Goal: Task Accomplishment & Management: Manage account settings

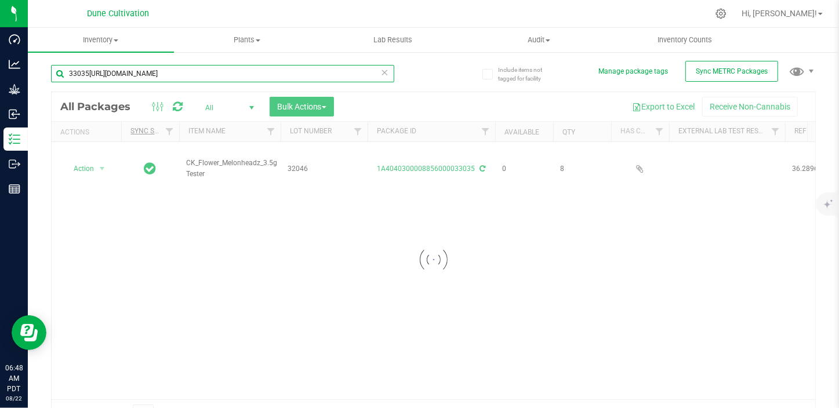
click at [139, 67] on input "33035[URL][DOMAIN_NAME]" at bounding box center [222, 73] width 343 height 17
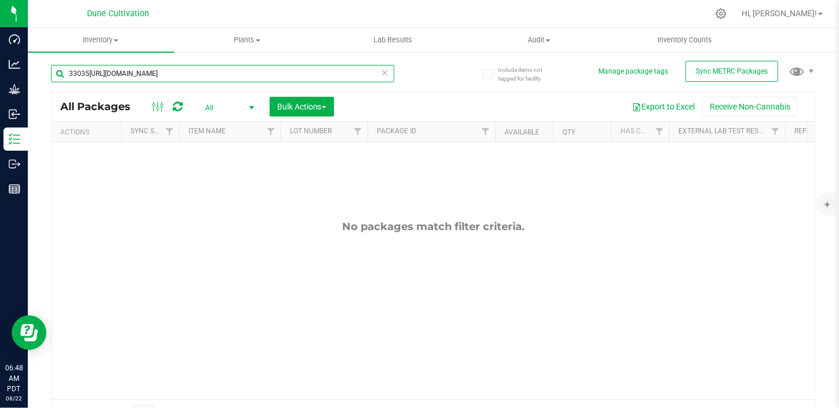
click at [203, 70] on input "33035[URL][DOMAIN_NAME]" at bounding box center [222, 73] width 343 height 17
type input "3"
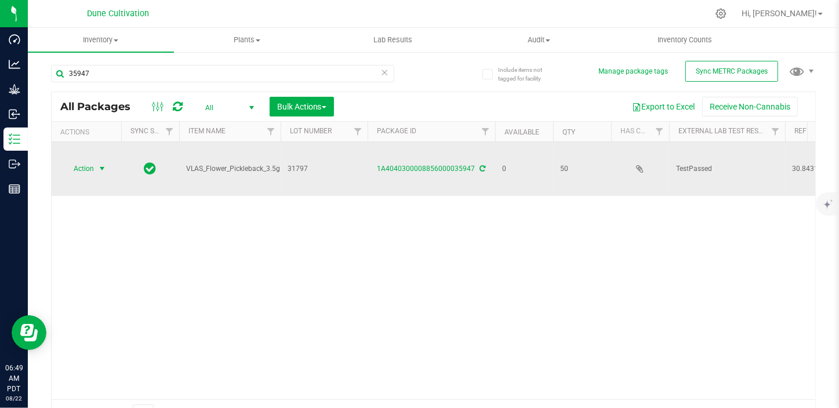
click at [78, 161] on span "Action" at bounding box center [78, 169] width 31 height 16
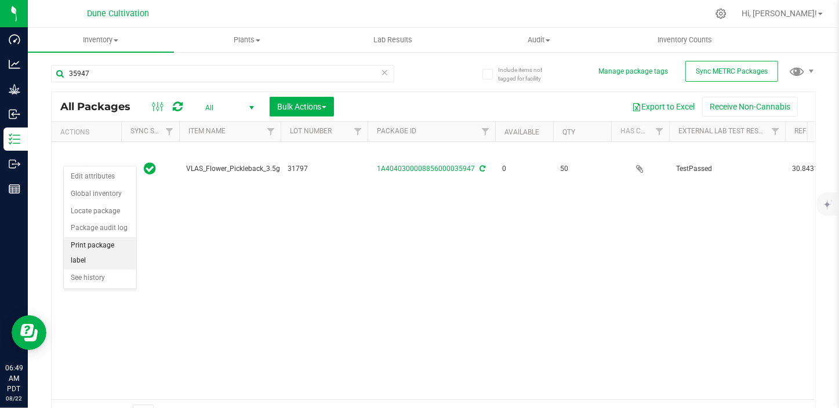
click at [93, 244] on li "Print package label" at bounding box center [100, 253] width 73 height 32
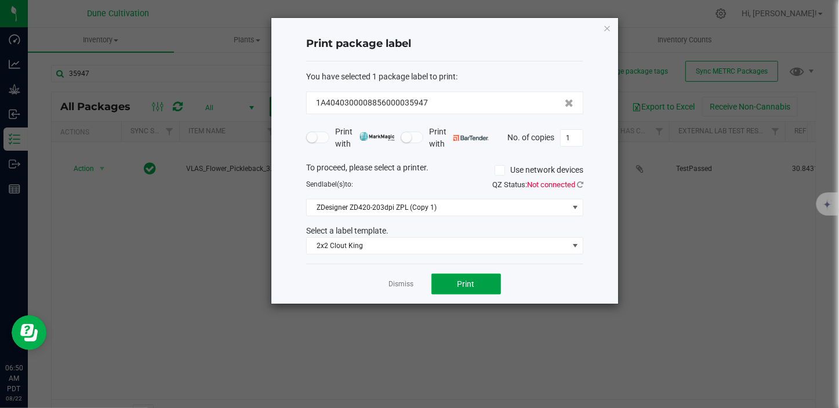
click at [468, 280] on span "Print" at bounding box center [466, 284] width 17 height 9
click at [125, 220] on ngb-modal-window "Print package label You have selected 1 package label to print : 1A404030000885…" at bounding box center [424, 204] width 848 height 408
click at [125, 224] on ngb-modal-window "Print package label You have selected 1 package label to print : 1A404030000885…" at bounding box center [424, 204] width 848 height 408
click at [402, 286] on link "Dismiss" at bounding box center [401, 285] width 25 height 10
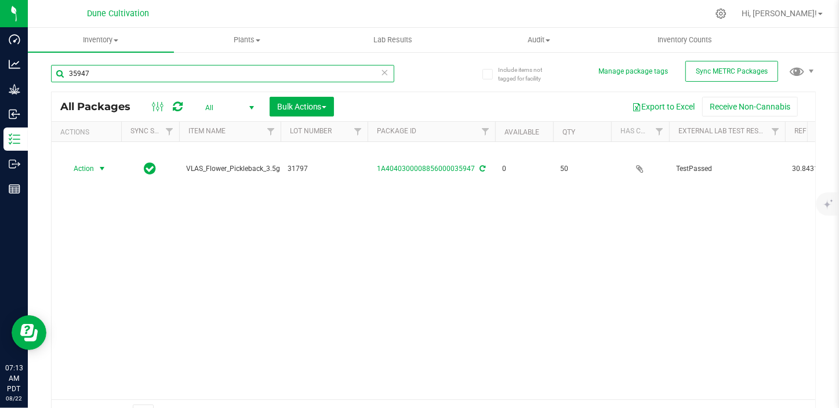
click at [141, 68] on input "35947" at bounding box center [222, 73] width 343 height 17
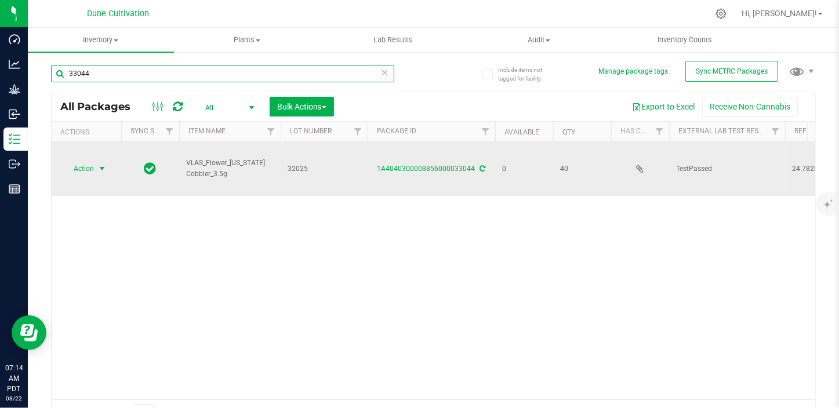
type input "33044"
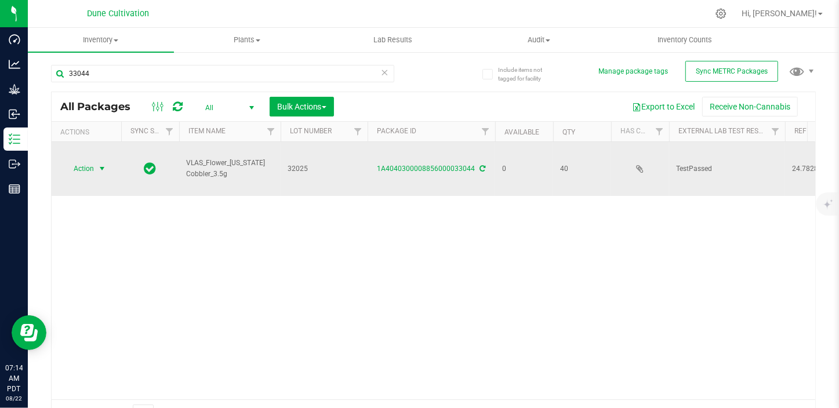
click at [100, 163] on span "select" at bounding box center [102, 169] width 15 height 16
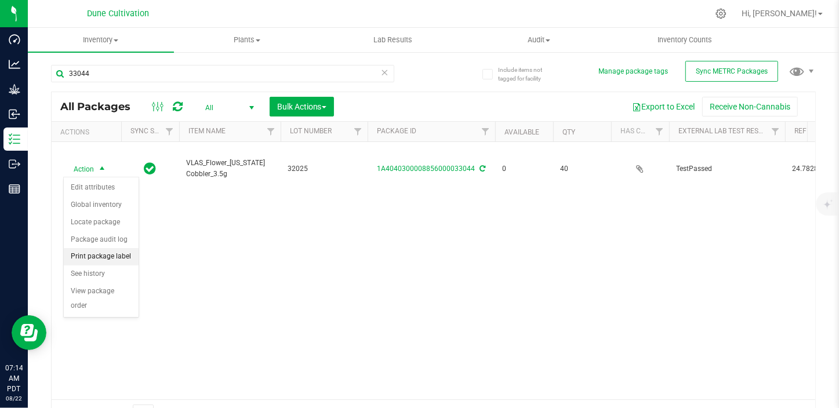
click at [109, 256] on li "Print package label" at bounding box center [101, 256] width 75 height 17
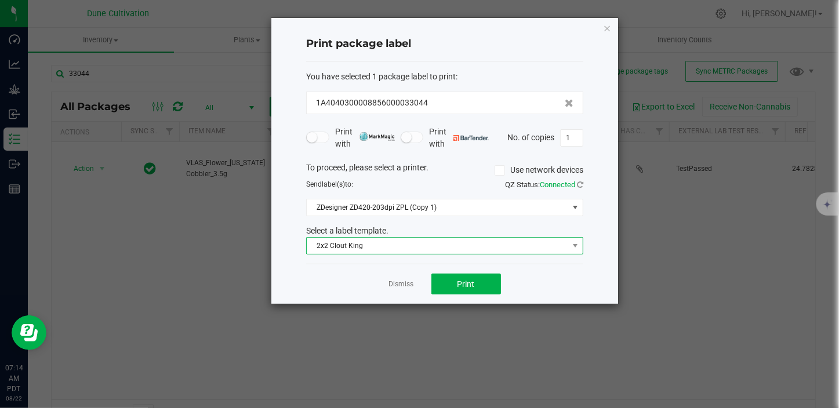
click at [383, 239] on span "2x2 Clout King" at bounding box center [438, 246] width 262 height 16
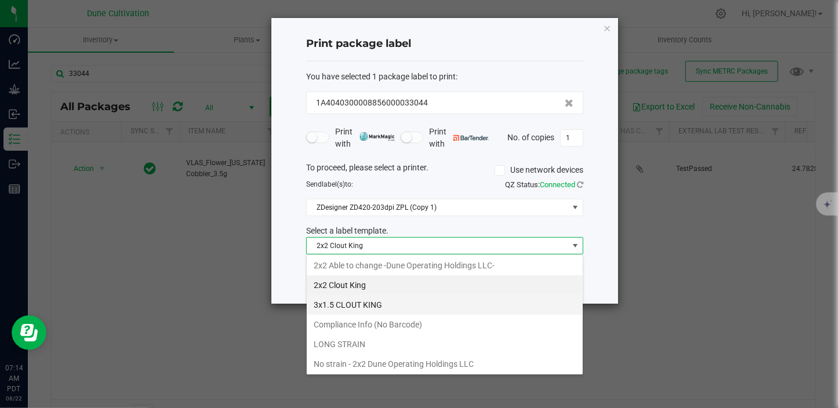
scroll to position [52, 0]
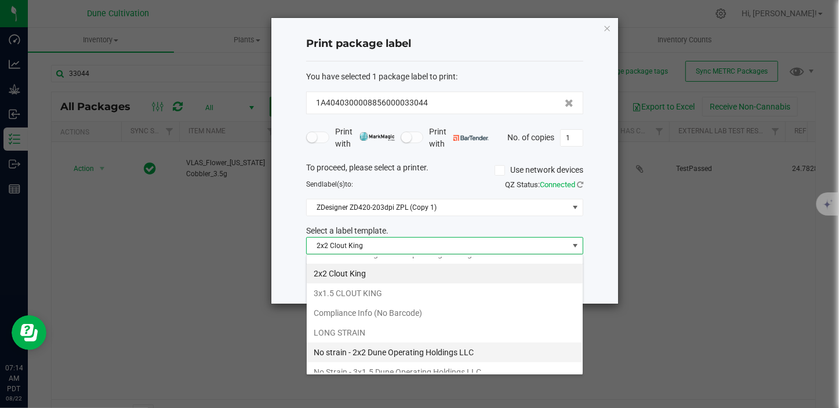
click at [357, 348] on li "No strain - 2x2 Dune Operating Holdings LLC" at bounding box center [445, 353] width 276 height 20
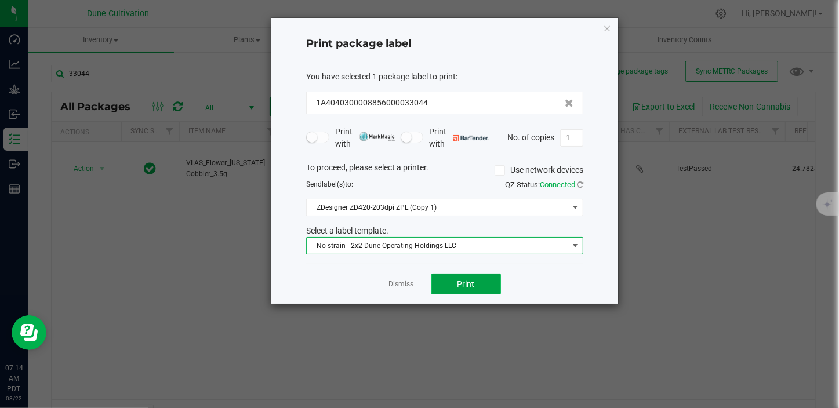
click at [452, 276] on button "Print" at bounding box center [467, 284] width 70 height 21
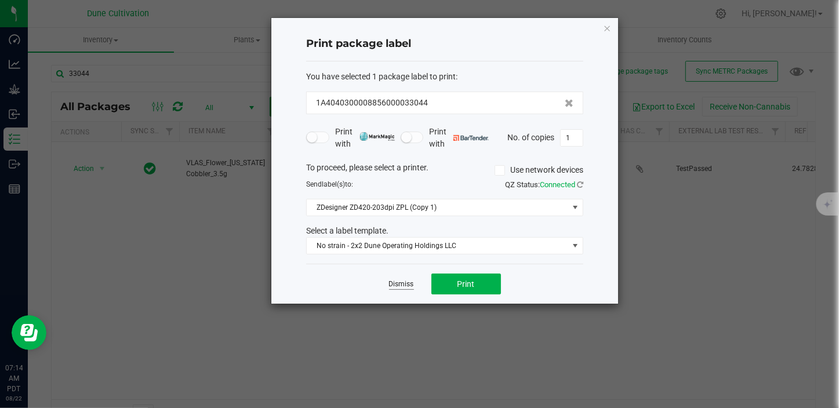
click at [401, 282] on link "Dismiss" at bounding box center [401, 285] width 25 height 10
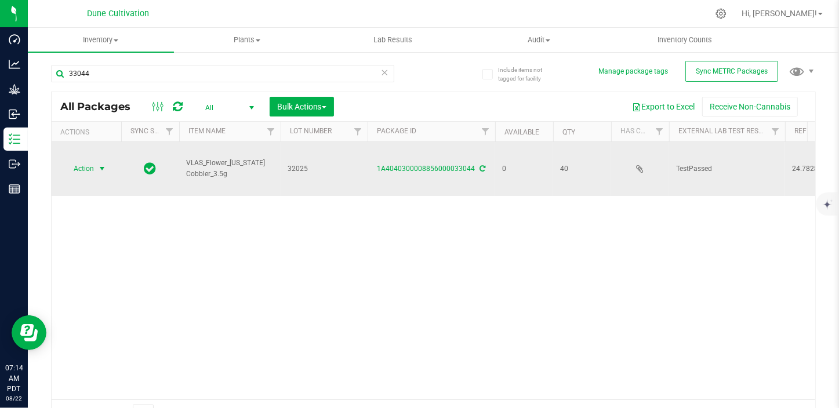
click at [103, 165] on span "select" at bounding box center [101, 168] width 9 height 9
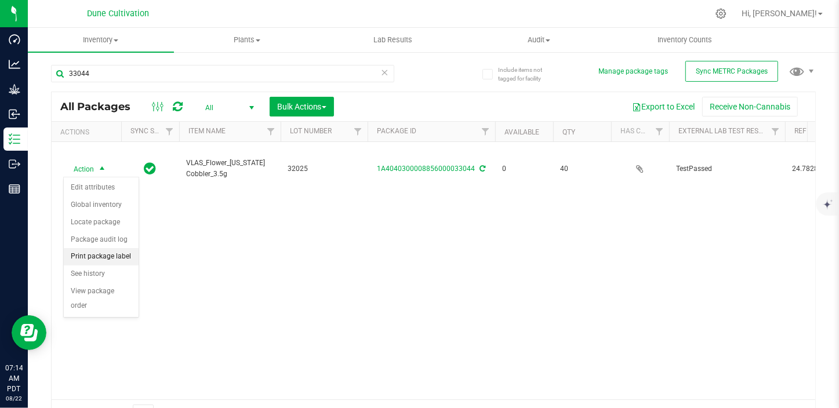
click at [116, 255] on li "Print package label" at bounding box center [101, 256] width 75 height 17
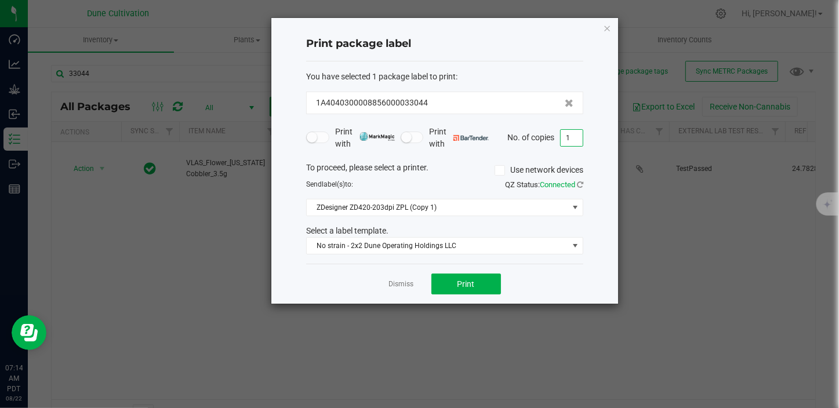
click at [572, 142] on input "1" at bounding box center [572, 138] width 22 height 16
type input "40"
click at [451, 289] on button "Print" at bounding box center [467, 284] width 70 height 21
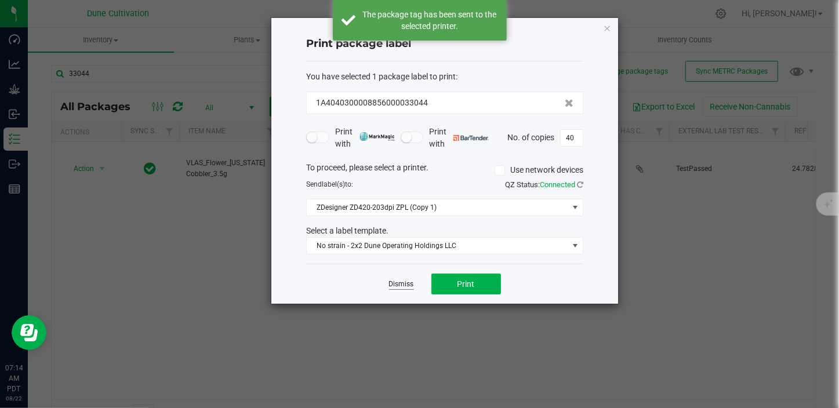
click at [407, 284] on link "Dismiss" at bounding box center [401, 285] width 25 height 10
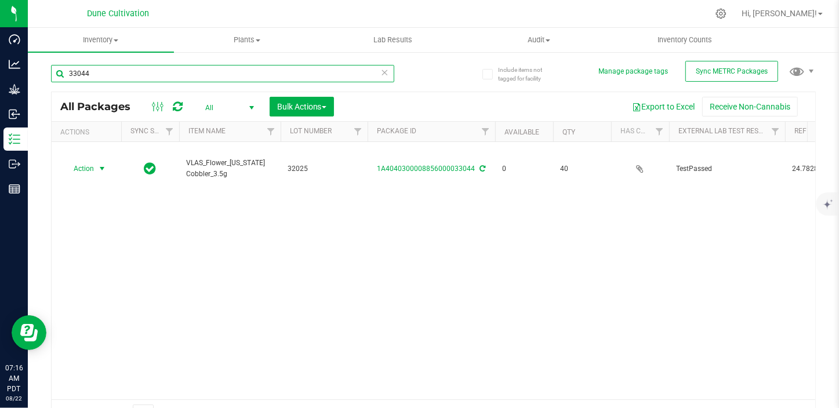
click at [122, 71] on input "33044" at bounding box center [222, 73] width 343 height 17
type input "33045"
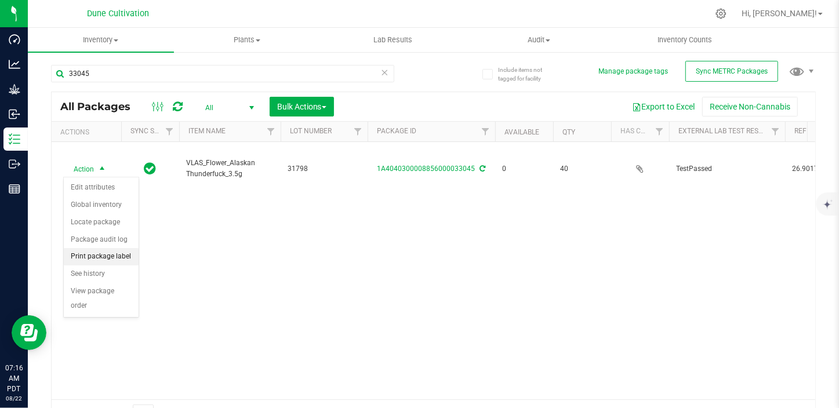
click at [118, 254] on li "Print package label" at bounding box center [101, 256] width 75 height 17
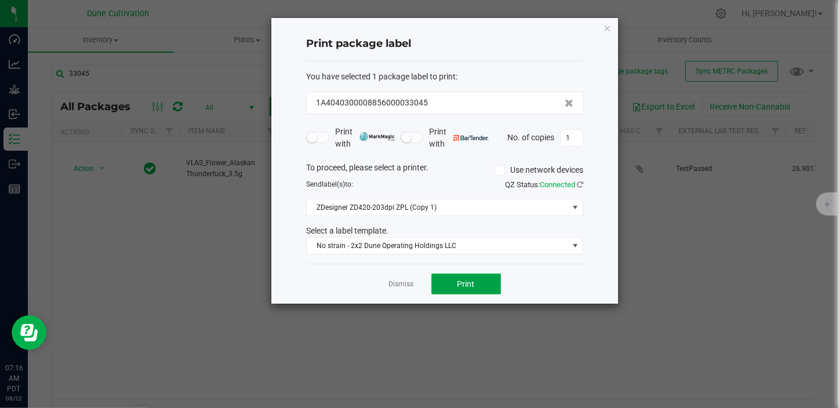
click at [478, 293] on button "Print" at bounding box center [467, 284] width 70 height 21
click at [394, 282] on link "Dismiss" at bounding box center [401, 285] width 25 height 10
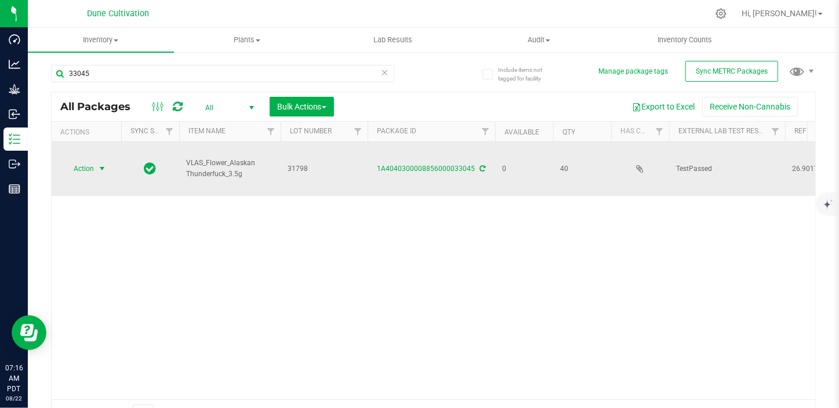
click at [77, 172] on span "Action" at bounding box center [78, 169] width 31 height 16
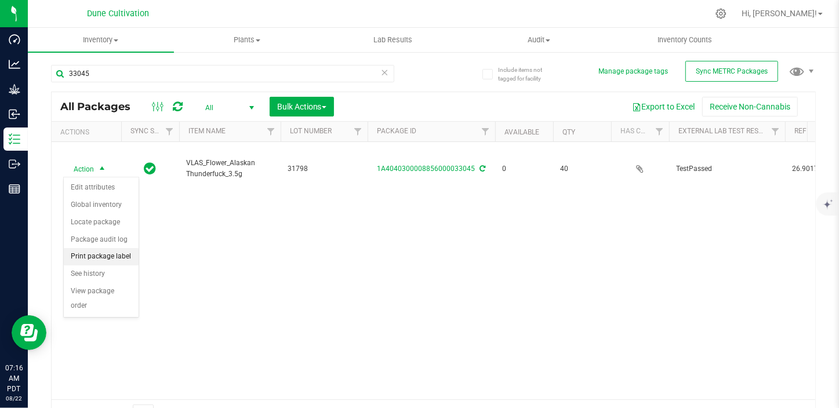
click at [104, 251] on li "Print package label" at bounding box center [101, 256] width 75 height 17
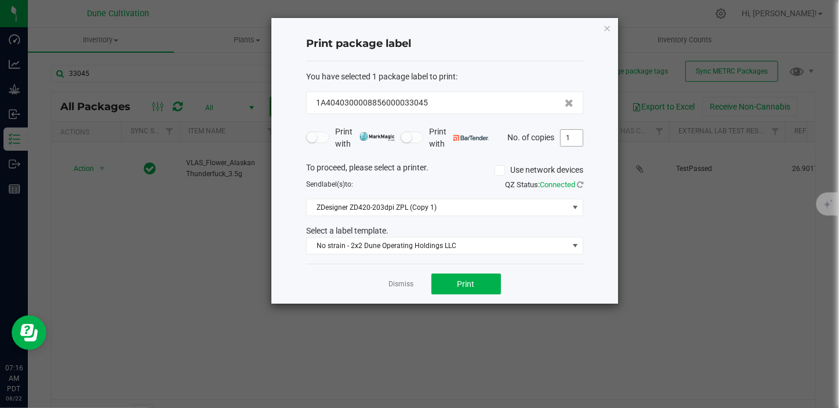
click at [576, 140] on input "1" at bounding box center [572, 138] width 22 height 16
type input "40"
click at [480, 280] on button "Print" at bounding box center [467, 284] width 70 height 21
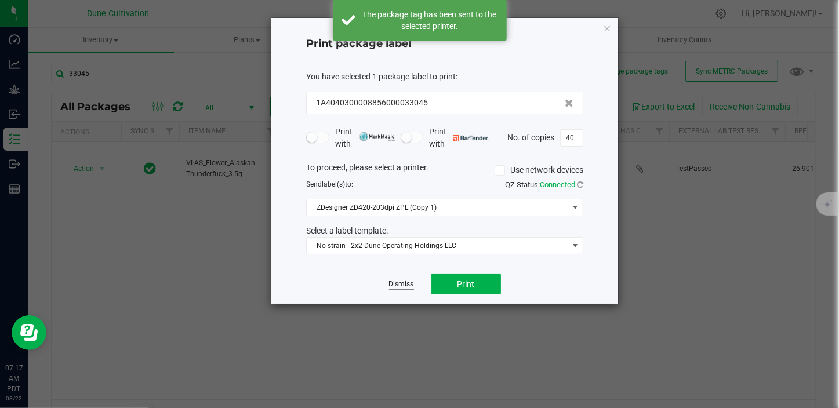
click at [400, 287] on link "Dismiss" at bounding box center [401, 285] width 25 height 10
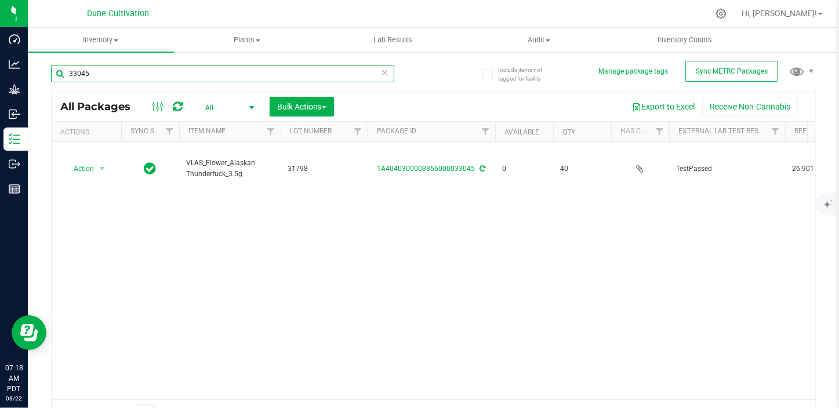
click at [163, 77] on input "33045" at bounding box center [222, 73] width 343 height 17
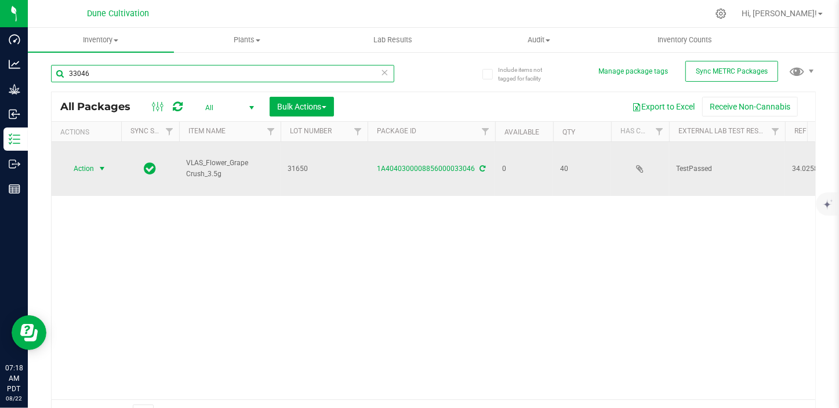
type input "33046"
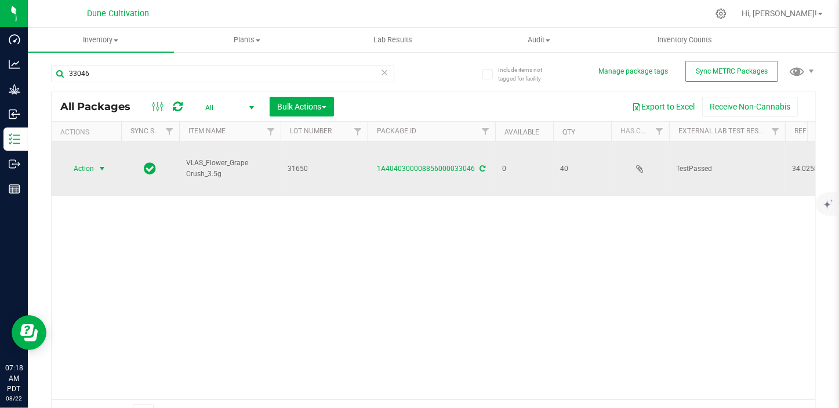
click at [104, 172] on span "select" at bounding box center [101, 168] width 9 height 9
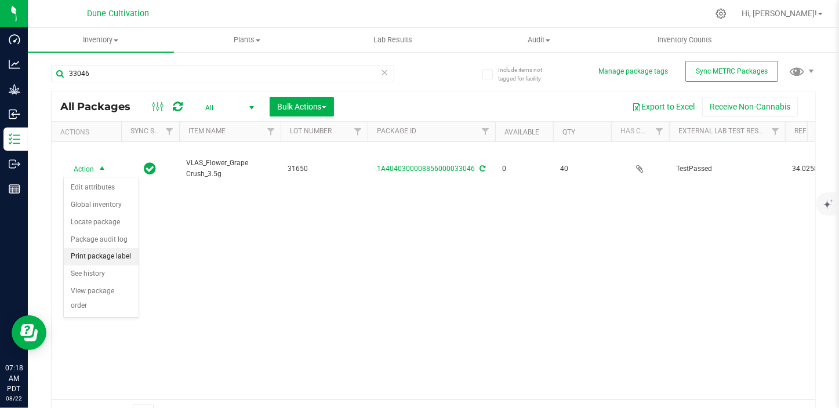
click at [113, 261] on li "Print package label" at bounding box center [101, 256] width 75 height 17
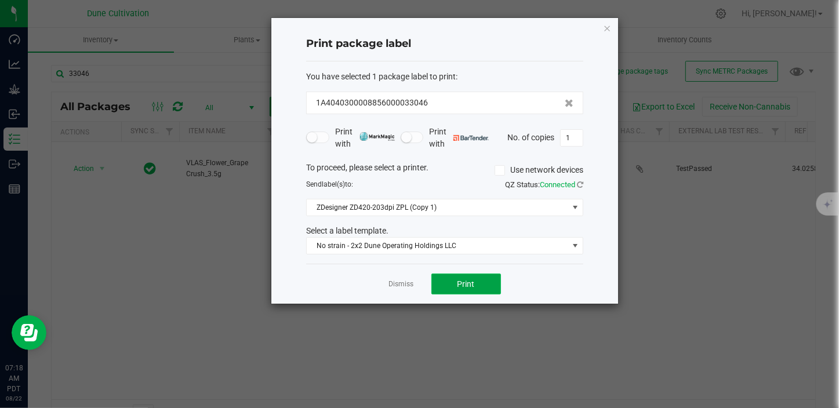
click at [446, 284] on button "Print" at bounding box center [467, 284] width 70 height 21
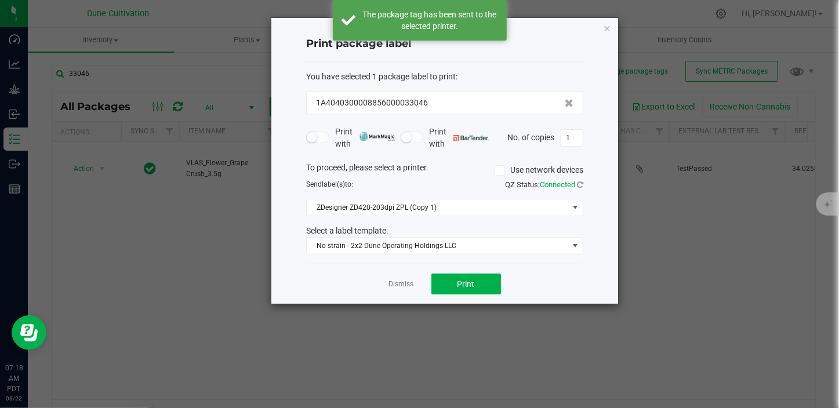
click at [388, 282] on div "Dismiss Print" at bounding box center [444, 284] width 277 height 40
click at [408, 282] on link "Dismiss" at bounding box center [401, 285] width 25 height 10
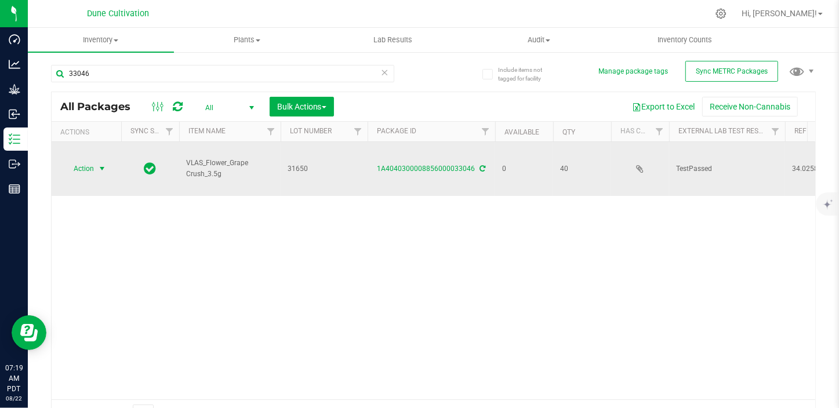
click at [93, 168] on span "Action" at bounding box center [86, 169] width 46 height 16
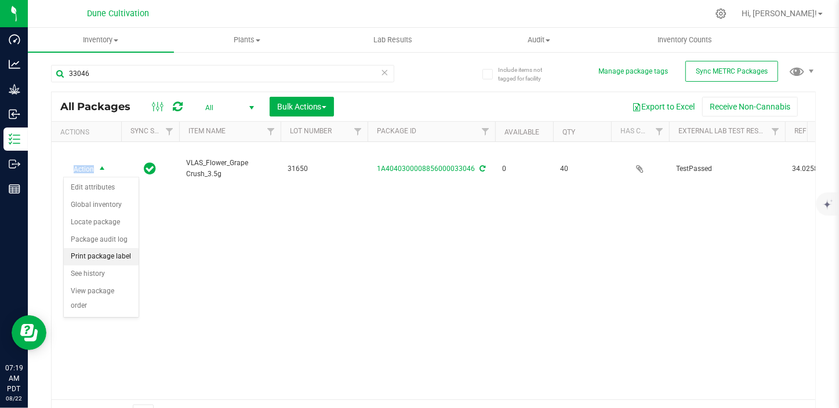
click at [95, 256] on li "Print package label" at bounding box center [101, 256] width 75 height 17
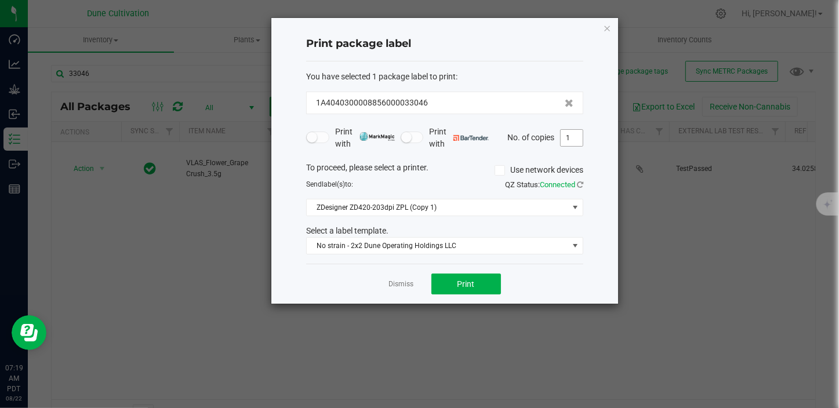
click at [569, 142] on input "1" at bounding box center [572, 138] width 22 height 16
type input "40"
click at [475, 284] on button "Print" at bounding box center [467, 284] width 70 height 21
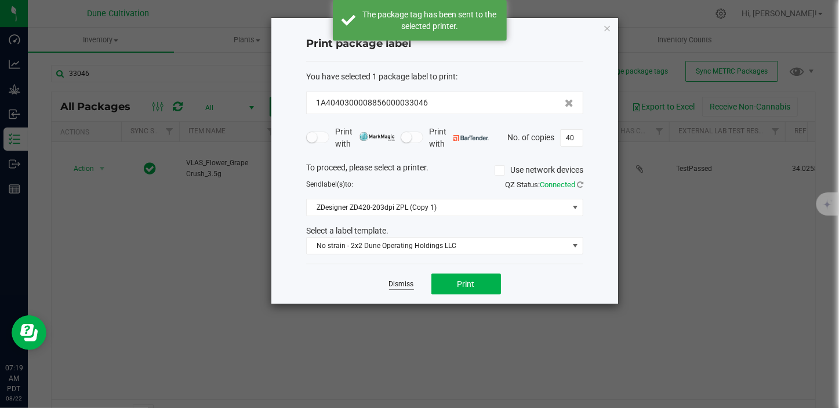
click at [406, 286] on link "Dismiss" at bounding box center [401, 285] width 25 height 10
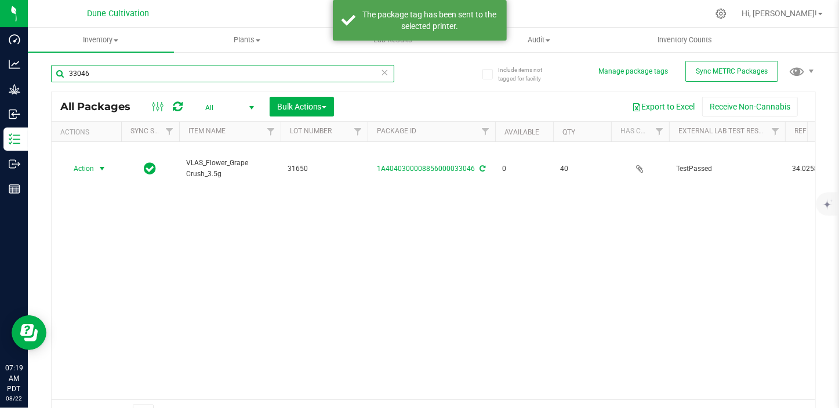
click at [101, 74] on input "33046" at bounding box center [222, 73] width 343 height 17
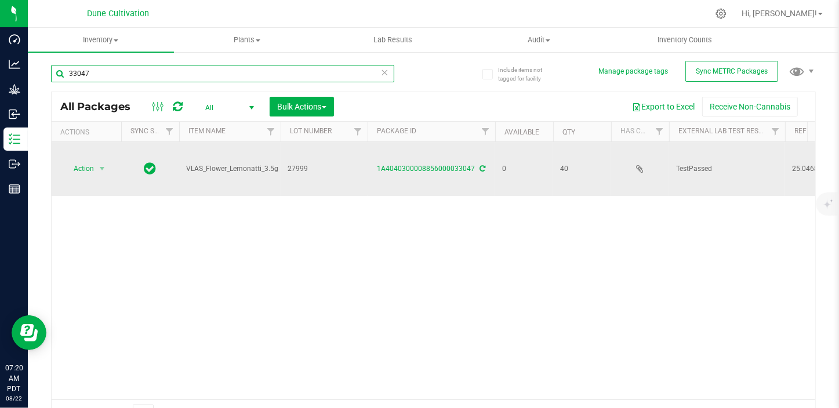
type input "33047"
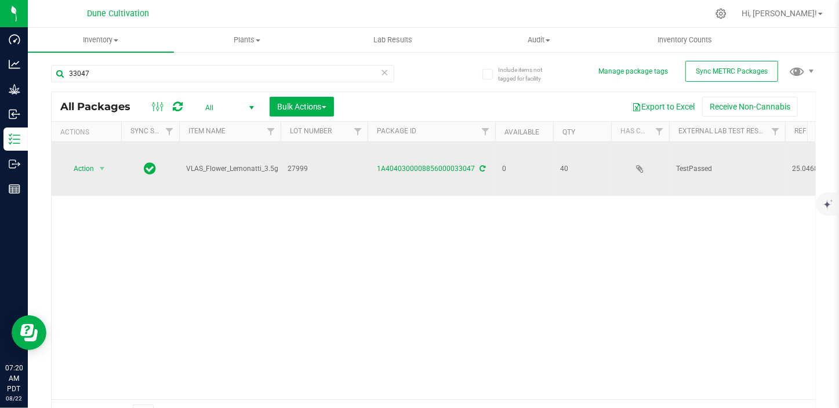
click at [98, 156] on td "Action Action Edit attributes Global inventory Locate package Package audit log…" at bounding box center [87, 169] width 70 height 54
click at [98, 170] on span "select" at bounding box center [101, 168] width 9 height 9
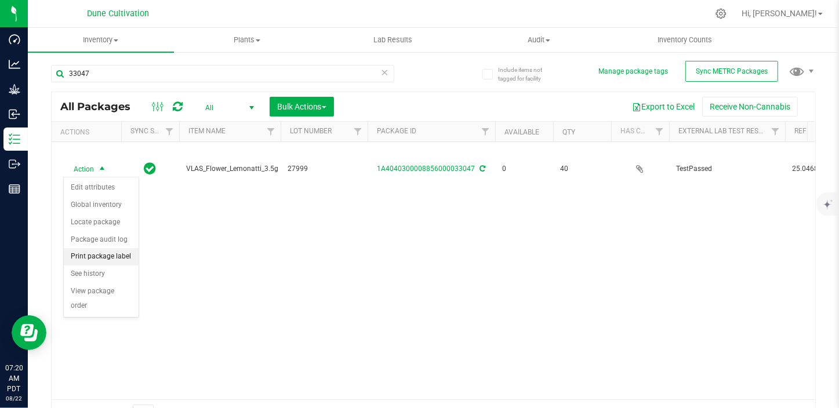
click at [98, 256] on li "Print package label" at bounding box center [101, 256] width 75 height 17
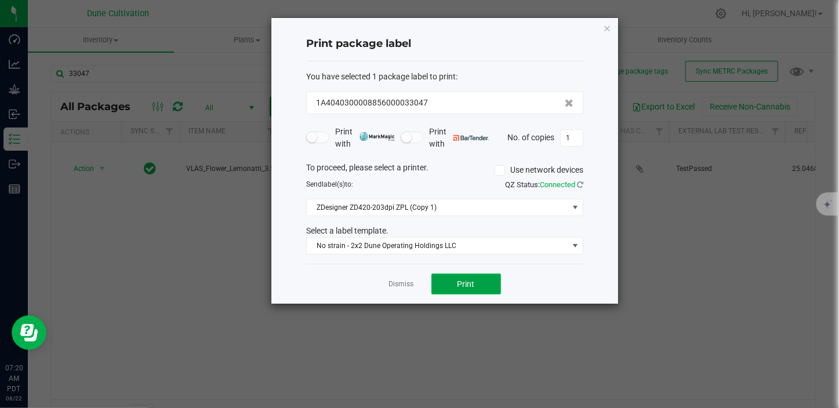
click at [452, 280] on button "Print" at bounding box center [467, 284] width 70 height 21
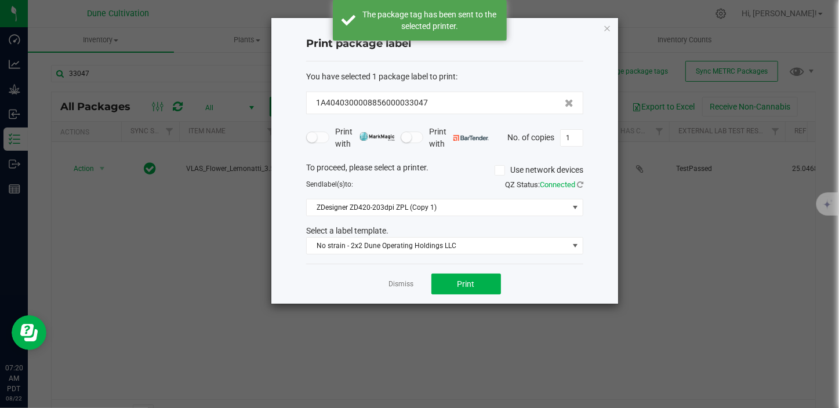
click at [380, 289] on div "Dismiss Print" at bounding box center [444, 284] width 277 height 40
click at [400, 280] on app-cancel-button "Dismiss" at bounding box center [401, 284] width 25 height 12
click at [400, 288] on link "Dismiss" at bounding box center [401, 285] width 25 height 10
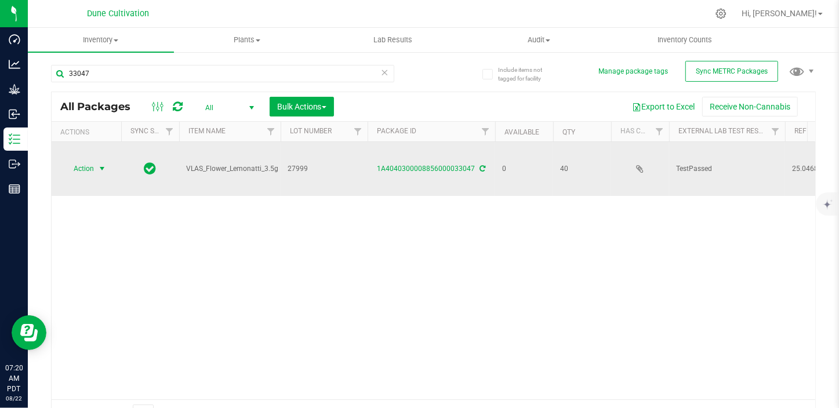
click at [94, 165] on span "Action" at bounding box center [78, 169] width 31 height 16
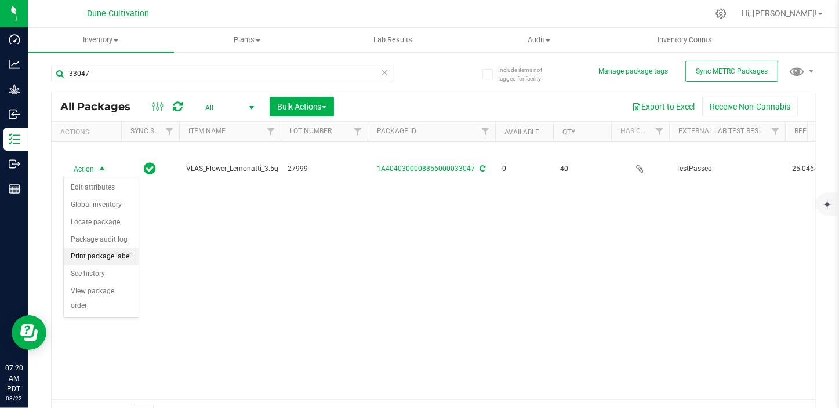
click at [97, 258] on li "Print package label" at bounding box center [101, 256] width 75 height 17
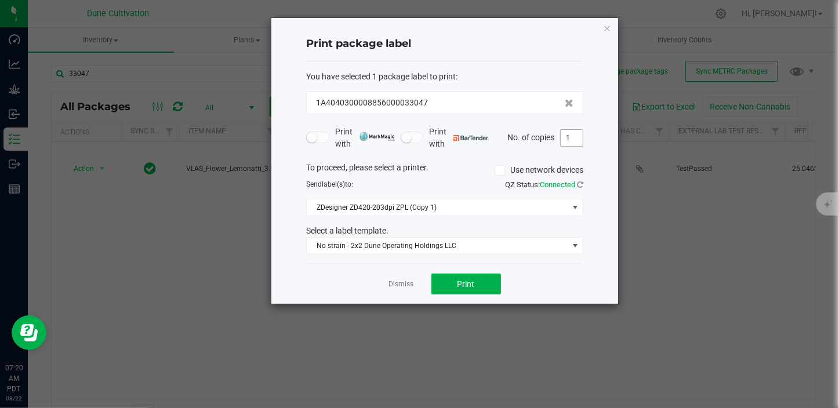
click at [574, 139] on input "1" at bounding box center [572, 138] width 22 height 16
type input "40"
click at [494, 280] on button "Print" at bounding box center [467, 284] width 70 height 21
click at [411, 285] on link "Dismiss" at bounding box center [401, 285] width 25 height 10
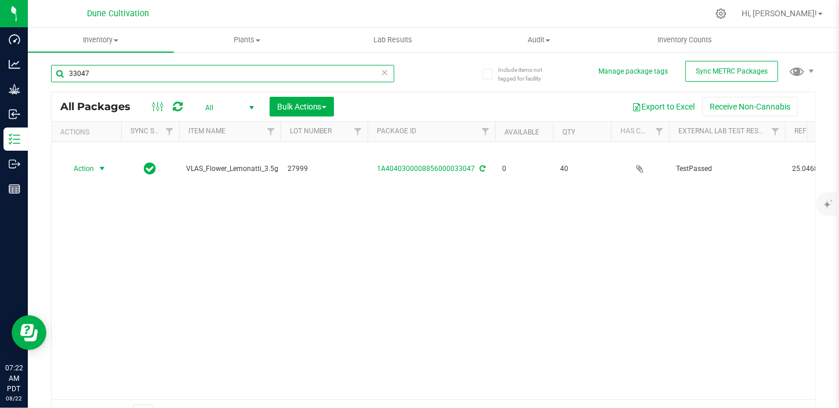
click at [97, 75] on input "33047" at bounding box center [222, 73] width 343 height 17
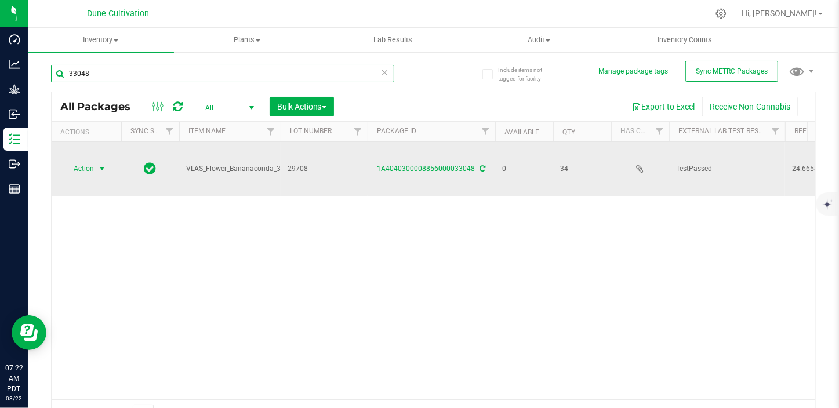
type input "33048"
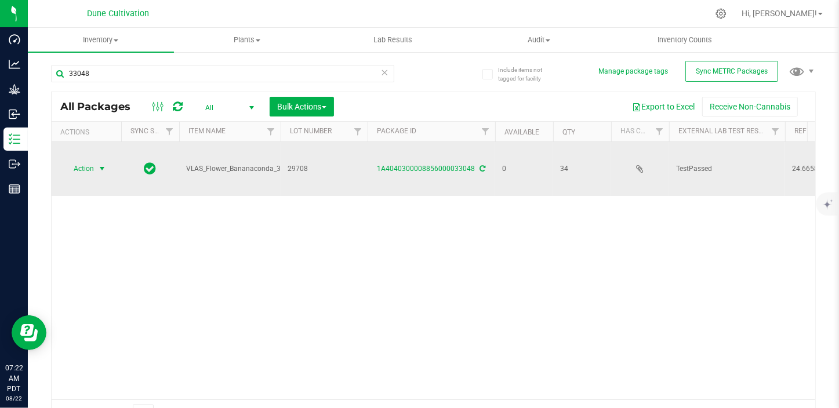
click at [103, 165] on span "select" at bounding box center [101, 168] width 9 height 9
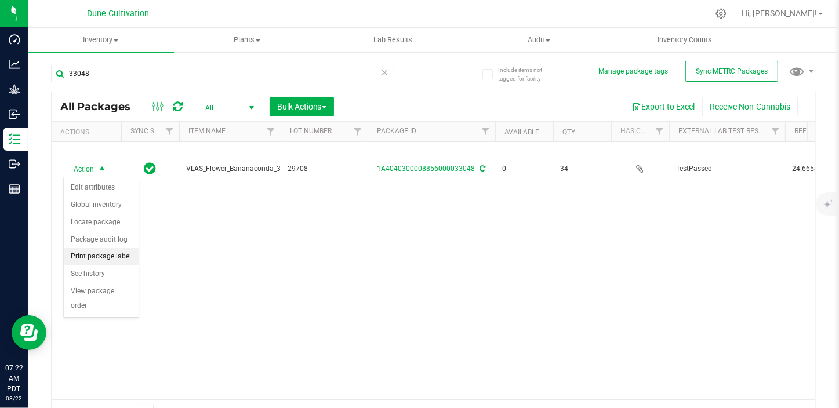
click at [106, 249] on li "Print package label" at bounding box center [101, 256] width 75 height 17
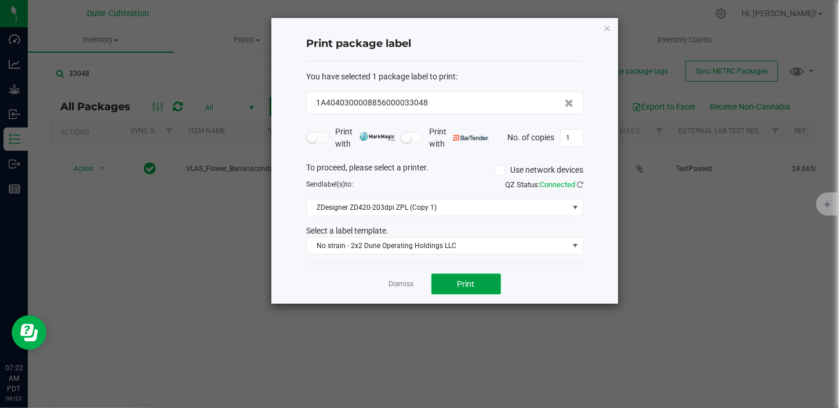
click at [444, 279] on button "Print" at bounding box center [467, 284] width 70 height 21
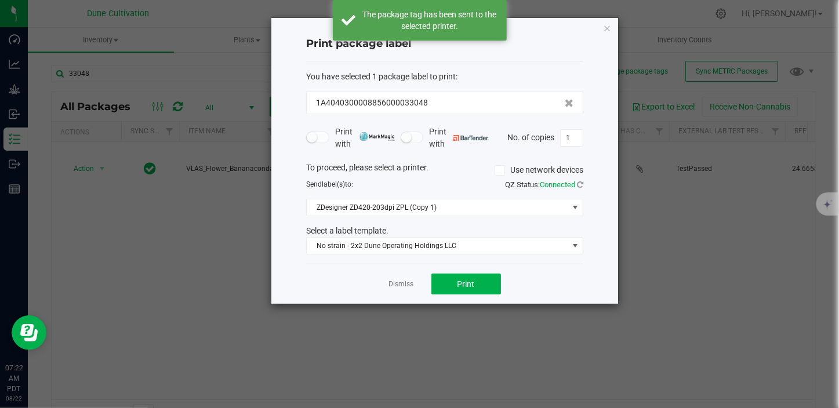
click at [408, 285] on link "Dismiss" at bounding box center [401, 285] width 25 height 10
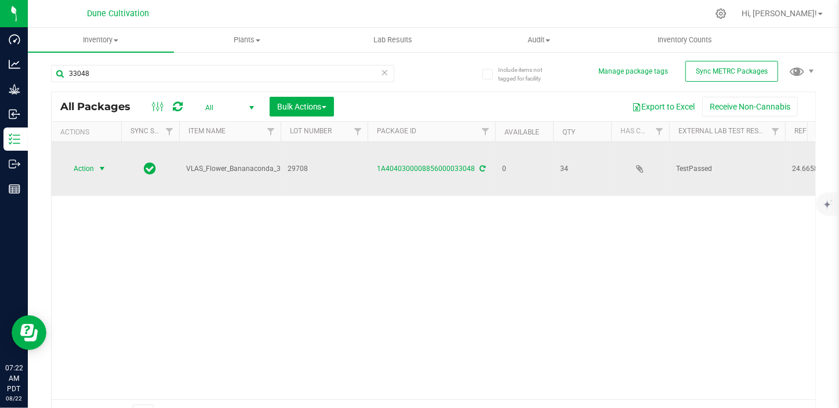
click at [93, 171] on span "Action" at bounding box center [78, 169] width 31 height 16
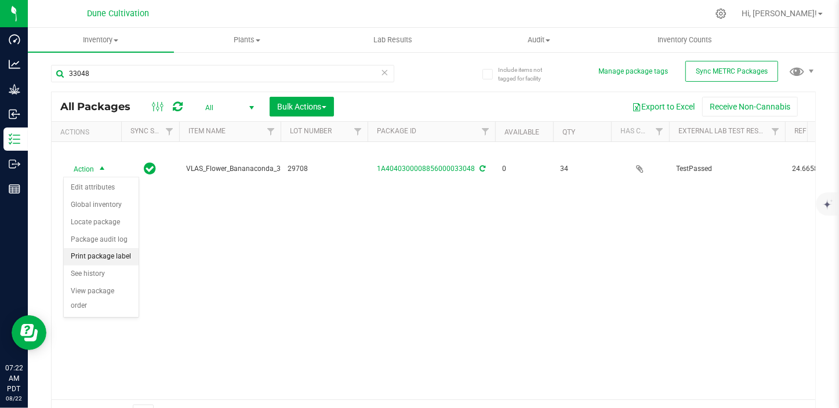
click at [97, 258] on li "Print package label" at bounding box center [101, 256] width 75 height 17
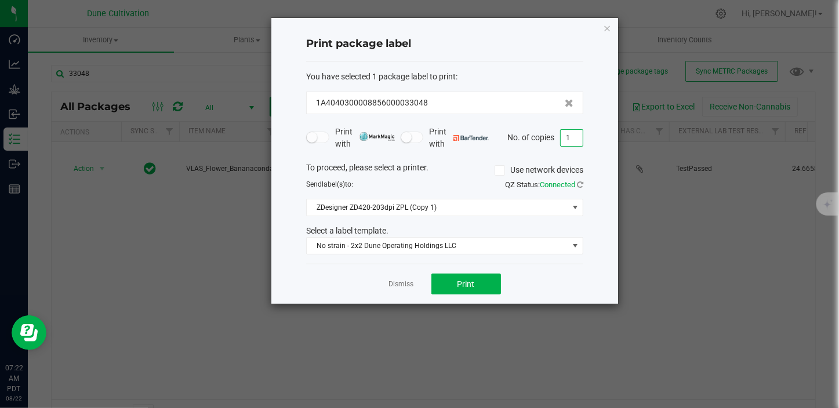
click at [567, 133] on input "1" at bounding box center [572, 138] width 22 height 16
type input "40"
click at [460, 278] on button "Print" at bounding box center [467, 284] width 70 height 21
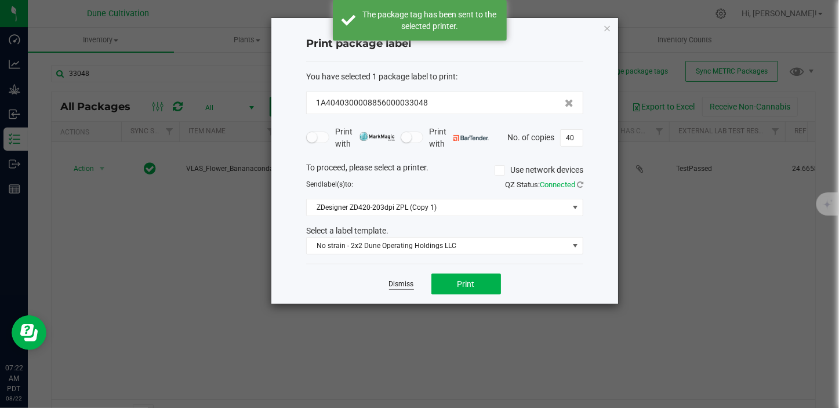
click at [394, 287] on link "Dismiss" at bounding box center [401, 285] width 25 height 10
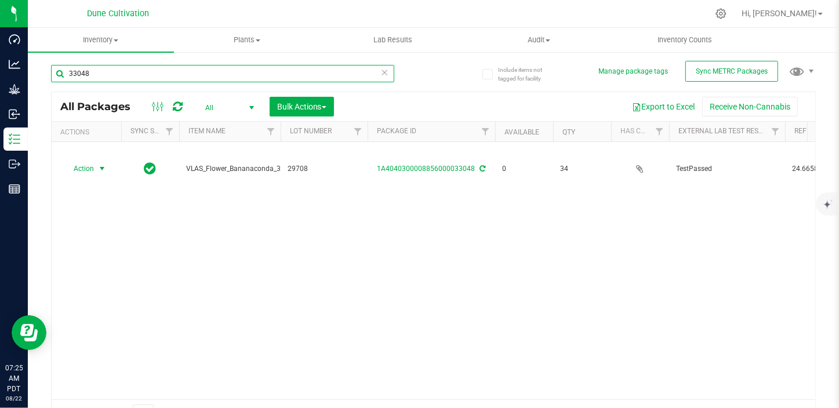
click at [131, 77] on input "33048" at bounding box center [222, 73] width 343 height 17
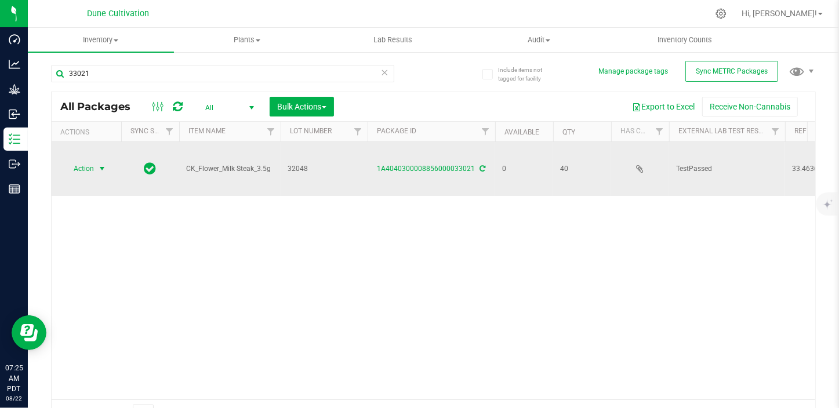
click at [95, 161] on span "select" at bounding box center [102, 169] width 15 height 16
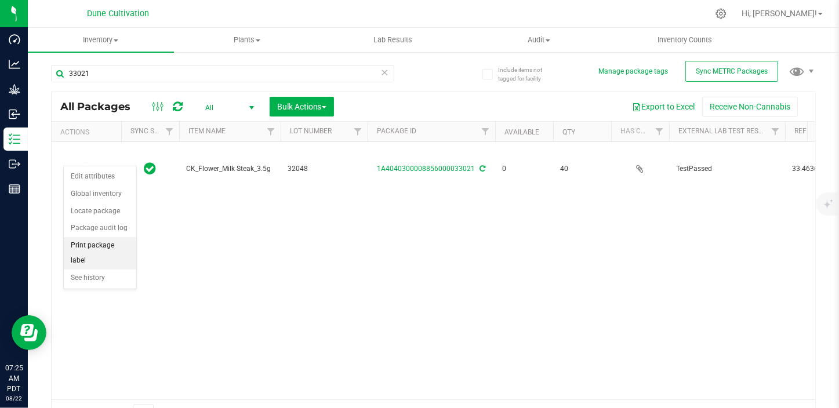
click at [106, 241] on li "Print package label" at bounding box center [100, 253] width 73 height 32
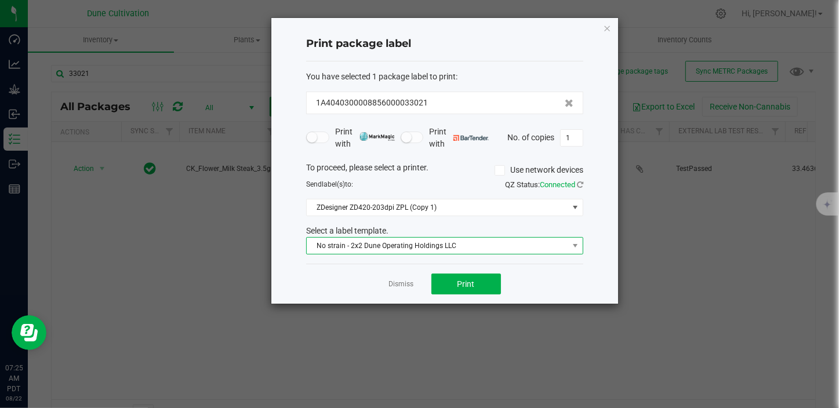
click at [429, 247] on span "No strain - 2x2 Dune Operating Holdings LLC" at bounding box center [438, 246] width 262 height 16
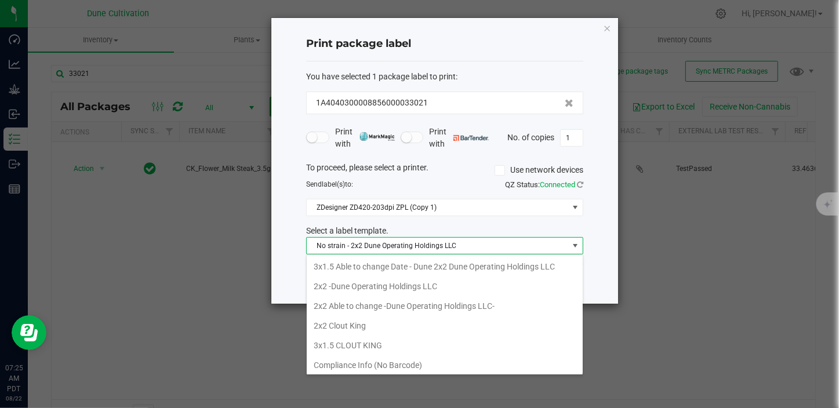
scroll to position [17, 277]
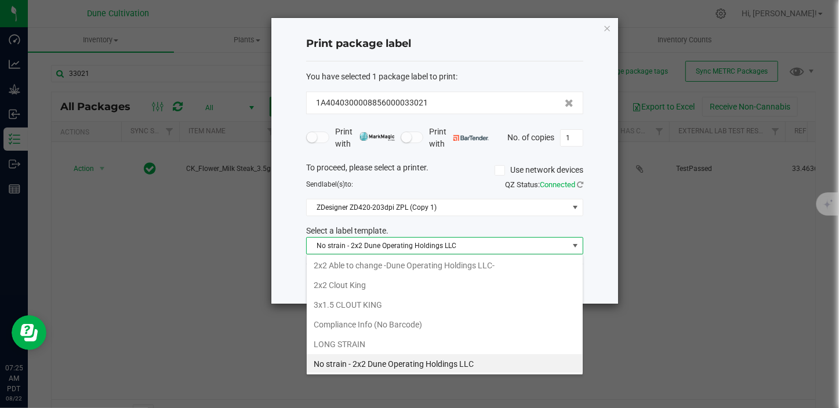
click at [371, 282] on li "2x2 Clout King" at bounding box center [445, 286] width 276 height 20
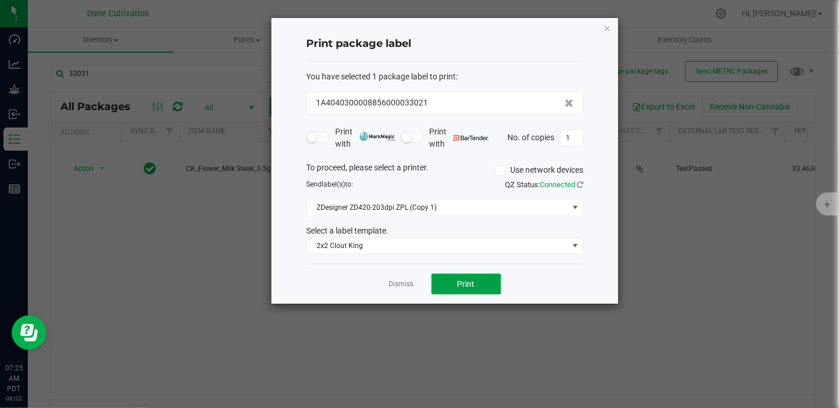
click at [469, 280] on span "Print" at bounding box center [466, 284] width 17 height 9
click at [396, 285] on link "Dismiss" at bounding box center [401, 285] width 25 height 10
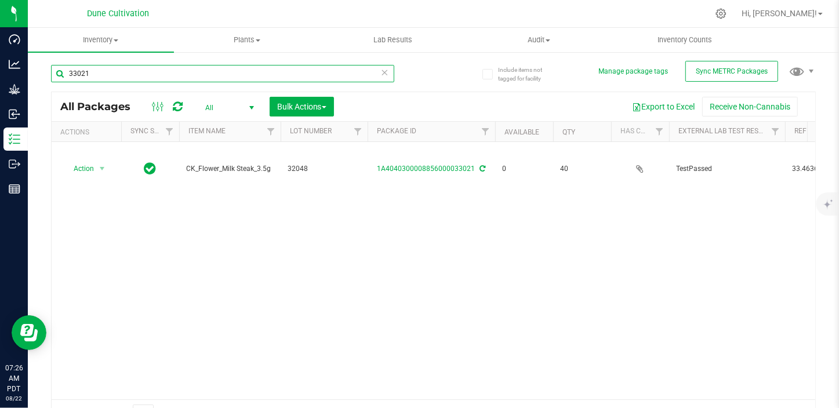
click at [147, 68] on input "33021" at bounding box center [222, 73] width 343 height 17
type input "33048"
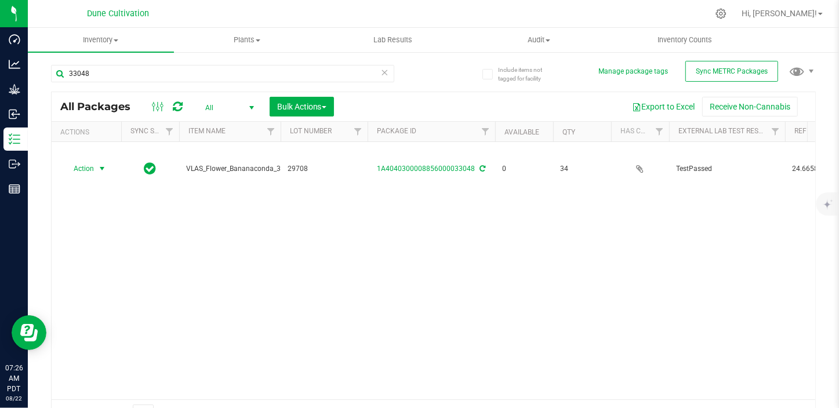
click at [100, 169] on span "select" at bounding box center [101, 168] width 9 height 9
click at [103, 255] on li "Print package label" at bounding box center [101, 256] width 75 height 17
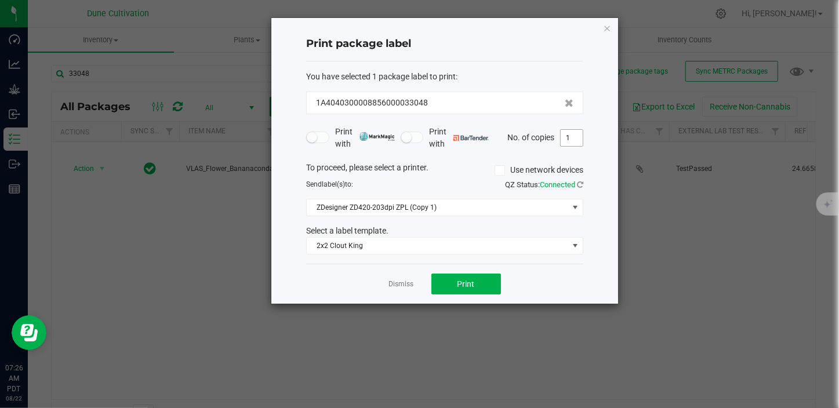
click at [571, 140] on input "1" at bounding box center [572, 138] width 22 height 16
type input "34"
click at [479, 287] on button "Print" at bounding box center [467, 284] width 70 height 21
click at [400, 284] on link "Dismiss" at bounding box center [401, 285] width 25 height 10
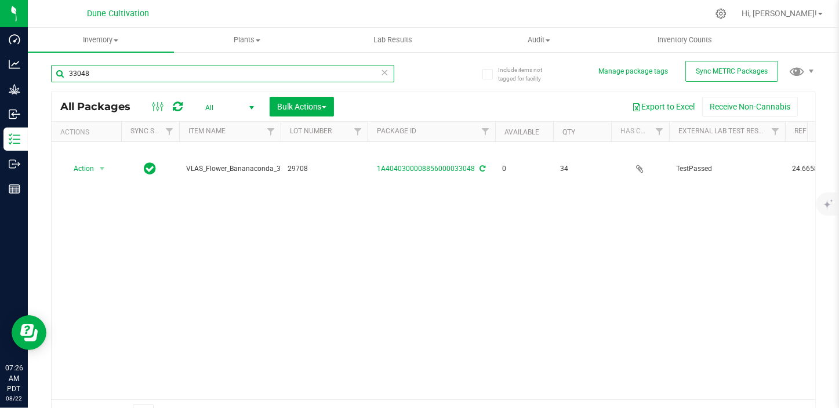
click at [123, 69] on input "33048" at bounding box center [222, 73] width 343 height 17
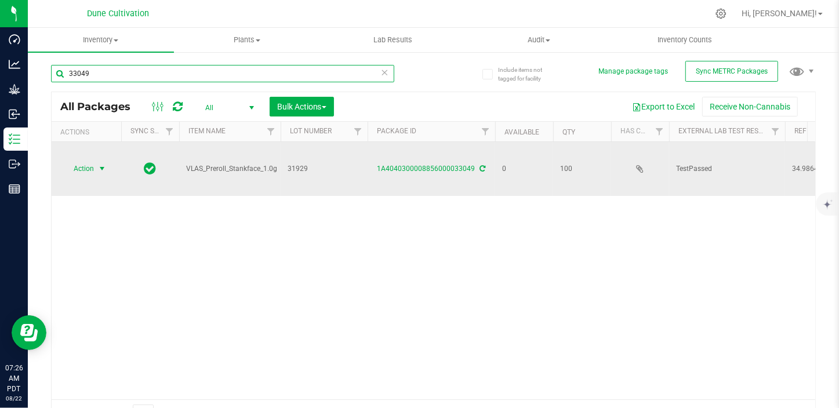
type input "33049"
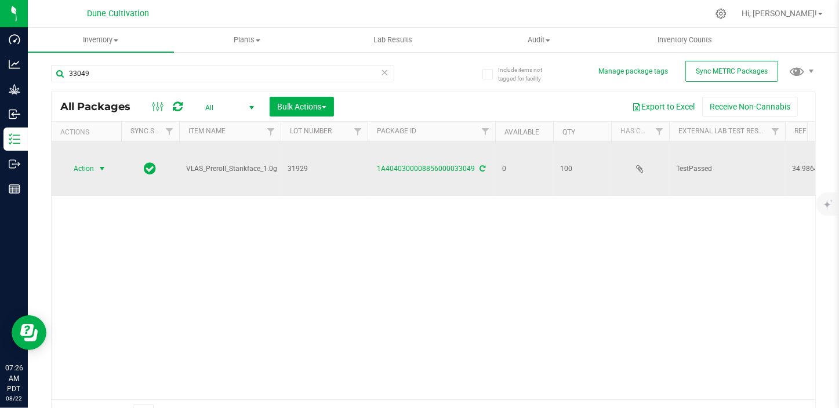
click at [86, 171] on span "Action" at bounding box center [78, 169] width 31 height 16
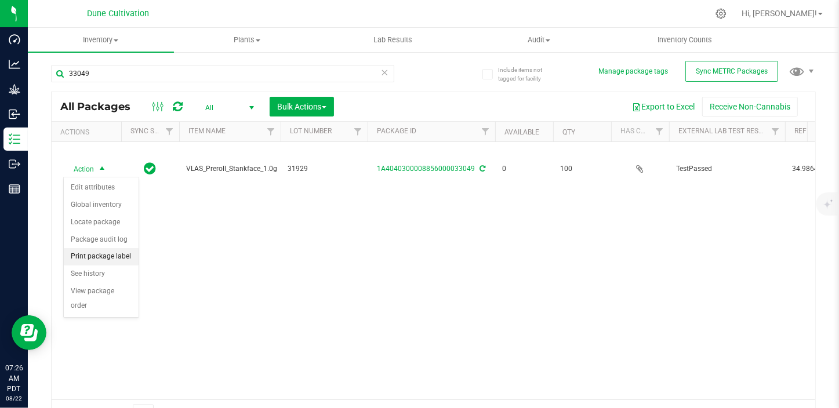
click at [92, 260] on li "Print package label" at bounding box center [101, 256] width 75 height 17
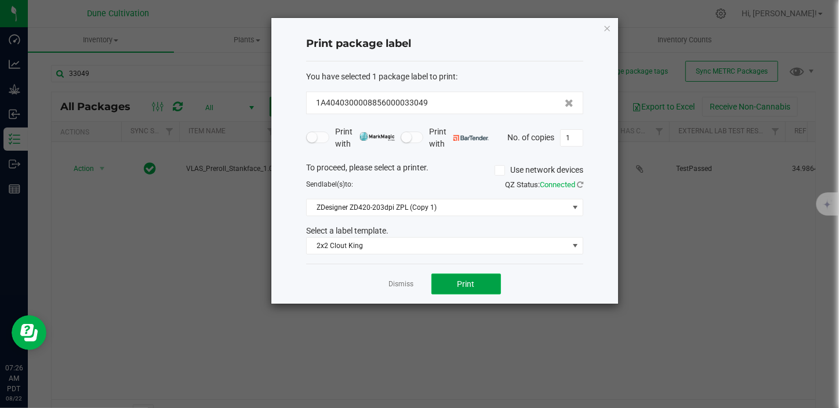
click at [485, 290] on button "Print" at bounding box center [467, 284] width 70 height 21
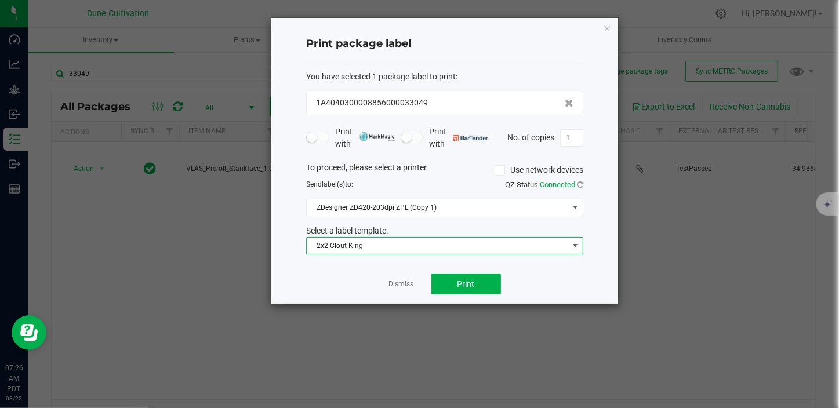
click at [434, 251] on span "2x2 Clout King" at bounding box center [438, 246] width 262 height 16
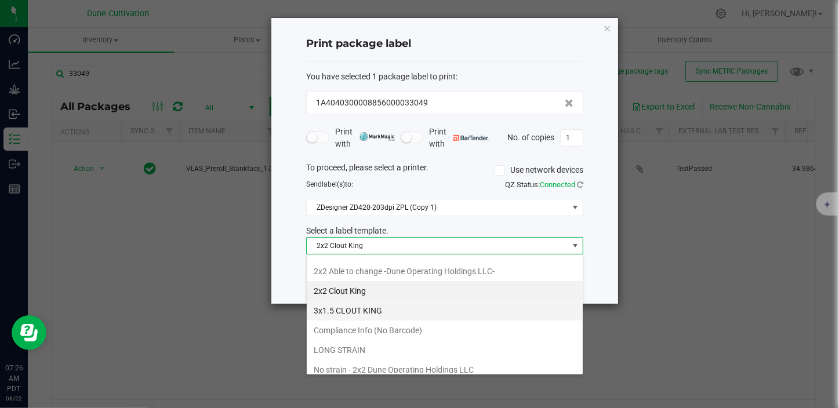
scroll to position [99, 0]
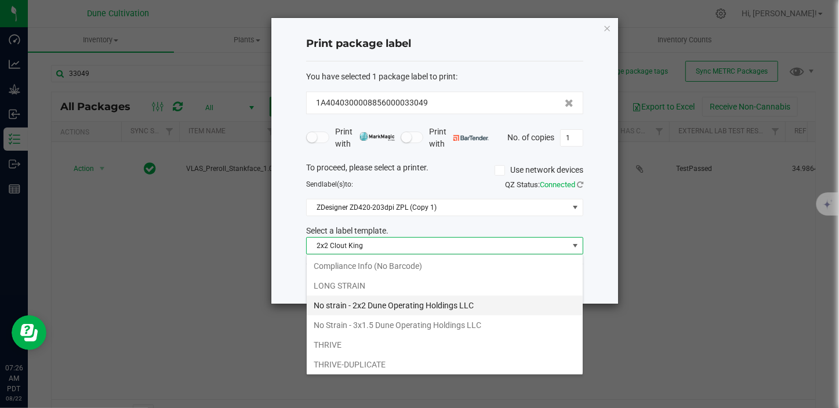
click at [386, 302] on li "No strain - 2x2 Dune Operating Holdings LLC" at bounding box center [445, 306] width 276 height 20
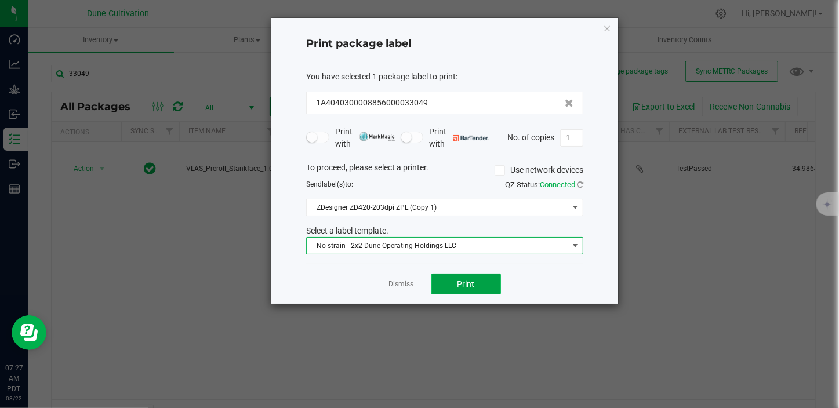
click at [447, 282] on button "Print" at bounding box center [467, 284] width 70 height 21
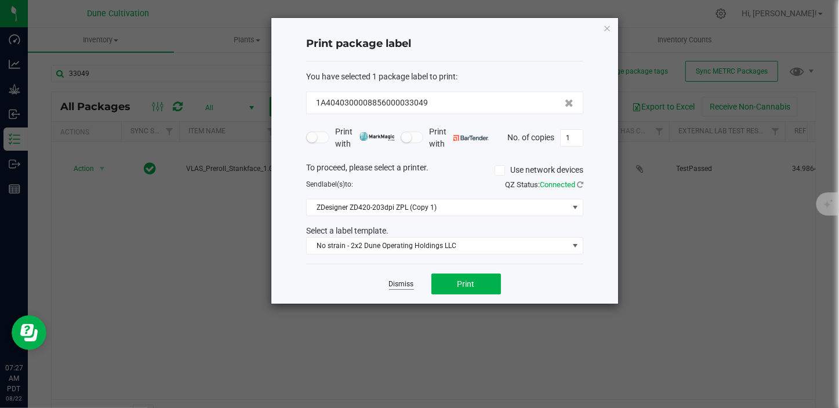
click at [407, 284] on link "Dismiss" at bounding box center [401, 285] width 25 height 10
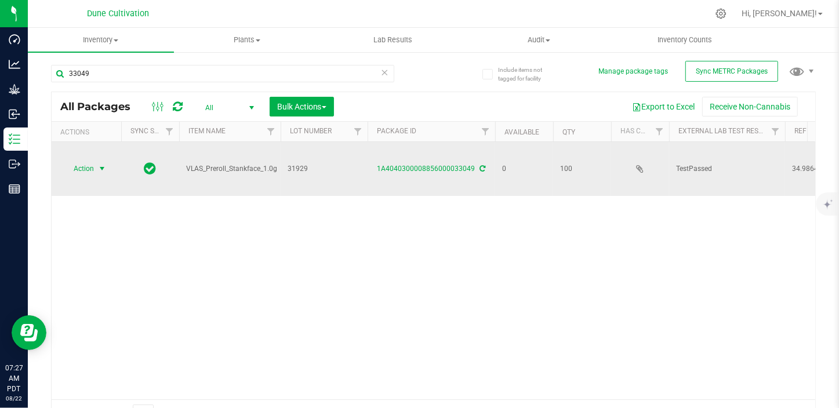
click at [101, 169] on span "select" at bounding box center [101, 168] width 9 height 9
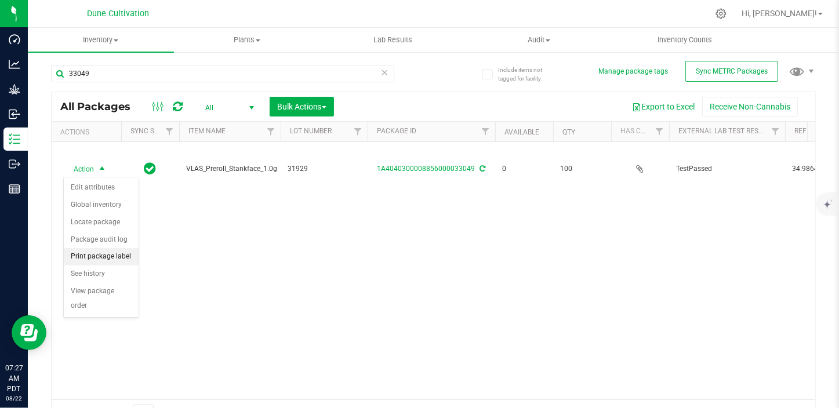
click at [110, 258] on li "Print package label" at bounding box center [101, 256] width 75 height 17
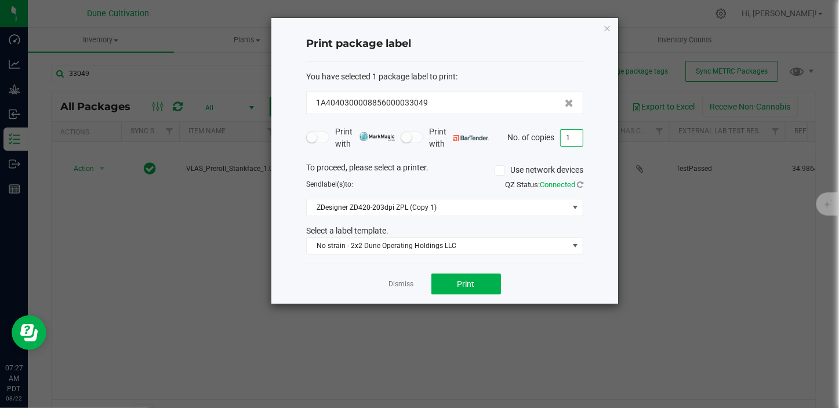
click at [572, 144] on input "1" at bounding box center [572, 138] width 22 height 16
type input "100"
click at [475, 288] on button "Print" at bounding box center [467, 284] width 70 height 21
click at [393, 285] on div at bounding box center [444, 161] width 347 height 286
click at [393, 289] on link "Dismiss" at bounding box center [401, 285] width 25 height 10
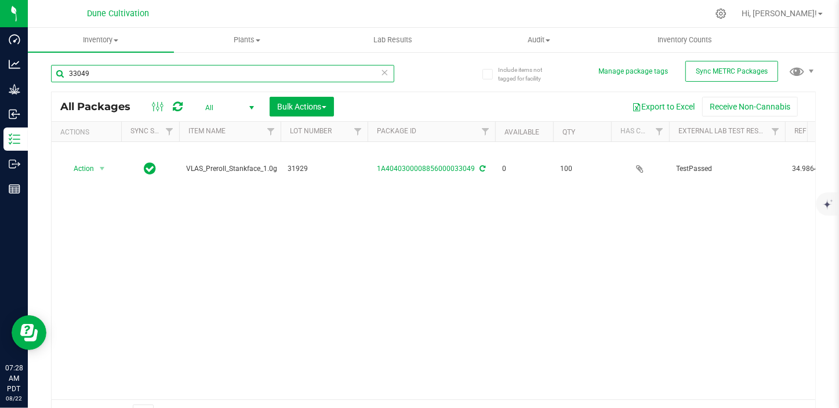
click at [151, 73] on input "33049" at bounding box center [222, 73] width 343 height 17
type input "33050"
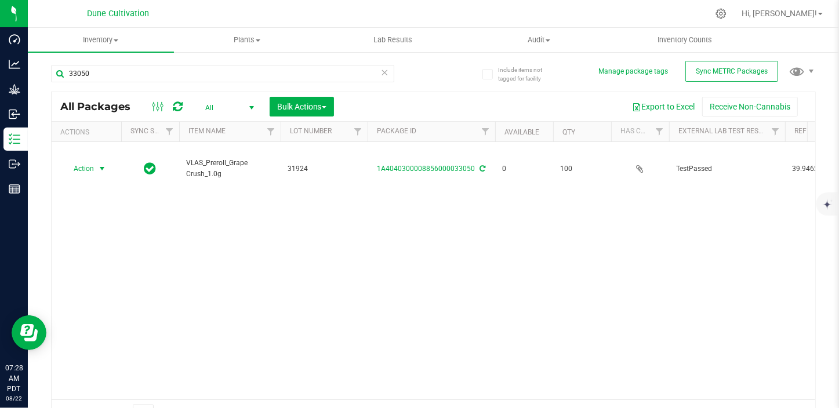
click at [104, 168] on span "select" at bounding box center [101, 168] width 9 height 9
click at [120, 254] on li "Print package label" at bounding box center [101, 256] width 75 height 17
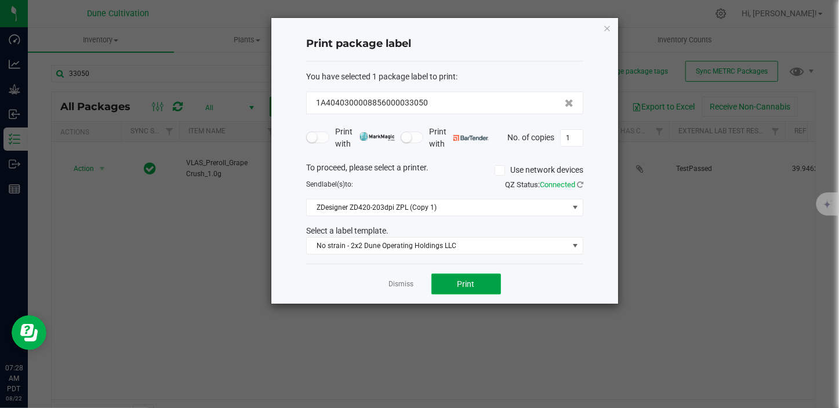
click at [440, 279] on button "Print" at bounding box center [467, 284] width 70 height 21
click at [404, 278] on app-cancel-button "Dismiss" at bounding box center [401, 284] width 25 height 12
click at [405, 286] on link "Dismiss" at bounding box center [401, 285] width 25 height 10
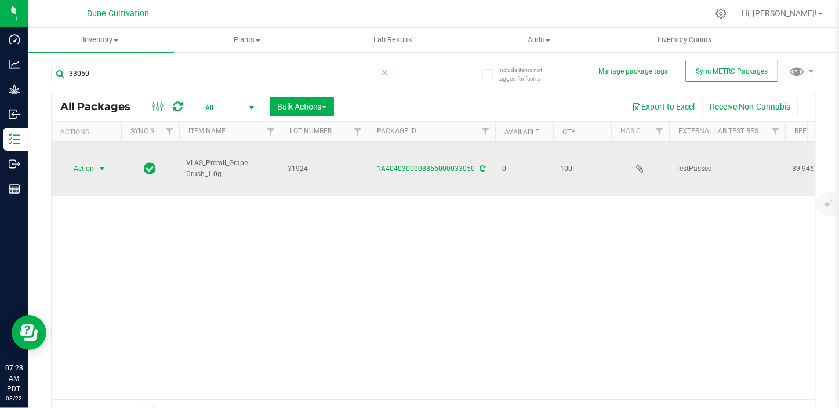
click at [103, 165] on span "select" at bounding box center [101, 168] width 9 height 9
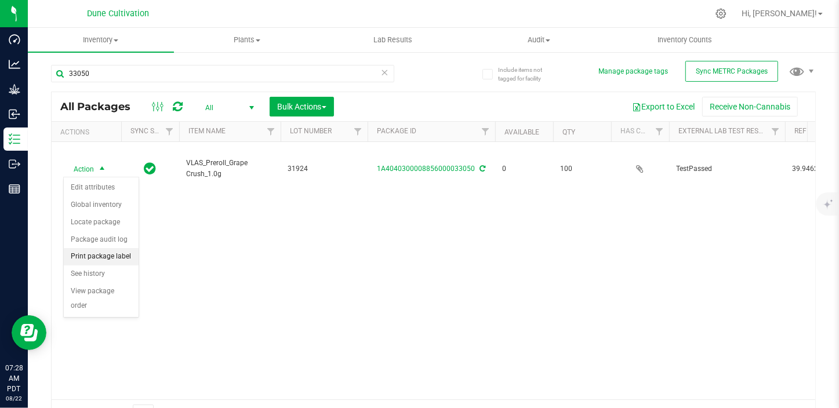
click at [103, 258] on li "Print package label" at bounding box center [101, 256] width 75 height 17
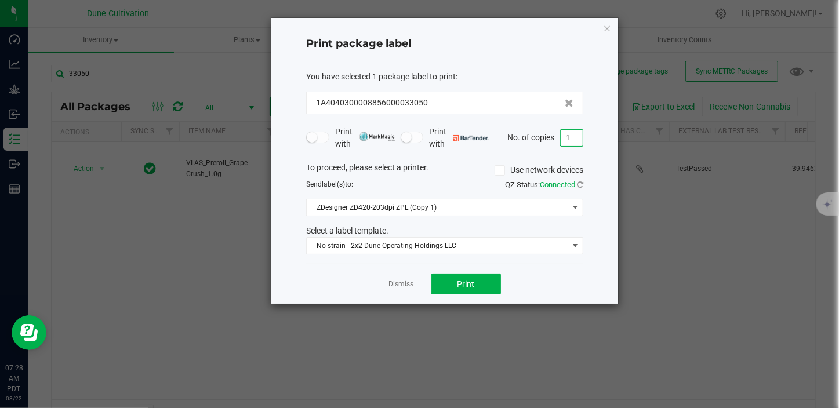
click at [572, 143] on input "1" at bounding box center [572, 138] width 22 height 16
type input "100"
click at [476, 285] on button "Print" at bounding box center [467, 284] width 70 height 21
click at [408, 285] on link "Dismiss" at bounding box center [401, 285] width 25 height 10
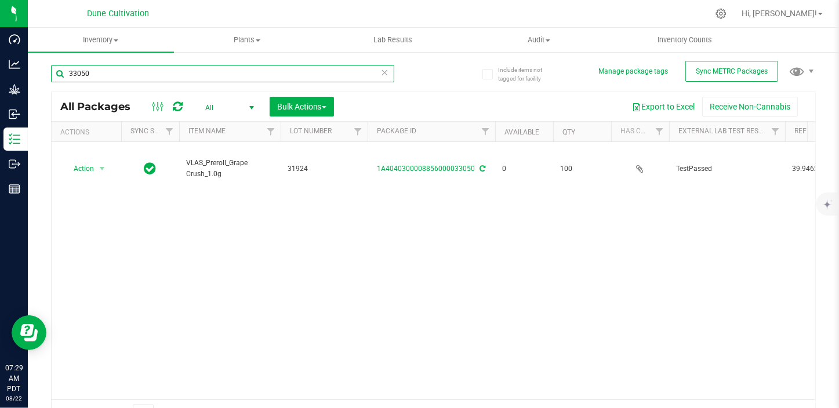
click at [115, 75] on input "33050" at bounding box center [222, 73] width 343 height 17
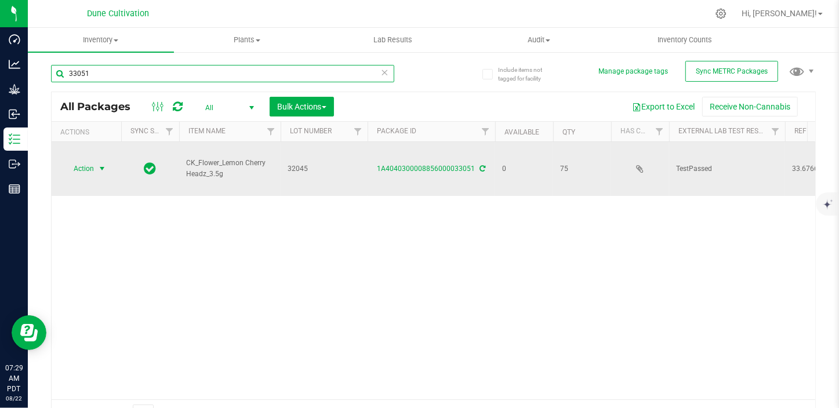
type input "33051"
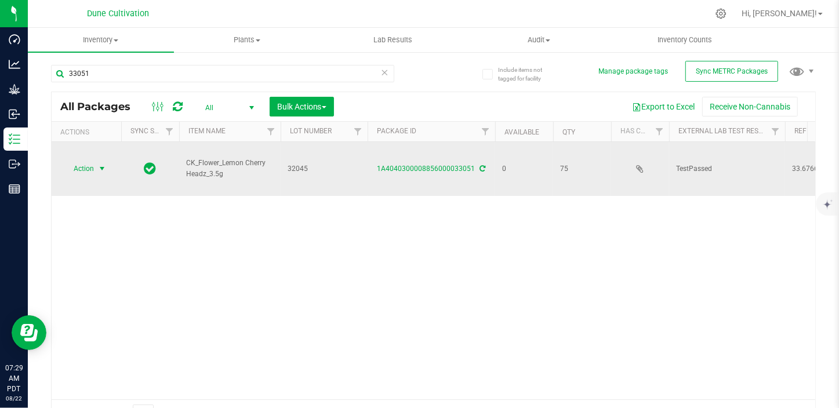
click at [95, 168] on span "select" at bounding box center [102, 169] width 15 height 16
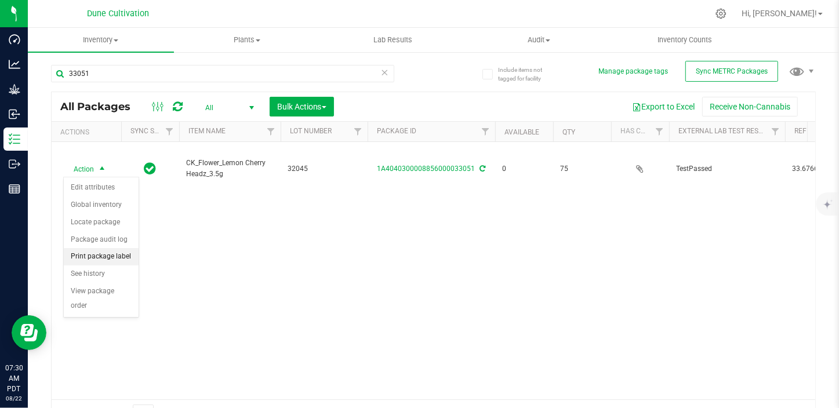
click at [110, 258] on li "Print package label" at bounding box center [101, 256] width 75 height 17
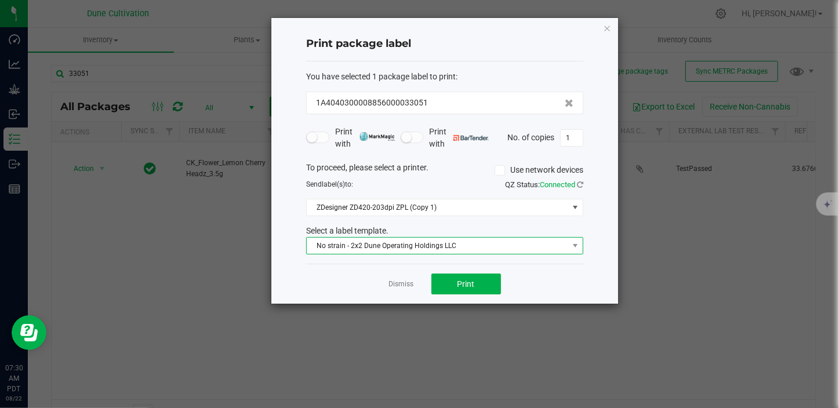
click at [400, 250] on span "No strain - 2x2 Dune Operating Holdings LLC" at bounding box center [438, 246] width 262 height 16
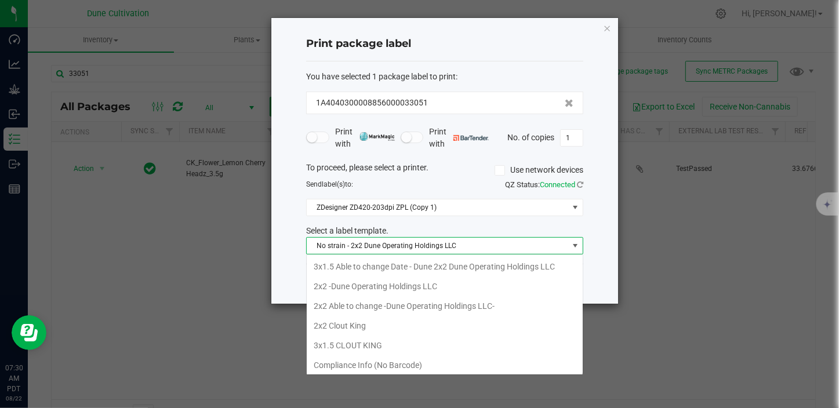
scroll to position [17, 277]
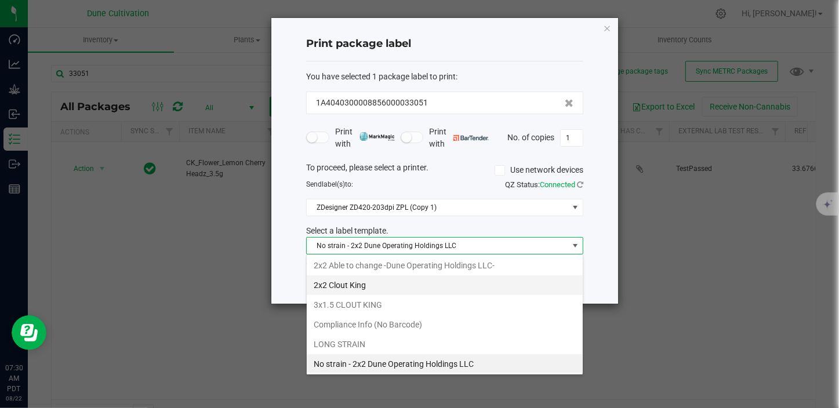
click at [363, 282] on li "2x2 Clout King" at bounding box center [445, 286] width 276 height 20
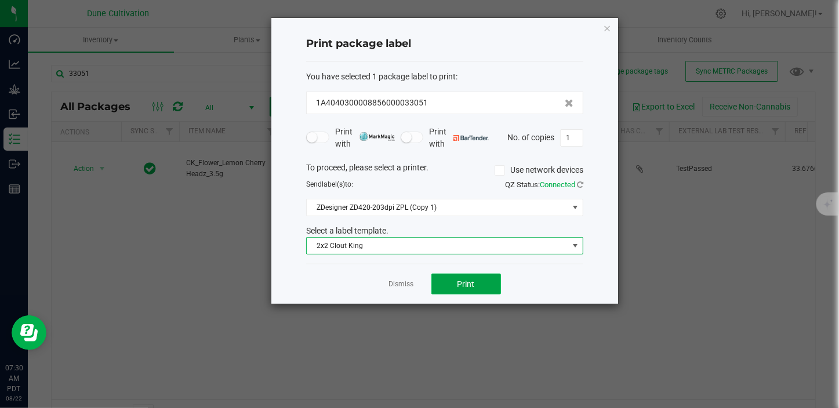
click at [447, 291] on button "Print" at bounding box center [467, 284] width 70 height 21
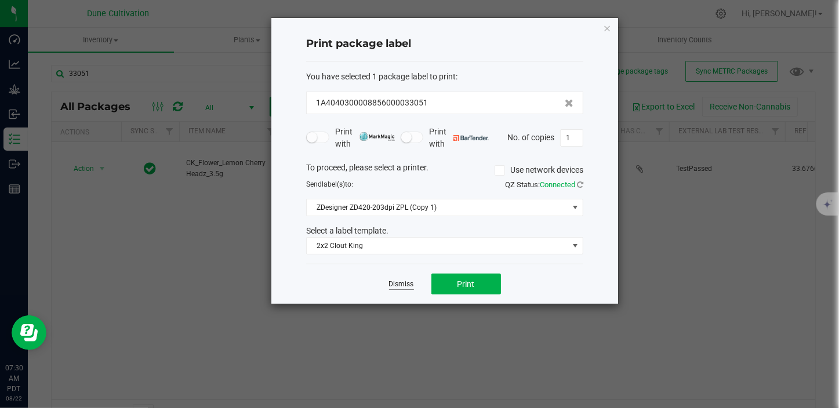
click at [404, 280] on link "Dismiss" at bounding box center [401, 285] width 25 height 10
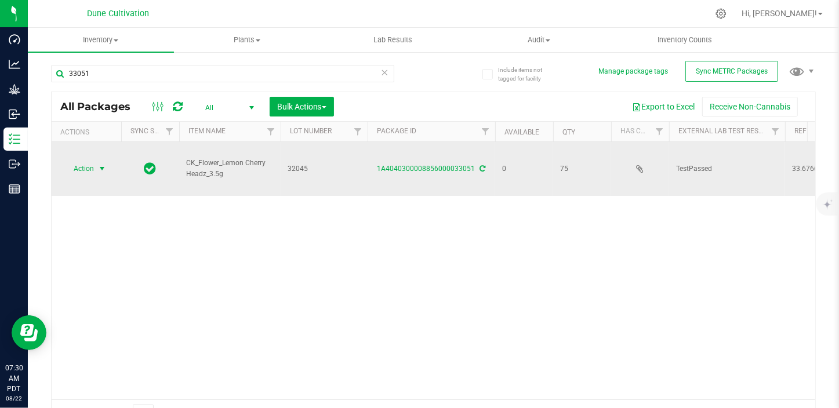
click at [99, 166] on span "select" at bounding box center [101, 168] width 9 height 9
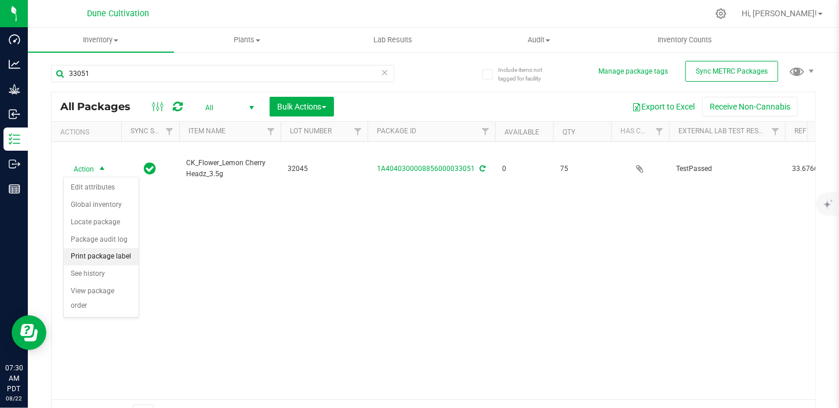
click at [128, 258] on li "Print package label" at bounding box center [101, 256] width 75 height 17
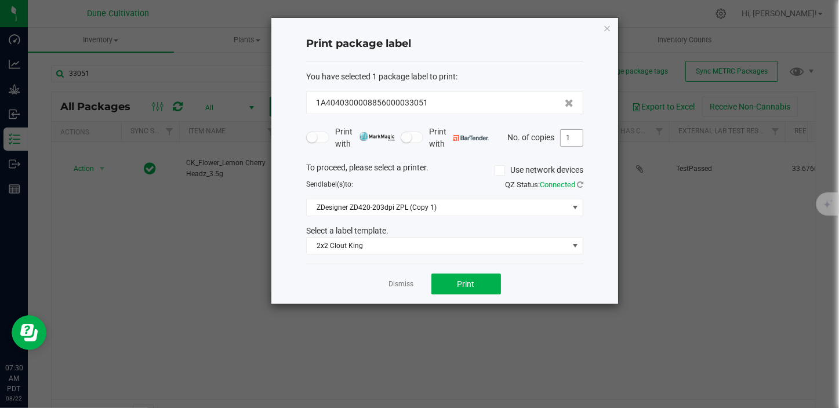
click at [567, 139] on input "1" at bounding box center [572, 138] width 22 height 16
type input "75"
click at [448, 295] on div "Dismiss Print" at bounding box center [444, 284] width 277 height 40
click at [458, 278] on button "Print" at bounding box center [467, 284] width 70 height 21
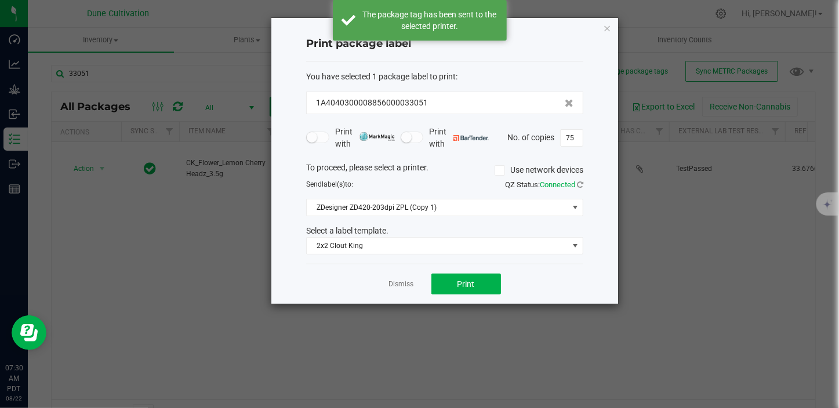
click at [408, 283] on link "Dismiss" at bounding box center [401, 285] width 25 height 10
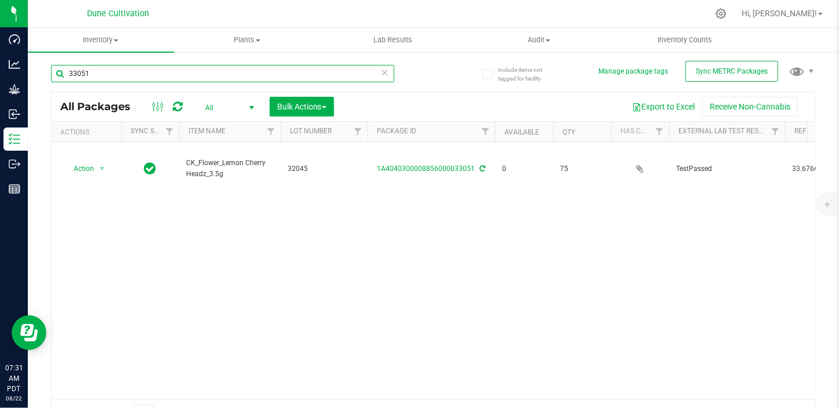
click at [93, 69] on input "33051" at bounding box center [222, 73] width 343 height 17
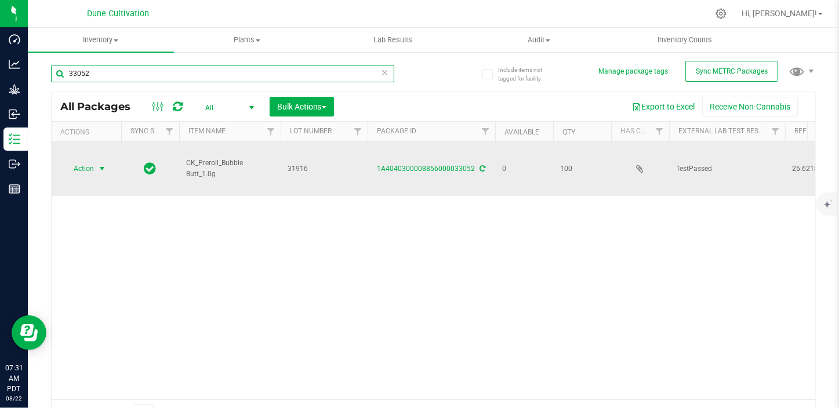
type input "33052"
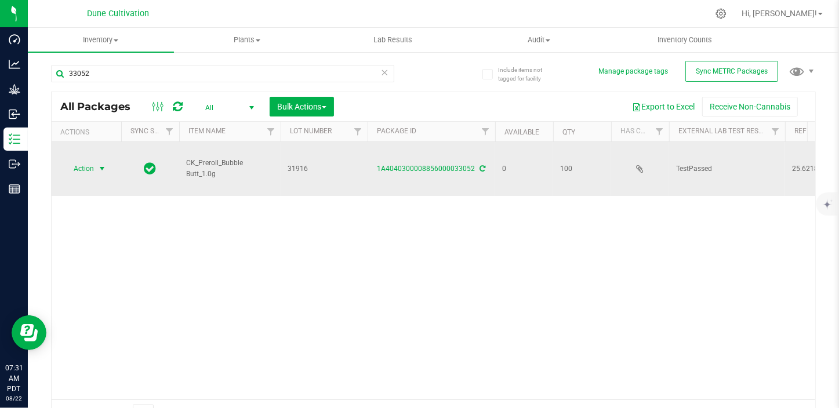
click at [90, 168] on span "Action" at bounding box center [78, 169] width 31 height 16
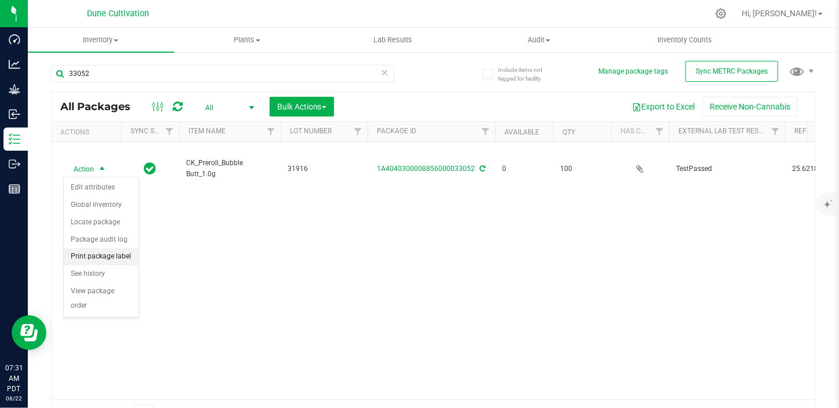
click at [107, 261] on li "Print package label" at bounding box center [101, 256] width 75 height 17
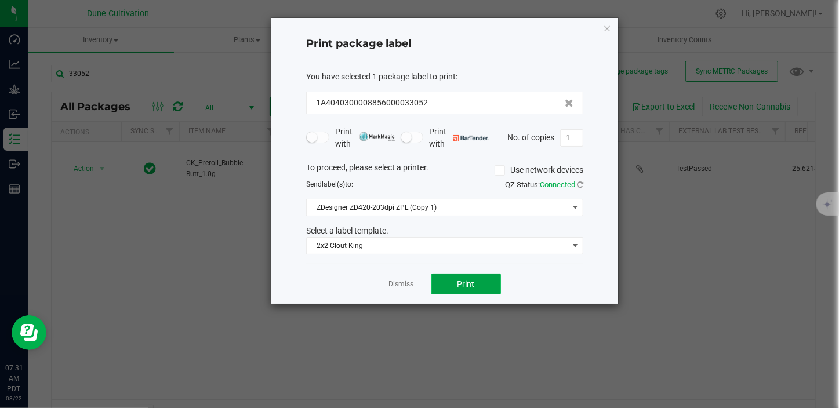
click at [459, 277] on button "Print" at bounding box center [467, 284] width 70 height 21
click at [392, 285] on link "Dismiss" at bounding box center [401, 285] width 25 height 10
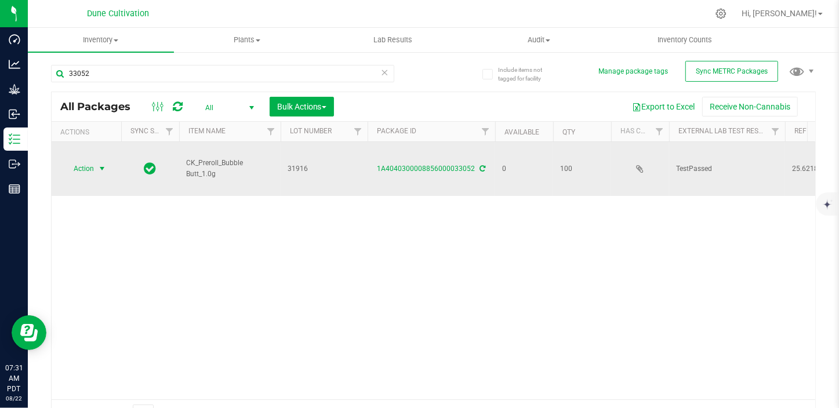
click at [101, 163] on span "select" at bounding box center [102, 169] width 15 height 16
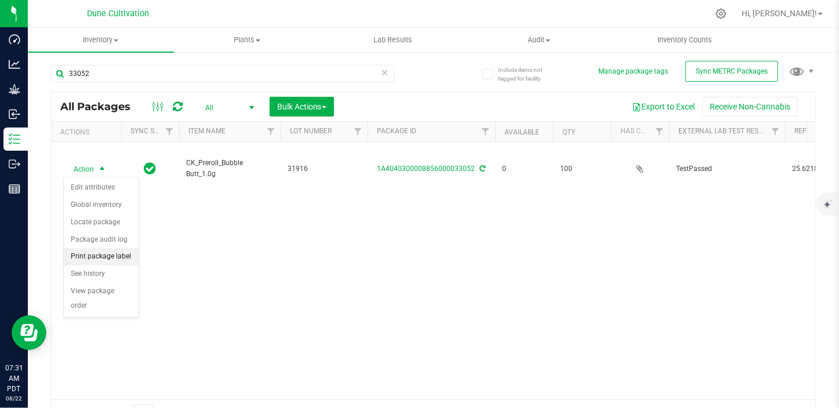
click at [99, 251] on li "Print package label" at bounding box center [101, 256] width 75 height 17
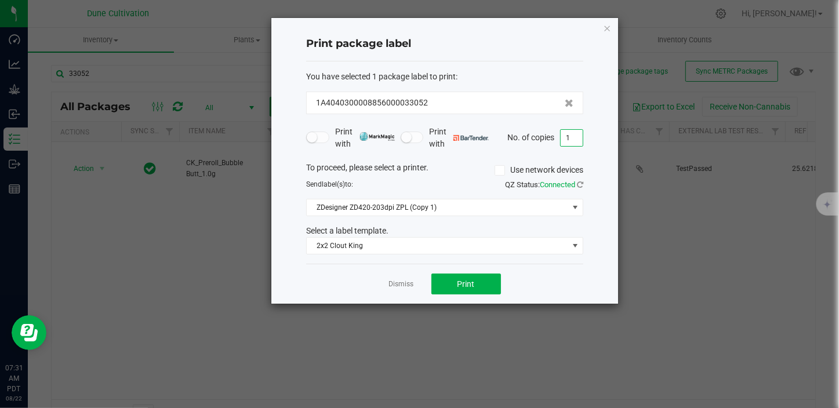
click at [572, 139] on input "1" at bounding box center [572, 138] width 22 height 16
type input "100"
click at [485, 285] on button "Print" at bounding box center [467, 284] width 70 height 21
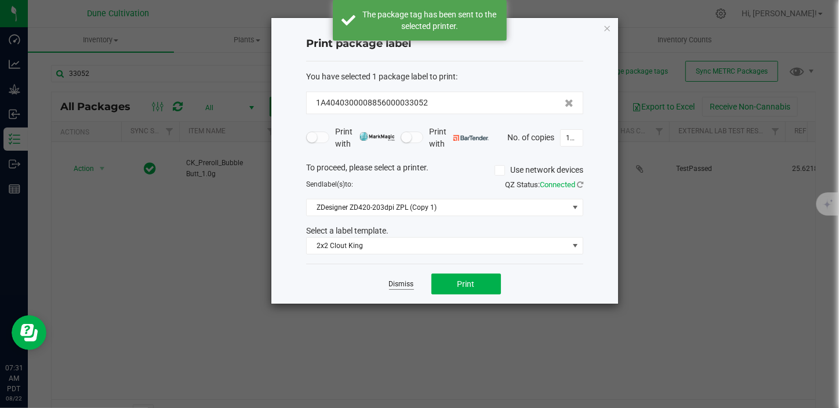
click at [405, 280] on link "Dismiss" at bounding box center [401, 285] width 25 height 10
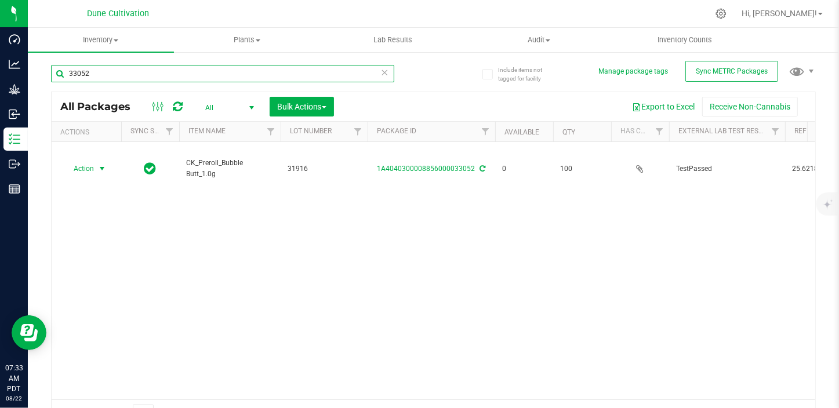
click at [125, 73] on input "33052" at bounding box center [222, 73] width 343 height 17
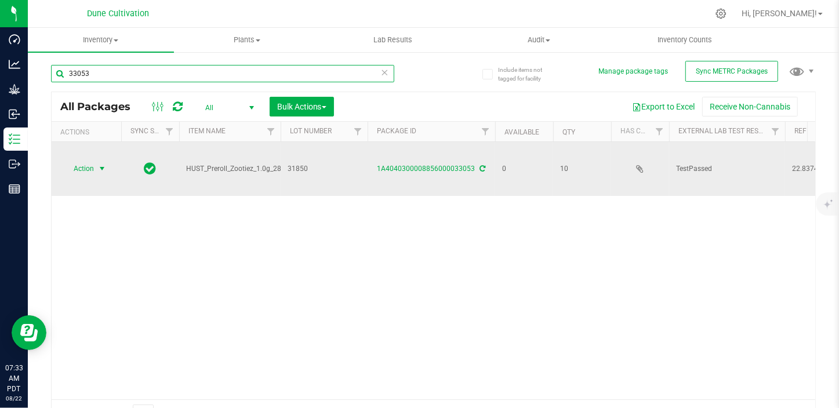
type input "33053"
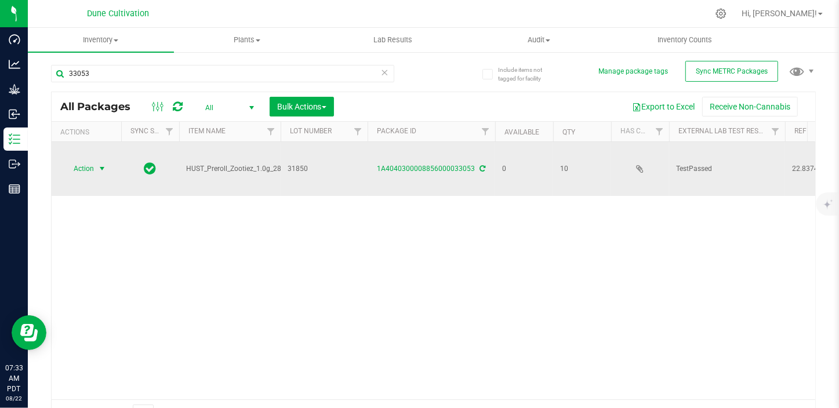
click at [98, 174] on span "select" at bounding box center [102, 169] width 15 height 16
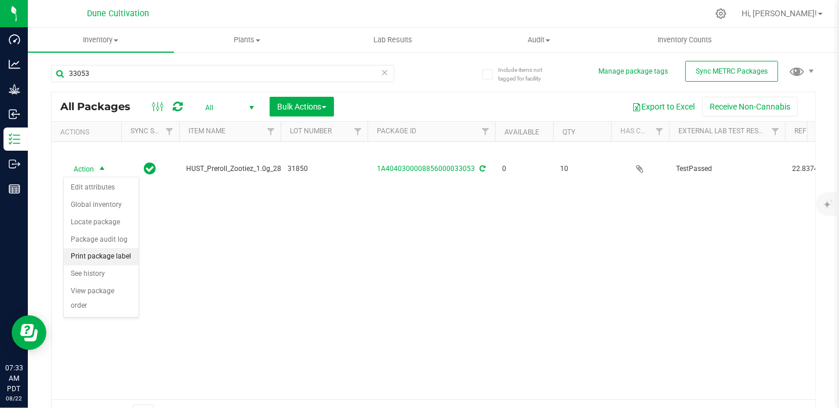
click at [104, 259] on li "Print package label" at bounding box center [101, 256] width 75 height 17
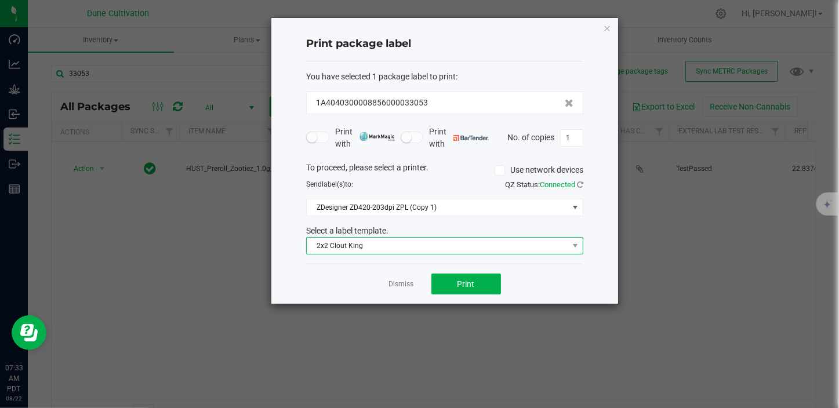
click at [355, 244] on span "2x2 Clout King" at bounding box center [438, 246] width 262 height 16
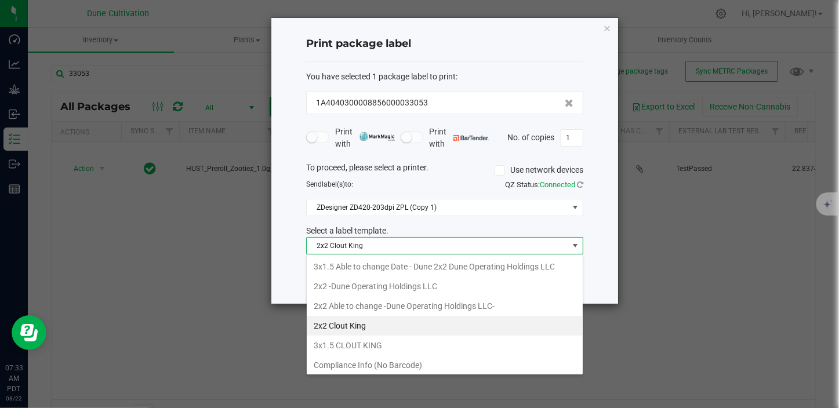
scroll to position [52, 0]
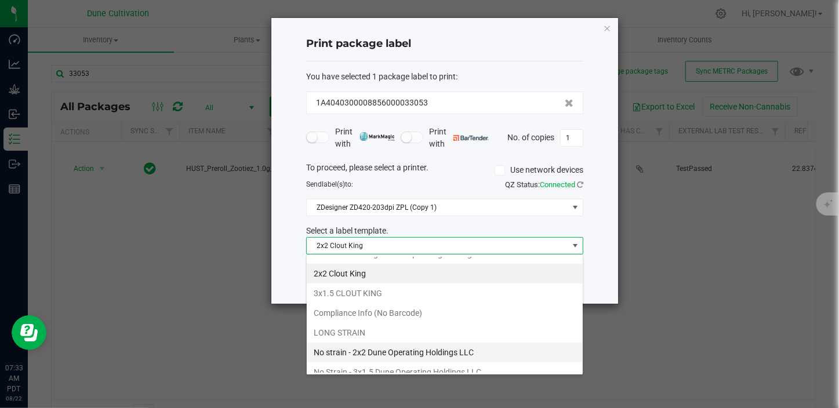
click at [358, 356] on li "No strain - 2x2 Dune Operating Holdings LLC" at bounding box center [445, 353] width 276 height 20
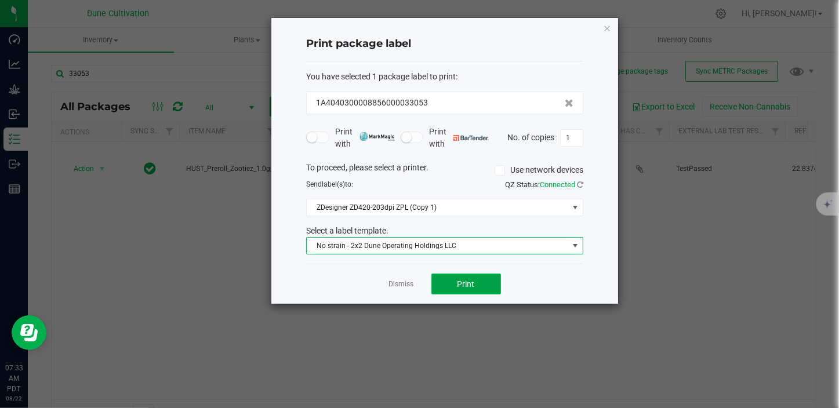
click at [448, 278] on button "Print" at bounding box center [467, 284] width 70 height 21
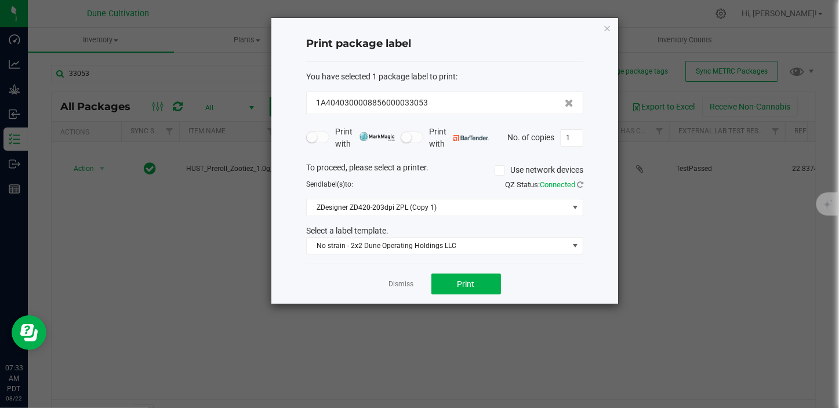
click at [394, 285] on link "Dismiss" at bounding box center [401, 285] width 25 height 10
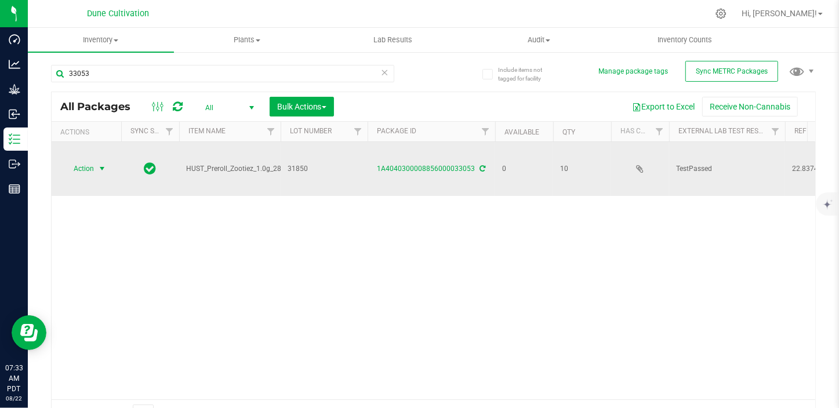
click at [88, 168] on span "Action" at bounding box center [78, 169] width 31 height 16
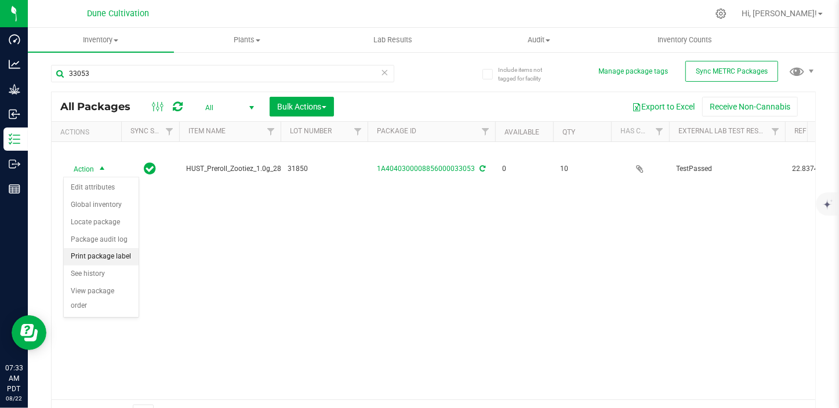
click at [127, 257] on li "Print package label" at bounding box center [101, 256] width 75 height 17
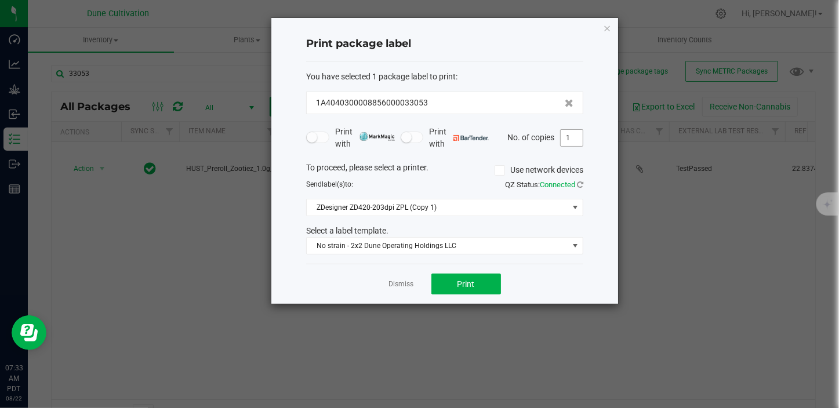
click at [577, 137] on input "1" at bounding box center [572, 138] width 22 height 16
type input "10"
click at [481, 278] on button "Print" at bounding box center [467, 284] width 70 height 21
click at [398, 292] on div "Dismiss Print" at bounding box center [444, 284] width 277 height 40
click at [400, 289] on div "Dismiss Print" at bounding box center [444, 284] width 277 height 40
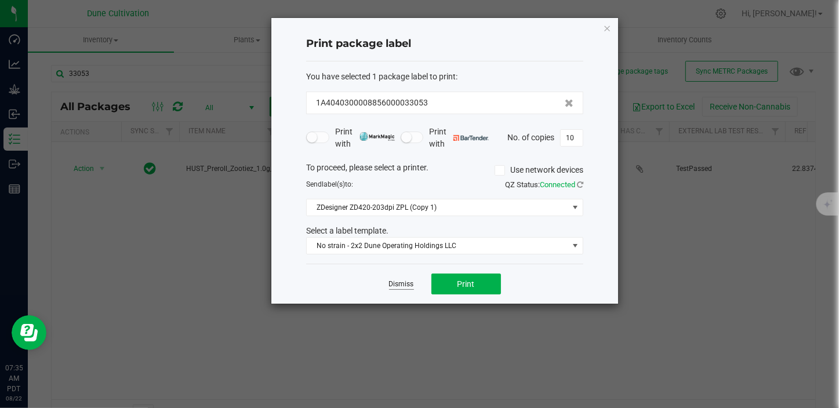
click at [403, 282] on link "Dismiss" at bounding box center [401, 285] width 25 height 10
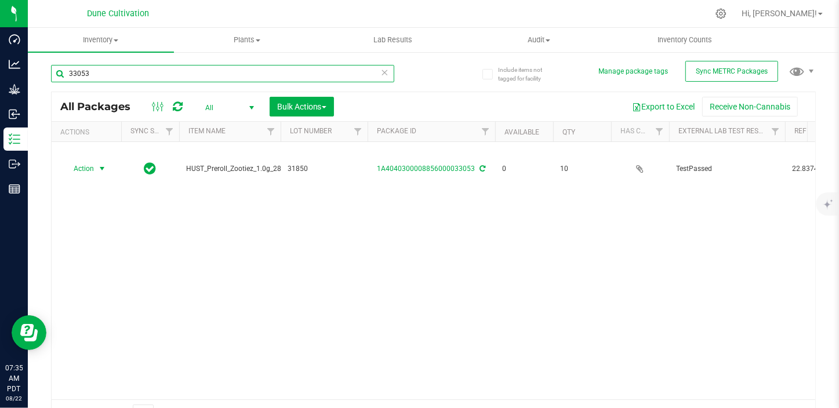
click at [102, 68] on input "33053" at bounding box center [222, 73] width 343 height 17
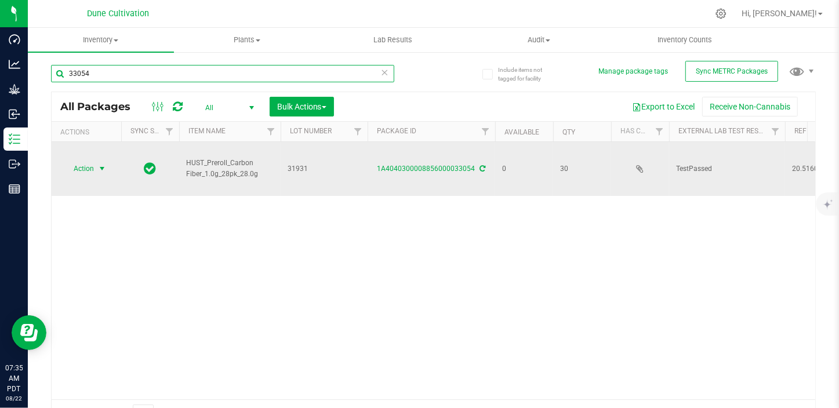
type input "33054"
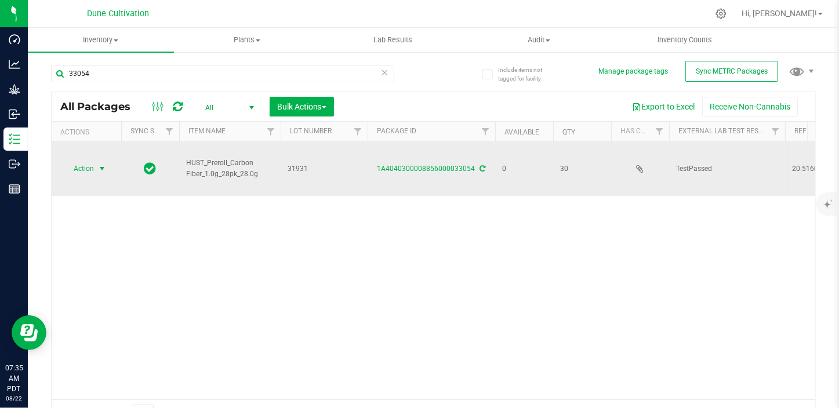
click at [106, 171] on span "select" at bounding box center [101, 168] width 9 height 9
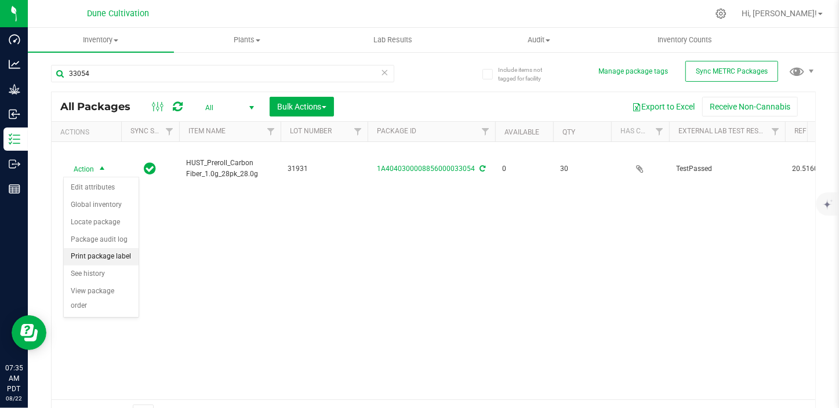
click at [99, 260] on li "Print package label" at bounding box center [101, 256] width 75 height 17
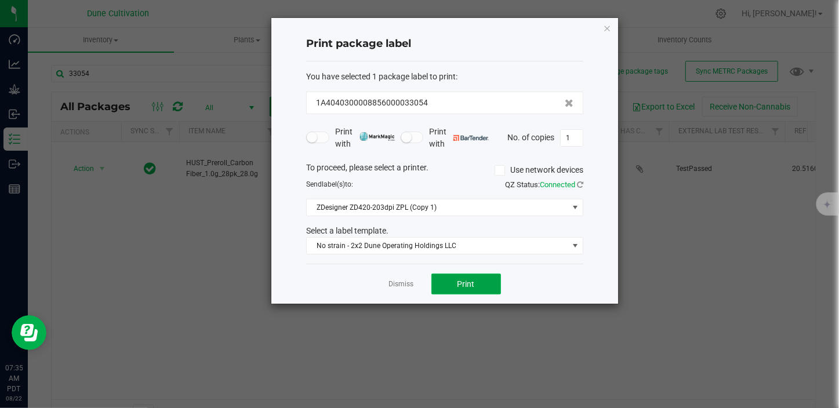
click at [480, 275] on button "Print" at bounding box center [467, 284] width 70 height 21
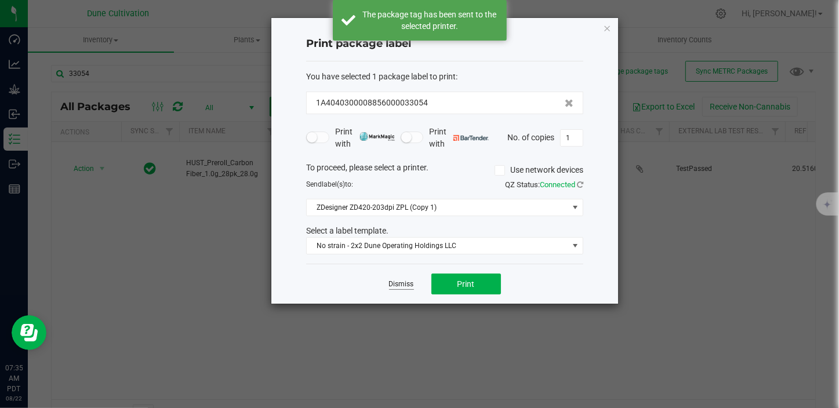
click at [404, 280] on link "Dismiss" at bounding box center [401, 285] width 25 height 10
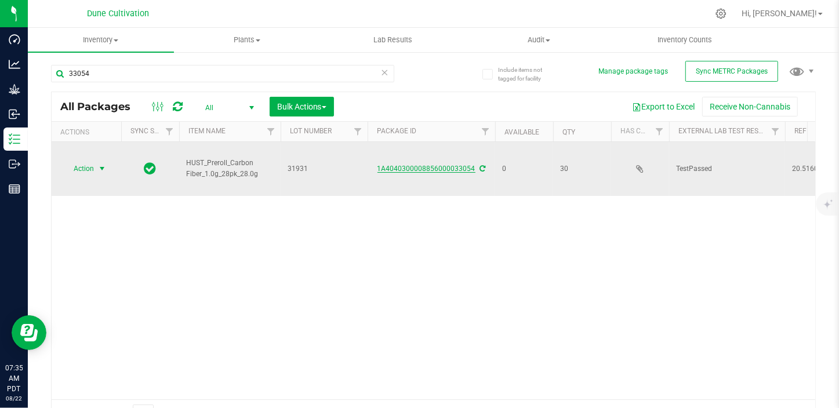
click at [430, 168] on link "1A4040300008856000033054" at bounding box center [427, 169] width 98 height 8
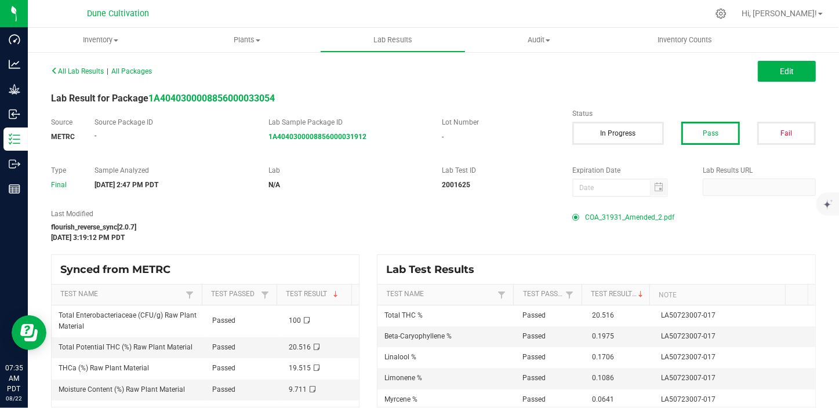
click at [609, 214] on span "COA_31931_Amended_2.pdf" at bounding box center [629, 217] width 89 height 17
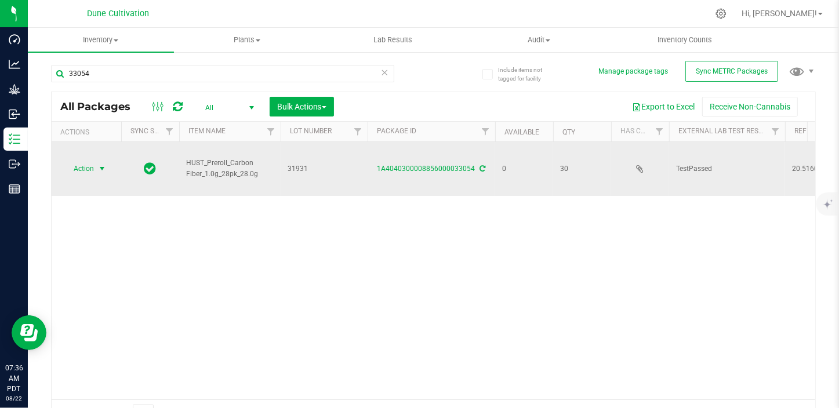
click at [88, 163] on span "Action" at bounding box center [78, 169] width 31 height 16
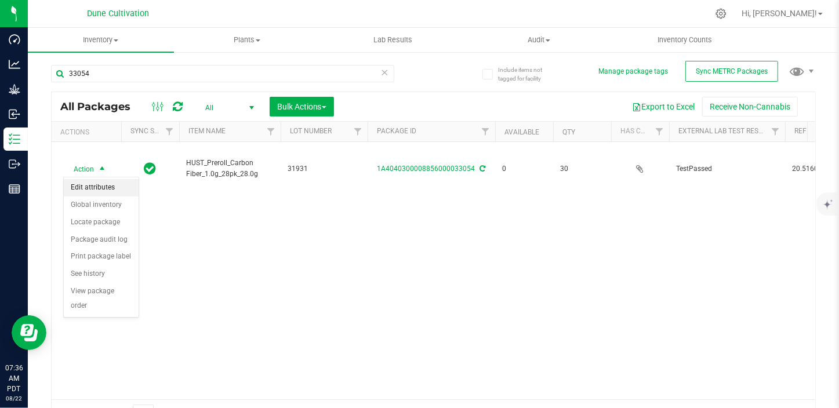
click at [93, 184] on li "Edit attributes" at bounding box center [101, 187] width 75 height 17
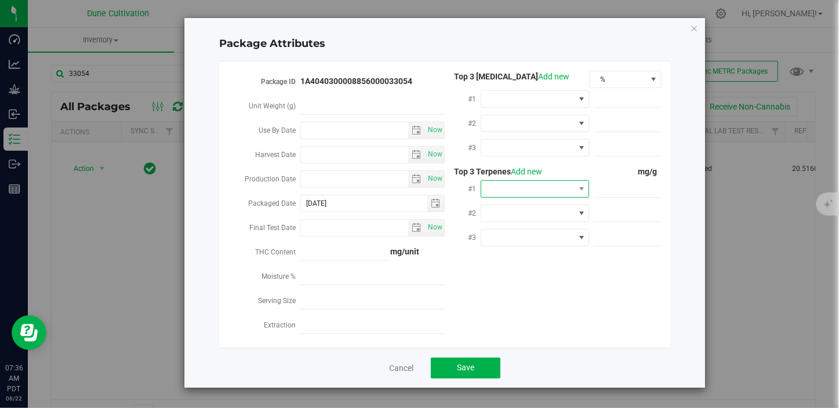
click at [556, 194] on span at bounding box center [527, 189] width 93 height 16
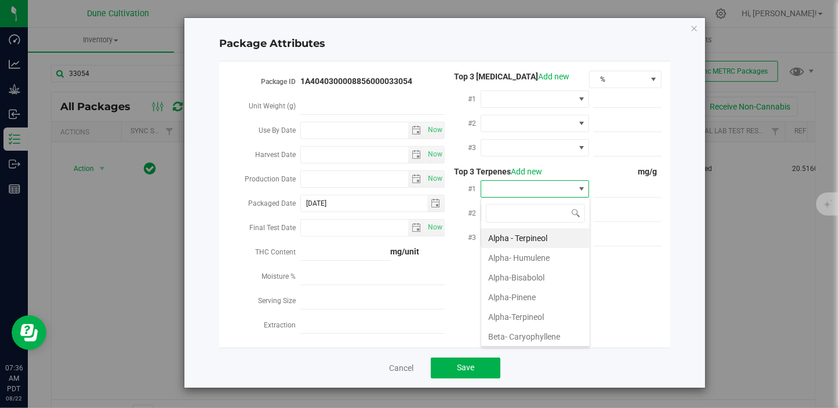
scroll to position [17, 108]
click at [530, 334] on li "Beta- Caryophyllene" at bounding box center [535, 337] width 108 height 20
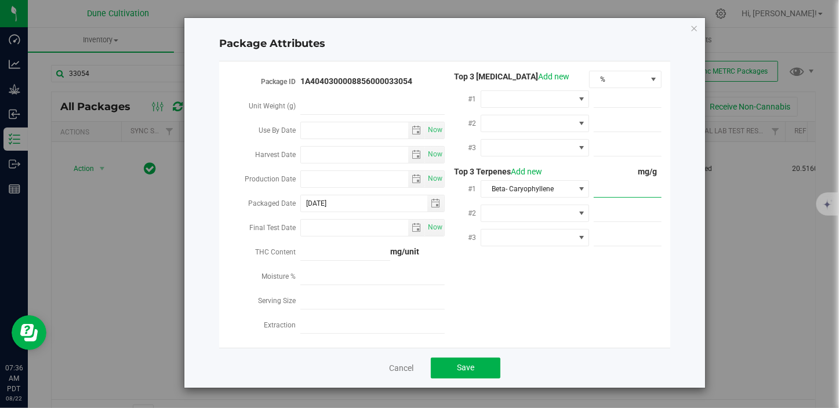
paste input "1.975"
type input "1.975"
type input "1.9750"
click at [528, 206] on span at bounding box center [527, 213] width 93 height 16
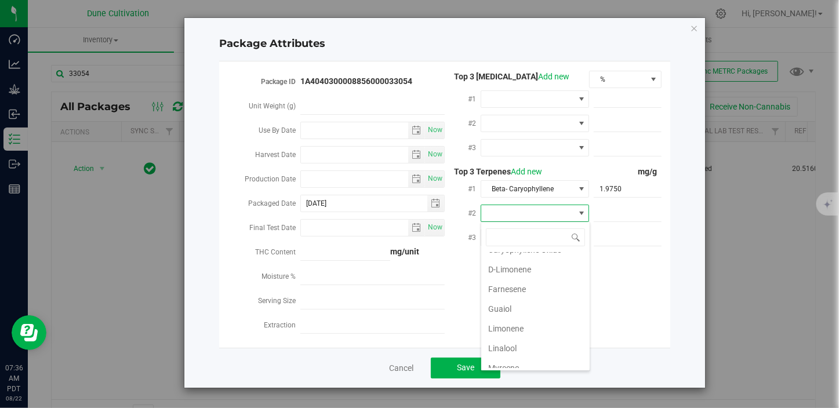
scroll to position [211, 0]
click at [518, 322] on li "Linalool" at bounding box center [535, 328] width 108 height 20
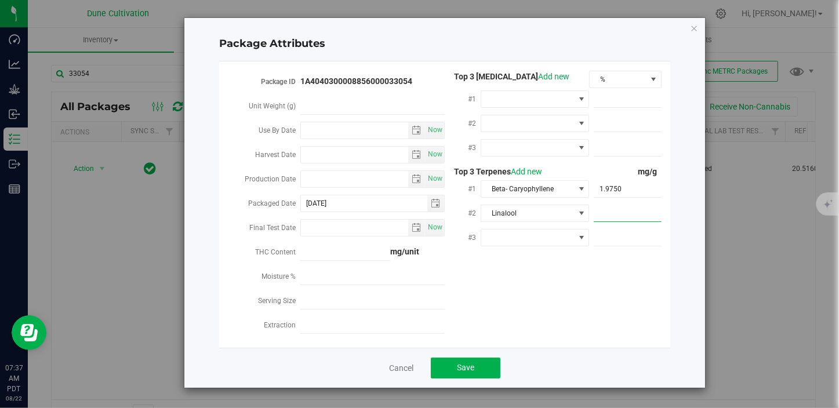
paste input "1.706"
type input "1.706"
type input "1.7060"
click at [521, 233] on span at bounding box center [527, 238] width 93 height 16
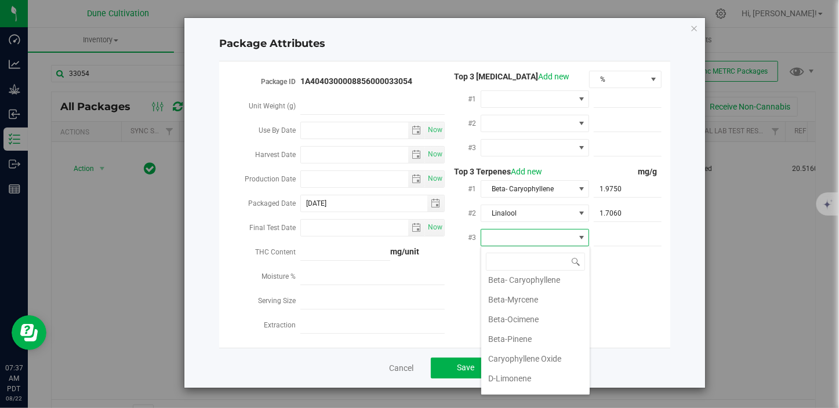
scroll to position [158, 0]
click at [518, 327] on li "D-Limonene" at bounding box center [535, 326] width 108 height 20
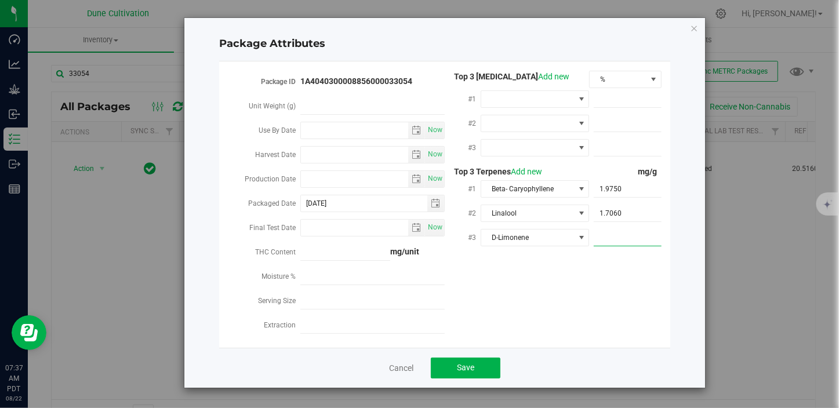
paste input "1.086"
type input "1.086"
type input "1.0860"
click at [481, 367] on button "Save" at bounding box center [466, 368] width 70 height 21
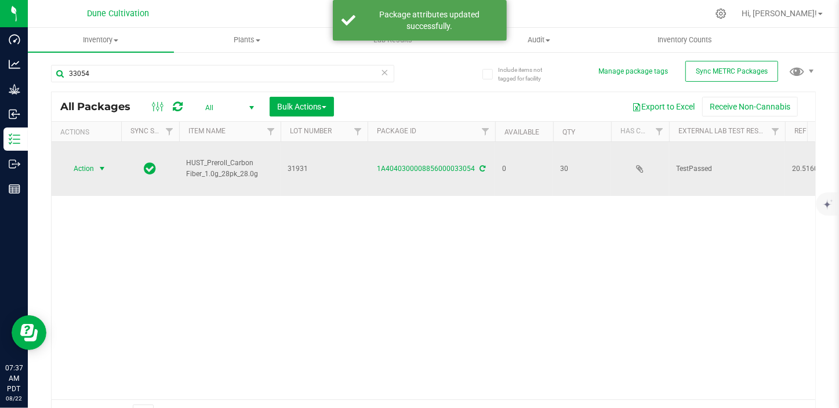
click at [106, 168] on span "select" at bounding box center [101, 168] width 9 height 9
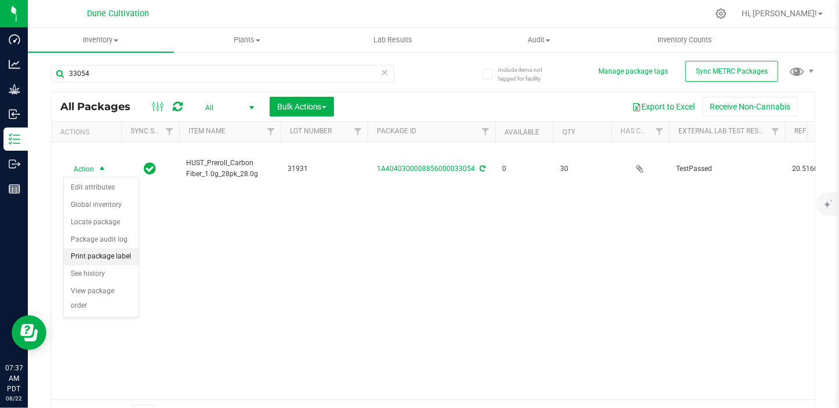
click at [114, 255] on li "Print package label" at bounding box center [101, 256] width 75 height 17
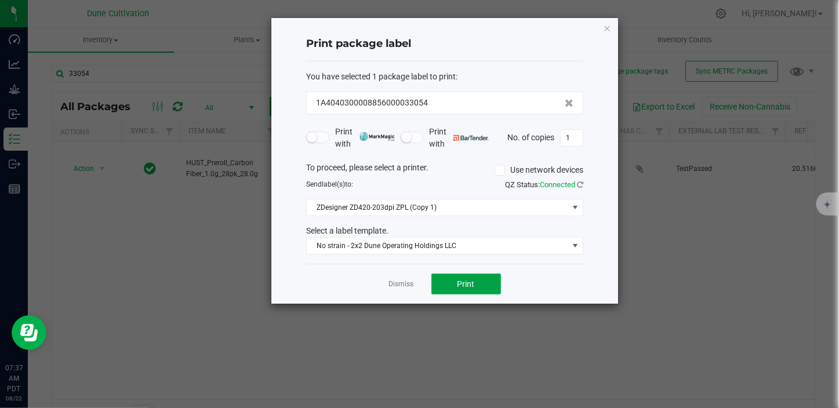
click at [484, 281] on button "Print" at bounding box center [467, 284] width 70 height 21
click at [403, 284] on link "Dismiss" at bounding box center [401, 285] width 25 height 10
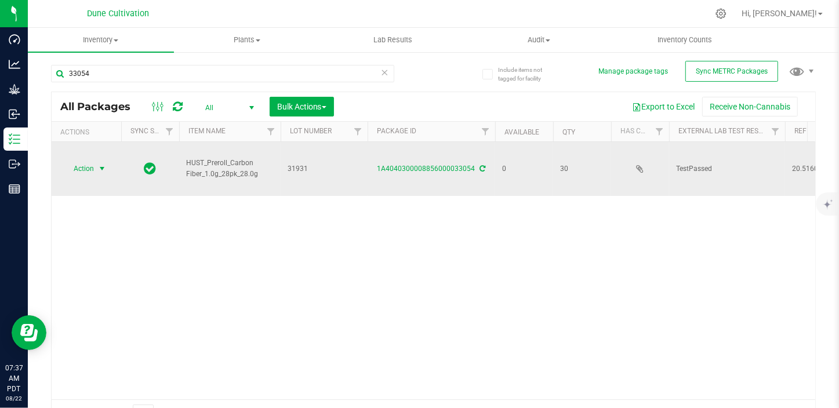
click at [108, 157] on td "Action Action Edit attributes Global inventory Locate package Package audit log…" at bounding box center [87, 169] width 70 height 54
drag, startPoint x: 108, startPoint y: 157, endPoint x: 95, endPoint y: 172, distance: 20.6
click at [95, 172] on span "select" at bounding box center [102, 169] width 15 height 16
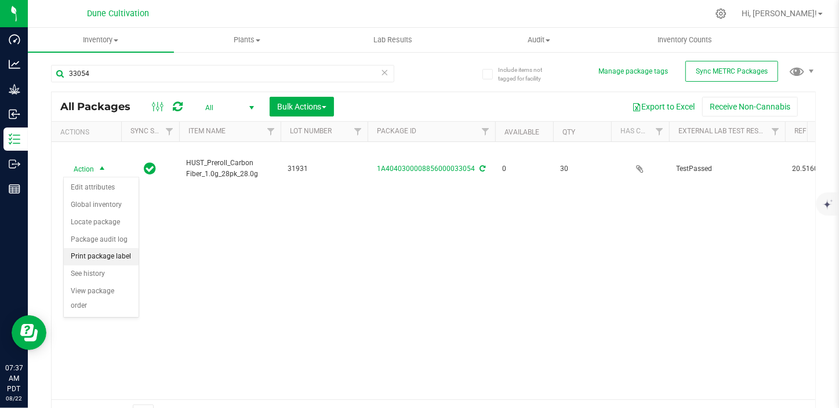
click at [102, 256] on li "Print package label" at bounding box center [101, 256] width 75 height 17
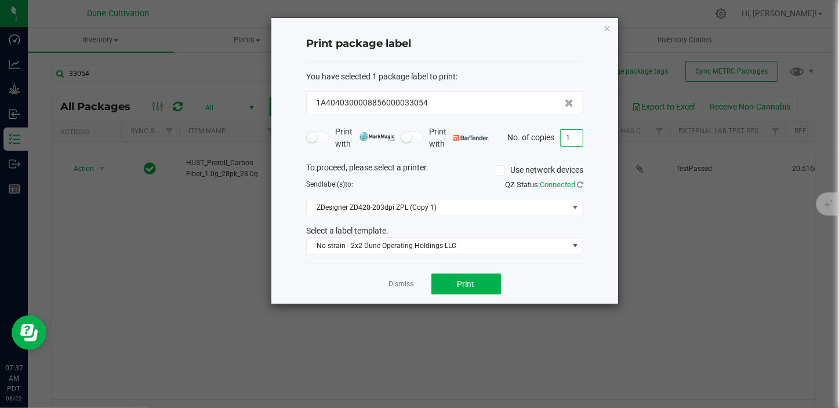
click at [573, 137] on input "1" at bounding box center [572, 138] width 22 height 16
type input "30"
click at [441, 289] on button "Print" at bounding box center [467, 284] width 70 height 21
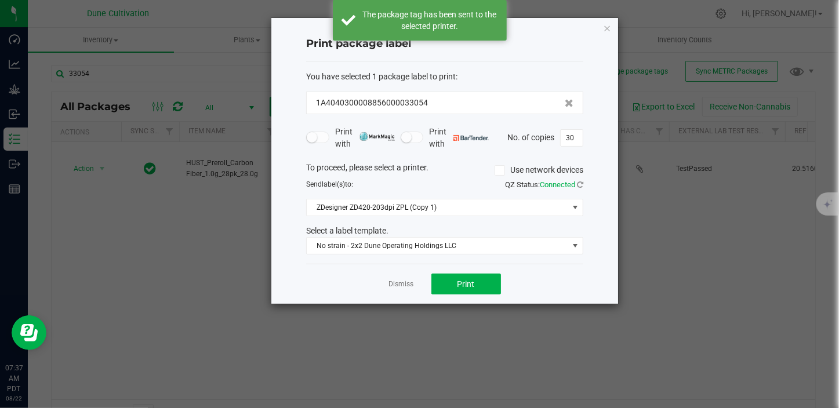
click at [403, 287] on link "Dismiss" at bounding box center [401, 285] width 25 height 10
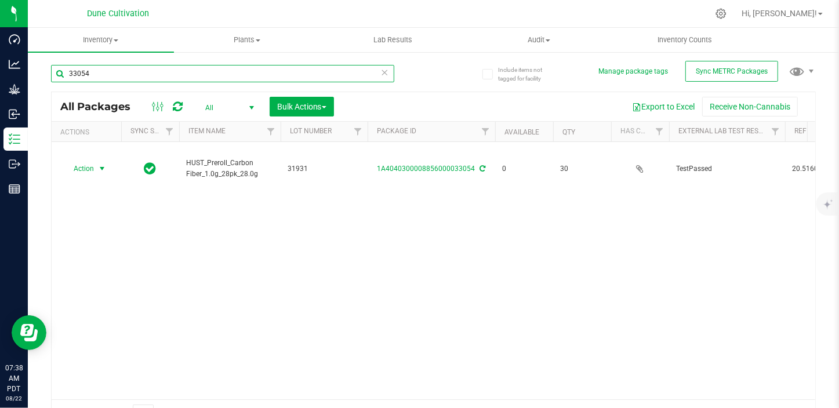
click at [104, 70] on input "33054" at bounding box center [222, 73] width 343 height 17
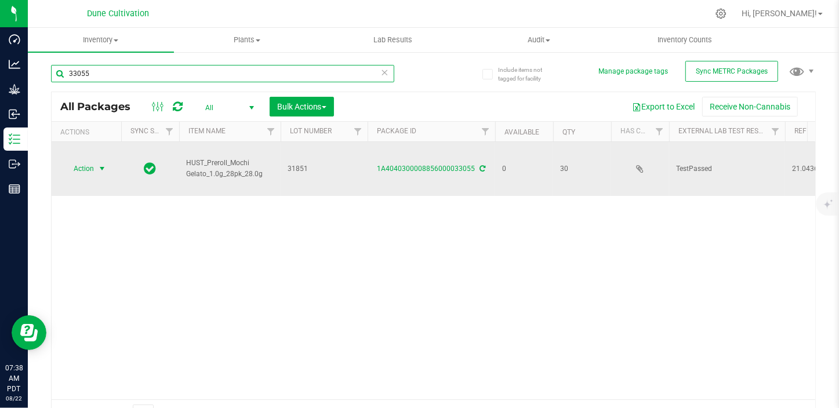
type input "33055"
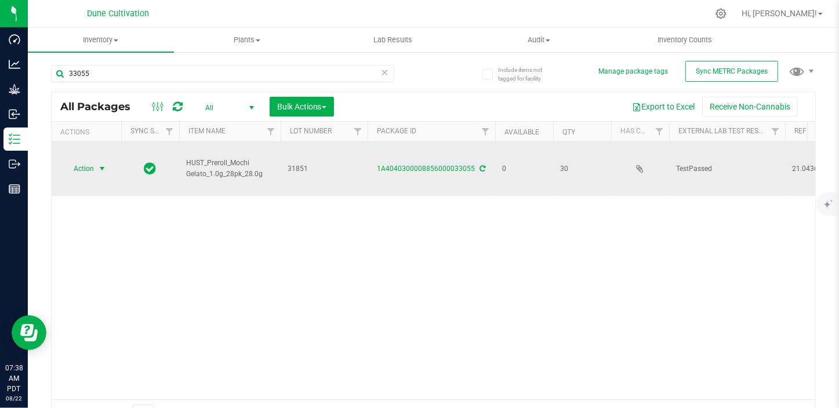
click at [87, 164] on span "Action" at bounding box center [78, 169] width 31 height 16
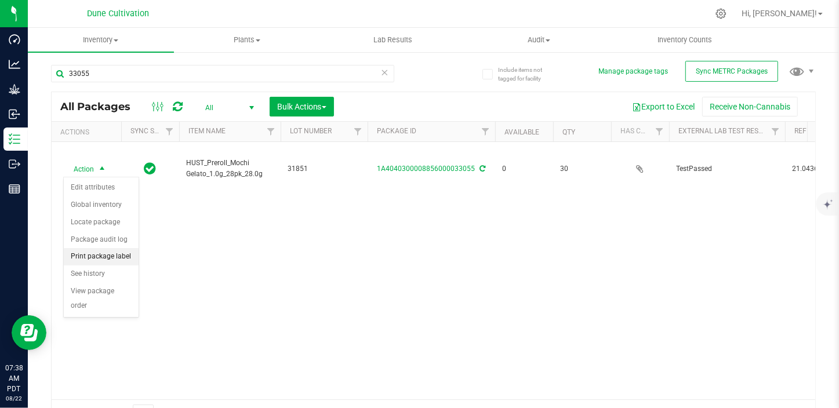
click at [104, 258] on li "Print package label" at bounding box center [101, 256] width 75 height 17
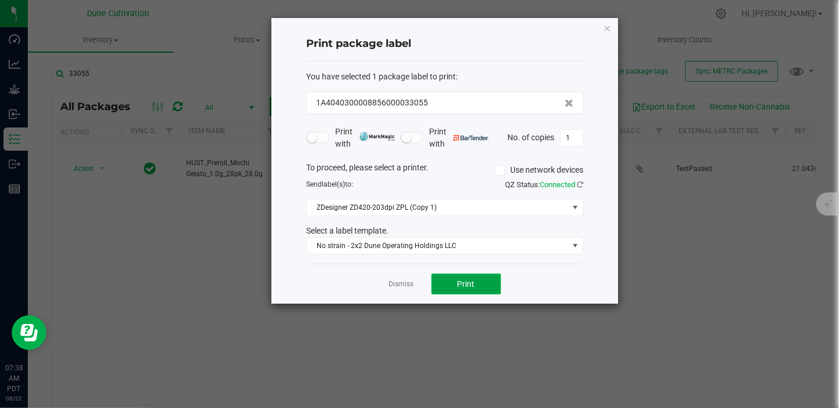
click at [462, 283] on span "Print" at bounding box center [466, 284] width 17 height 9
click at [401, 285] on link "Dismiss" at bounding box center [401, 285] width 25 height 10
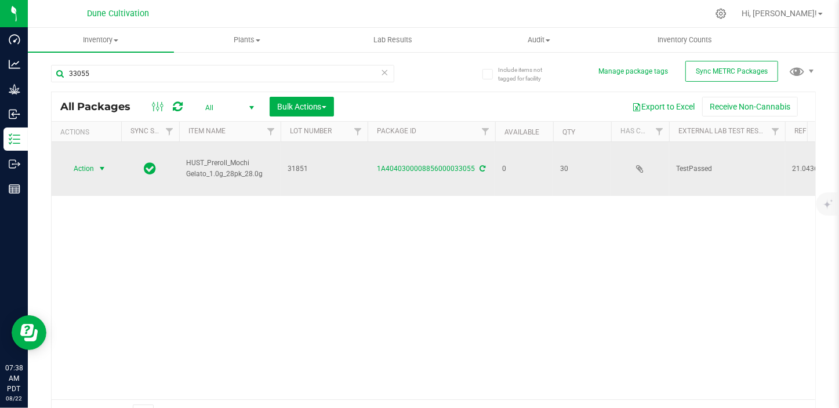
click at [84, 168] on span "Action" at bounding box center [78, 169] width 31 height 16
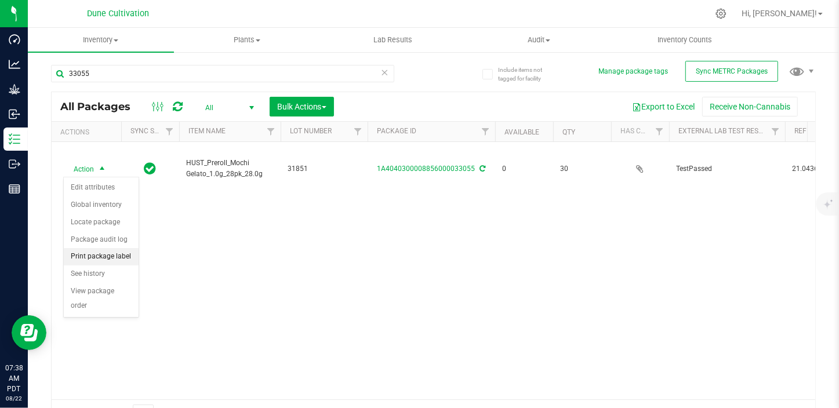
click at [115, 262] on li "Print package label" at bounding box center [101, 256] width 75 height 17
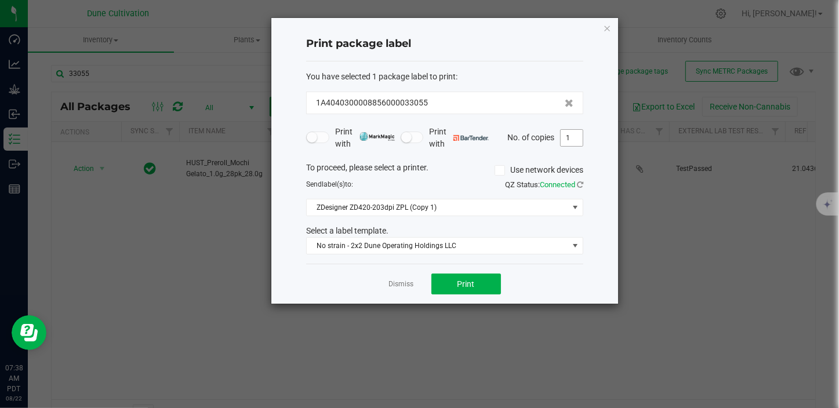
click at [574, 139] on input "1" at bounding box center [572, 138] width 22 height 16
type input "30"
click at [458, 286] on span "Print" at bounding box center [466, 284] width 17 height 9
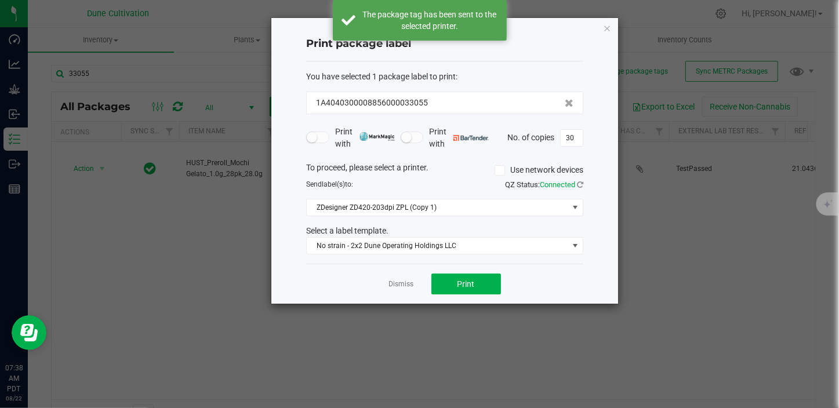
click at [405, 291] on div "Dismiss Print" at bounding box center [444, 284] width 277 height 40
click at [404, 282] on link "Dismiss" at bounding box center [401, 285] width 25 height 10
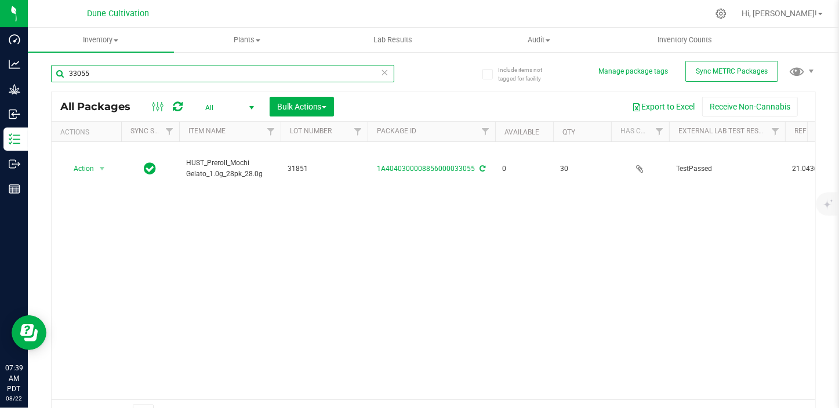
click at [97, 77] on input "33055" at bounding box center [222, 73] width 343 height 17
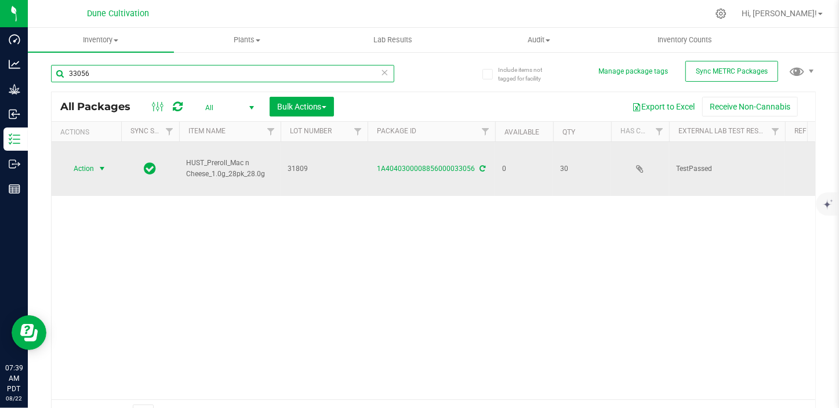
type input "33056"
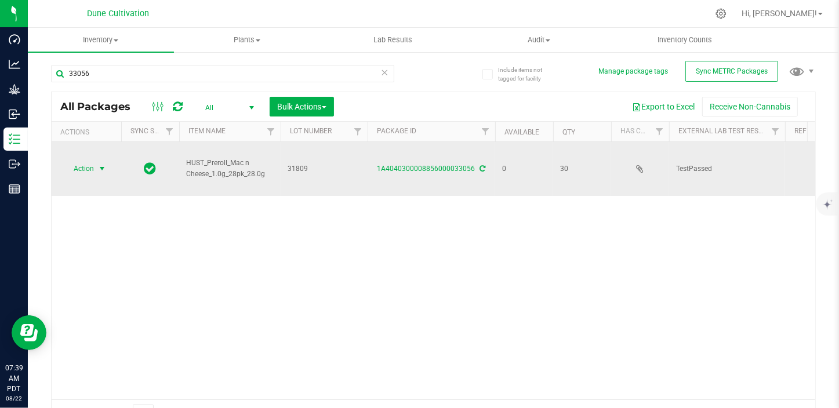
click at [97, 169] on span "select" at bounding box center [101, 168] width 9 height 9
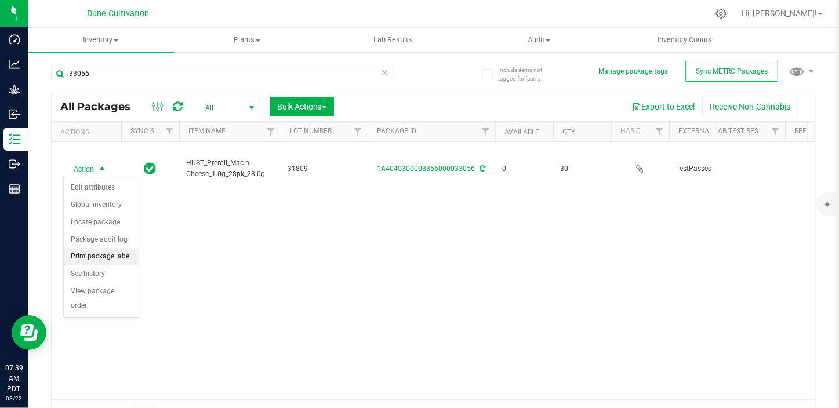
click at [129, 257] on li "Print package label" at bounding box center [101, 256] width 75 height 17
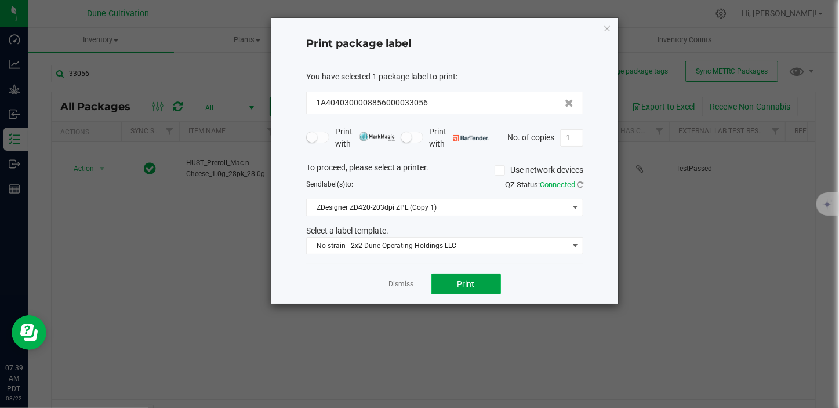
click at [485, 277] on button "Print" at bounding box center [467, 284] width 70 height 21
click at [399, 287] on link "Dismiss" at bounding box center [401, 285] width 25 height 10
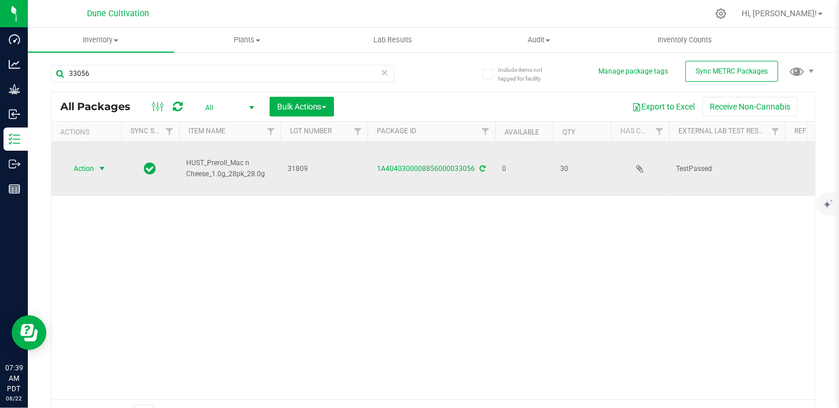
click at [99, 171] on span "select" at bounding box center [101, 168] width 9 height 9
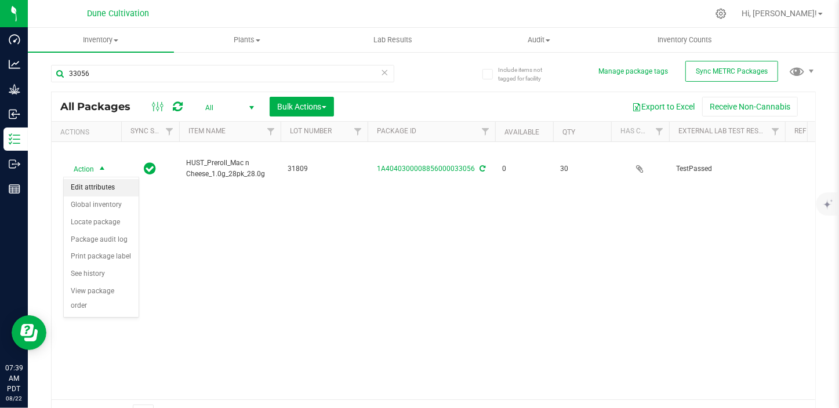
click at [102, 190] on li "Edit attributes" at bounding box center [101, 187] width 75 height 17
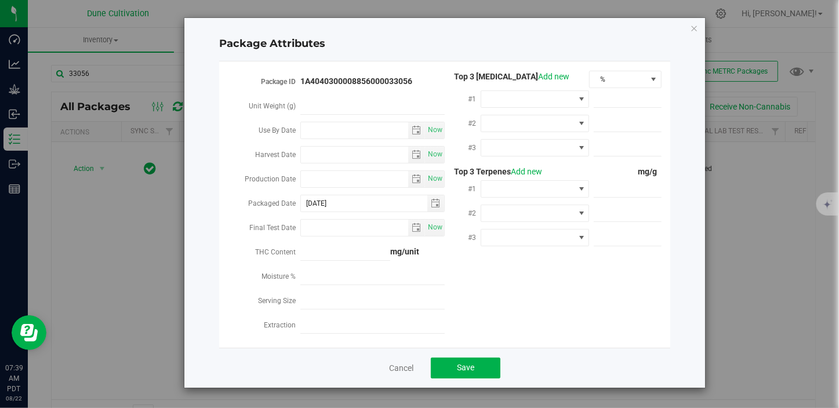
click at [119, 262] on div "Package Attributes Package ID 1A4040300008856000033056 Unit Weight (g) Use By D…" at bounding box center [424, 204] width 848 height 408
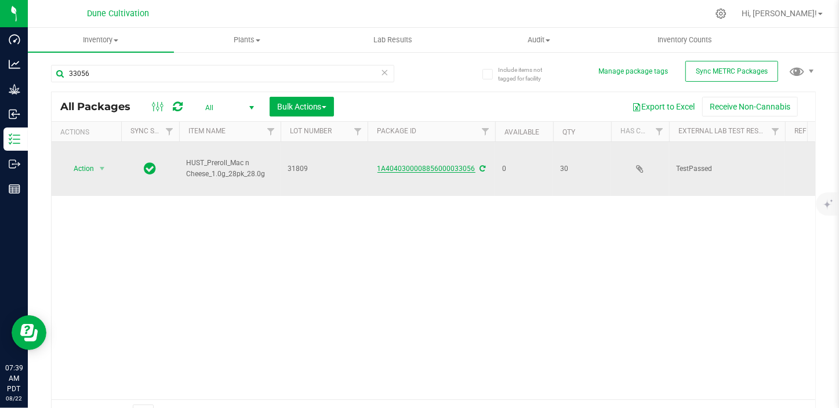
click at [433, 171] on link "1A4040300008856000033056" at bounding box center [427, 169] width 98 height 8
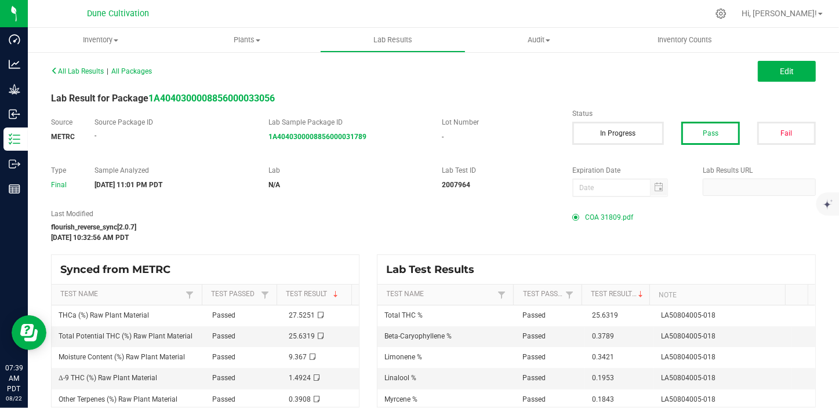
click at [608, 214] on span "COA 31809.pdf" at bounding box center [609, 217] width 48 height 17
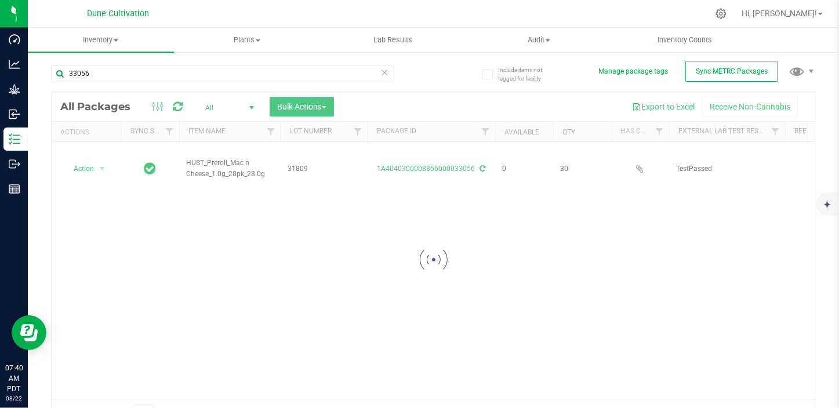
click at [95, 169] on div at bounding box center [434, 259] width 764 height 335
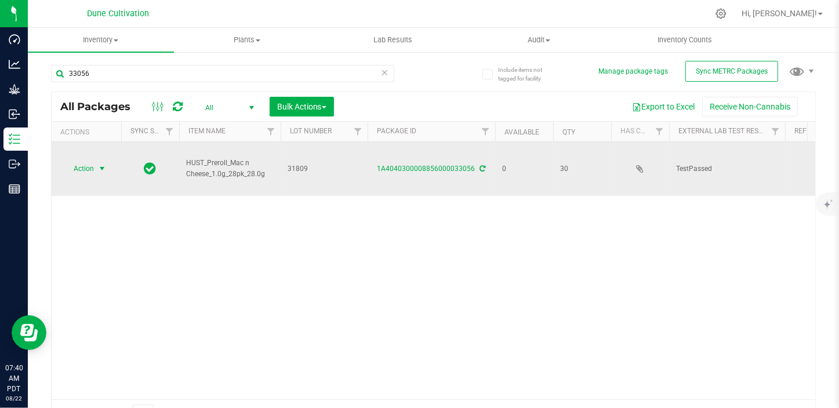
click at [95, 171] on span "select" at bounding box center [102, 169] width 15 height 16
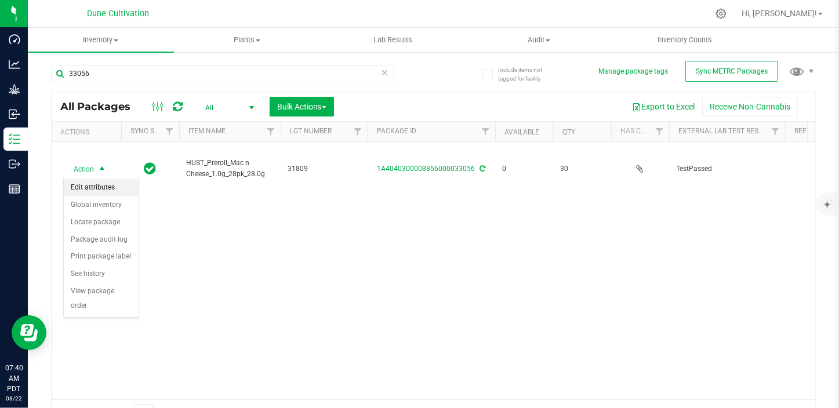
click at [109, 183] on li "Edit attributes" at bounding box center [101, 187] width 75 height 17
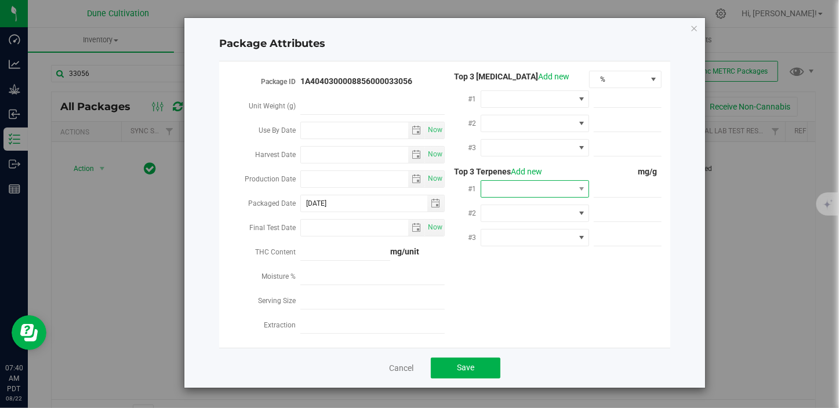
click at [545, 184] on span at bounding box center [527, 189] width 93 height 16
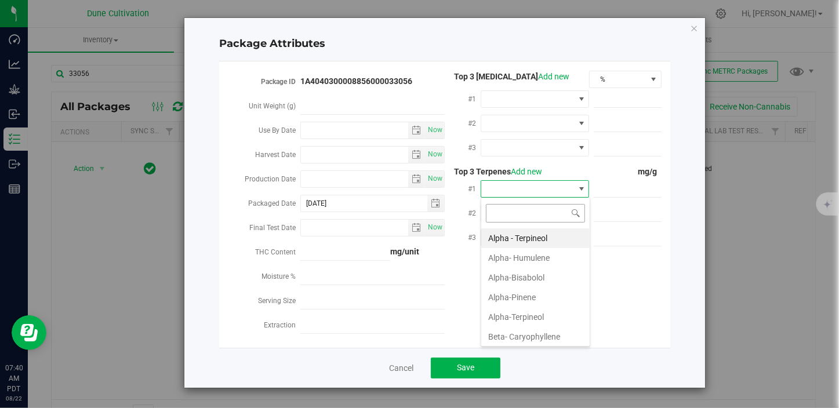
scroll to position [17, 108]
click at [527, 334] on li "Beta- Caryophyllene" at bounding box center [535, 337] width 108 height 20
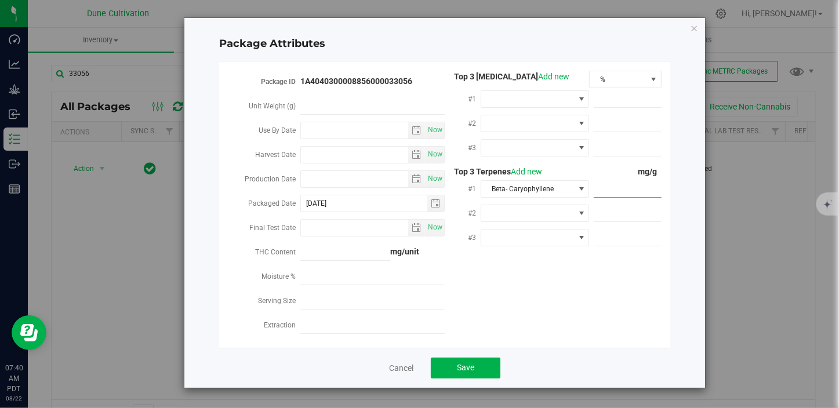
paste input "3.789"
type input "3.789"
type input "3.7890"
click at [534, 220] on span at bounding box center [527, 213] width 93 height 16
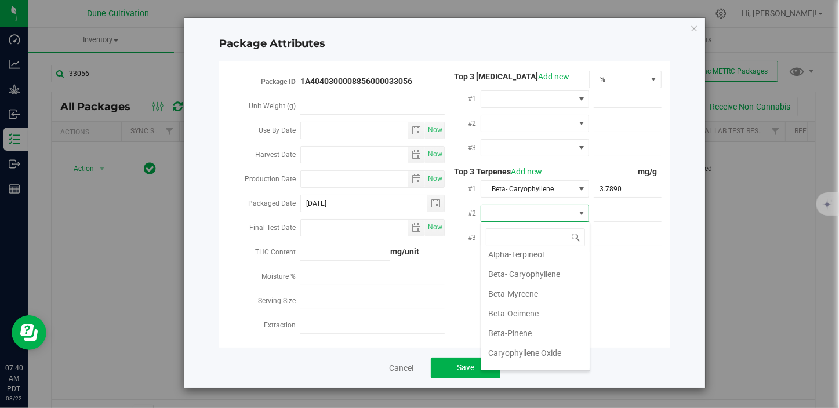
scroll to position [105, 0]
click at [521, 352] on li "D-Limonene" at bounding box center [535, 355] width 108 height 20
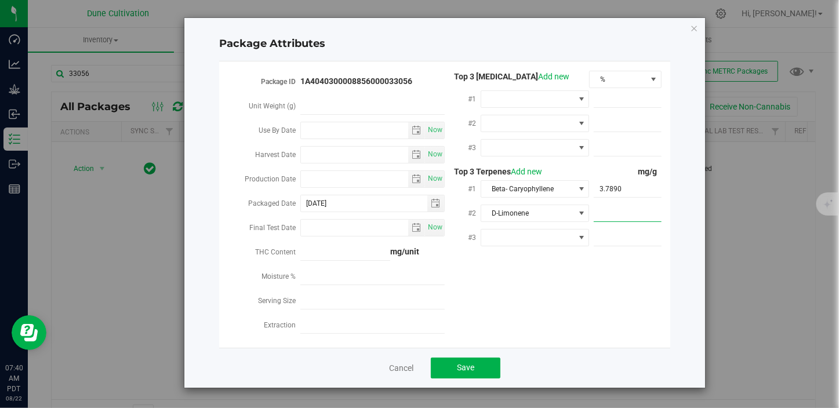
paste input "3.421"
type input "3.421"
type input "3.4210"
click at [543, 233] on span at bounding box center [527, 238] width 93 height 16
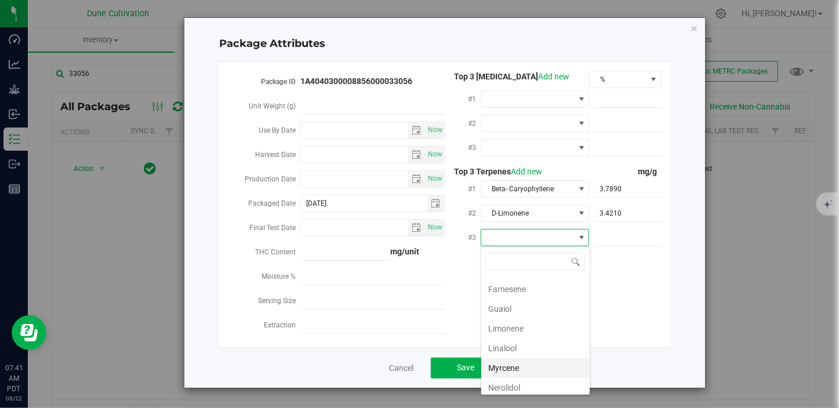
scroll to position [263, 0]
click at [516, 295] on li "Linalool" at bounding box center [535, 299] width 108 height 20
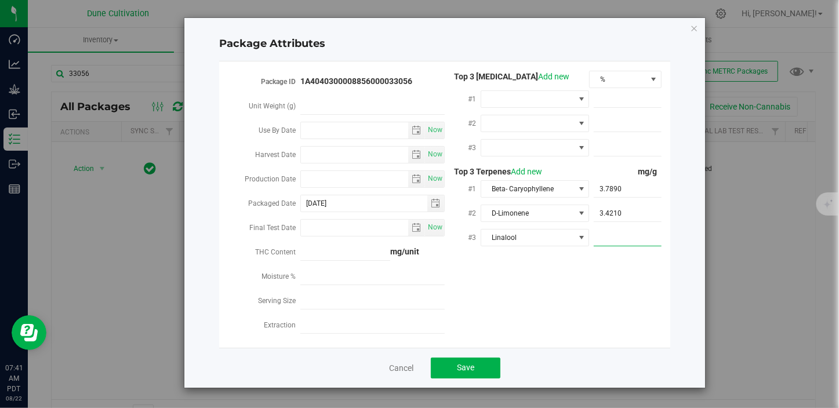
paste input "1.953"
type input "1.953"
type input "1.9530"
click at [477, 375] on button "Save" at bounding box center [466, 368] width 70 height 21
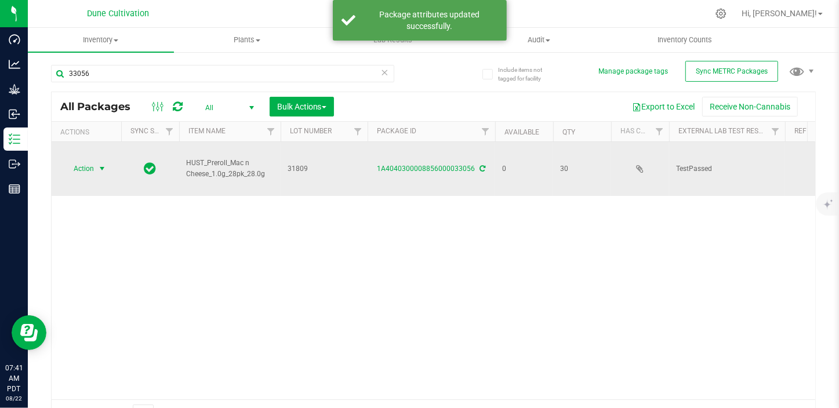
click at [100, 166] on span "select" at bounding box center [101, 168] width 9 height 9
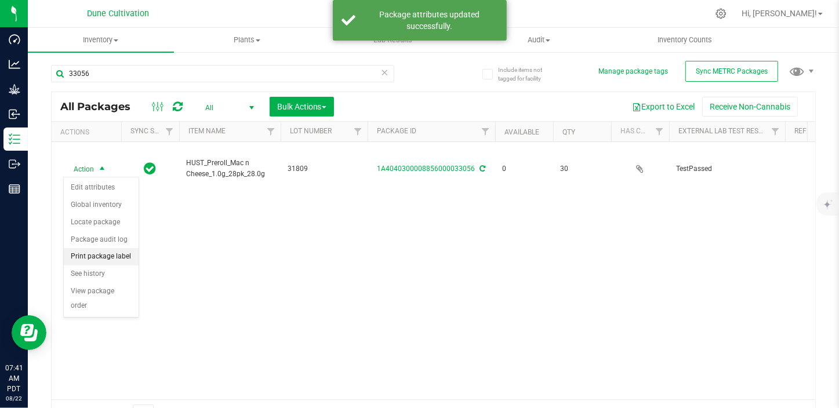
click at [115, 259] on li "Print package label" at bounding box center [101, 256] width 75 height 17
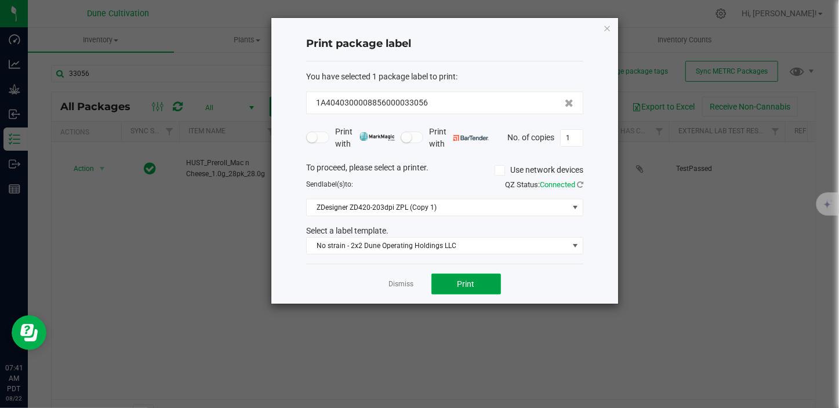
click at [452, 281] on button "Print" at bounding box center [467, 284] width 70 height 21
click at [400, 281] on link "Dismiss" at bounding box center [401, 285] width 25 height 10
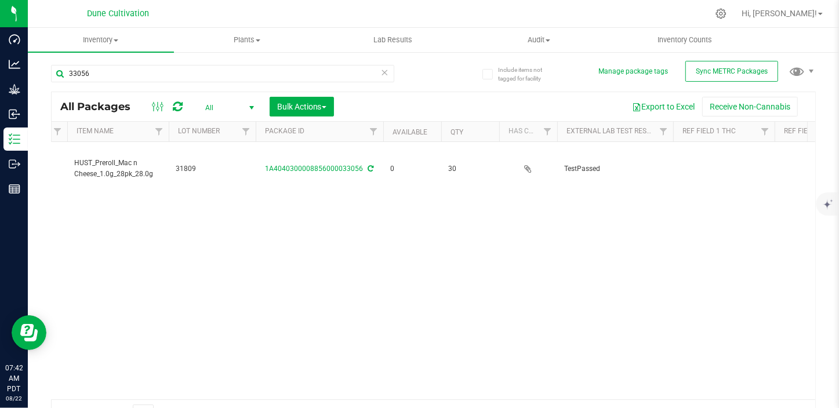
scroll to position [0, 165]
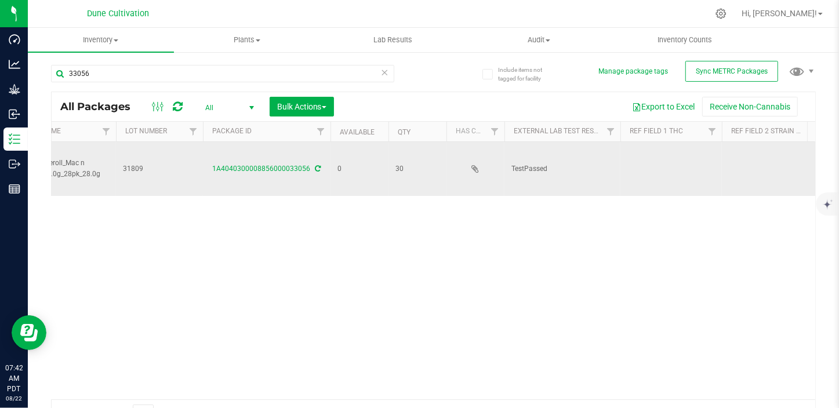
click at [652, 170] on td at bounding box center [672, 169] width 102 height 54
type input "25.6319%"
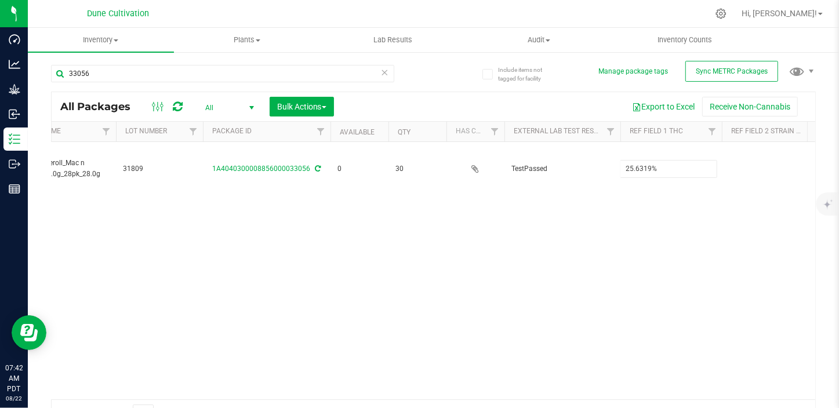
click at [164, 256] on div "All Packages All Active Only Lab Samples Locked All External Internal Bulk Acti…" at bounding box center [433, 260] width 765 height 336
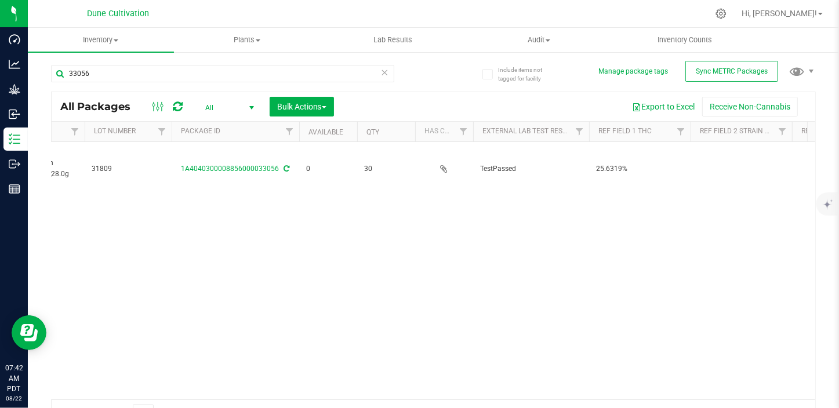
scroll to position [0, 346]
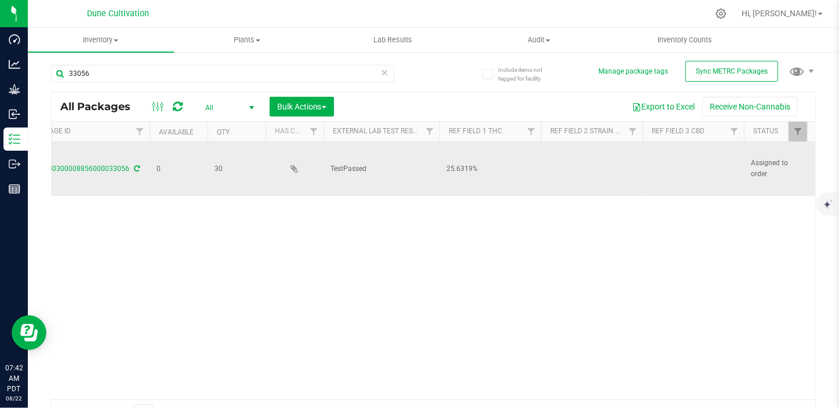
click at [683, 172] on td at bounding box center [694, 169] width 102 height 54
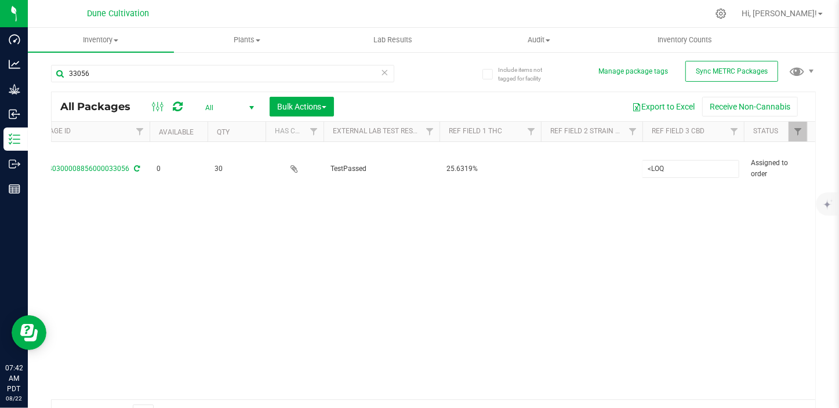
type input "<LOQ"
click at [638, 277] on div "All Packages All Active Only Lab Samples Locked All External Internal Bulk Acti…" at bounding box center [433, 260] width 765 height 336
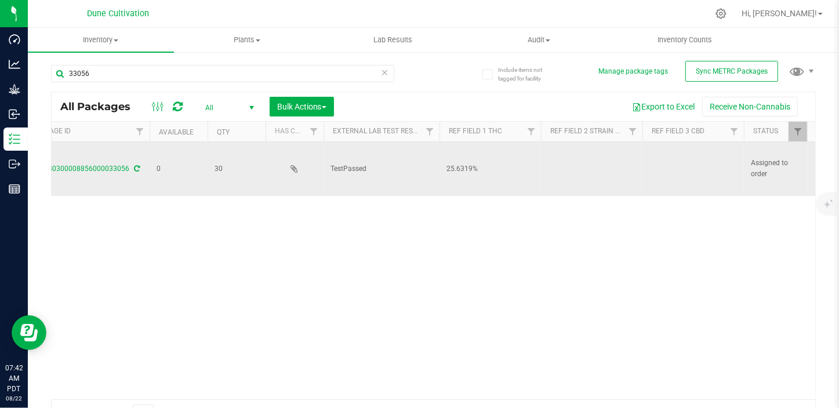
click at [679, 171] on td at bounding box center [694, 169] width 102 height 54
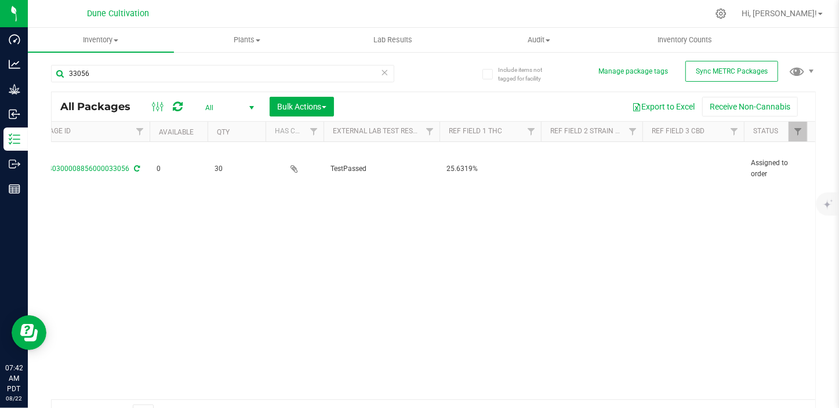
click at [667, 206] on div "Action Action Edit attributes Global inventory Locate package Package audit log…" at bounding box center [434, 271] width 764 height 258
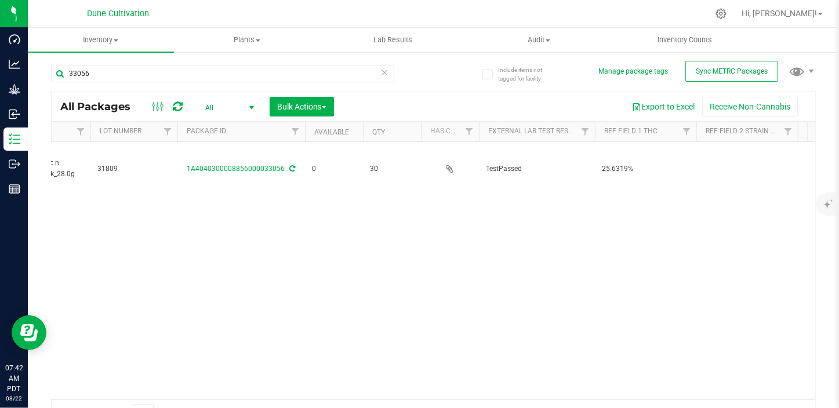
scroll to position [0, 0]
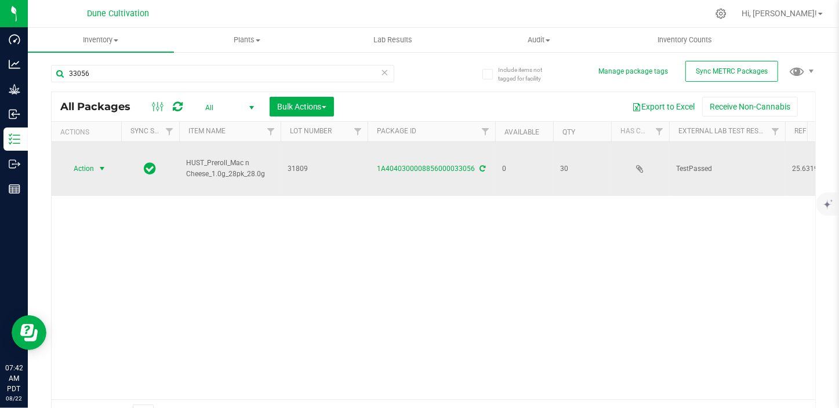
click at [98, 174] on span "select" at bounding box center [102, 169] width 15 height 16
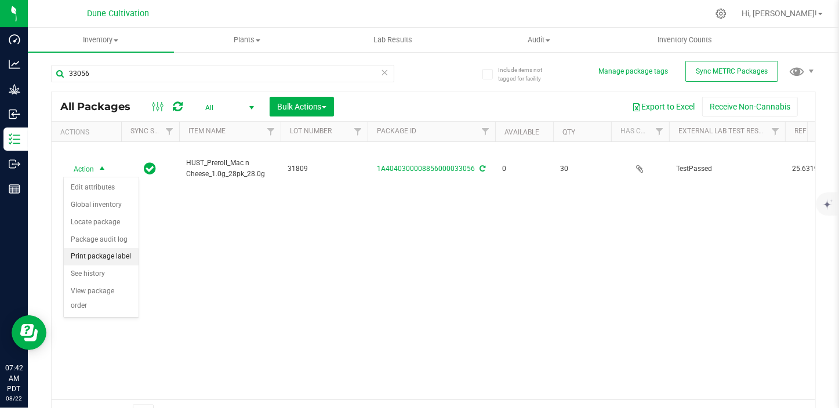
click at [108, 256] on li "Print package label" at bounding box center [101, 256] width 75 height 17
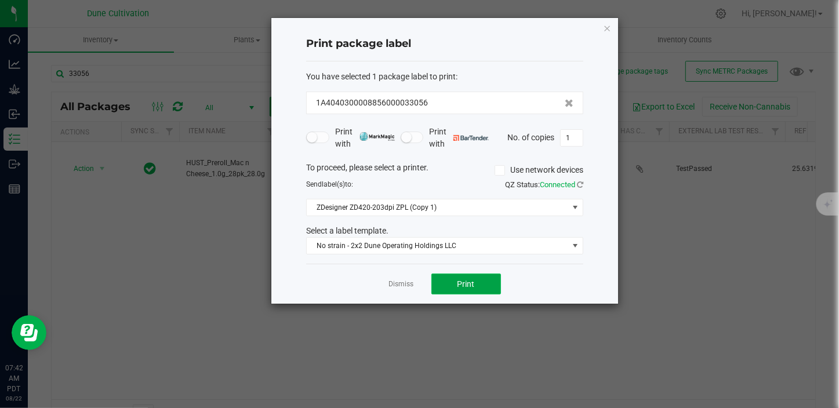
click at [450, 282] on button "Print" at bounding box center [467, 284] width 70 height 21
click at [391, 284] on link "Dismiss" at bounding box center [401, 285] width 25 height 10
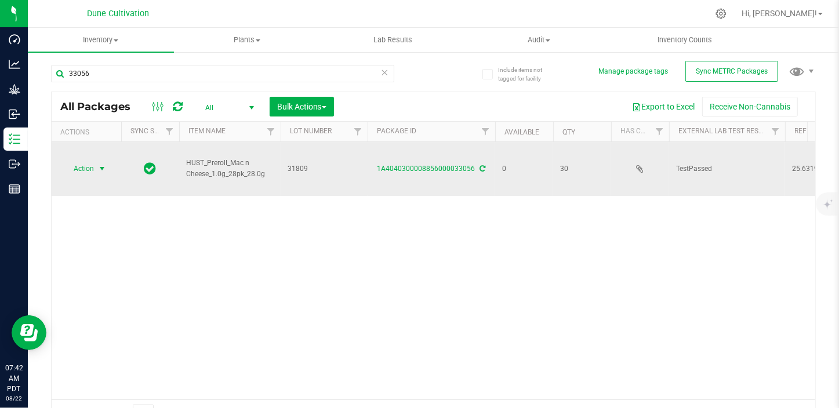
click at [99, 174] on span "select" at bounding box center [102, 169] width 15 height 16
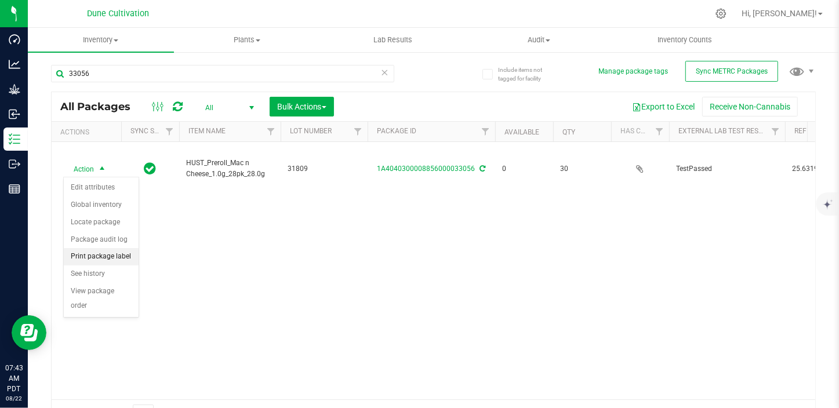
click at [114, 249] on li "Print package label" at bounding box center [101, 256] width 75 height 17
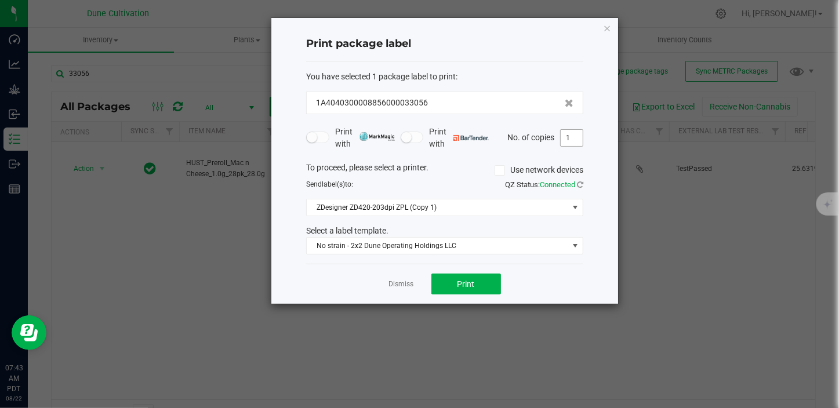
click at [575, 137] on input "1" at bounding box center [572, 138] width 22 height 16
type input "30"
click at [477, 281] on button "Print" at bounding box center [467, 284] width 70 height 21
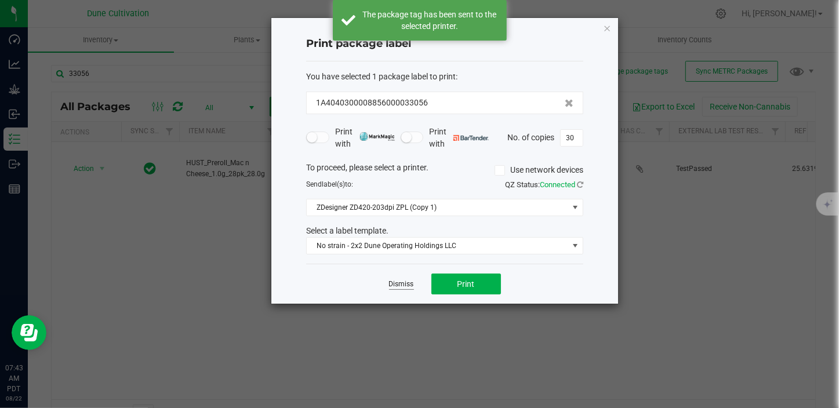
click at [408, 283] on link "Dismiss" at bounding box center [401, 285] width 25 height 10
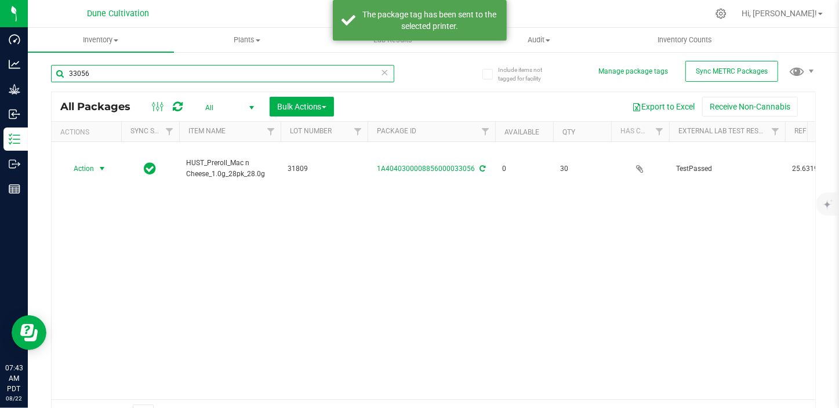
click at [116, 76] on input "33056" at bounding box center [222, 73] width 343 height 17
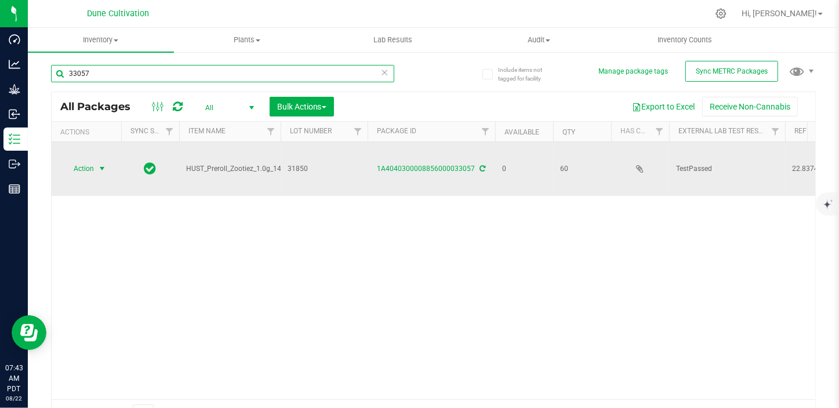
type input "33057"
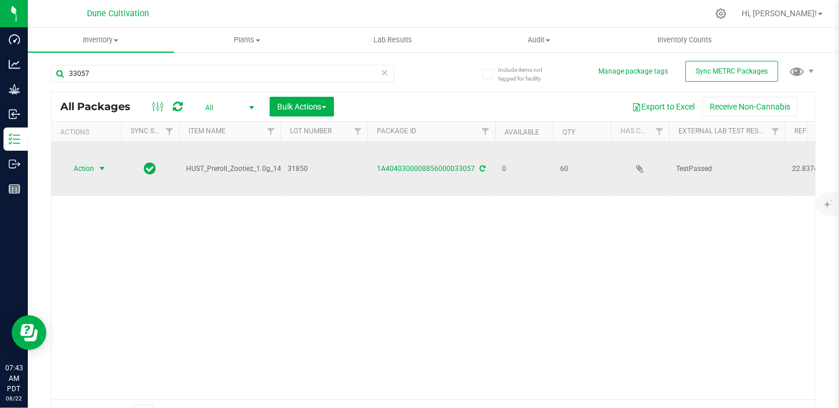
click at [103, 163] on span "select" at bounding box center [102, 169] width 15 height 16
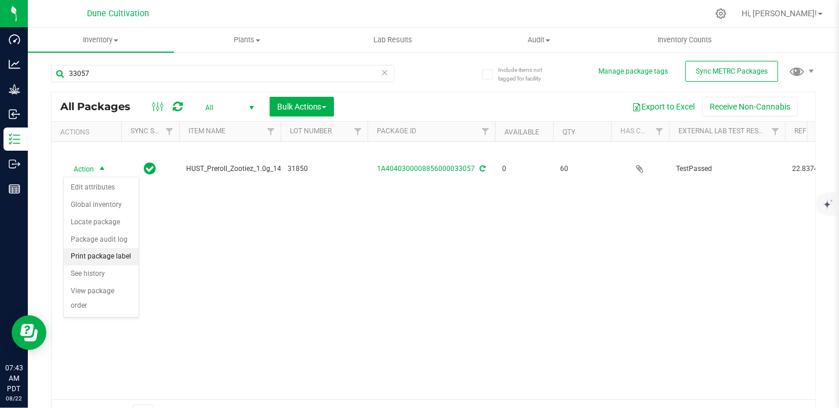
click at [103, 254] on li "Print package label" at bounding box center [101, 256] width 75 height 17
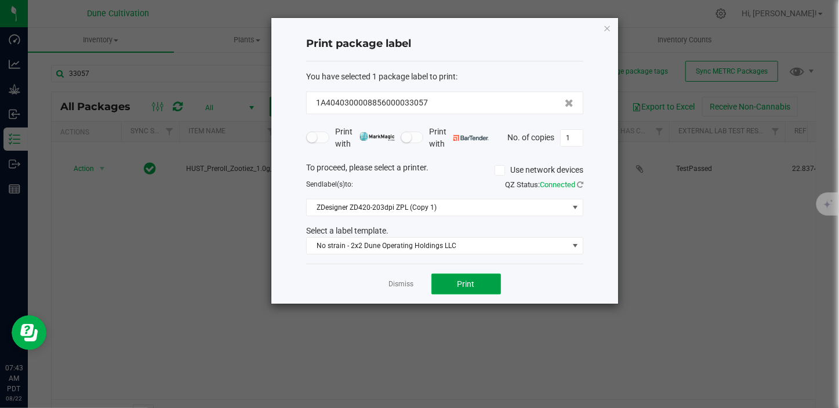
click at [456, 293] on button "Print" at bounding box center [467, 284] width 70 height 21
click at [390, 282] on link "Dismiss" at bounding box center [401, 285] width 25 height 10
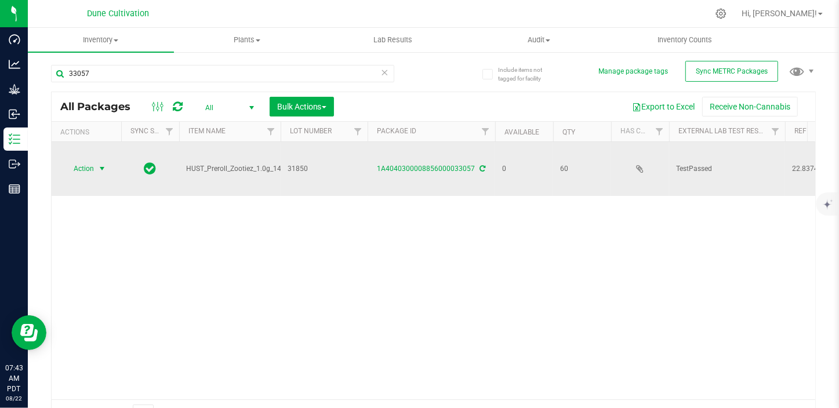
click at [99, 162] on span "select" at bounding box center [102, 169] width 15 height 16
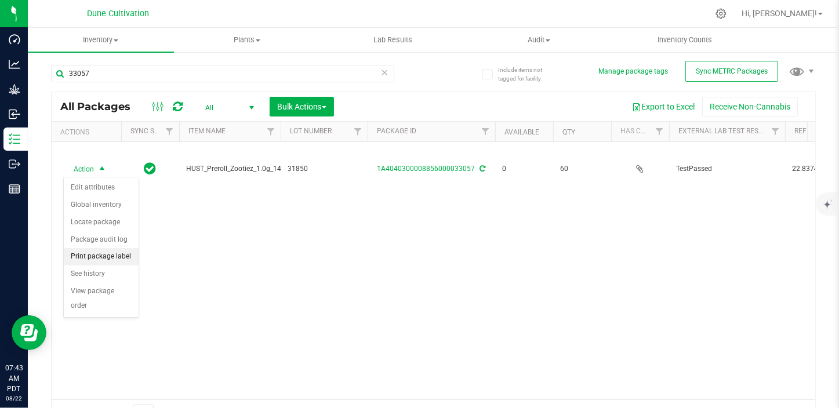
click at [127, 259] on li "Print package label" at bounding box center [101, 256] width 75 height 17
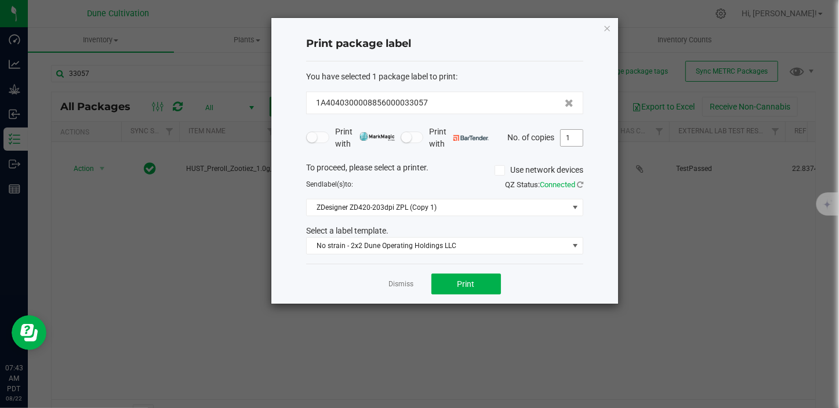
click at [574, 133] on input "1" at bounding box center [572, 138] width 22 height 16
type input "60"
click at [456, 286] on button "Print" at bounding box center [467, 284] width 70 height 21
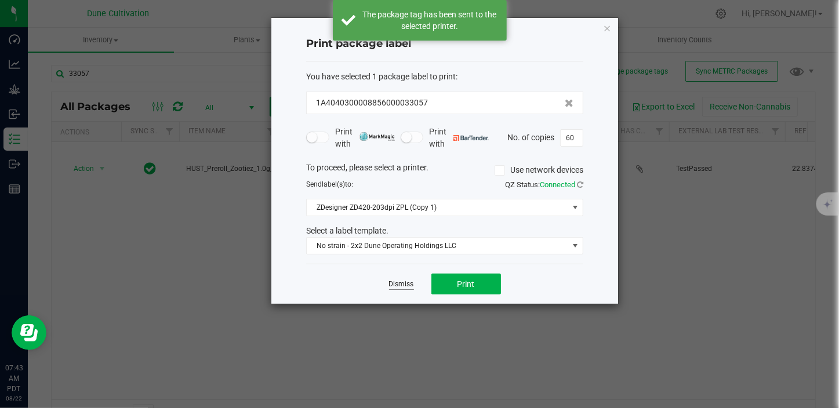
click at [400, 285] on link "Dismiss" at bounding box center [401, 285] width 25 height 10
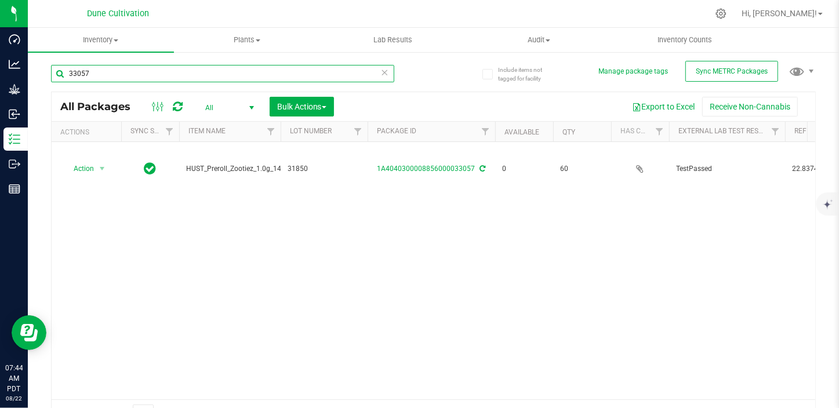
click at [96, 78] on input "33057" at bounding box center [222, 73] width 343 height 17
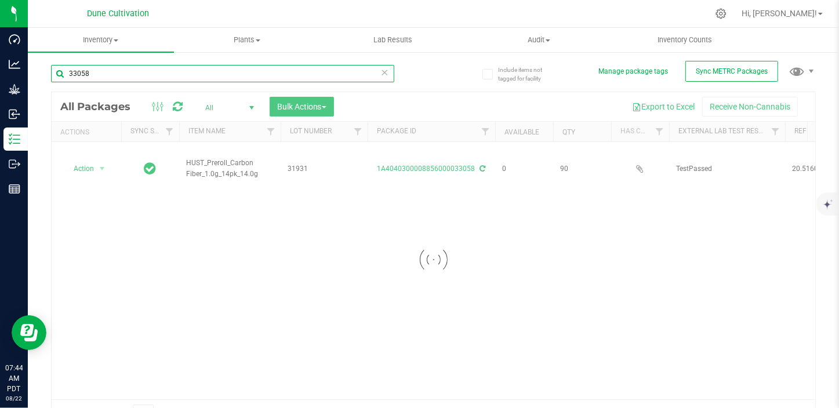
type input "33058"
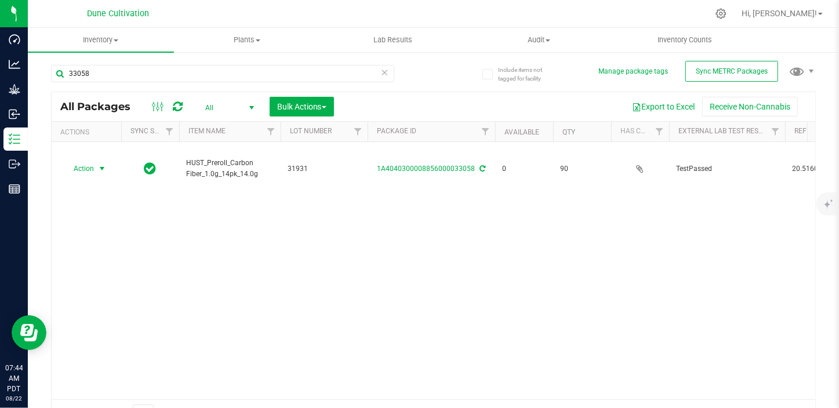
click at [88, 170] on span "Action" at bounding box center [78, 169] width 31 height 16
click at [98, 259] on li "Print package label" at bounding box center [101, 256] width 75 height 17
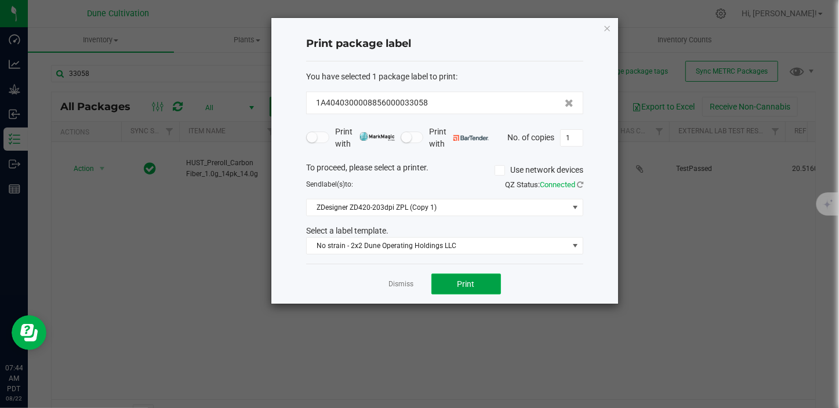
click at [461, 284] on span "Print" at bounding box center [466, 284] width 17 height 9
click at [401, 284] on link "Dismiss" at bounding box center [401, 285] width 25 height 10
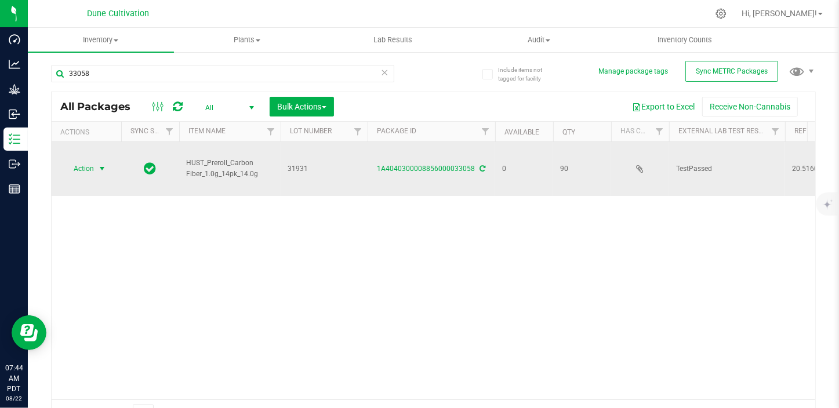
click at [89, 165] on span "Action" at bounding box center [78, 169] width 31 height 16
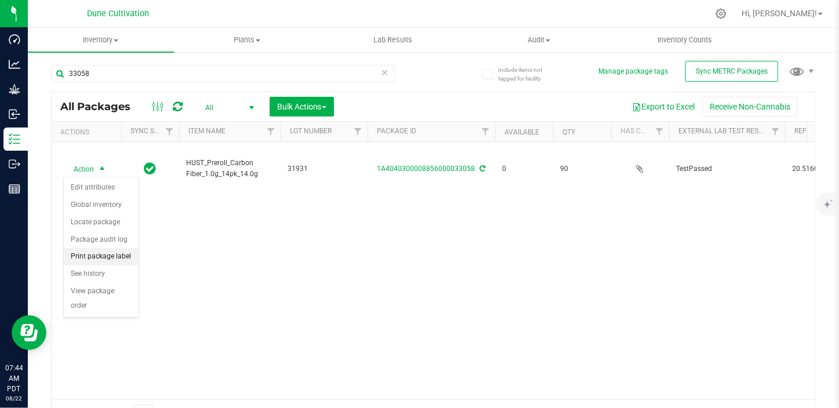
click at [103, 259] on li "Print package label" at bounding box center [101, 256] width 75 height 17
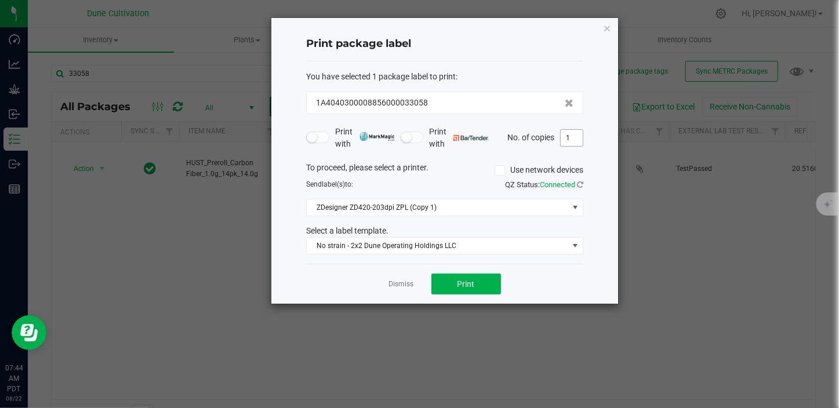
click at [570, 140] on input "1" at bounding box center [572, 138] width 22 height 16
type input "90"
click at [471, 284] on span "Print" at bounding box center [466, 284] width 17 height 9
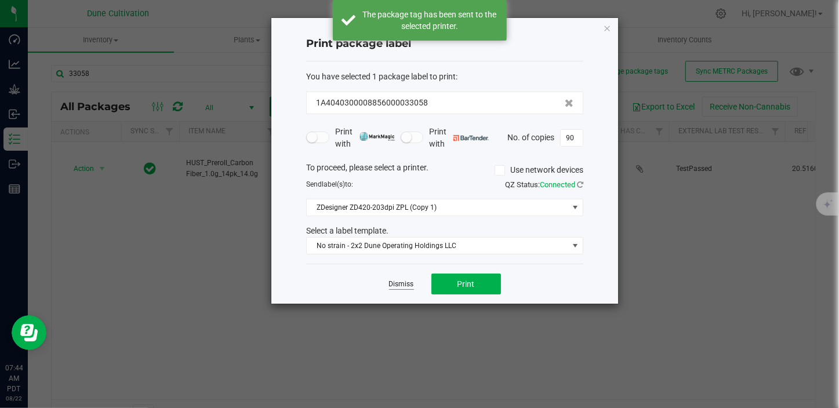
click at [405, 282] on link "Dismiss" at bounding box center [401, 285] width 25 height 10
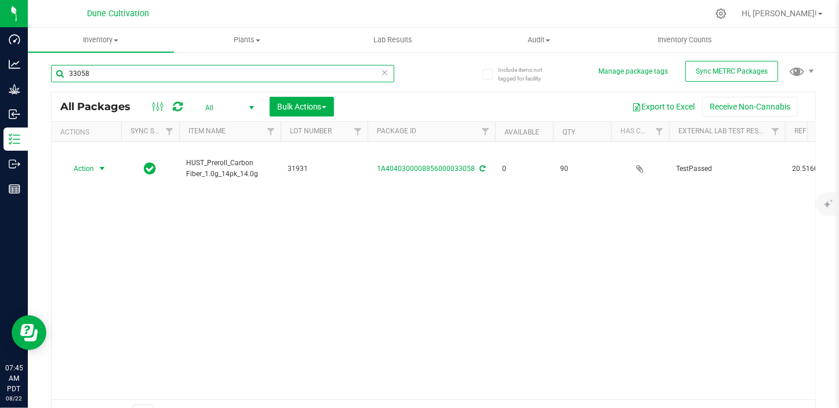
click at [106, 73] on input "33058" at bounding box center [222, 73] width 343 height 17
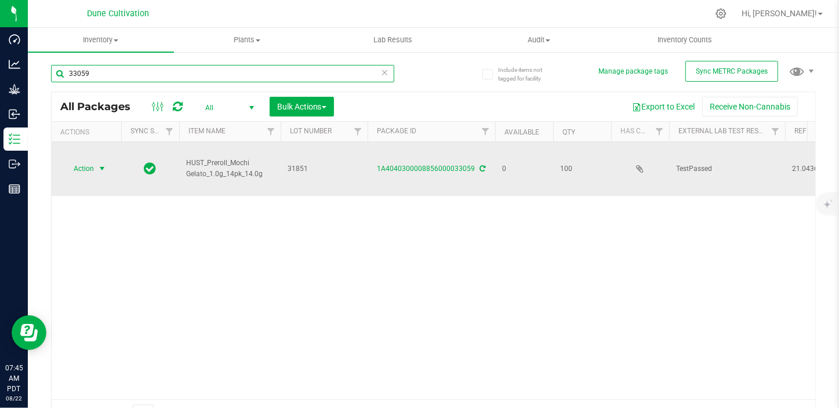
type input "33059"
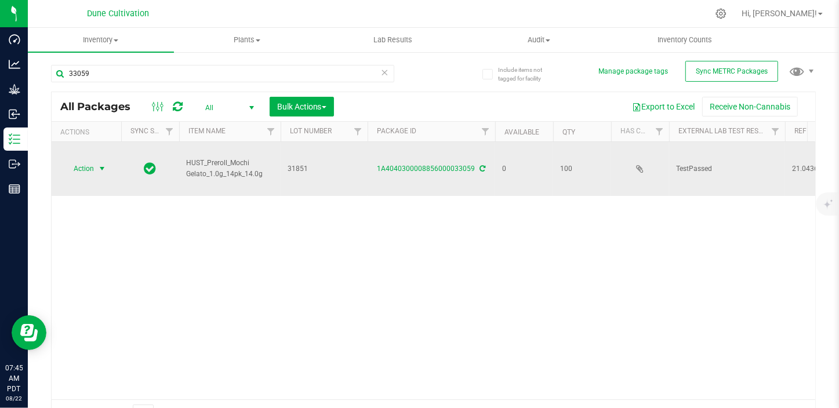
click at [90, 165] on span "Action" at bounding box center [78, 169] width 31 height 16
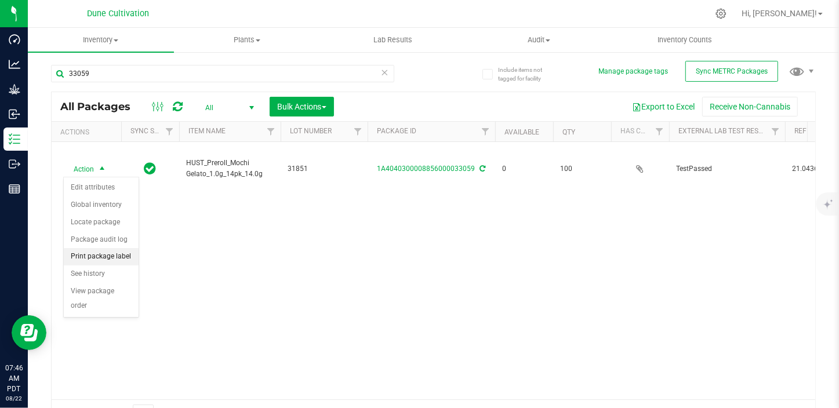
click at [108, 257] on li "Print package label" at bounding box center [101, 256] width 75 height 17
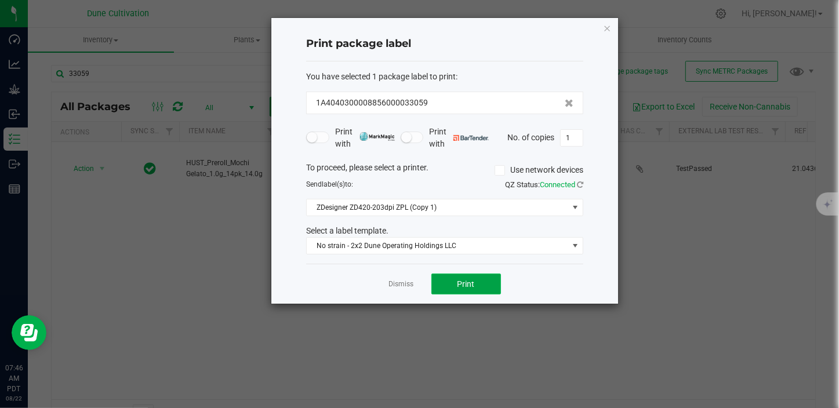
click at [481, 282] on button "Print" at bounding box center [467, 284] width 70 height 21
click at [400, 287] on link "Dismiss" at bounding box center [401, 285] width 25 height 10
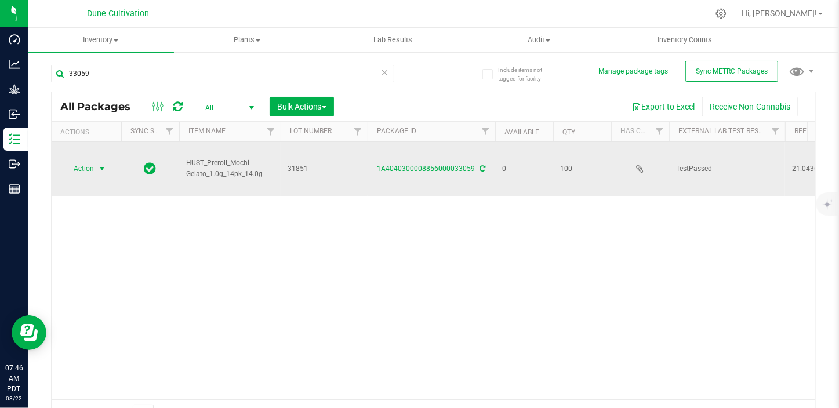
click at [100, 168] on span "select" at bounding box center [101, 168] width 9 height 9
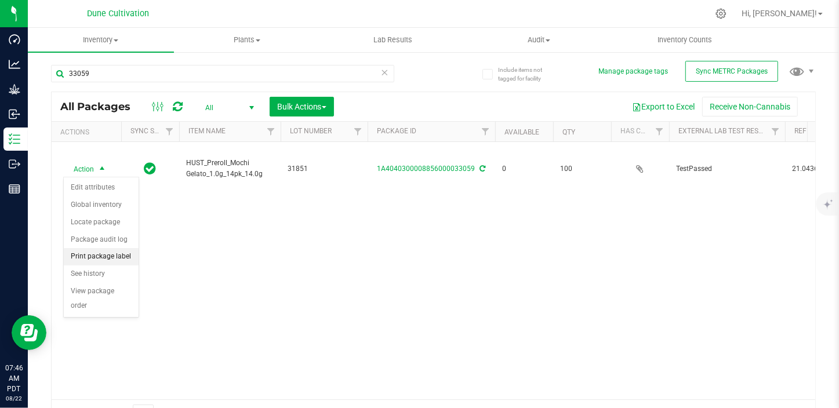
click at [113, 263] on li "Print package label" at bounding box center [101, 256] width 75 height 17
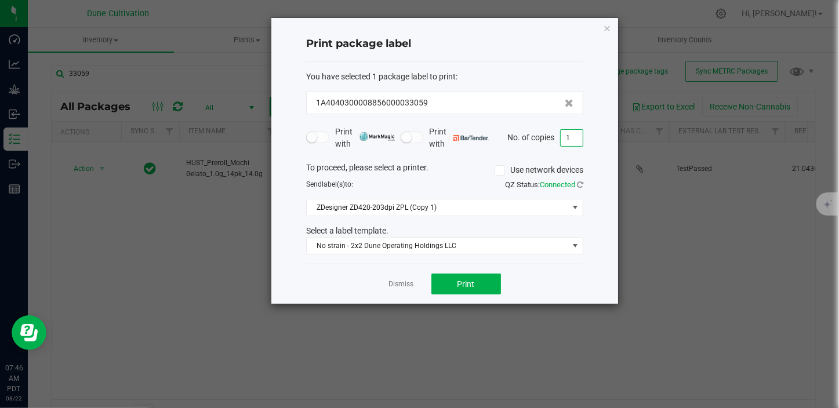
click at [578, 142] on input "1" at bounding box center [572, 138] width 22 height 16
click at [488, 280] on button "Print" at bounding box center [467, 284] width 70 height 21
click at [578, 132] on input "100" at bounding box center [572, 138] width 22 height 16
type input "1"
click at [470, 288] on span "Print" at bounding box center [466, 284] width 17 height 9
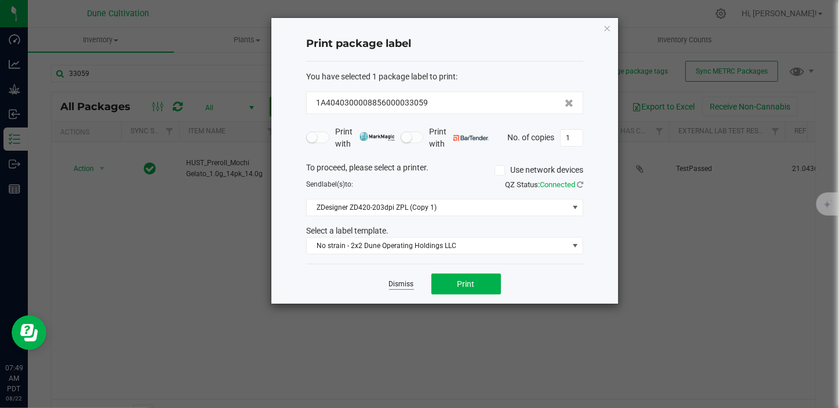
click at [396, 284] on link "Dismiss" at bounding box center [401, 285] width 25 height 10
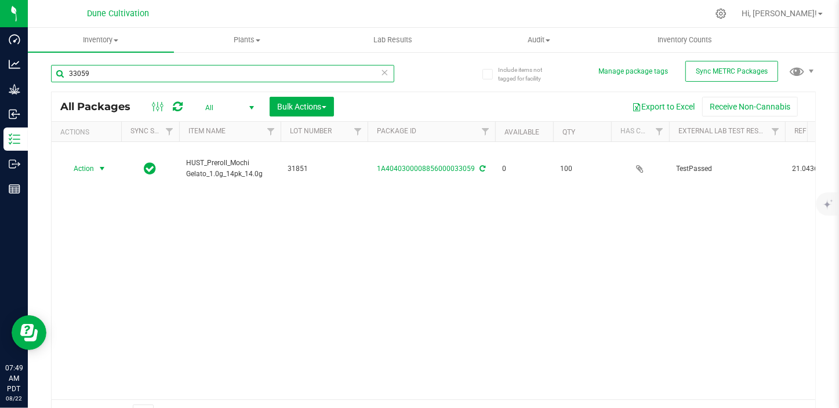
click at [118, 81] on input "33059" at bounding box center [222, 73] width 343 height 17
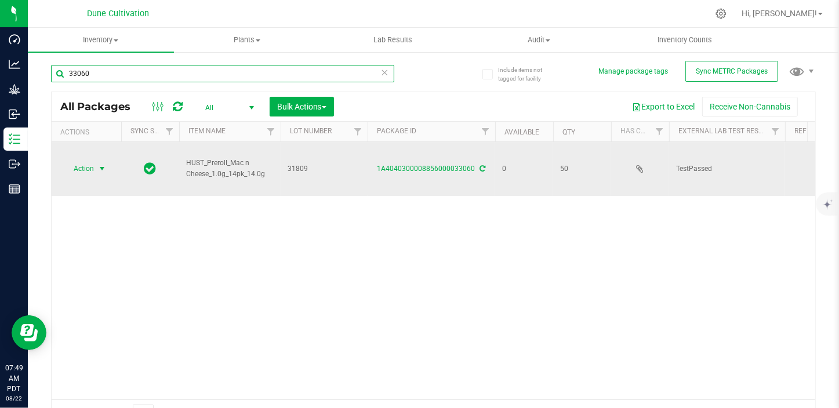
type input "33060"
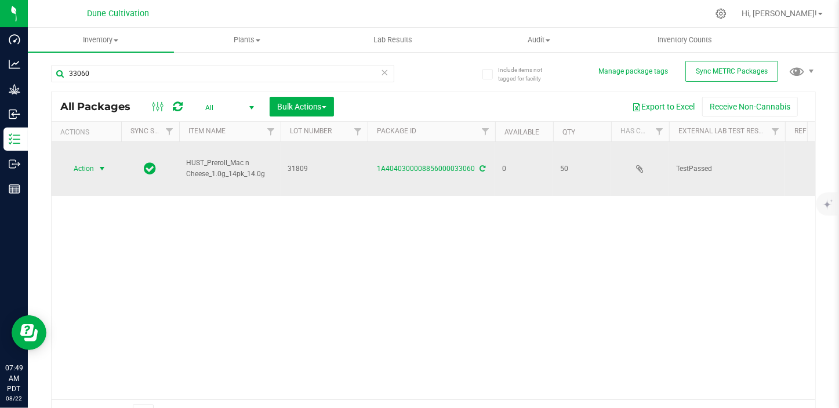
click at [100, 162] on span "select" at bounding box center [102, 169] width 15 height 16
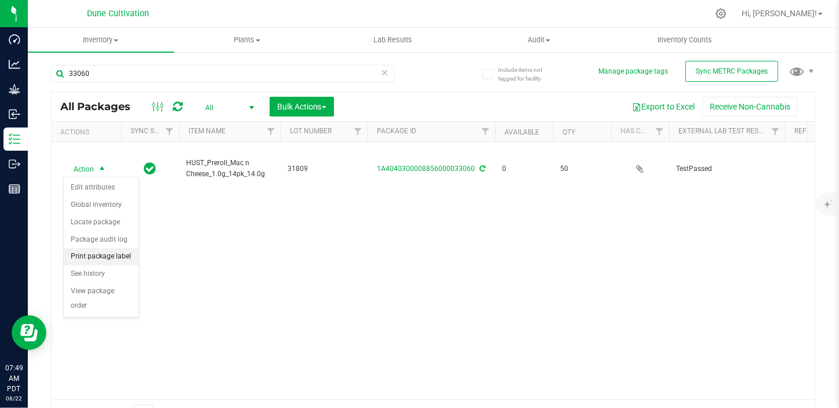
click at [110, 254] on li "Print package label" at bounding box center [101, 256] width 75 height 17
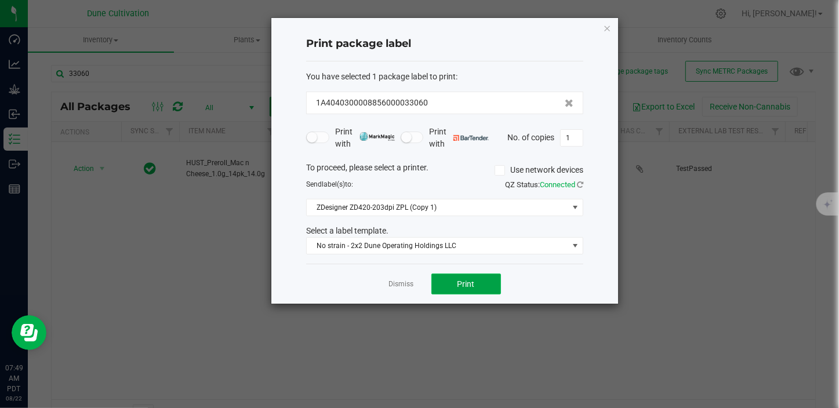
click at [477, 282] on button "Print" at bounding box center [467, 284] width 70 height 21
click at [400, 281] on link "Dismiss" at bounding box center [401, 285] width 25 height 10
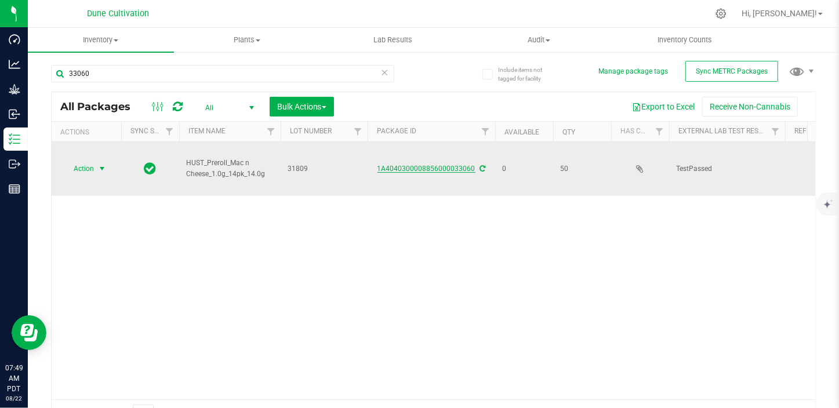
click at [418, 169] on link "1A4040300008856000033060" at bounding box center [427, 169] width 98 height 8
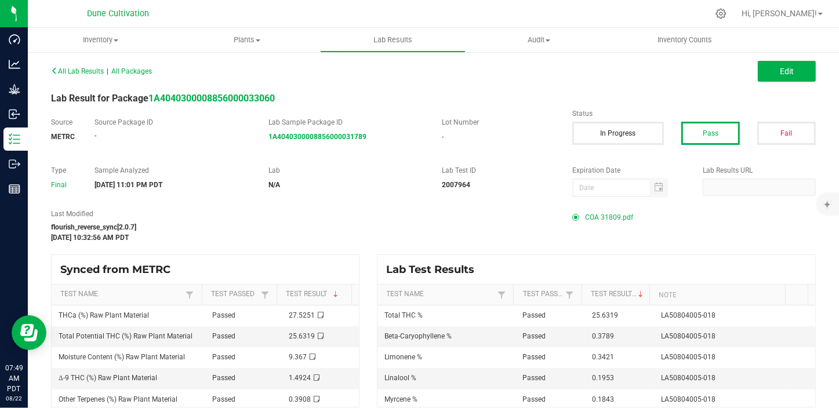
click at [606, 215] on span "COA 31809.pdf" at bounding box center [609, 217] width 48 height 17
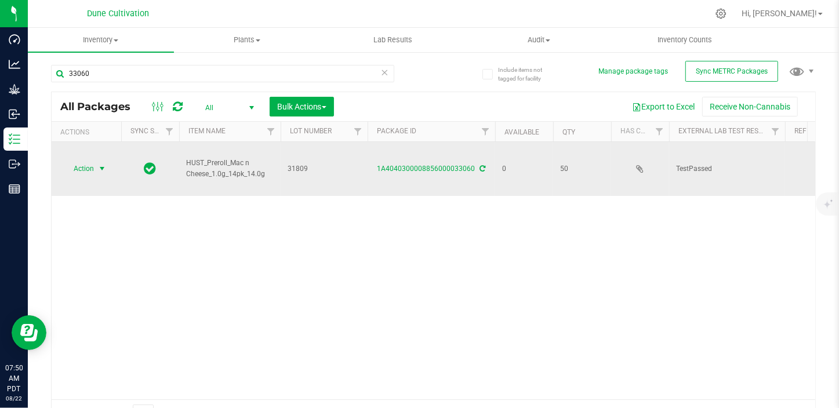
click at [96, 168] on span "select" at bounding box center [102, 169] width 15 height 16
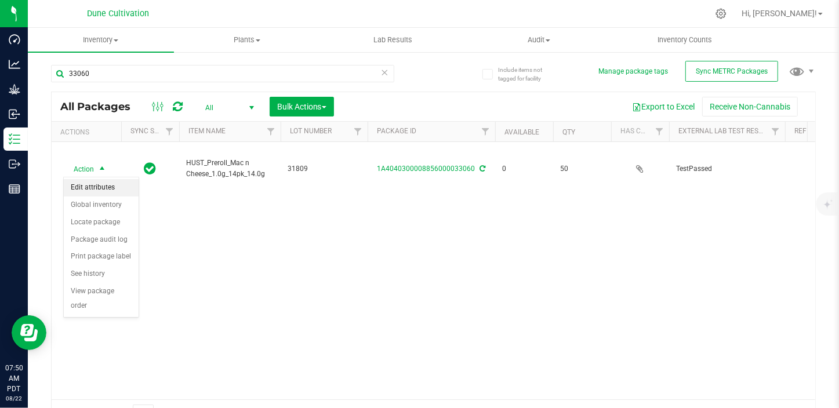
click at [97, 186] on li "Edit attributes" at bounding box center [101, 187] width 75 height 17
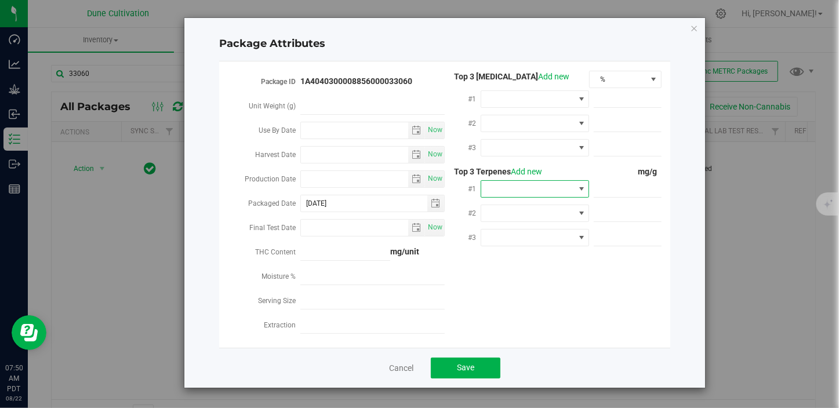
click at [506, 183] on span at bounding box center [527, 189] width 93 height 16
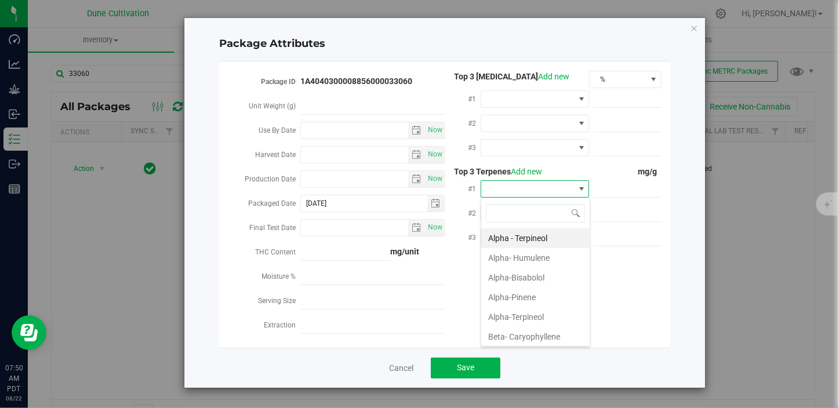
scroll to position [17, 108]
click at [536, 332] on li "Beta- Caryophyllene" at bounding box center [535, 337] width 108 height 20
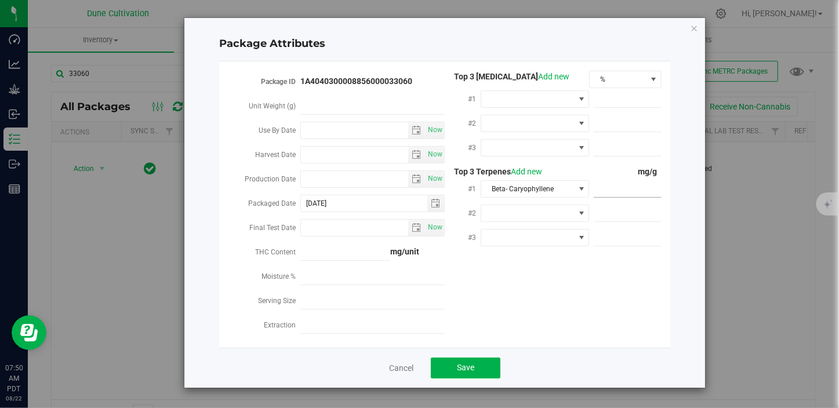
drag, startPoint x: 613, startPoint y: 177, endPoint x: 605, endPoint y: 187, distance: 12.8
paste input "3.789"
type input "3.789"
type input "3.7890"
click at [564, 217] on span at bounding box center [527, 213] width 93 height 16
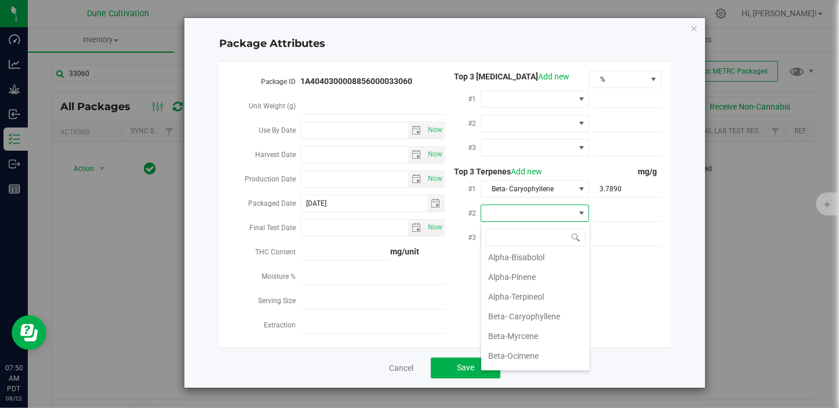
scroll to position [105, 0]
click at [520, 351] on li "D-Limonene" at bounding box center [535, 355] width 108 height 20
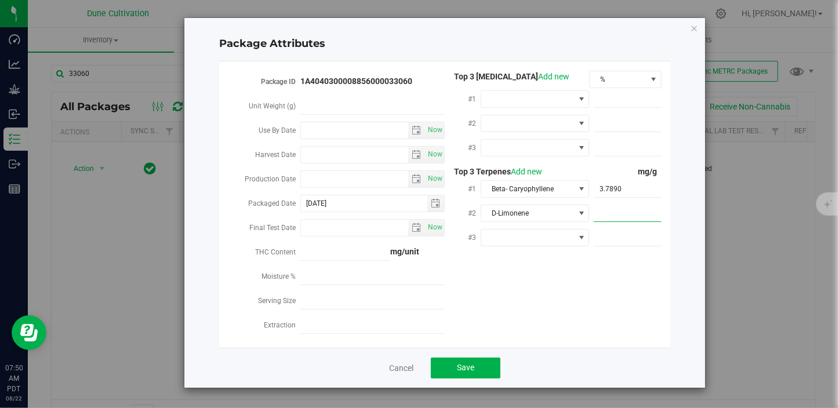
paste input "3.421"
type input "3.421"
type input "3.4210"
click at [486, 238] on span at bounding box center [527, 238] width 93 height 16
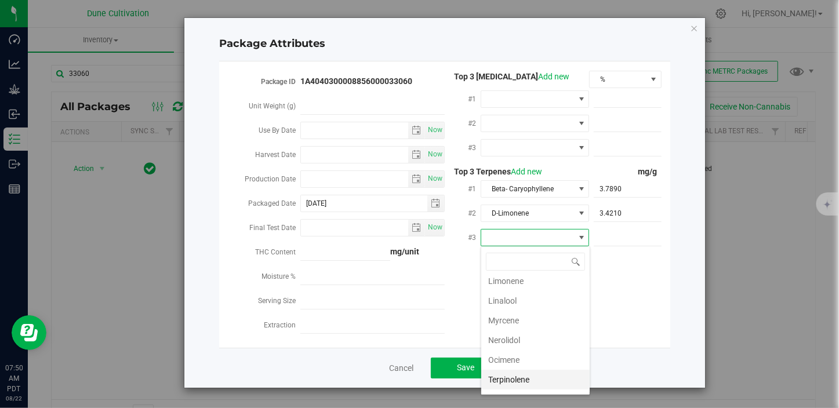
scroll to position [243, 0]
click at [513, 319] on li "Linalool" at bounding box center [535, 320] width 108 height 20
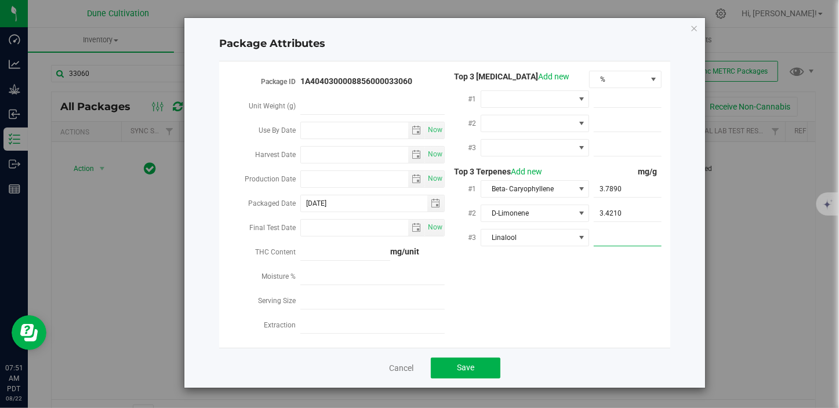
paste input "1.953"
type input "1.953"
type input "1.9530"
click at [479, 365] on button "Save" at bounding box center [466, 368] width 70 height 21
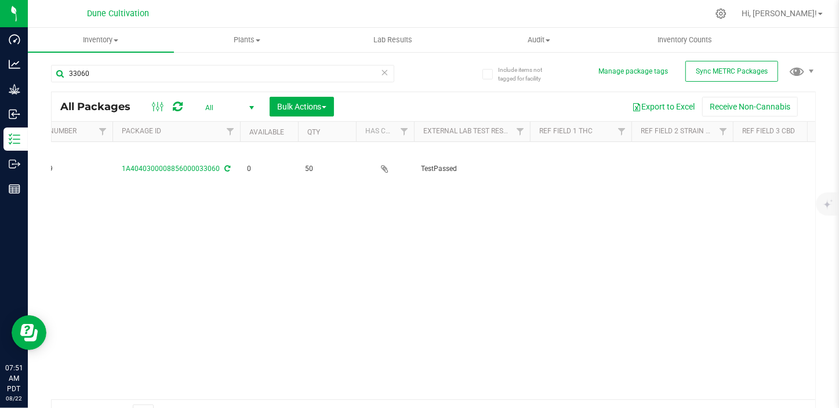
scroll to position [0, 299]
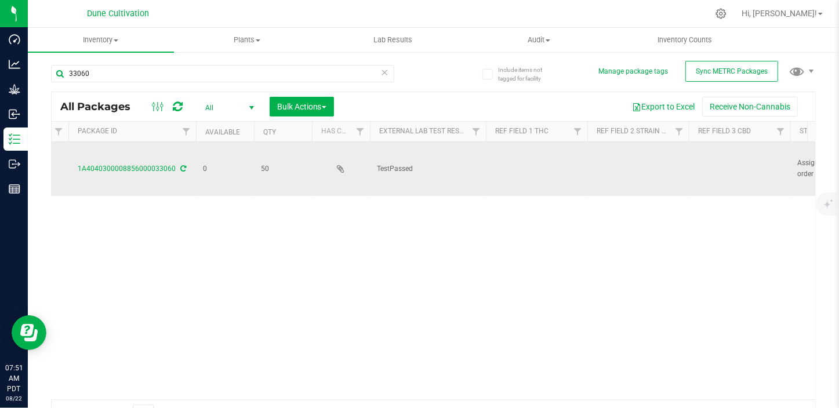
click at [514, 167] on td at bounding box center [537, 169] width 102 height 54
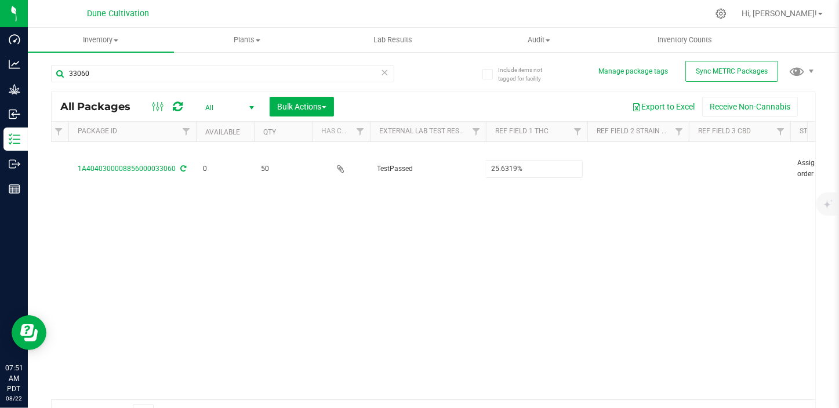
type input "25.6319%"
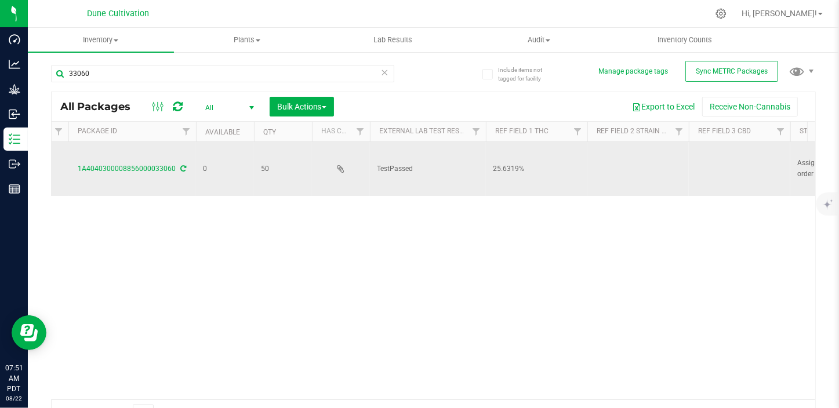
click at [734, 174] on td at bounding box center [740, 169] width 102 height 54
type input "<LOQ"
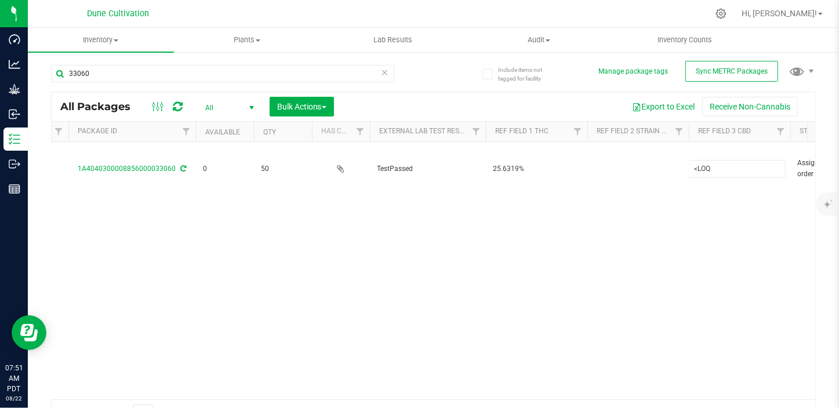
click at [620, 300] on div "All Packages All Active Only Lab Samples Locked All External Internal Bulk Acti…" at bounding box center [433, 260] width 765 height 336
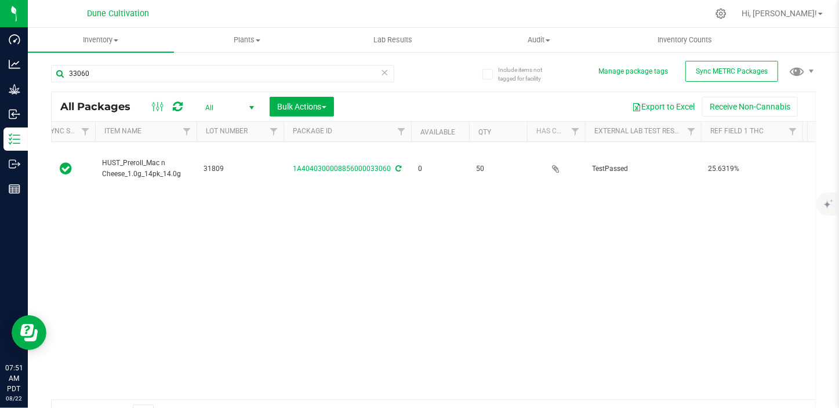
scroll to position [0, 0]
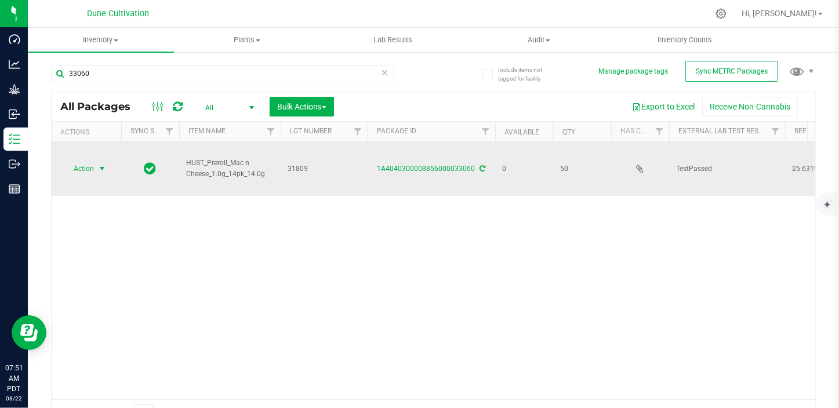
click at [100, 162] on span "select" at bounding box center [102, 169] width 15 height 16
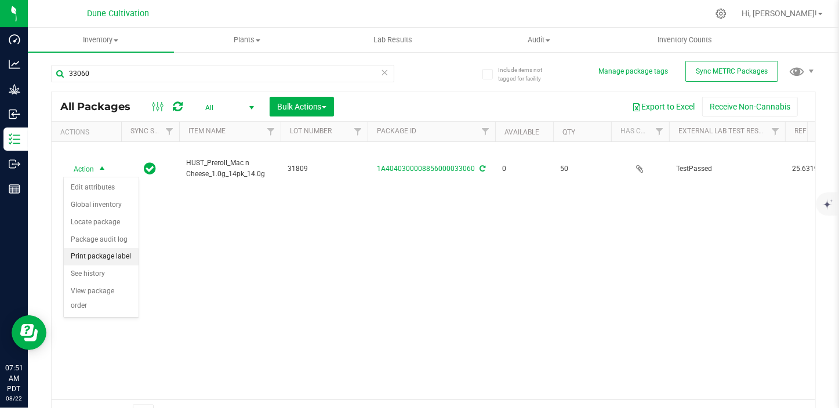
click at [101, 254] on li "Print package label" at bounding box center [101, 256] width 75 height 17
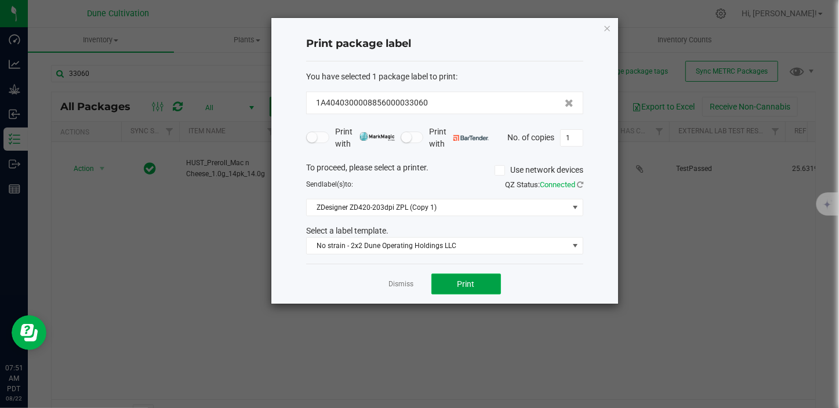
click at [470, 282] on span "Print" at bounding box center [466, 284] width 17 height 9
click at [398, 289] on link "Dismiss" at bounding box center [401, 285] width 25 height 10
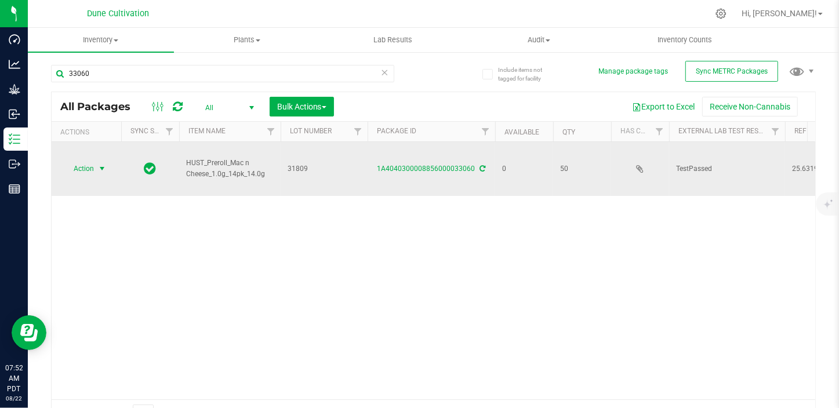
click at [73, 168] on span "Action" at bounding box center [78, 169] width 31 height 16
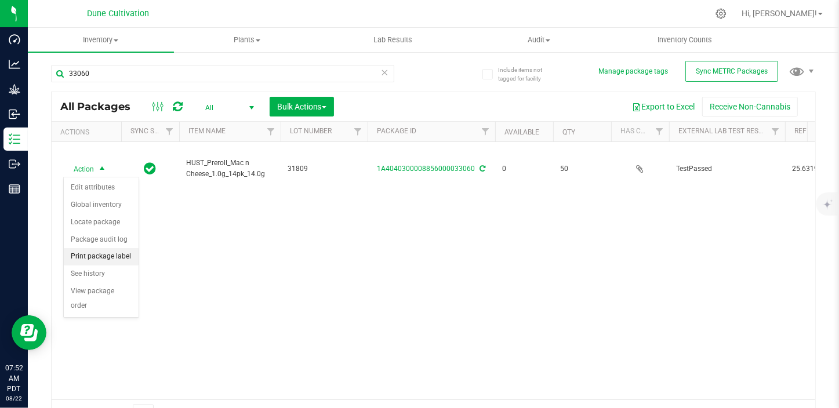
click at [129, 248] on li "Print package label" at bounding box center [101, 256] width 75 height 17
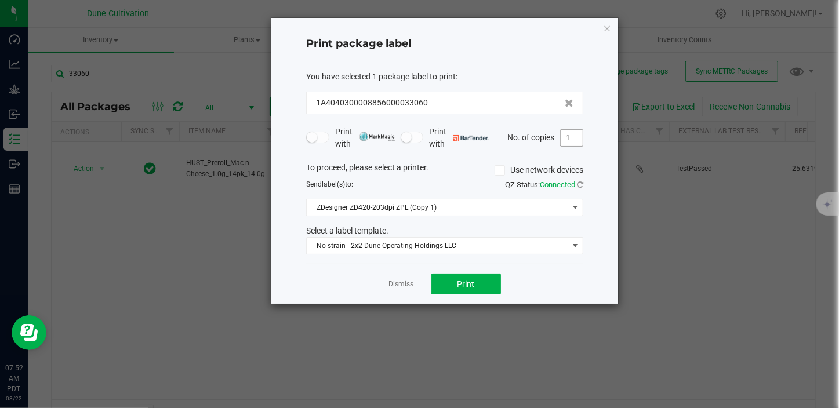
click at [573, 137] on input "1" at bounding box center [572, 138] width 22 height 16
type input "50"
click at [476, 289] on button "Print" at bounding box center [467, 284] width 70 height 21
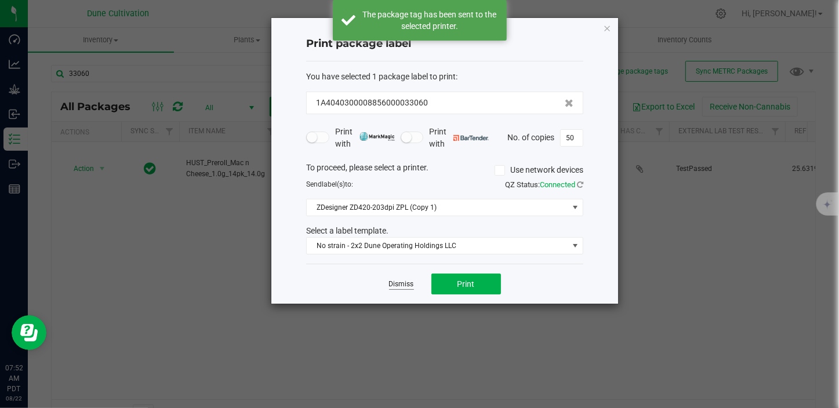
click at [400, 284] on link "Dismiss" at bounding box center [401, 285] width 25 height 10
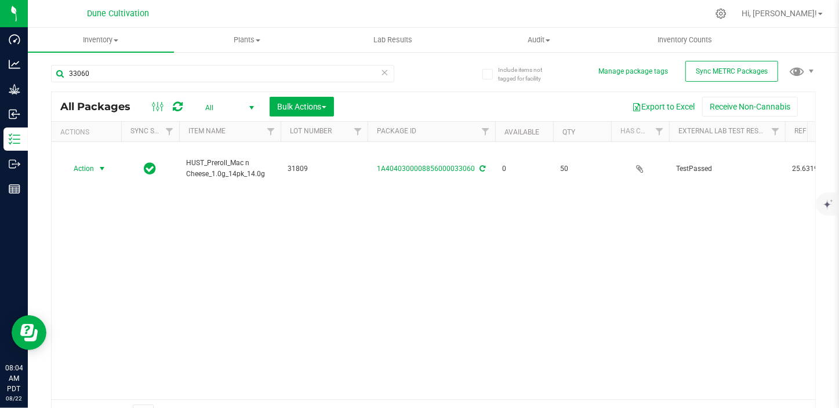
drag, startPoint x: 408, startPoint y: 242, endPoint x: 410, endPoint y: 235, distance: 7.3
click at [661, 300] on div "Action Action Edit attributes Global inventory Locate package Package audit log…" at bounding box center [434, 271] width 764 height 258
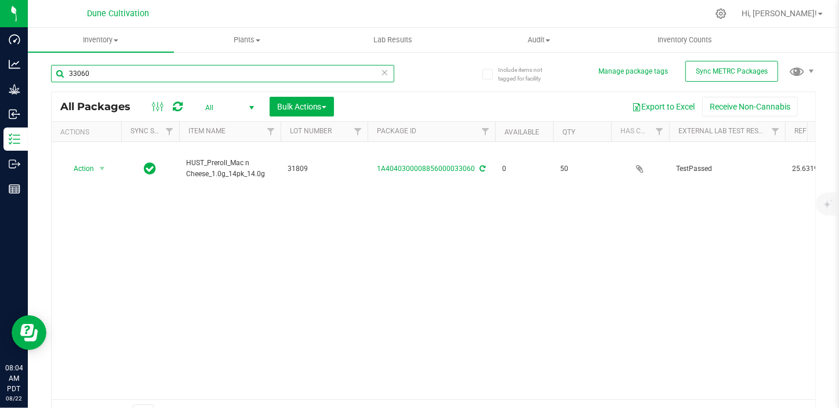
click at [126, 69] on input "33060" at bounding box center [222, 73] width 343 height 17
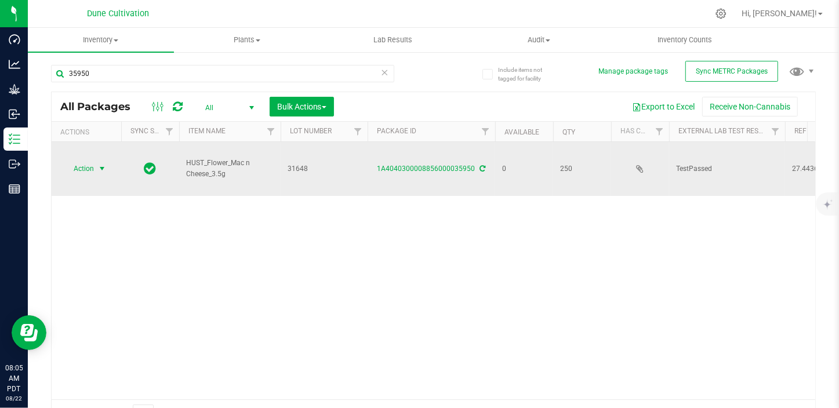
click at [95, 161] on span "select" at bounding box center [102, 169] width 15 height 16
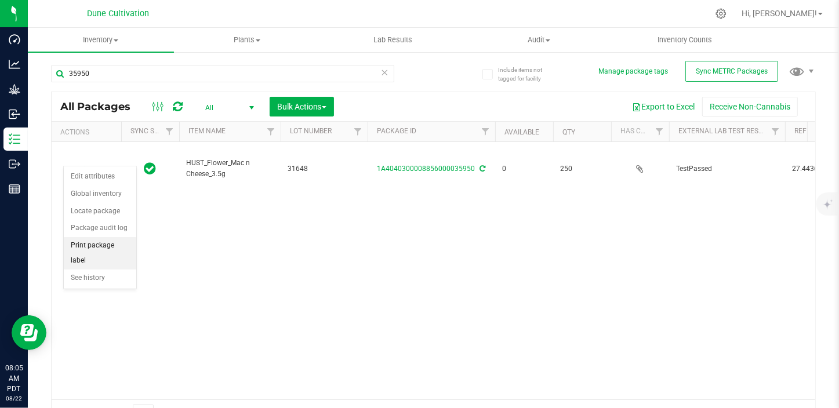
click at [95, 243] on li "Print package label" at bounding box center [100, 253] width 73 height 32
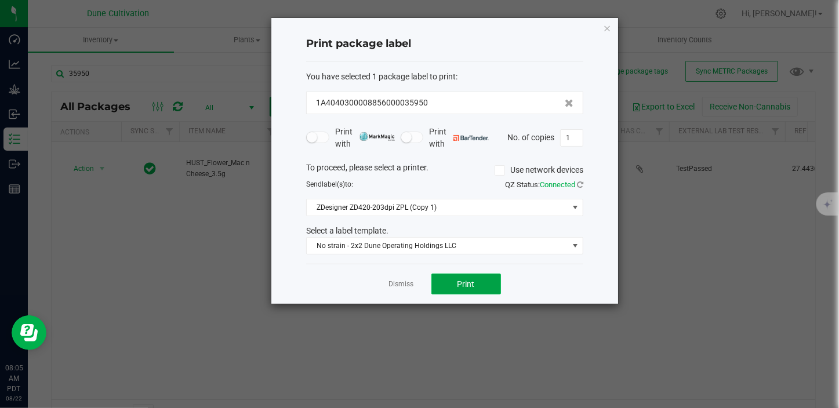
click at [481, 289] on button "Print" at bounding box center [467, 284] width 70 height 21
click at [407, 284] on link "Dismiss" at bounding box center [401, 285] width 25 height 10
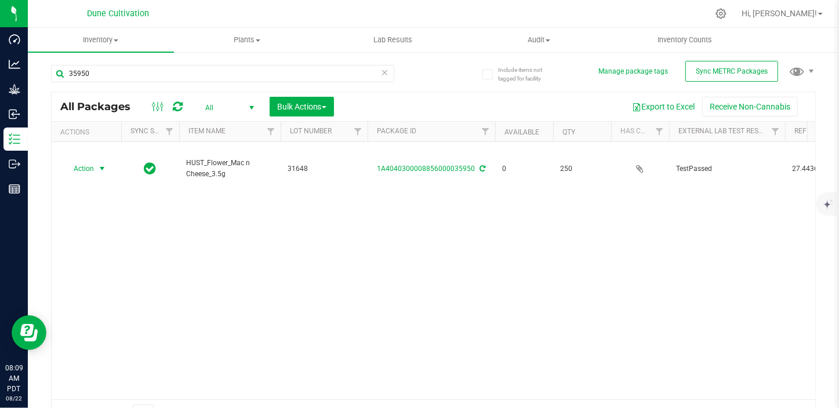
click at [110, 58] on div "35950" at bounding box center [242, 73] width 383 height 37
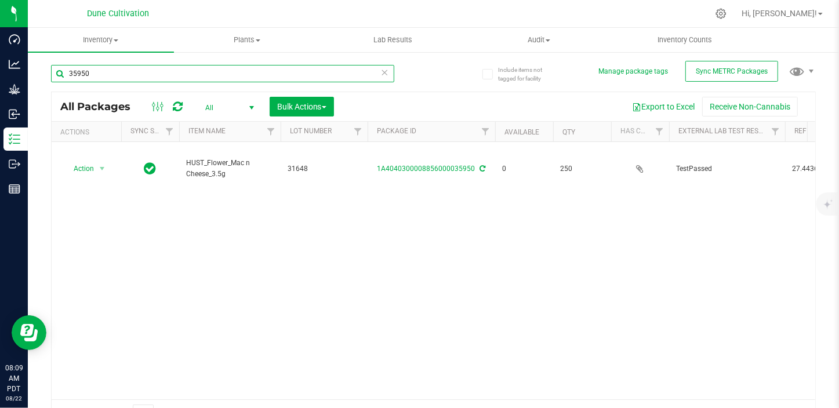
click at [110, 73] on input "35950" at bounding box center [222, 73] width 343 height 17
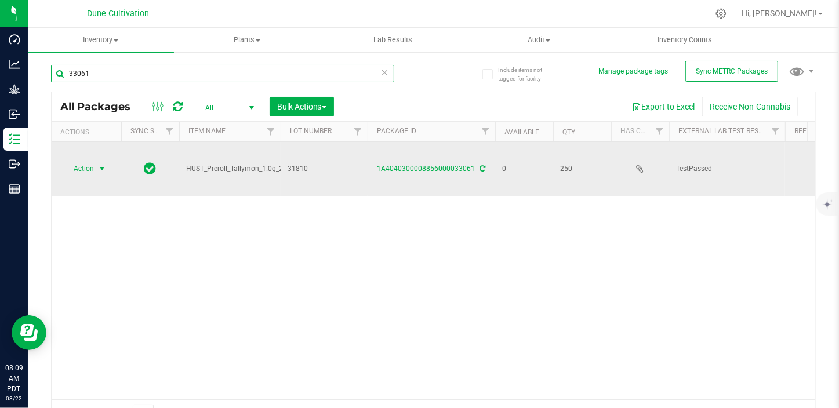
type input "33061"
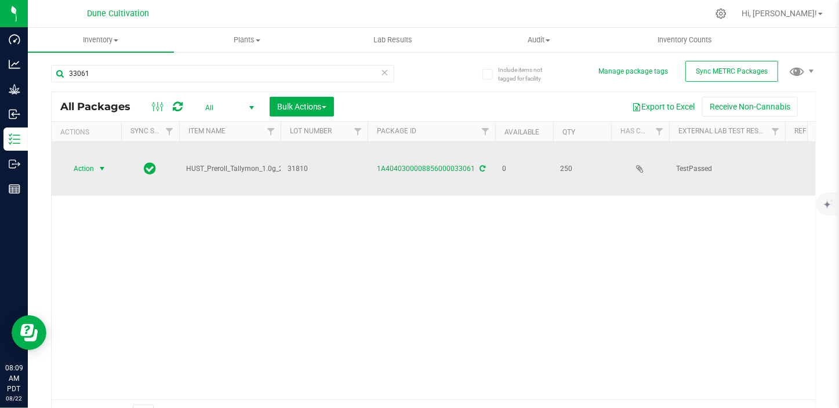
click at [88, 171] on span "Action" at bounding box center [78, 169] width 31 height 16
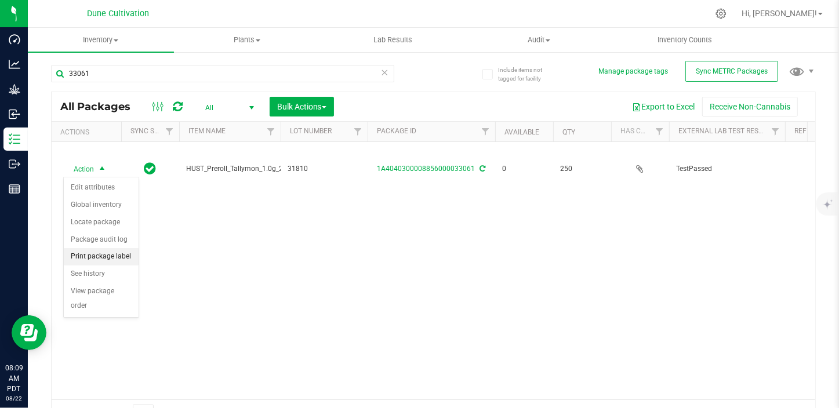
click at [123, 255] on li "Print package label" at bounding box center [101, 256] width 75 height 17
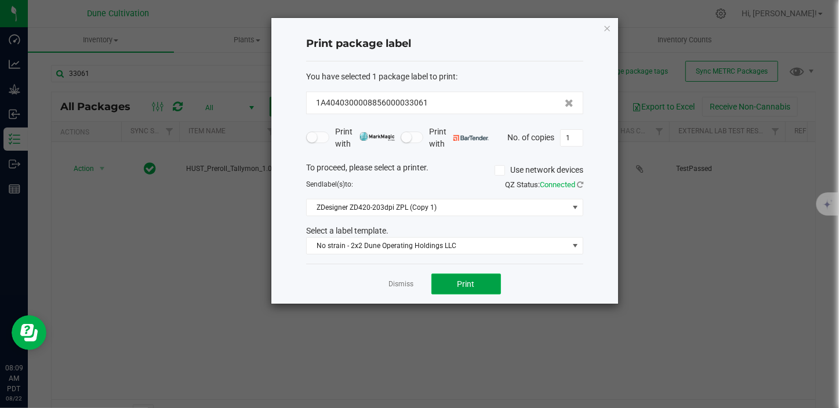
click at [454, 280] on button "Print" at bounding box center [467, 284] width 70 height 21
click at [388, 282] on div "Dismiss Print" at bounding box center [444, 284] width 277 height 40
click at [401, 282] on link "Dismiss" at bounding box center [401, 285] width 25 height 10
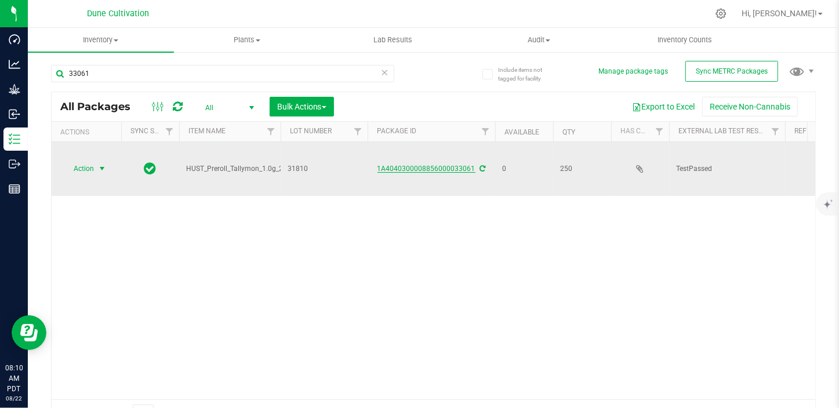
click at [415, 169] on link "1A4040300008856000033061" at bounding box center [427, 169] width 98 height 8
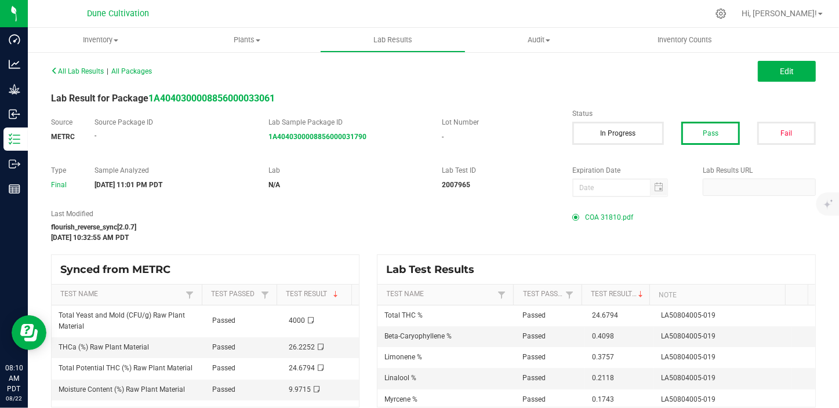
click at [599, 215] on span "COA 31810.pdf" at bounding box center [609, 217] width 48 height 17
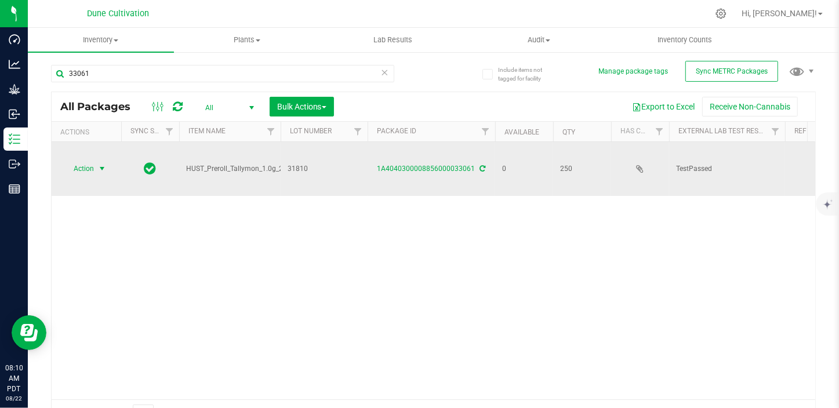
click at [84, 172] on span "Action" at bounding box center [78, 169] width 31 height 16
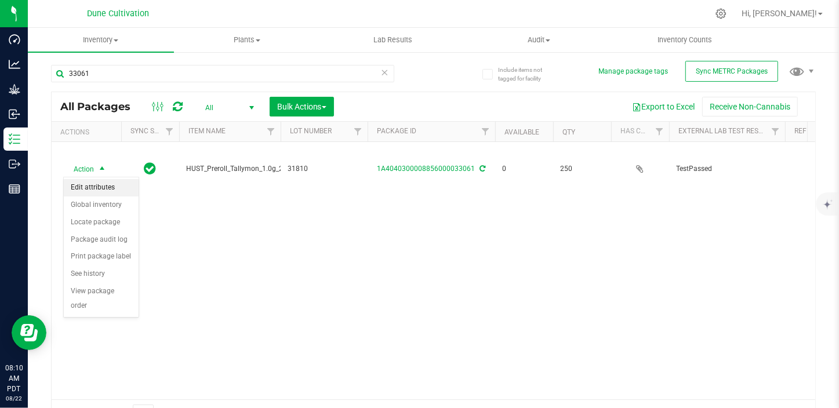
click at [84, 184] on li "Edit attributes" at bounding box center [101, 187] width 75 height 17
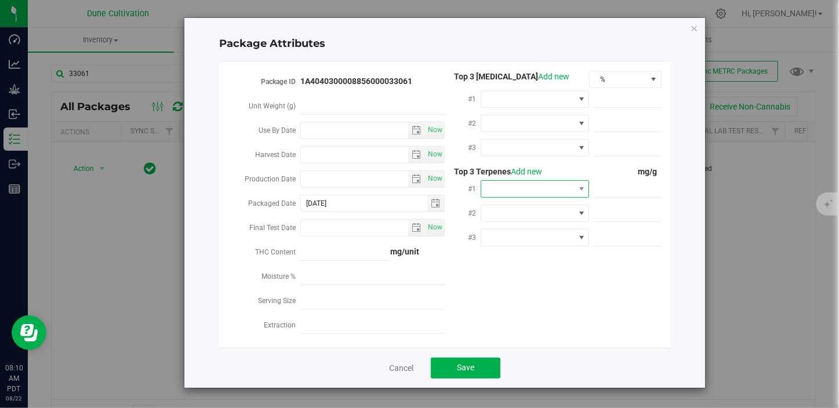
click at [523, 182] on span at bounding box center [527, 189] width 93 height 16
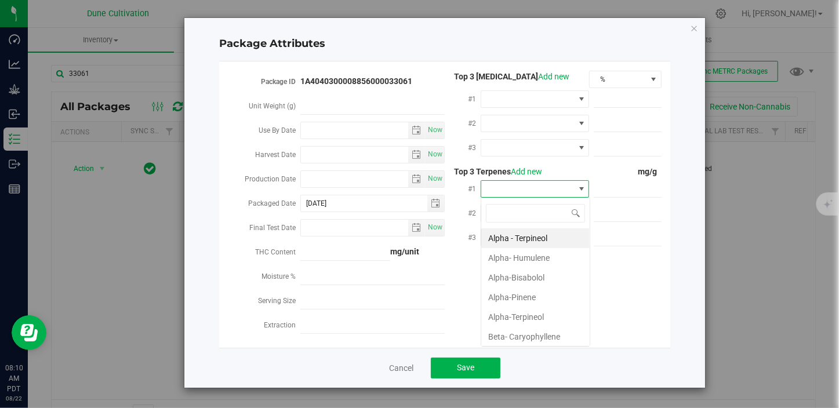
scroll to position [17, 108]
click at [517, 327] on li "Beta- Caryophyllene" at bounding box center [535, 337] width 108 height 20
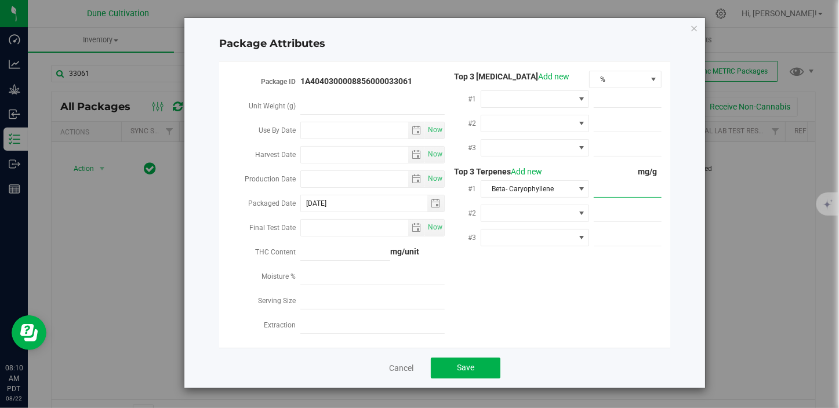
paste input "4.098"
type input "4.098"
type input "4.0980"
click at [517, 215] on span at bounding box center [527, 213] width 93 height 16
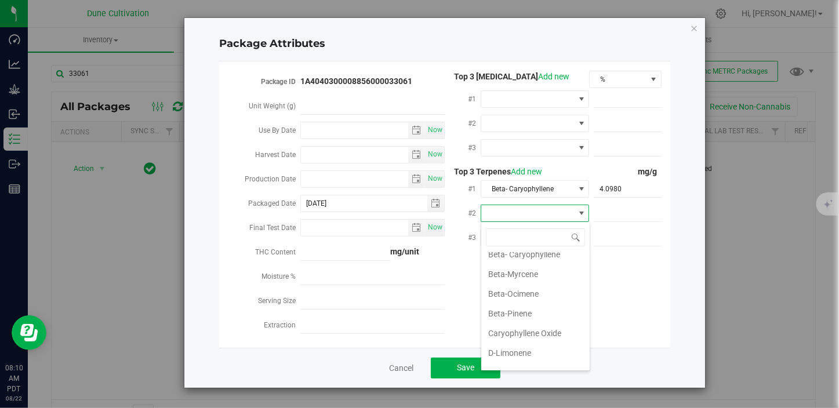
scroll to position [105, 0]
click at [516, 354] on li "D-Limonene" at bounding box center [535, 355] width 108 height 20
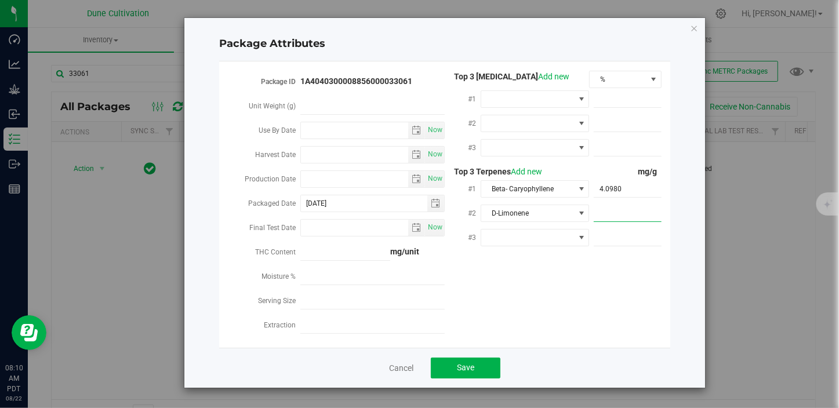
paste input "3.757"
type input "3.757"
type input "3.7570"
click at [539, 236] on span at bounding box center [527, 238] width 93 height 16
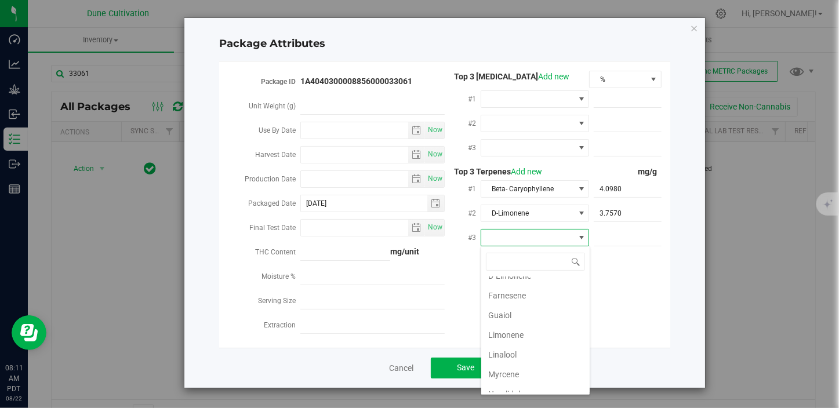
scroll to position [211, 0]
click at [514, 342] on li "Linalool" at bounding box center [535, 352] width 108 height 20
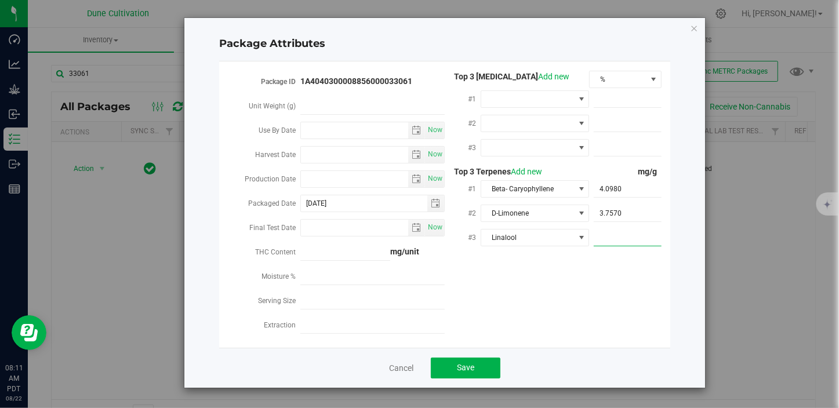
paste input "2.118"
type input "2.118"
type input "2.1180"
click at [459, 371] on span "Save" at bounding box center [465, 367] width 17 height 9
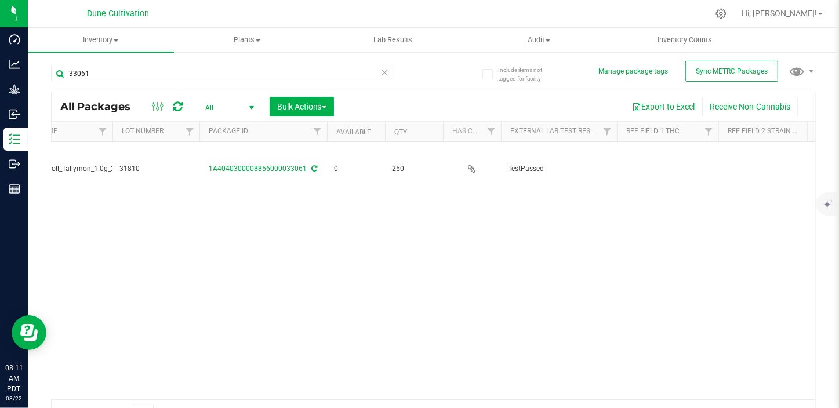
scroll to position [0, 324]
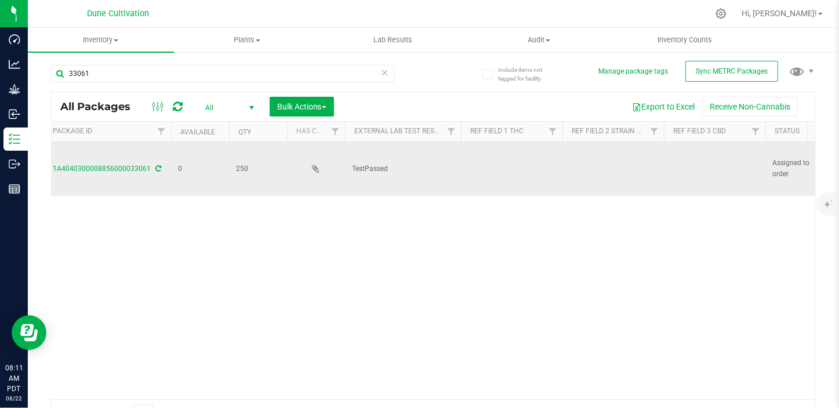
click at [498, 163] on td at bounding box center [512, 169] width 102 height 54
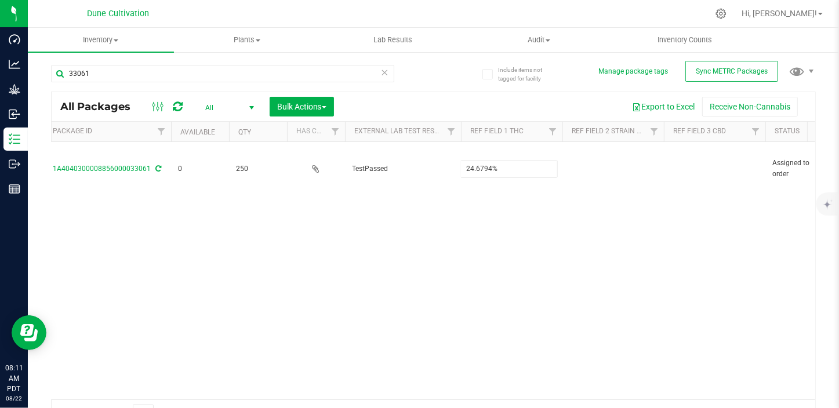
type input "24.6794%"
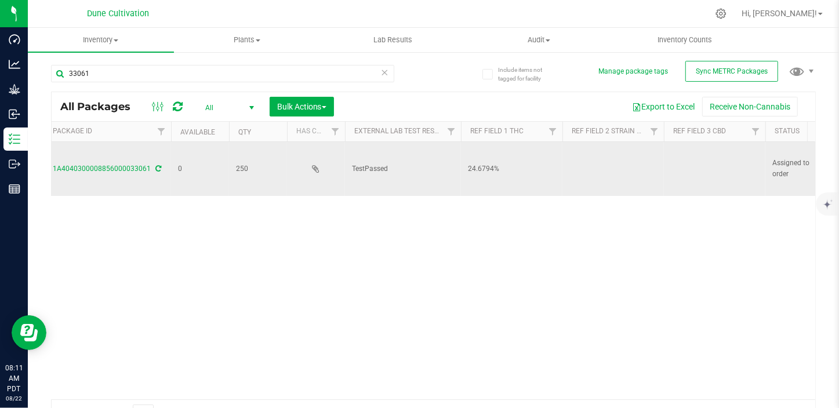
click at [672, 170] on td at bounding box center [715, 169] width 102 height 54
type input "<LOQ"
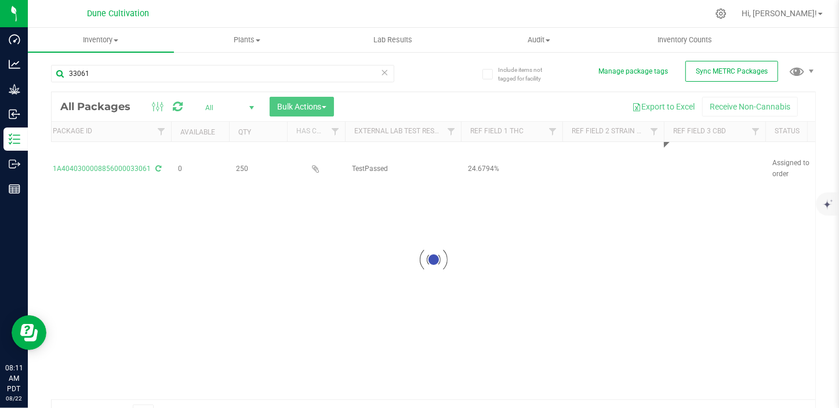
click at [628, 251] on div "Loading... All Packages All Active Only Lab Samples Locked All External Interna…" at bounding box center [433, 260] width 765 height 336
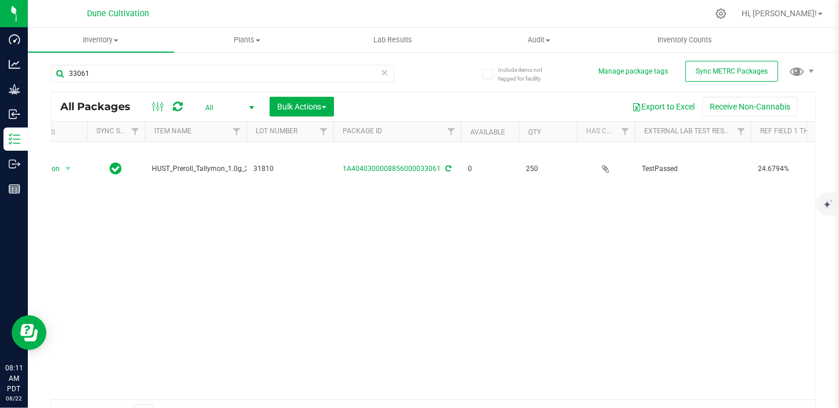
scroll to position [0, 0]
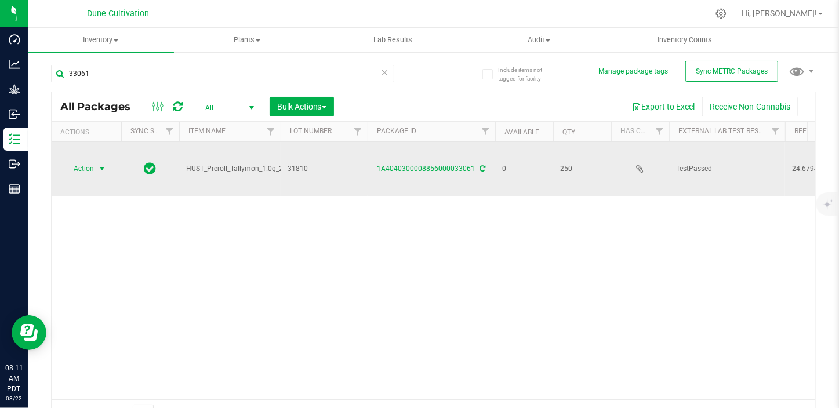
click at [100, 167] on span "select" at bounding box center [101, 168] width 9 height 9
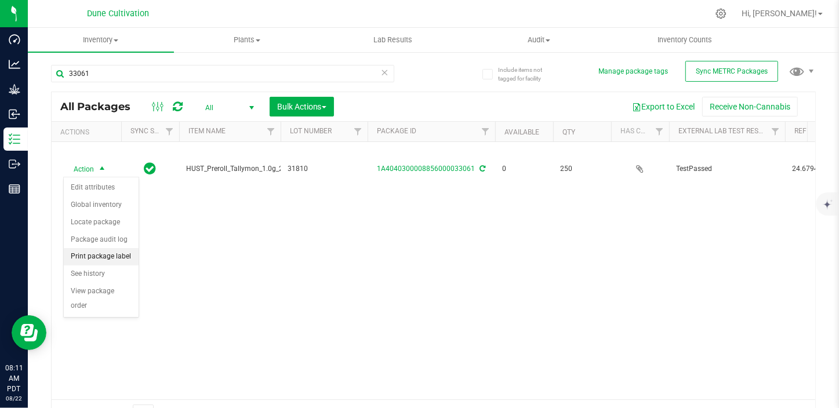
click at [129, 253] on li "Print package label" at bounding box center [101, 256] width 75 height 17
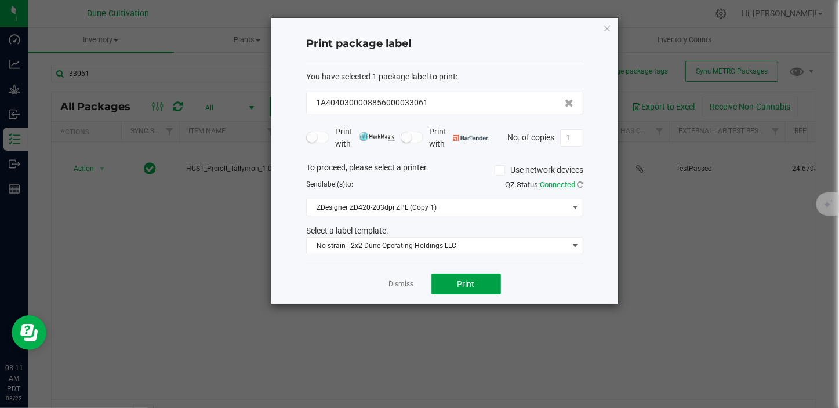
click at [466, 285] on span "Print" at bounding box center [466, 284] width 17 height 9
click at [578, 142] on input "1" at bounding box center [572, 138] width 22 height 16
type input "250"
click at [485, 280] on button "Print" at bounding box center [467, 284] width 70 height 21
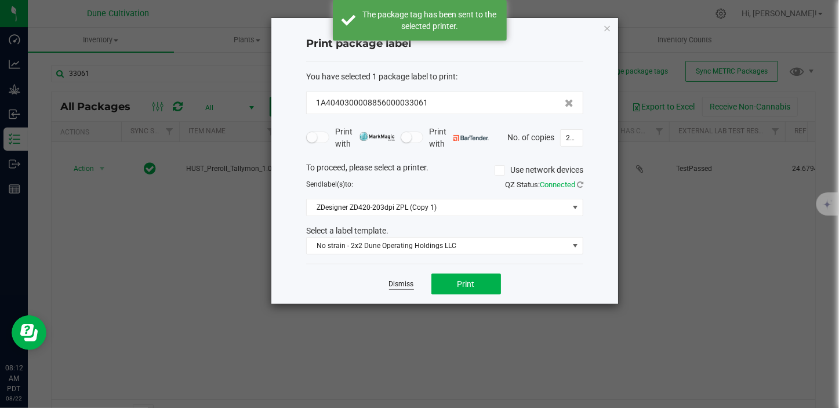
click at [394, 287] on link "Dismiss" at bounding box center [401, 285] width 25 height 10
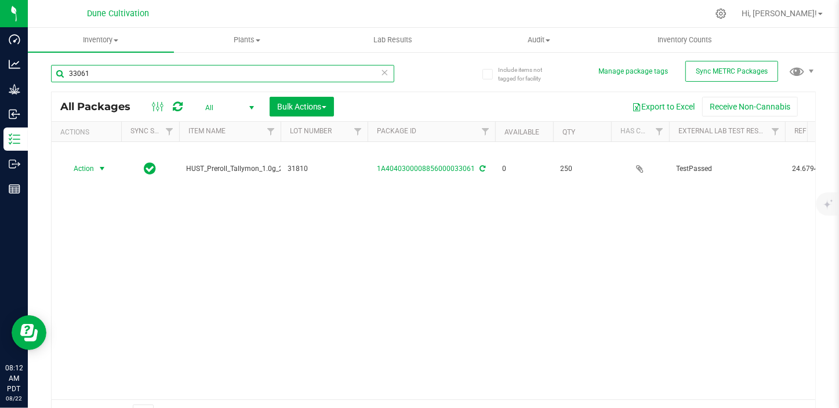
click at [108, 74] on input "33061" at bounding box center [222, 73] width 343 height 17
type input "33062"
click at [133, 78] on input "33062" at bounding box center [222, 73] width 343 height 17
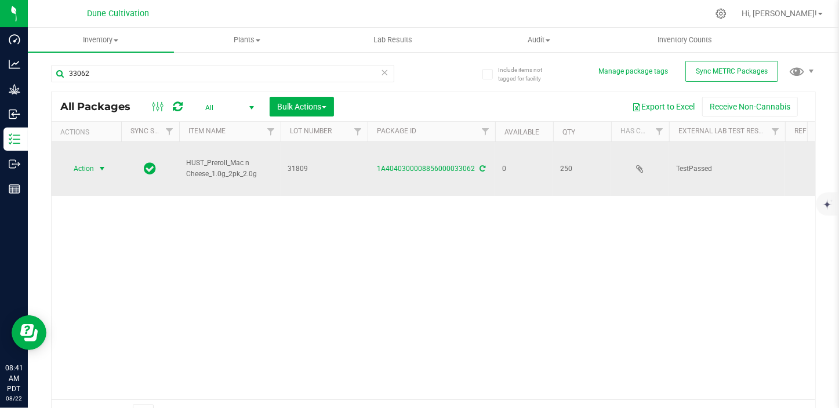
click at [103, 169] on span "select" at bounding box center [101, 168] width 9 height 9
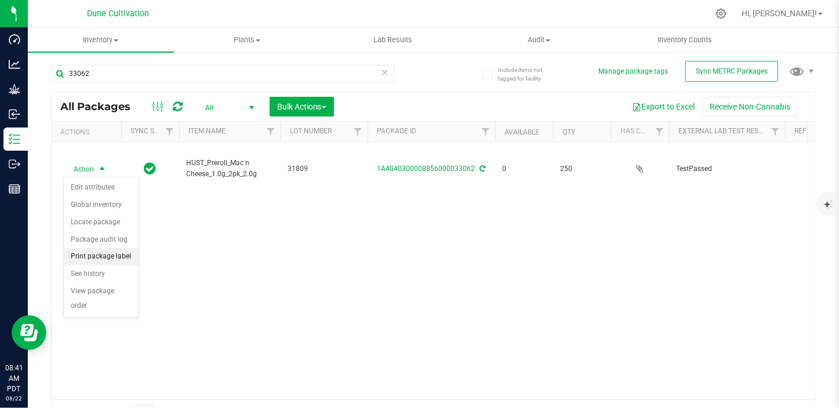
click at [108, 258] on li "Print package label" at bounding box center [101, 256] width 75 height 17
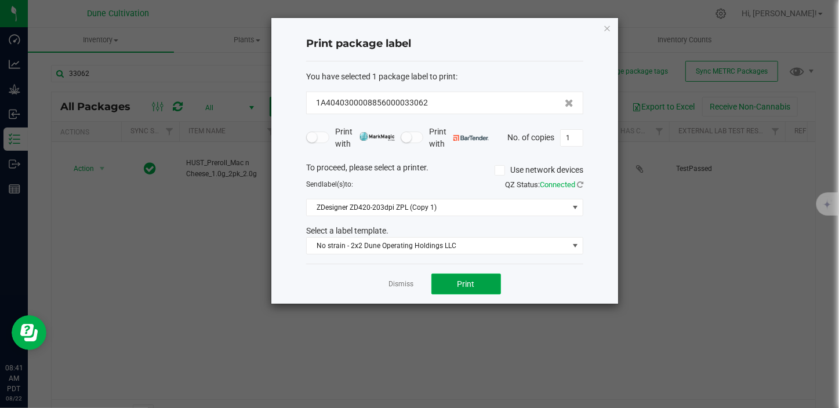
click at [440, 275] on button "Print" at bounding box center [467, 284] width 70 height 21
click at [400, 285] on link "Dismiss" at bounding box center [401, 285] width 25 height 10
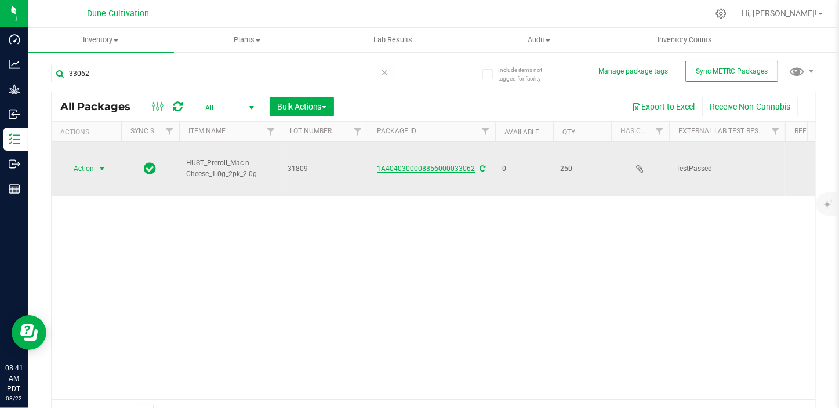
click at [440, 169] on link "1A4040300008856000033062" at bounding box center [427, 169] width 98 height 8
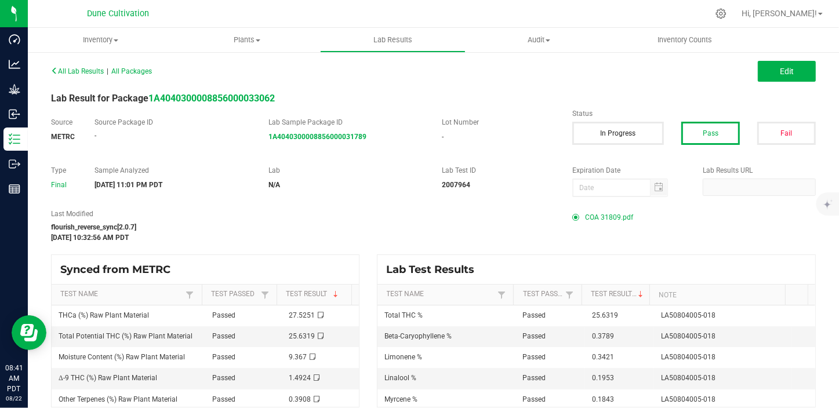
click at [603, 211] on span "COA 31809.pdf" at bounding box center [609, 217] width 48 height 17
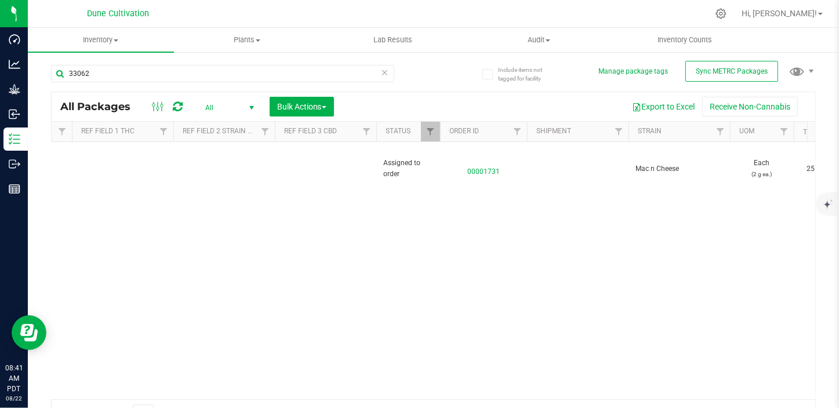
scroll to position [0, 717]
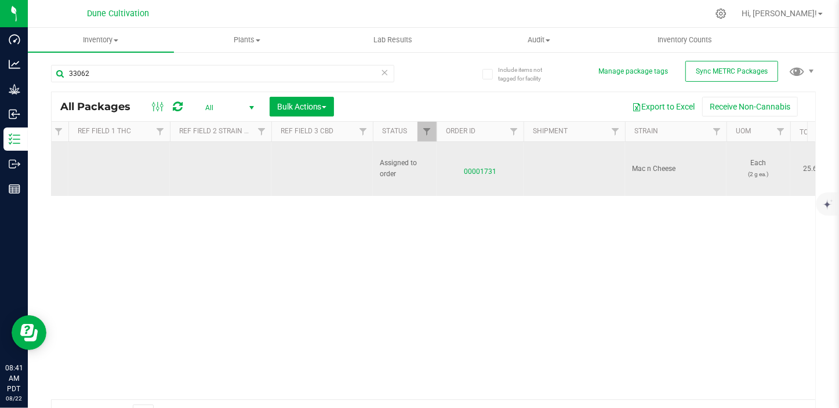
click at [110, 173] on td at bounding box center [119, 169] width 102 height 54
type input "25.6319%"
click at [319, 169] on div "All Packages All Active Only Lab Samples Locked All External Internal Bulk Acti…" at bounding box center [433, 260] width 765 height 336
click at [319, 169] on td at bounding box center [322, 169] width 102 height 54
paste input "<LOQ"
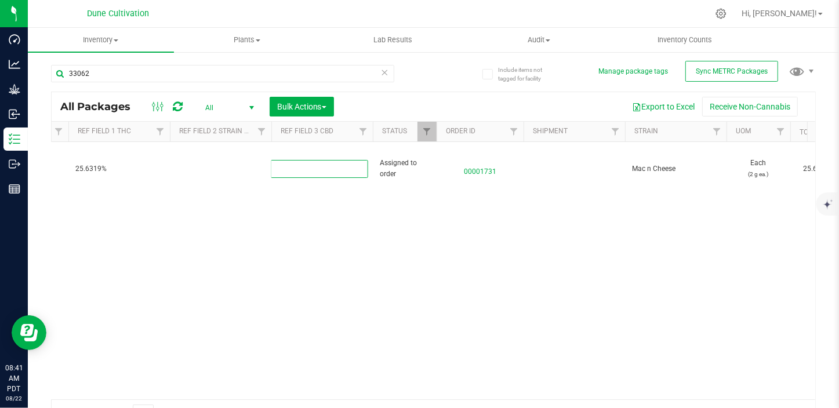
type input "<LOQ"
click at [275, 256] on div "All Packages All Active Only Lab Samples Locked All External Internal Bulk Acti…" at bounding box center [433, 260] width 765 height 336
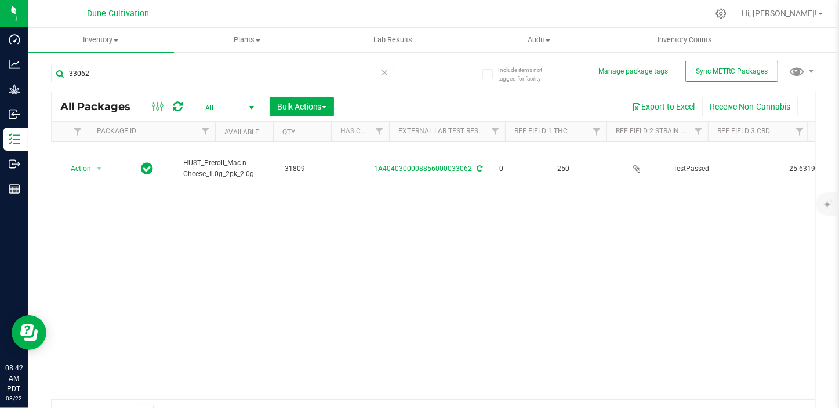
scroll to position [0, 0]
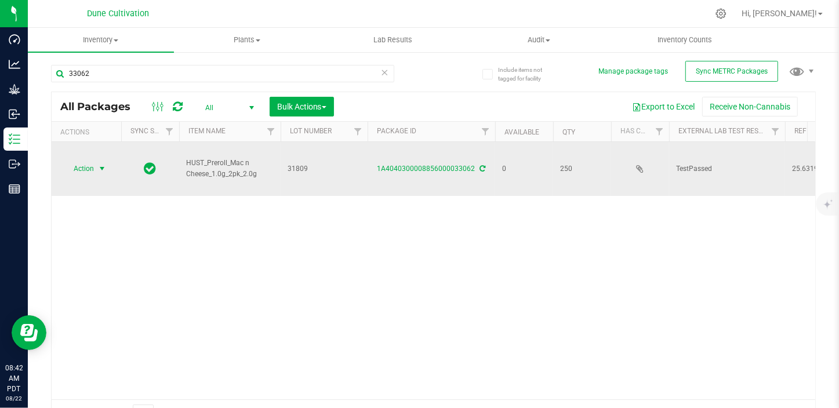
click at [103, 168] on span "select" at bounding box center [101, 168] width 9 height 9
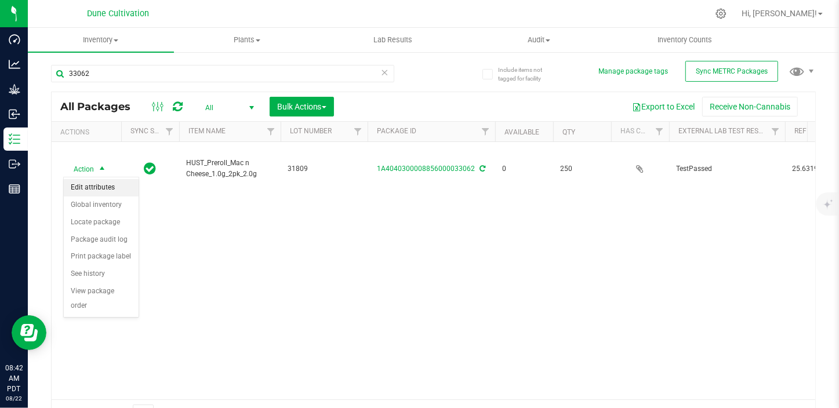
click at [106, 188] on li "Edit attributes" at bounding box center [101, 187] width 75 height 17
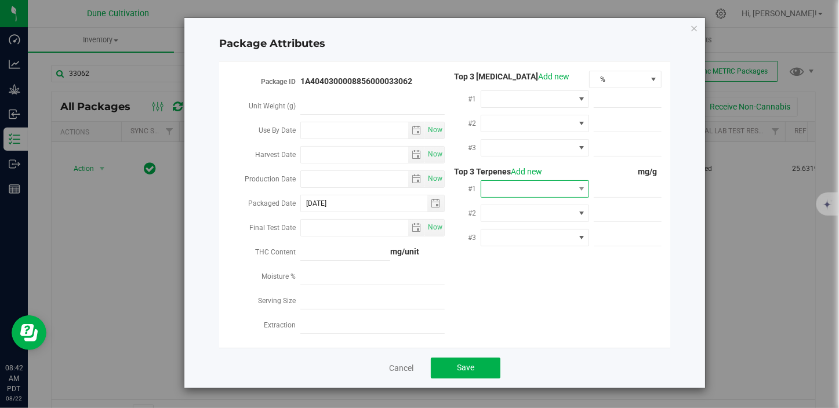
click at [512, 185] on span at bounding box center [527, 189] width 93 height 16
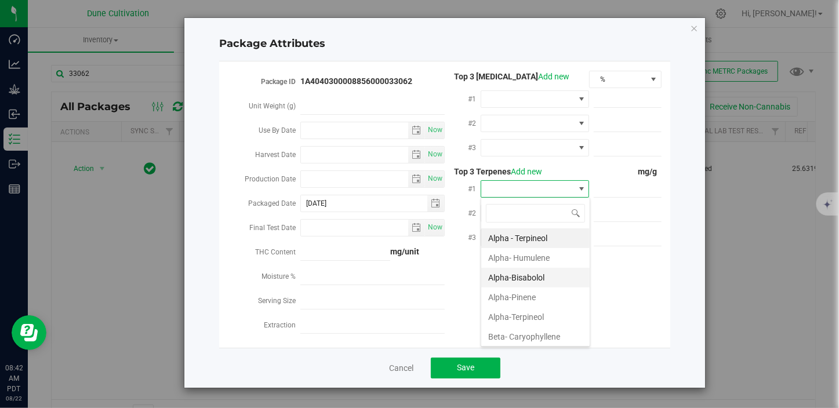
scroll to position [17, 108]
click at [523, 343] on li "Beta- Caryophyllene" at bounding box center [535, 337] width 108 height 20
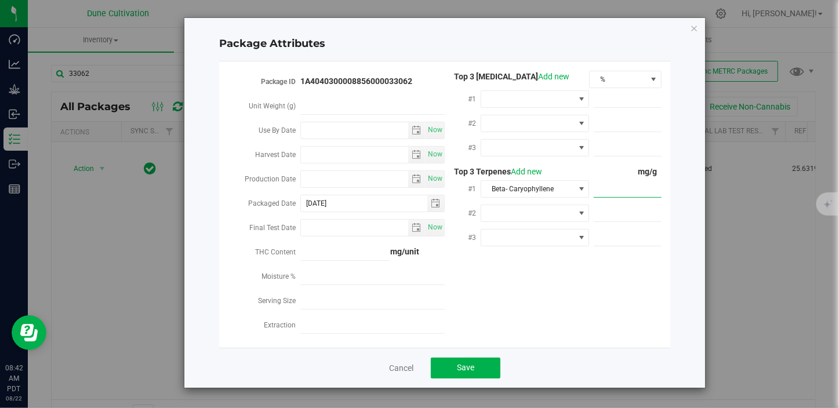
paste input "3.789"
type input "3.789"
type input "3.7890"
click at [506, 215] on span at bounding box center [527, 213] width 93 height 16
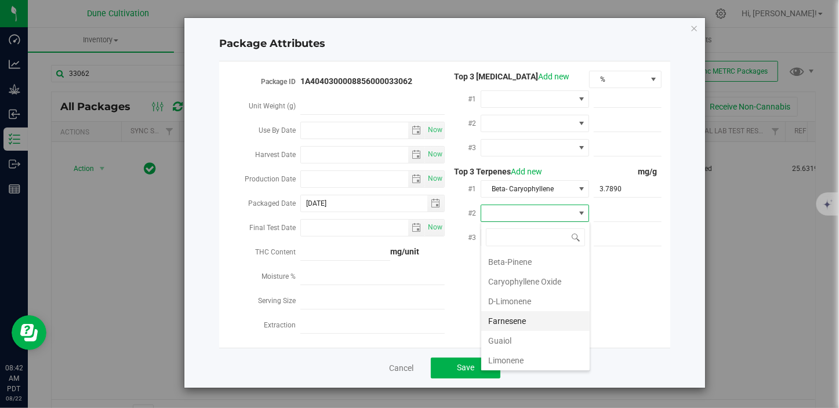
scroll to position [105, 0]
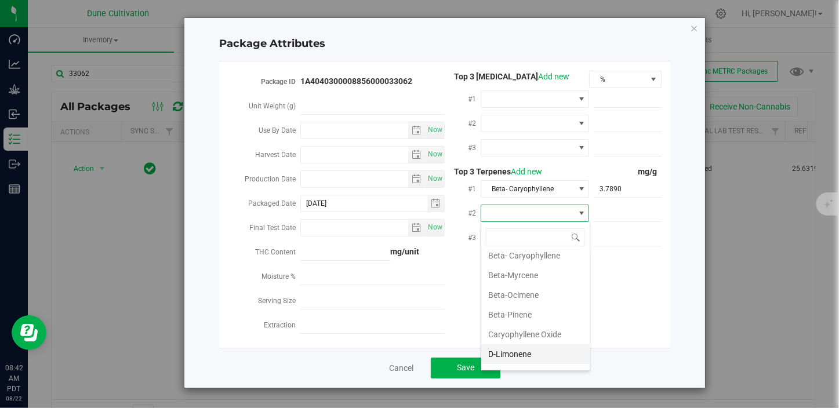
click at [509, 353] on li "D-Limonene" at bounding box center [535, 355] width 108 height 20
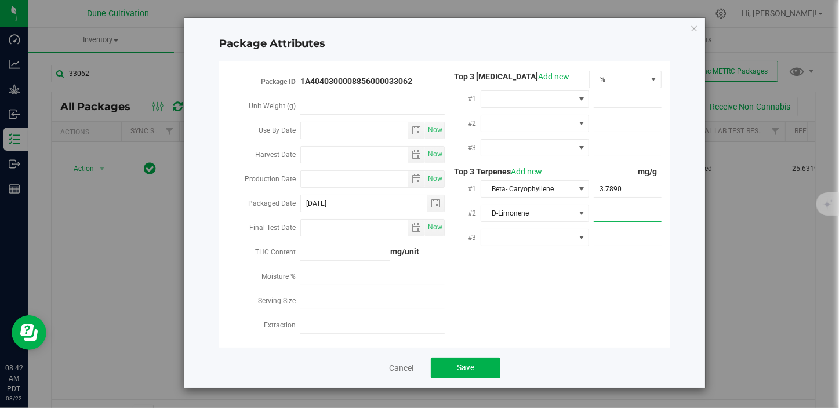
paste input "3.421"
type input "3.421"
type input "3.4210"
click at [514, 234] on span at bounding box center [527, 238] width 93 height 16
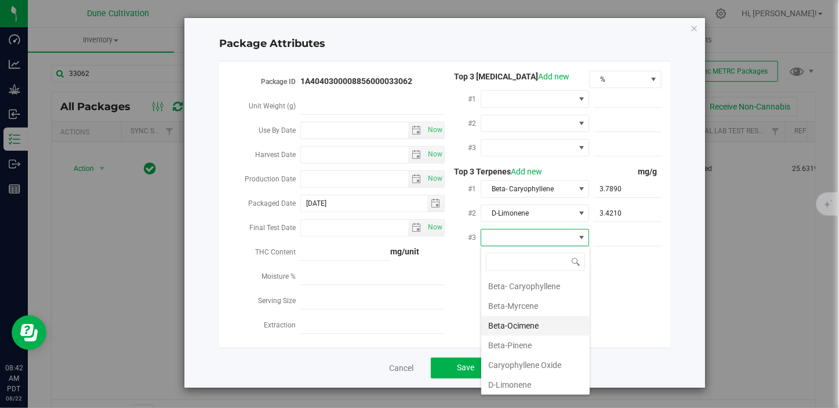
scroll to position [211, 0]
click at [506, 354] on li "Linalool" at bounding box center [535, 352] width 108 height 20
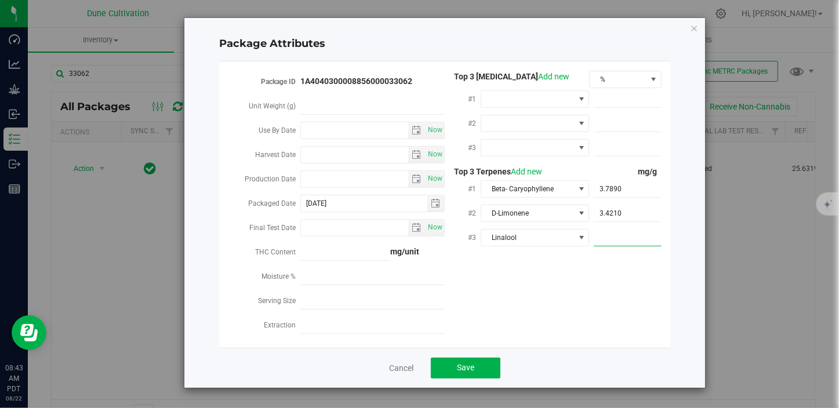
paste input "1.953"
type input "1.953"
type input "1.9530"
click at [483, 365] on button "Save" at bounding box center [466, 368] width 70 height 21
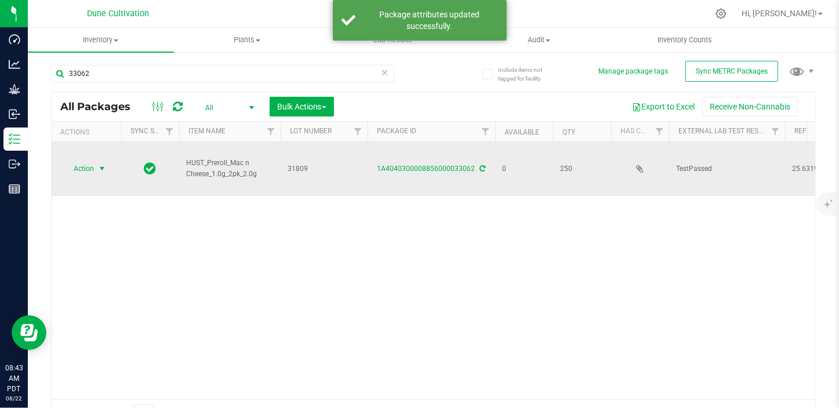
click at [93, 164] on span "Action" at bounding box center [78, 169] width 31 height 16
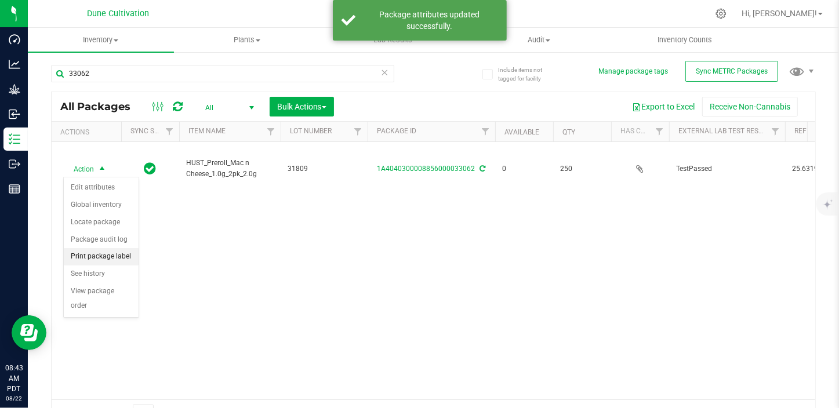
click at [116, 251] on li "Print package label" at bounding box center [101, 256] width 75 height 17
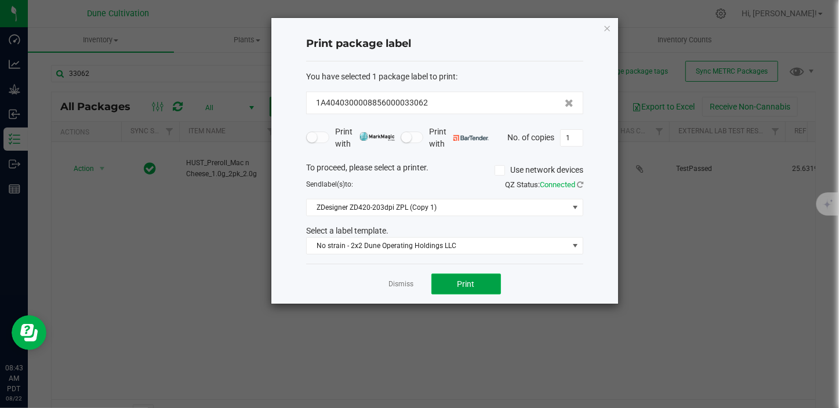
click at [448, 284] on button "Print" at bounding box center [467, 284] width 70 height 21
click at [408, 289] on link "Dismiss" at bounding box center [401, 285] width 25 height 10
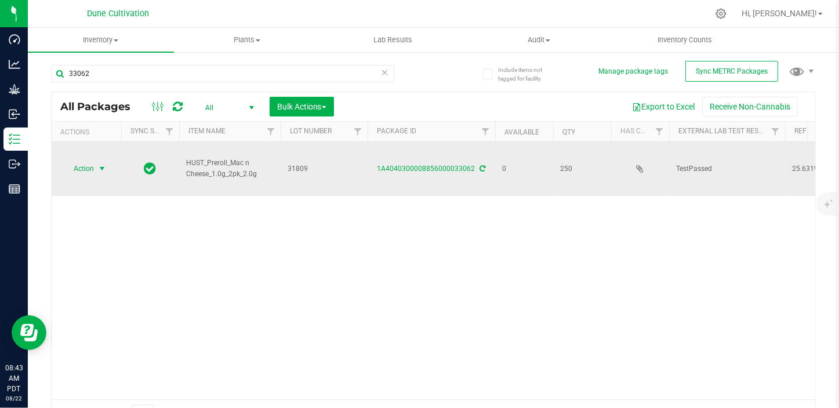
click at [102, 165] on span "select" at bounding box center [101, 168] width 9 height 9
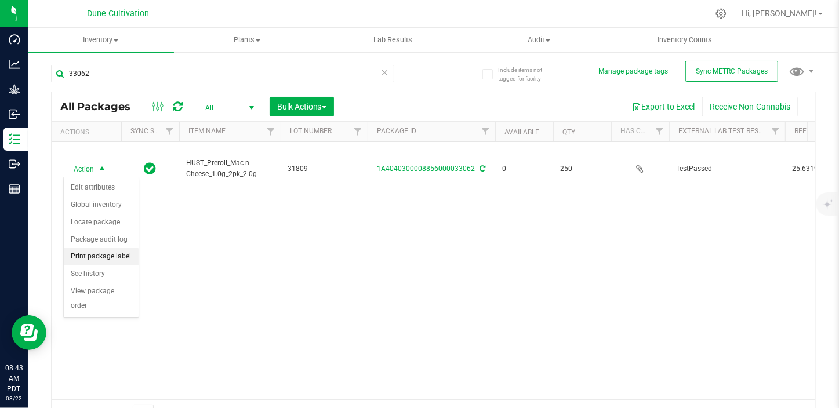
click at [120, 258] on li "Print package label" at bounding box center [101, 256] width 75 height 17
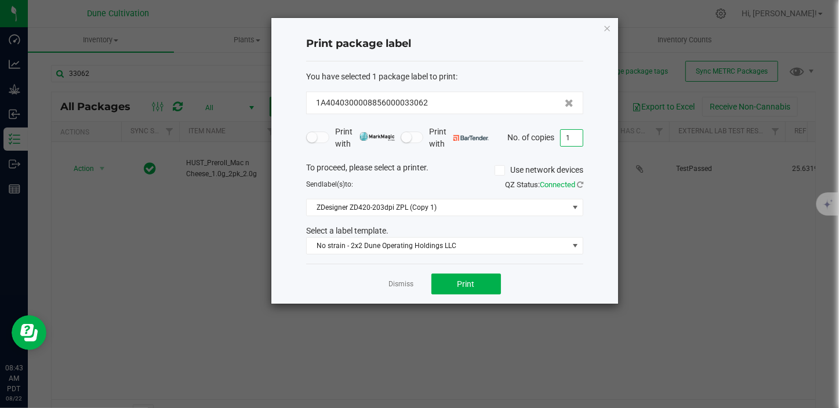
click at [575, 144] on input "1" at bounding box center [572, 138] width 22 height 16
type input "250"
click at [463, 285] on span "Print" at bounding box center [466, 284] width 17 height 9
click at [406, 280] on link "Dismiss" at bounding box center [401, 285] width 25 height 10
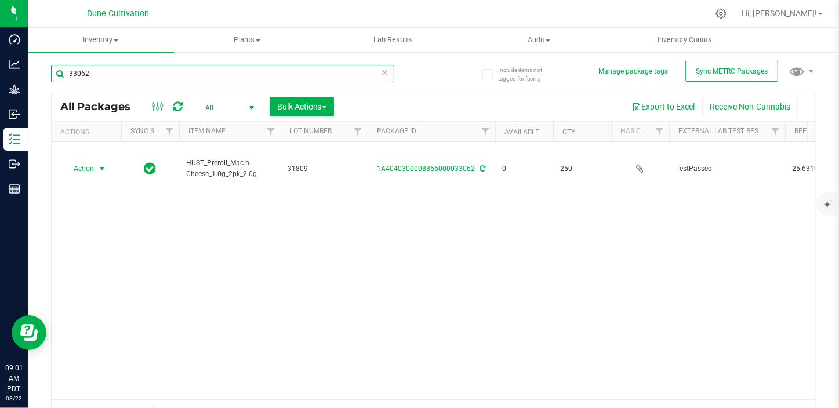
click at [132, 79] on input "33062" at bounding box center [222, 73] width 343 height 17
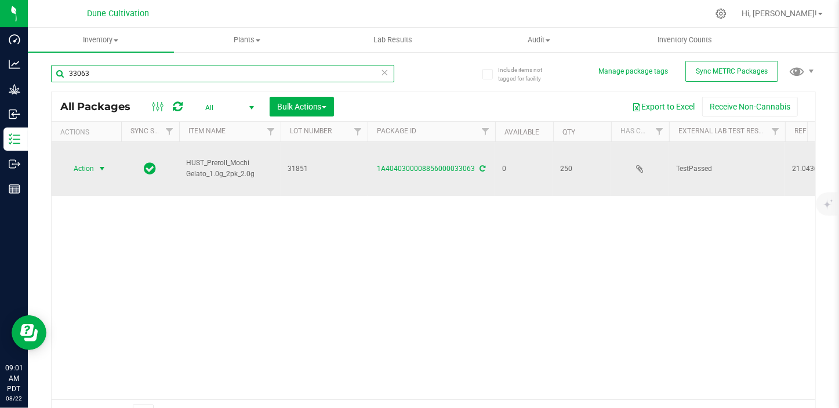
type input "33063"
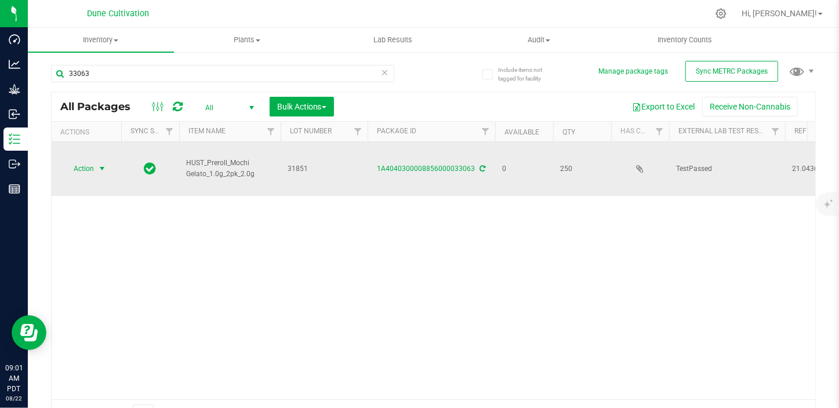
click at [106, 171] on span "select" at bounding box center [101, 168] width 9 height 9
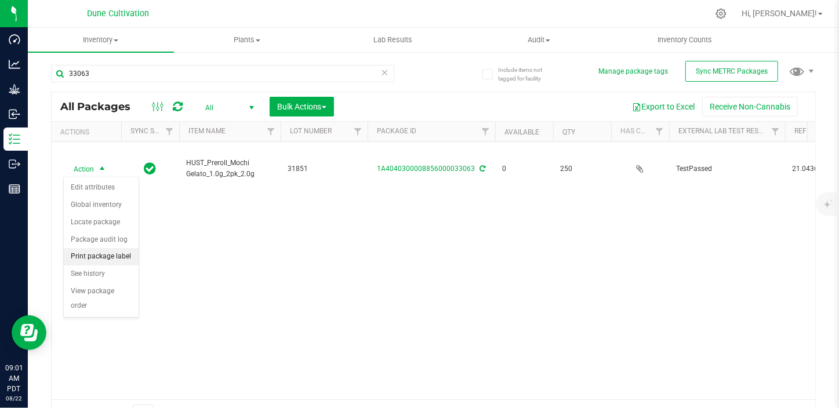
click at [111, 260] on li "Print package label" at bounding box center [101, 256] width 75 height 17
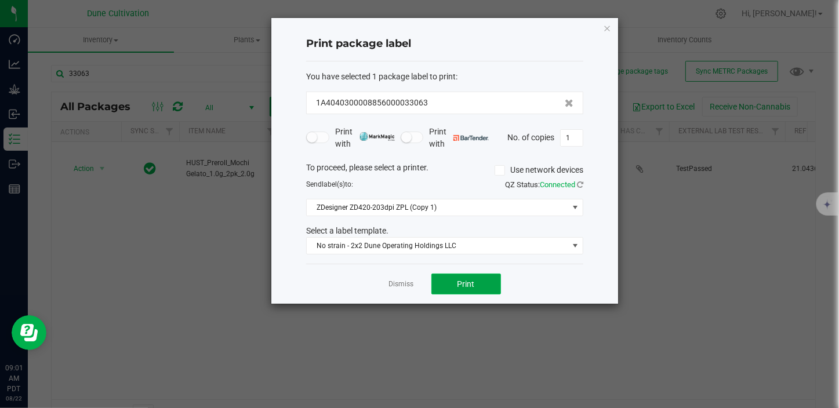
click at [453, 274] on button "Print" at bounding box center [467, 284] width 70 height 21
click at [411, 280] on link "Dismiss" at bounding box center [401, 285] width 25 height 10
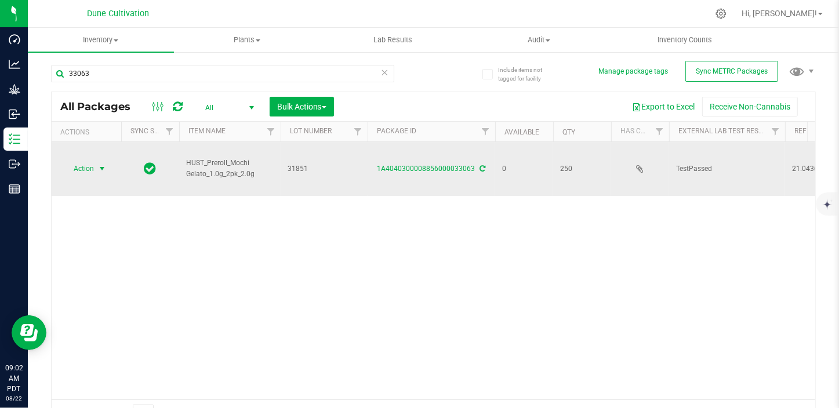
click at [91, 171] on span "Action" at bounding box center [78, 169] width 31 height 16
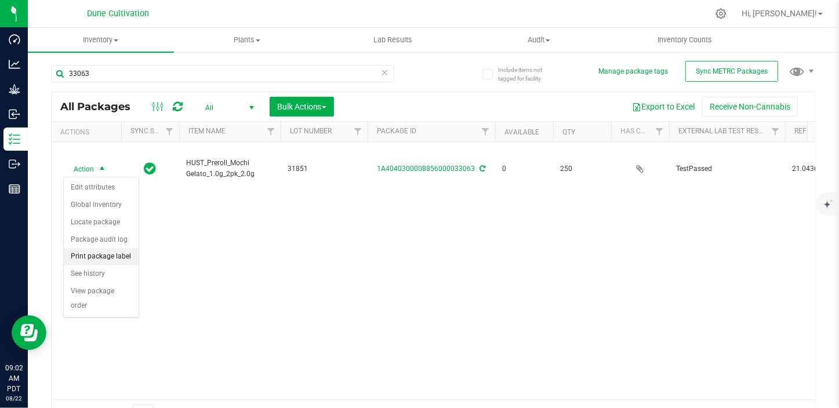
click at [112, 256] on li "Print package label" at bounding box center [101, 256] width 75 height 17
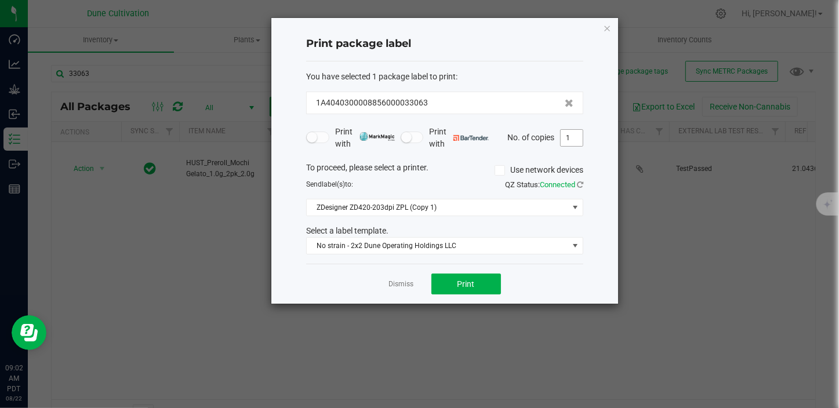
click at [568, 144] on input "1" at bounding box center [572, 138] width 22 height 16
type input "250"
click at [473, 285] on span "Print" at bounding box center [466, 284] width 17 height 9
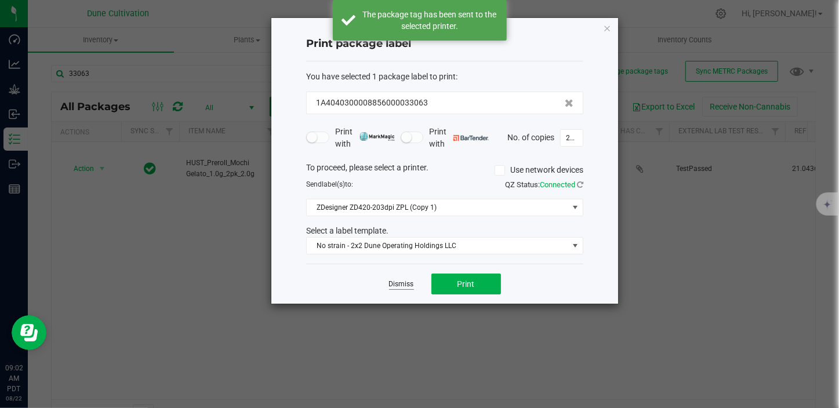
click at [392, 284] on link "Dismiss" at bounding box center [401, 285] width 25 height 10
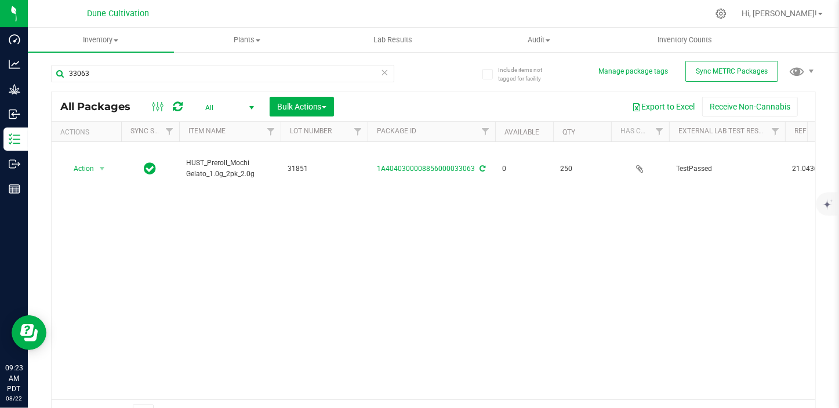
click at [618, 238] on div "Action Action Edit attributes Global inventory Locate package Package audit log…" at bounding box center [434, 271] width 764 height 258
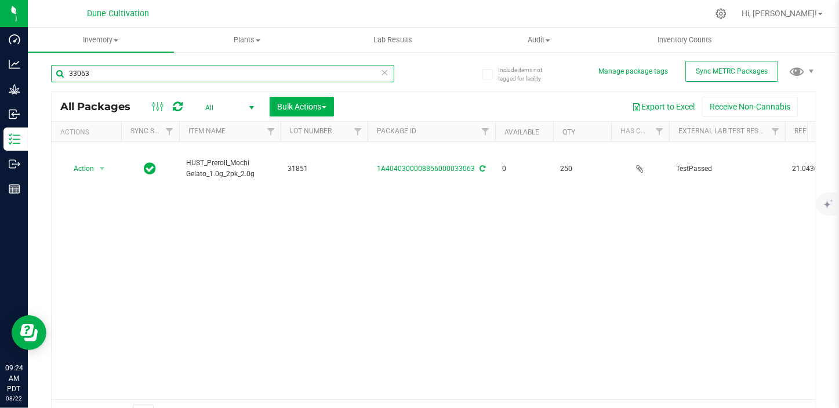
click at [104, 71] on input "33063" at bounding box center [222, 73] width 343 height 17
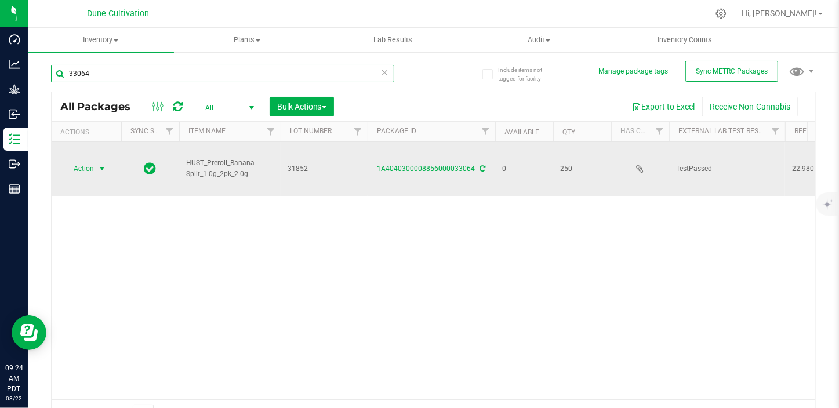
type input "33064"
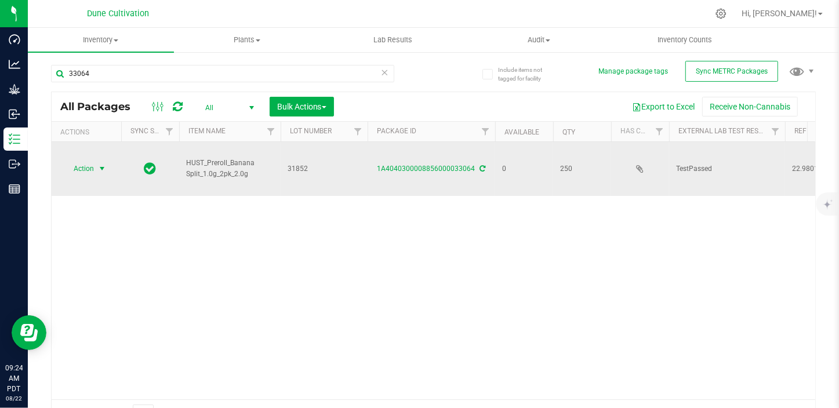
click at [82, 167] on span "Action" at bounding box center [78, 169] width 31 height 16
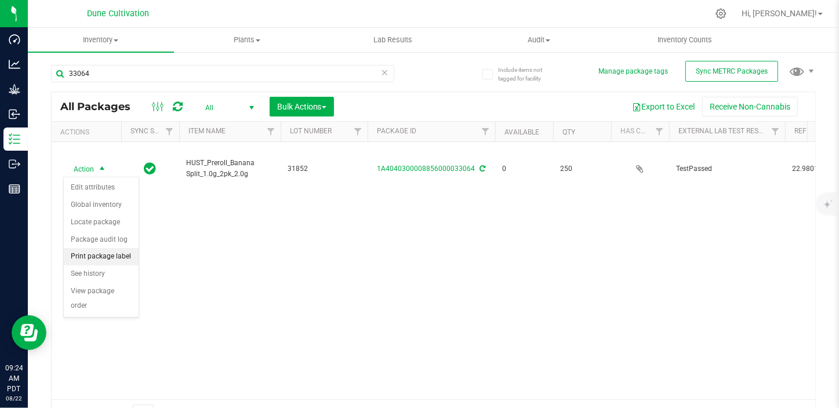
click at [114, 257] on li "Print package label" at bounding box center [101, 256] width 75 height 17
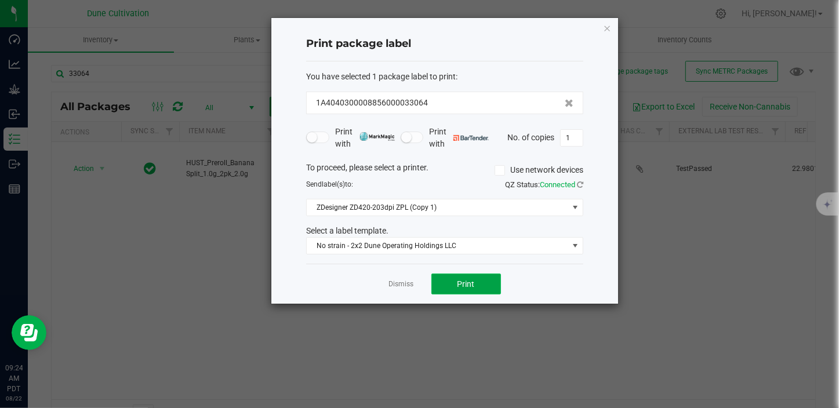
click at [474, 284] on span "Print" at bounding box center [466, 284] width 17 height 9
click at [411, 280] on link "Dismiss" at bounding box center [401, 285] width 25 height 10
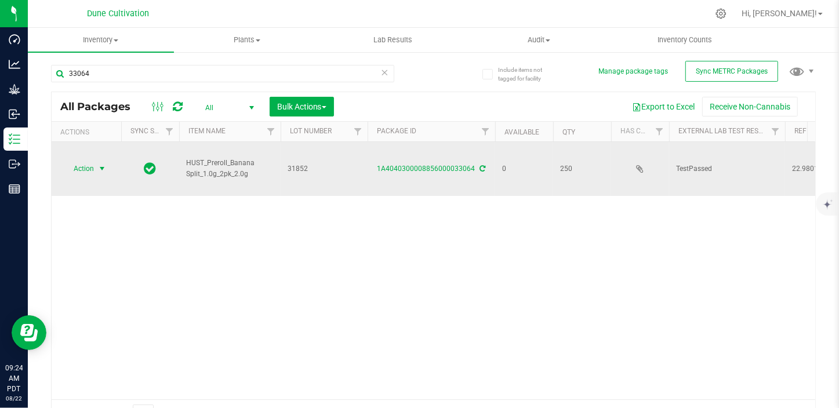
click at [100, 172] on span "select" at bounding box center [101, 168] width 9 height 9
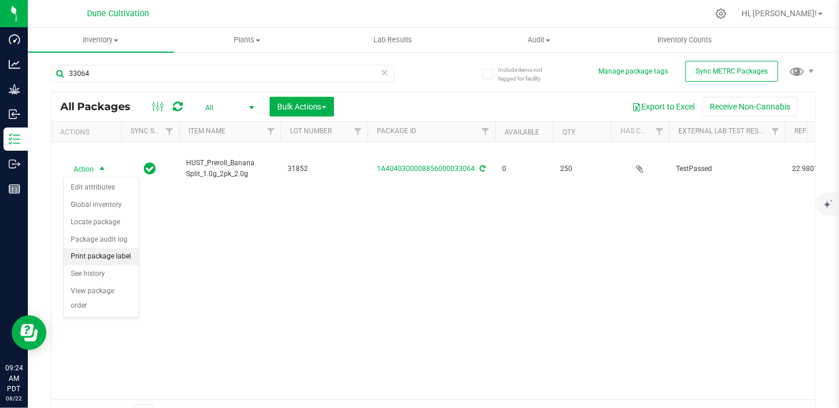
click at [115, 257] on li "Print package label" at bounding box center [101, 256] width 75 height 17
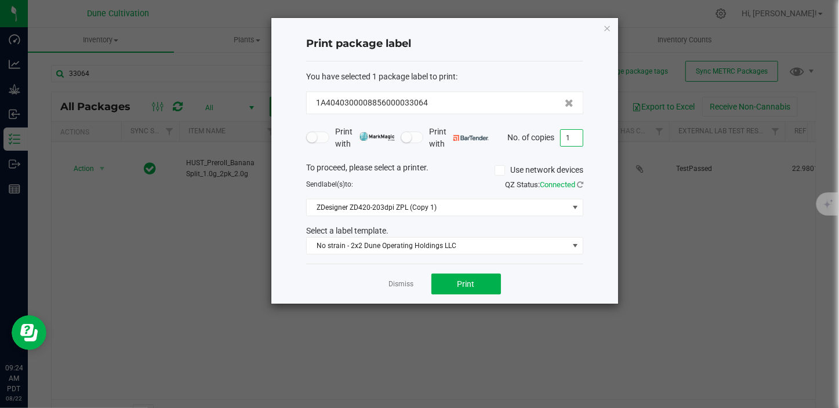
click at [574, 143] on input "1" at bounding box center [572, 138] width 22 height 16
type input "250"
click at [448, 278] on button "Print" at bounding box center [467, 284] width 70 height 21
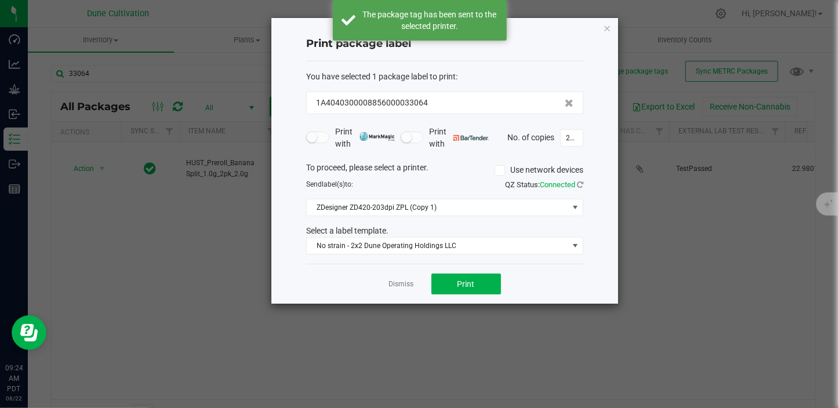
drag, startPoint x: 411, startPoint y: 281, endPoint x: 405, endPoint y: 284, distance: 6.5
click at [406, 282] on link "Dismiss" at bounding box center [401, 285] width 25 height 10
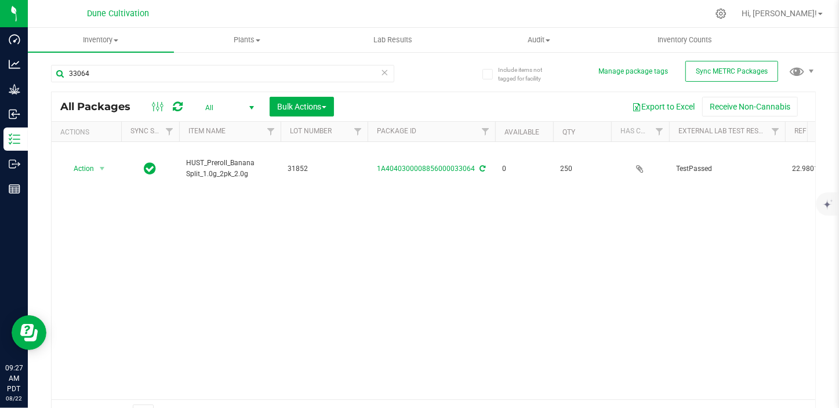
click at [601, 220] on div "Action Action Edit attributes Global inventory Locate package Package audit log…" at bounding box center [434, 271] width 764 height 258
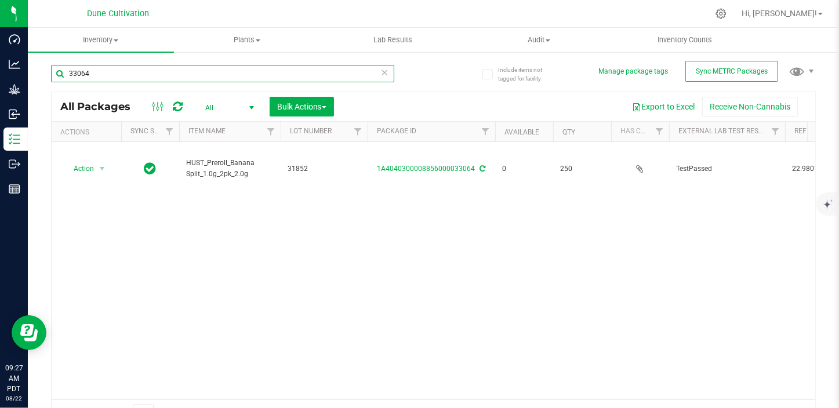
click at [99, 68] on input "33064" at bounding box center [222, 73] width 343 height 17
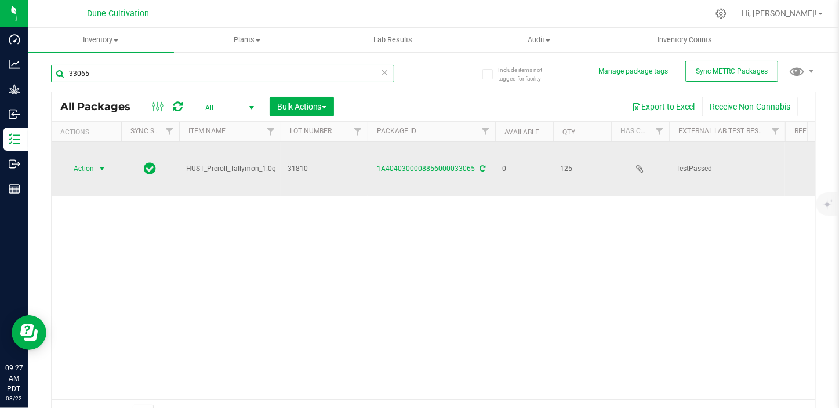
type input "33065"
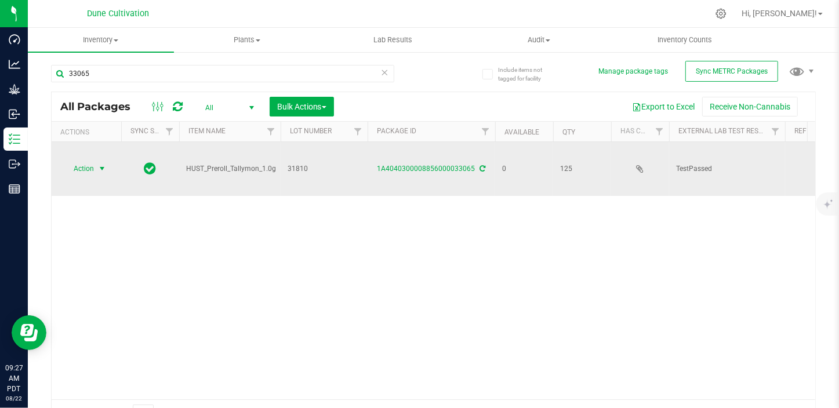
click at [84, 172] on span "Action" at bounding box center [78, 169] width 31 height 16
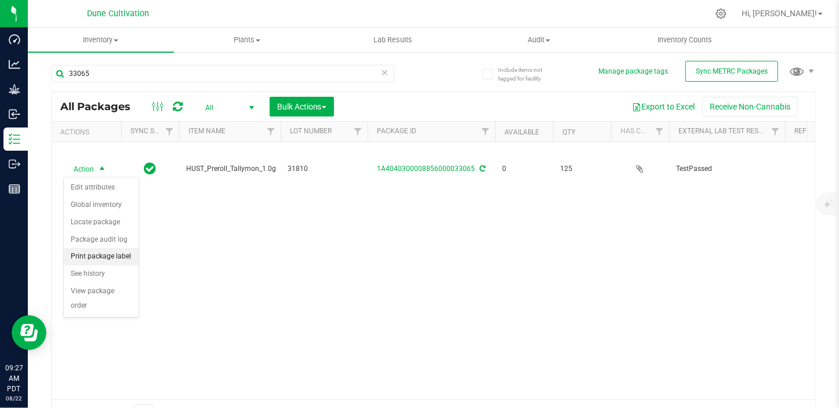
click at [111, 253] on li "Print package label" at bounding box center [101, 256] width 75 height 17
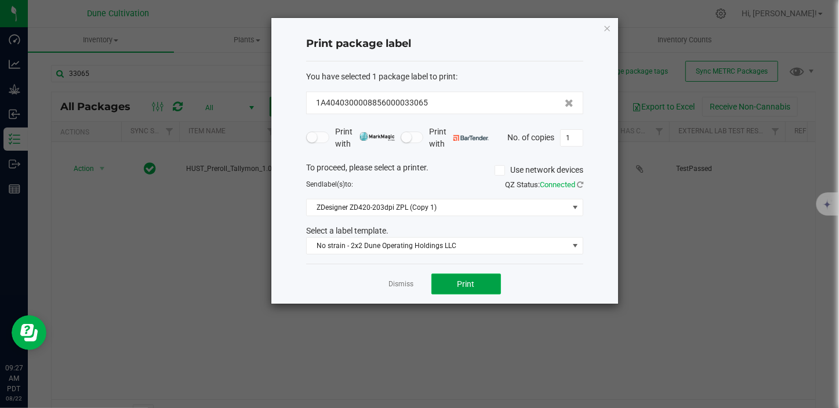
click at [452, 284] on button "Print" at bounding box center [467, 284] width 70 height 21
click at [404, 286] on link "Dismiss" at bounding box center [401, 285] width 25 height 10
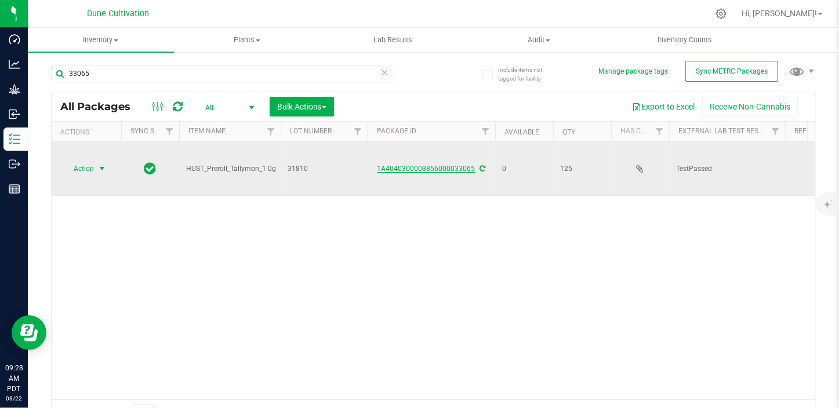
click at [435, 171] on link "1A4040300008856000033065" at bounding box center [427, 169] width 98 height 8
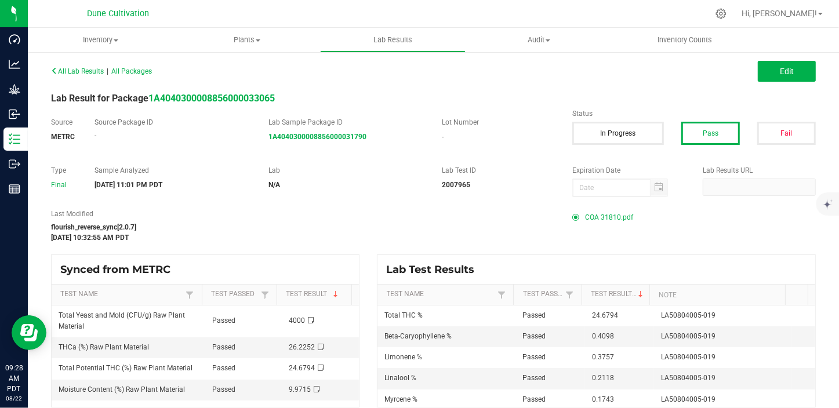
click at [593, 212] on span "COA 31810.pdf" at bounding box center [609, 217] width 48 height 17
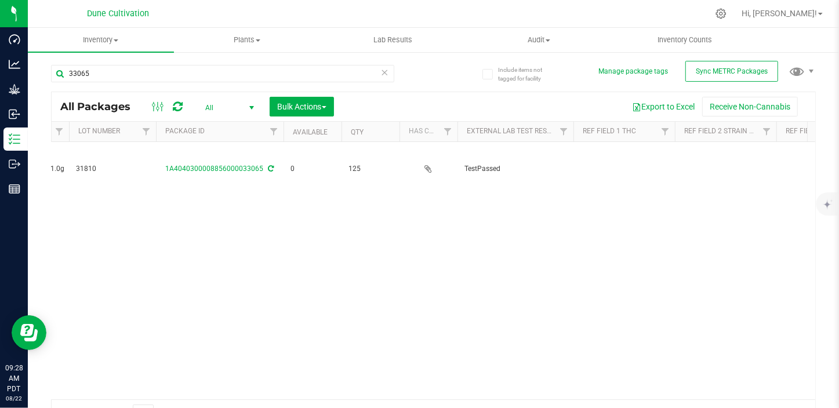
scroll to position [0, 352]
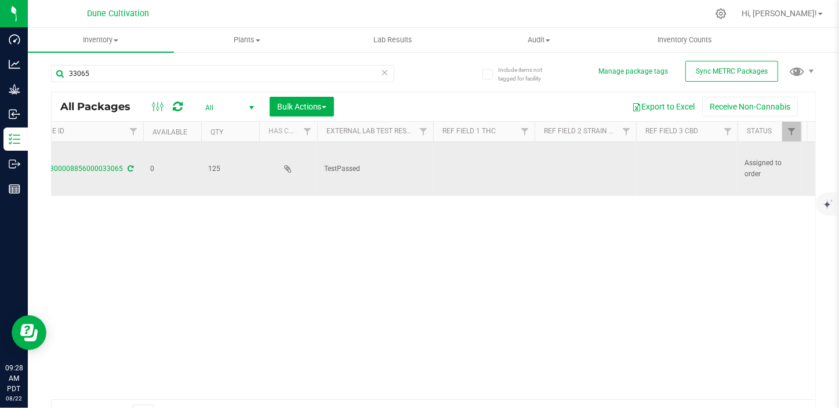
click at [462, 177] on td at bounding box center [484, 169] width 102 height 54
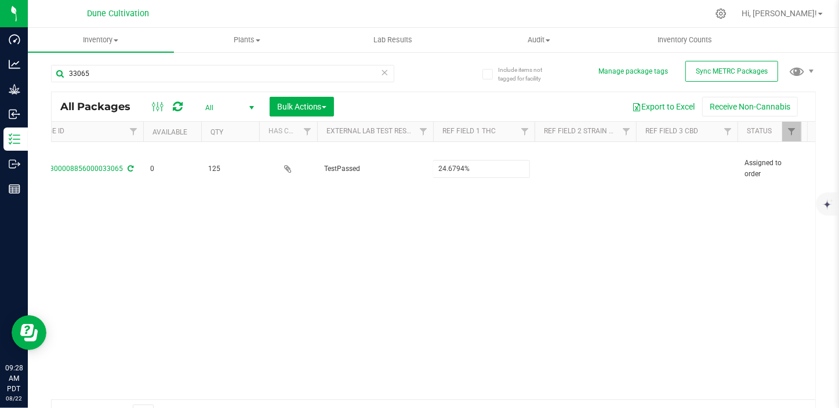
type input "24.6794%"
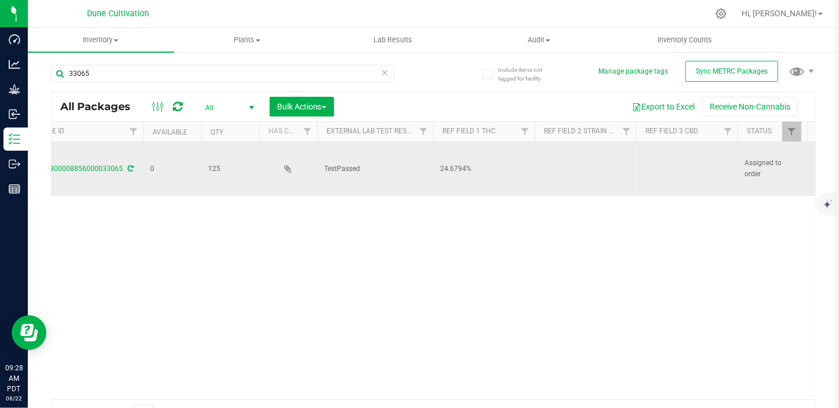
click at [671, 170] on td at bounding box center [687, 169] width 102 height 54
type input "<LOQ"
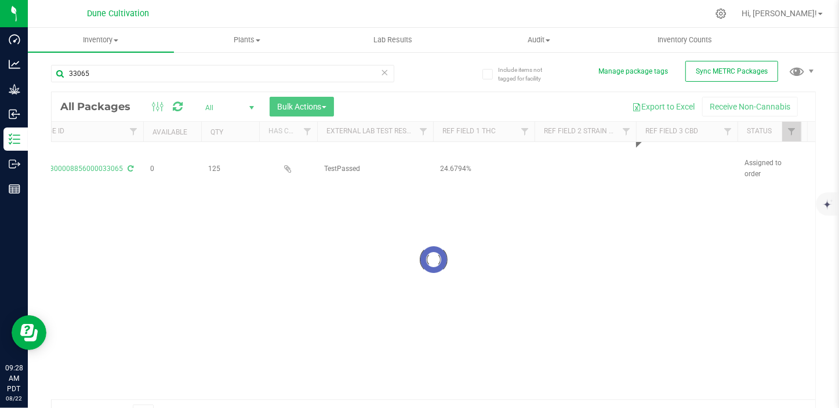
click at [614, 264] on div "Loading... All Packages All Active Only Lab Samples Locked All External Interna…" at bounding box center [433, 260] width 765 height 336
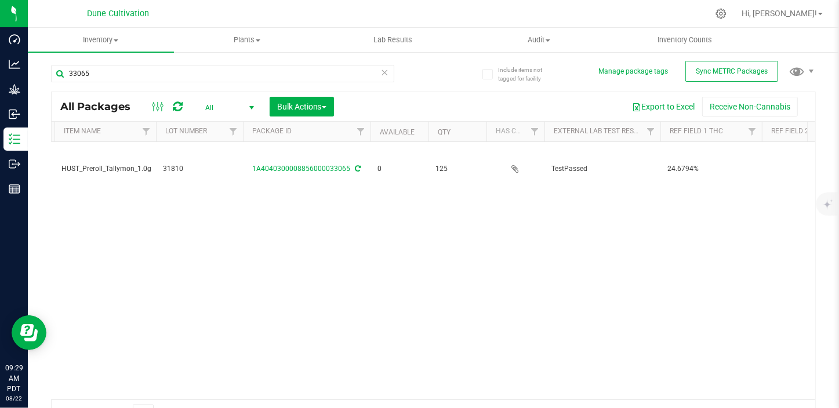
scroll to position [0, 0]
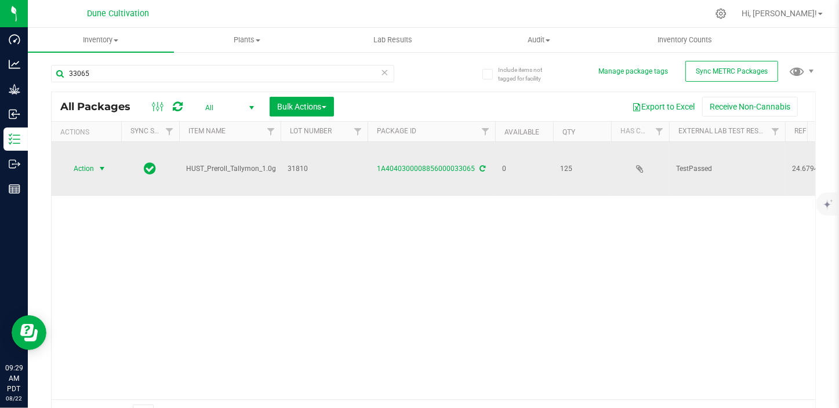
click at [92, 167] on span "Action" at bounding box center [78, 169] width 31 height 16
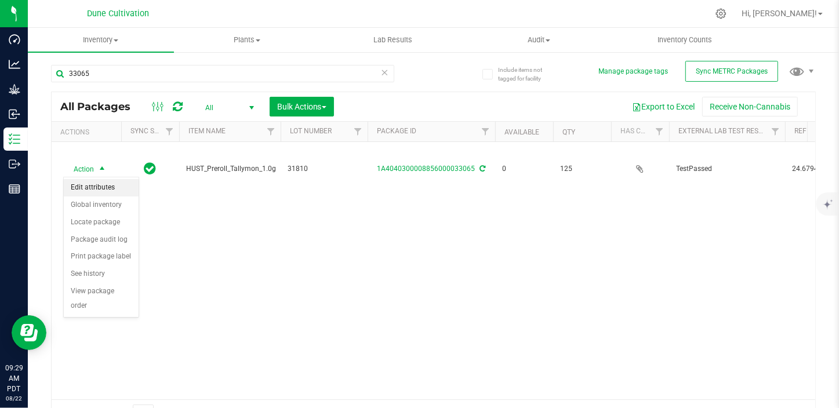
click at [90, 186] on li "Edit attributes" at bounding box center [101, 187] width 75 height 17
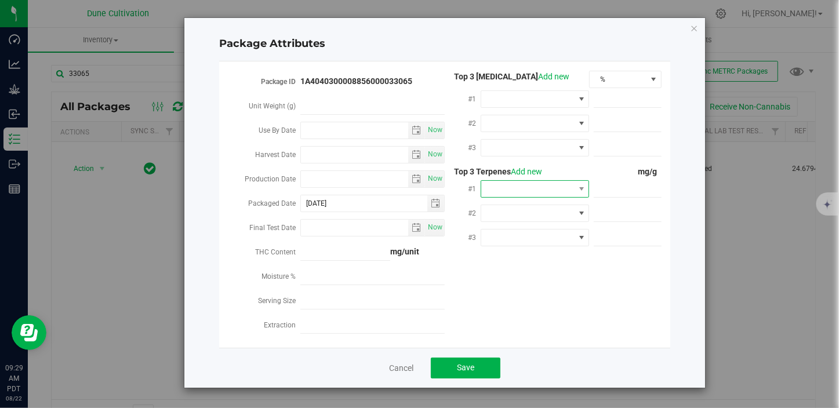
click at [514, 191] on span at bounding box center [527, 189] width 93 height 16
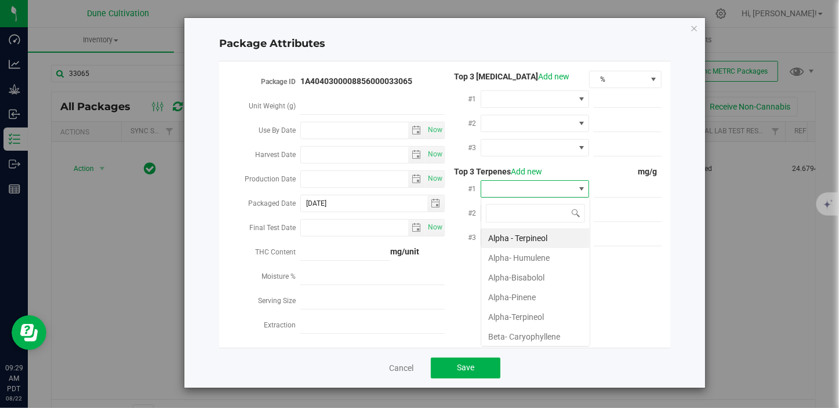
scroll to position [17, 108]
click at [533, 334] on li "Beta- Caryophyllene" at bounding box center [535, 337] width 108 height 20
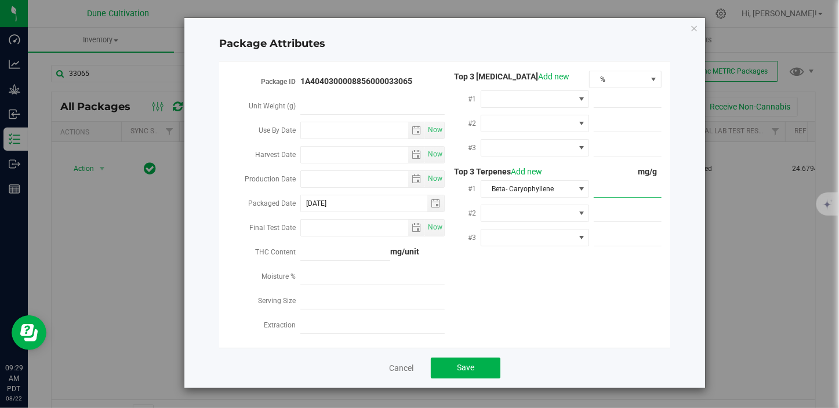
paste input "4.098"
type input "4.098"
type input "4.0980"
click at [565, 214] on span at bounding box center [527, 213] width 93 height 16
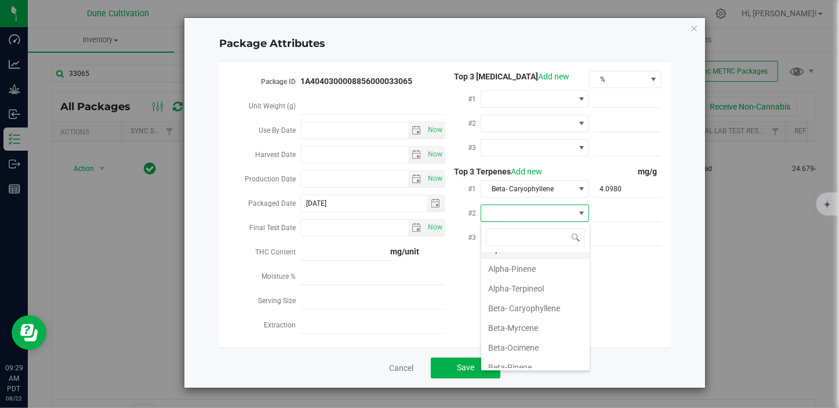
scroll to position [105, 0]
drag, startPoint x: 519, startPoint y: 353, endPoint x: 526, endPoint y: 345, distance: 11.1
click at [519, 352] on li "D-Limonene" at bounding box center [535, 355] width 108 height 20
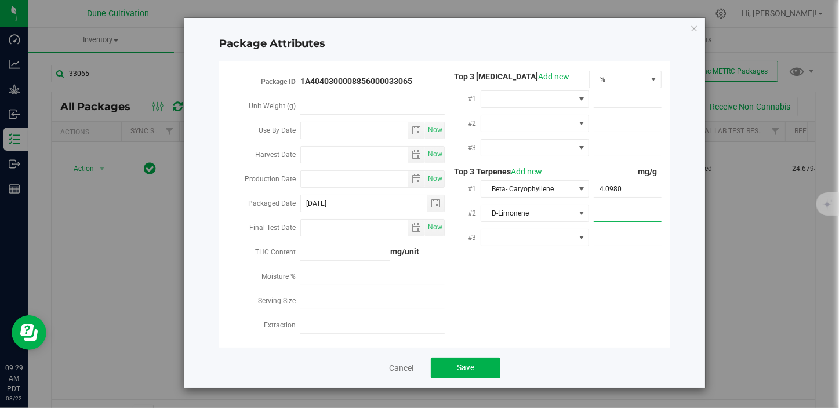
paste input "3.757"
type input "3.757"
type input "3.7570"
click at [522, 235] on span at bounding box center [527, 238] width 93 height 16
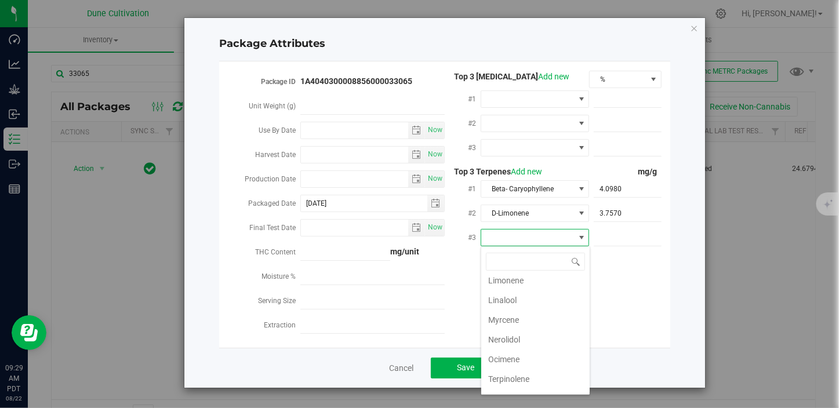
scroll to position [263, 0]
click at [503, 298] on li "Linalool" at bounding box center [535, 299] width 108 height 20
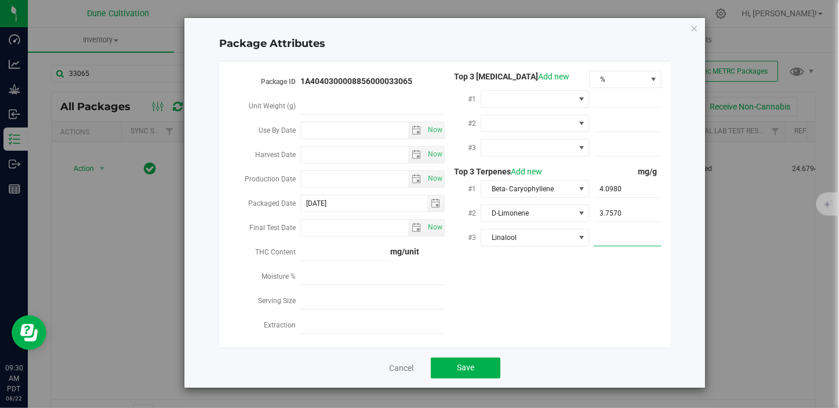
paste input "2.118"
type input "2.118"
type input "2.1180"
click at [464, 368] on span "Save" at bounding box center [465, 367] width 17 height 9
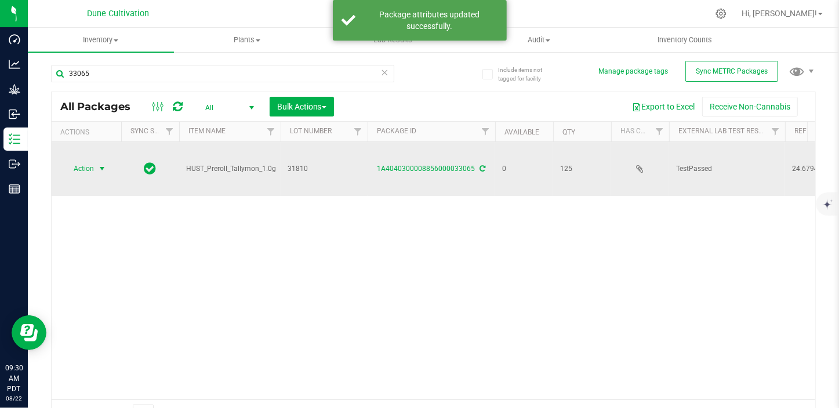
click at [90, 168] on span "Action" at bounding box center [78, 169] width 31 height 16
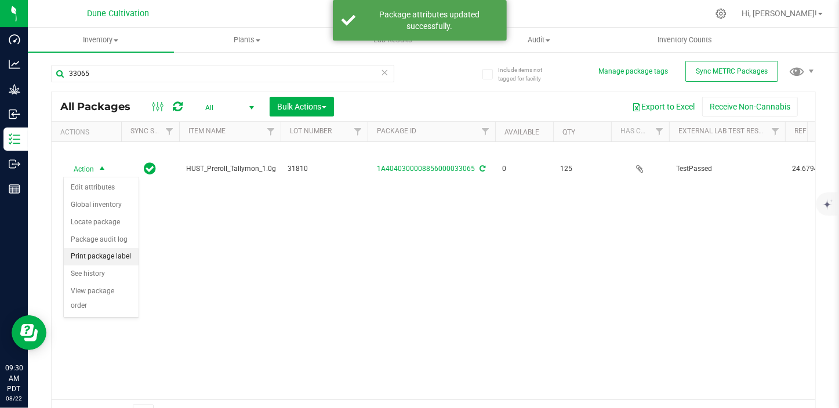
click at [102, 255] on li "Print package label" at bounding box center [101, 256] width 75 height 17
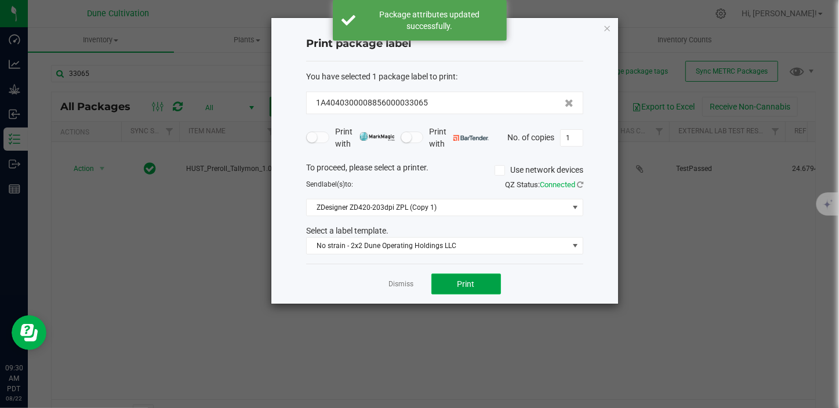
click at [473, 281] on span "Print" at bounding box center [466, 284] width 17 height 9
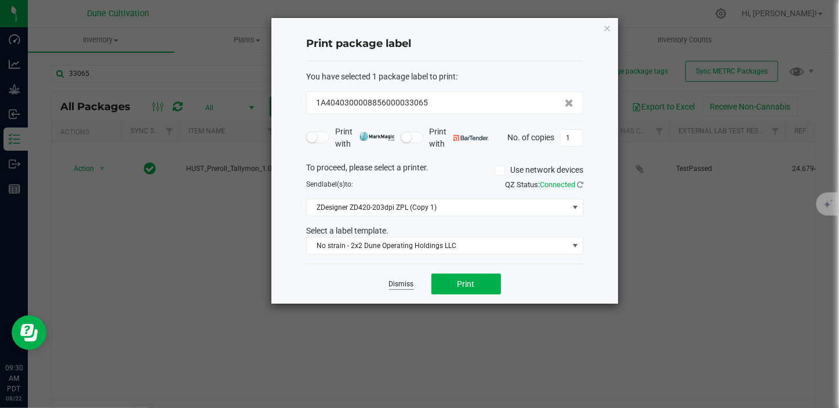
click at [395, 288] on link "Dismiss" at bounding box center [401, 285] width 25 height 10
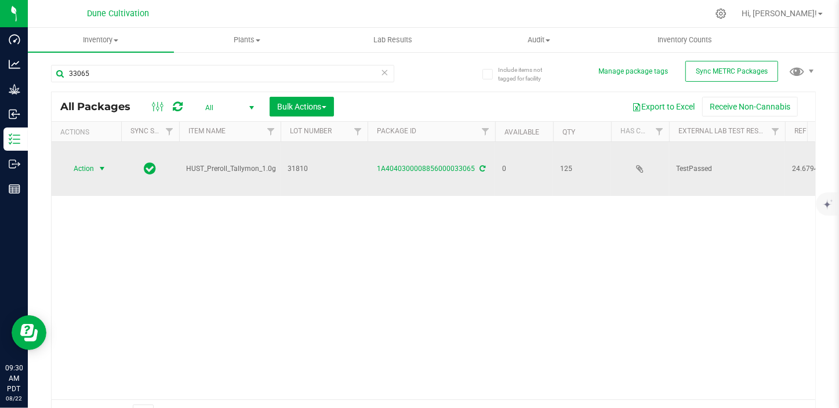
click at [88, 162] on span "Action" at bounding box center [78, 169] width 31 height 16
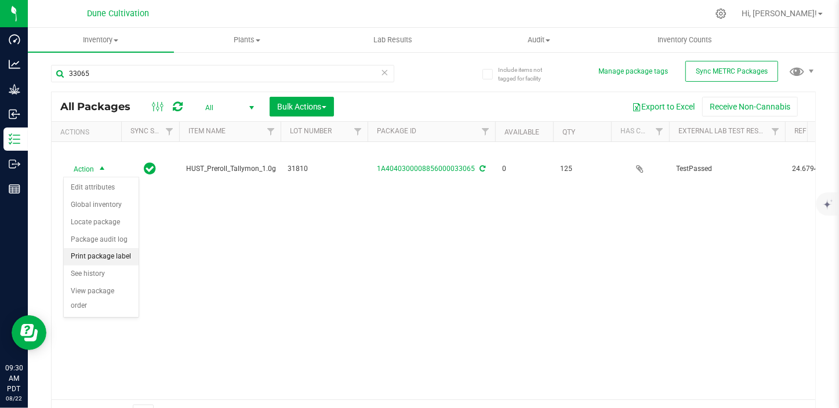
click at [118, 256] on li "Print package label" at bounding box center [101, 256] width 75 height 17
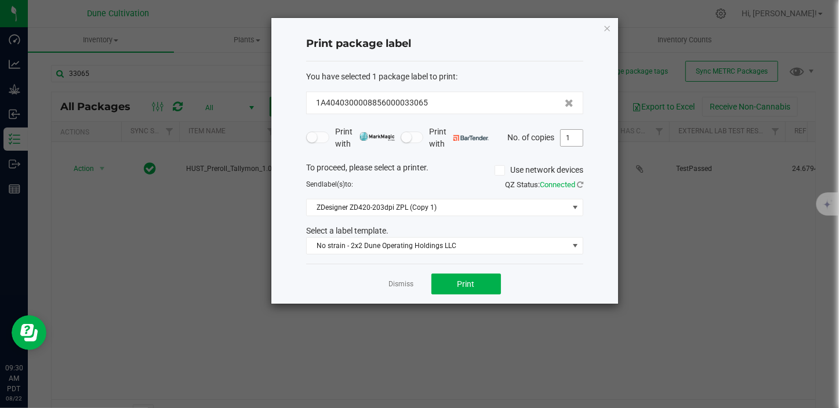
click at [568, 146] on span "1" at bounding box center [571, 137] width 23 height 17
click at [568, 137] on input "1" at bounding box center [572, 138] width 22 height 16
click at [473, 268] on div "Dismiss Print" at bounding box center [444, 284] width 277 height 40
click at [472, 280] on span "Print" at bounding box center [466, 284] width 17 height 9
click at [673, 282] on ngb-modal-window "Print package label You have selected 1 package label to print : 1A404030000885…" at bounding box center [424, 204] width 848 height 408
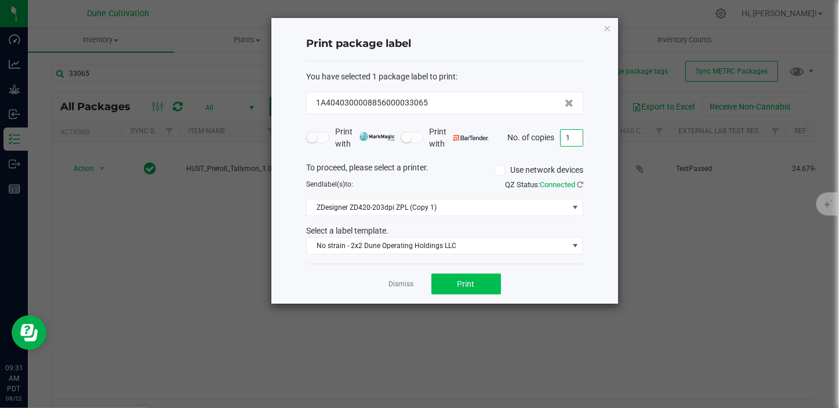
type input "1"
click at [468, 280] on span "Print" at bounding box center [466, 284] width 17 height 9
click at [702, 236] on ngb-modal-window "Print package label You have selected 1 package label to print : 1A404030000885…" at bounding box center [424, 204] width 848 height 408
click at [391, 284] on link "Dismiss" at bounding box center [401, 285] width 25 height 10
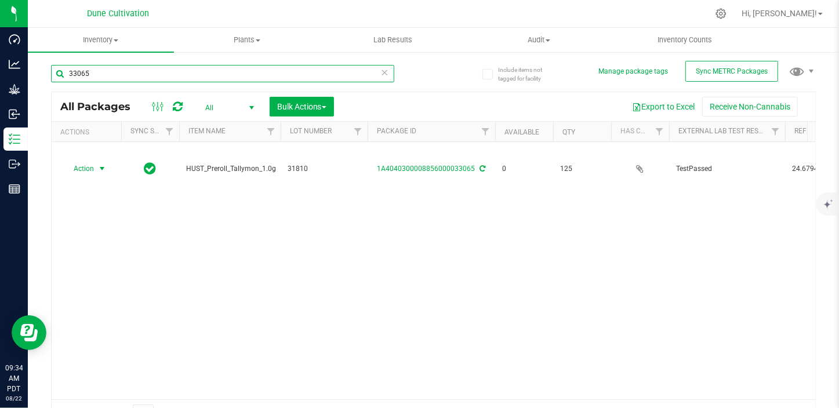
click at [156, 68] on input "33065" at bounding box center [222, 73] width 343 height 17
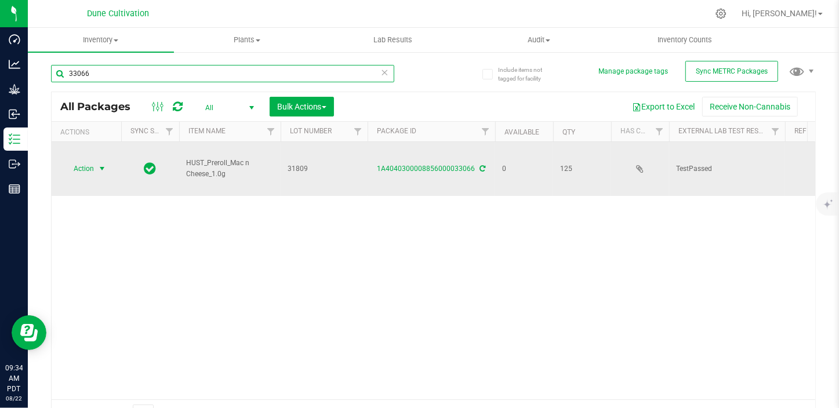
type input "33066"
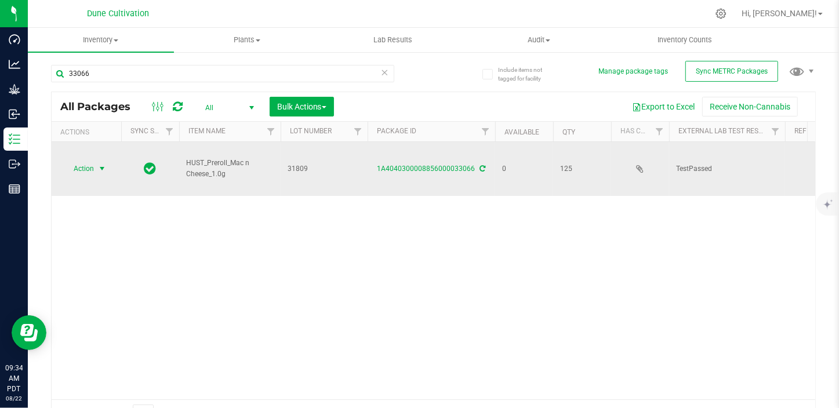
click at [87, 169] on span "Action" at bounding box center [78, 169] width 31 height 16
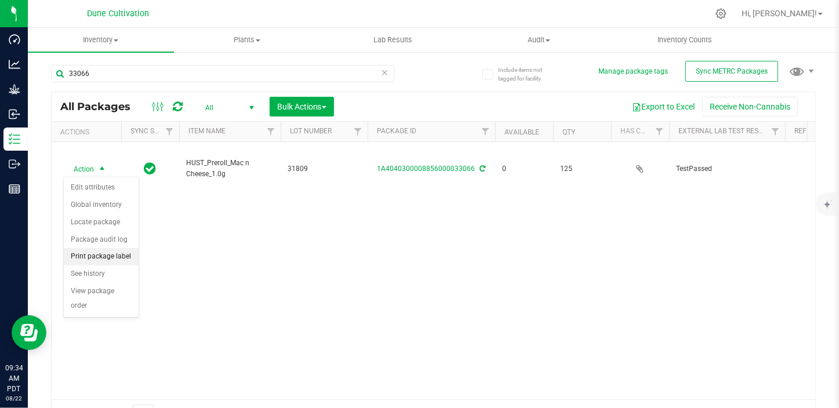
click at [125, 256] on li "Print package label" at bounding box center [101, 256] width 75 height 17
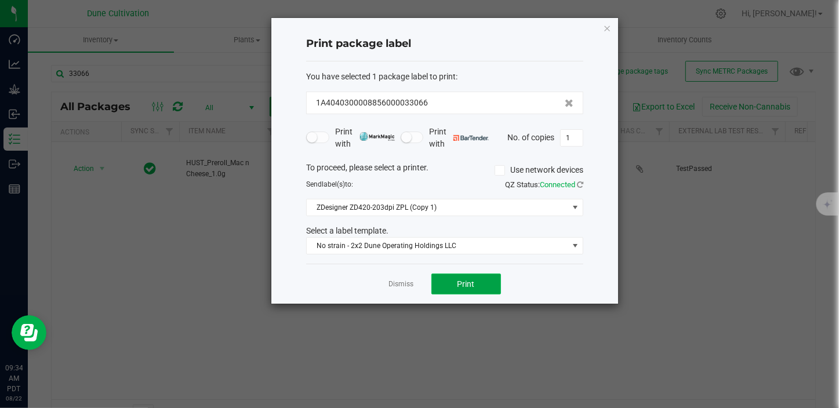
click at [491, 281] on button "Print" at bounding box center [467, 284] width 70 height 21
click at [398, 287] on link "Dismiss" at bounding box center [401, 285] width 25 height 10
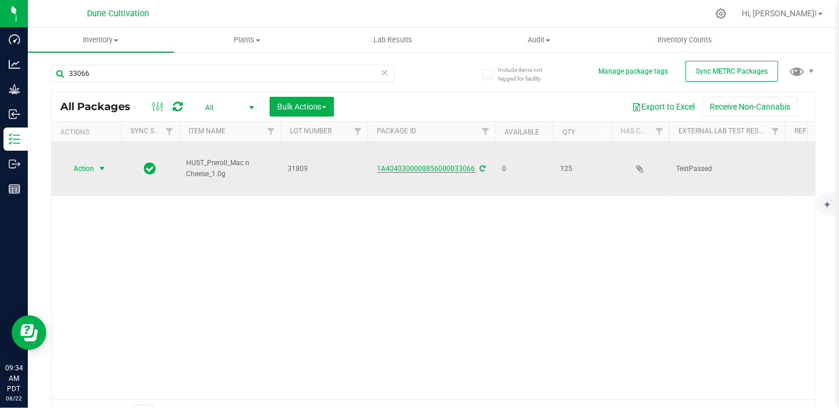
click at [423, 172] on link "1A4040300008856000033066" at bounding box center [427, 169] width 98 height 8
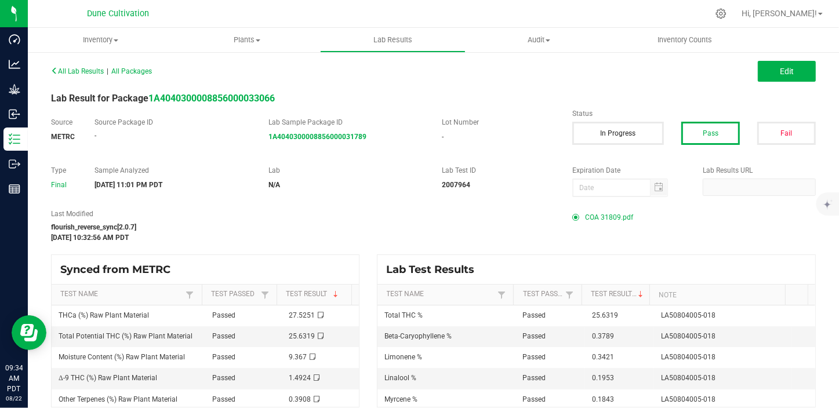
click at [598, 217] on span "COA 31809.pdf" at bounding box center [609, 217] width 48 height 17
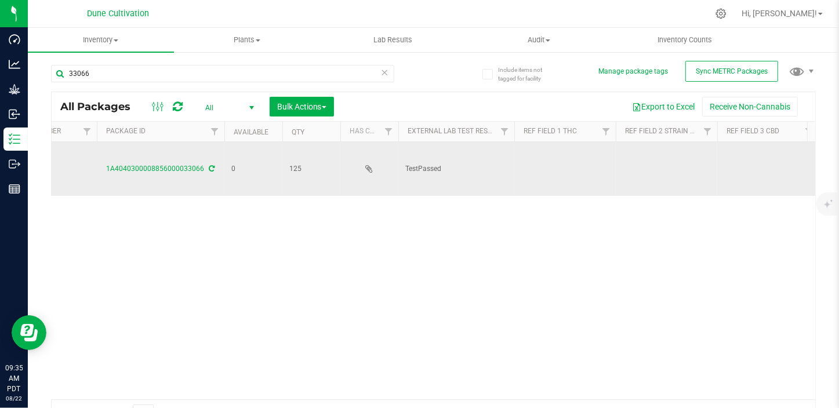
click at [561, 174] on td at bounding box center [565, 169] width 102 height 54
click at [561, 174] on input "text" at bounding box center [562, 169] width 97 height 18
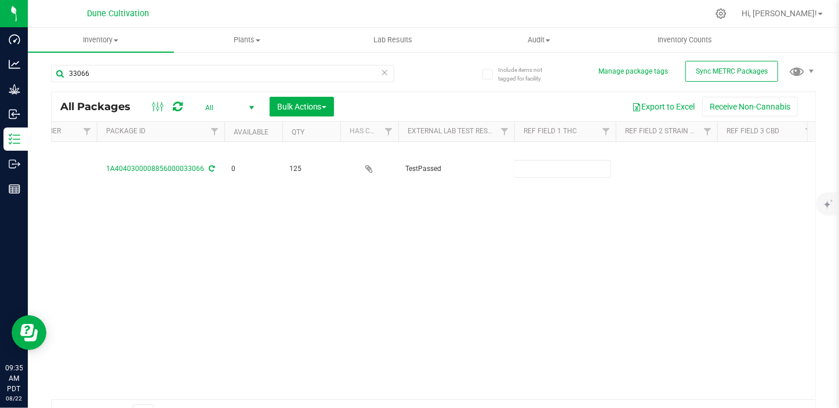
type input "25.6319%"
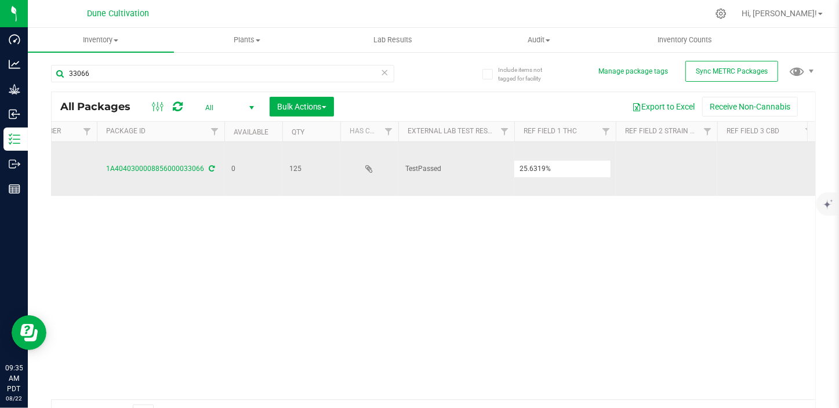
click at [737, 177] on div "All Packages All Active Only Lab Samples Locked All External Internal Bulk Acti…" at bounding box center [433, 260] width 765 height 336
click at [737, 170] on td at bounding box center [768, 169] width 102 height 54
paste input "<LOQ"
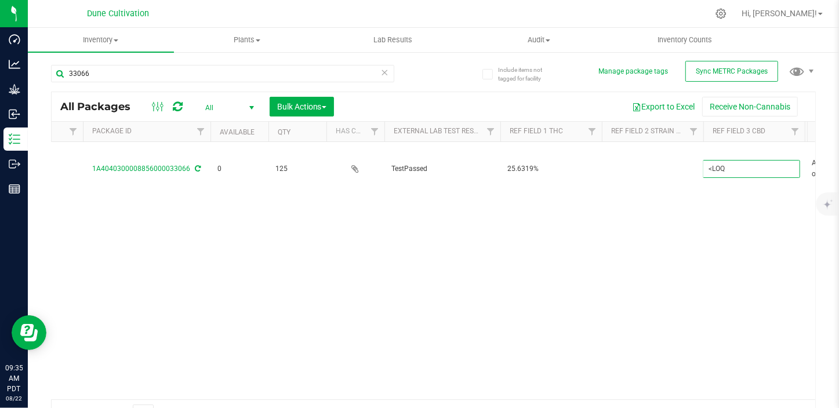
type input "<LOQ"
click at [666, 256] on div "All Packages All Active Only Lab Samples Locked All External Internal Bulk Acti…" at bounding box center [433, 260] width 765 height 336
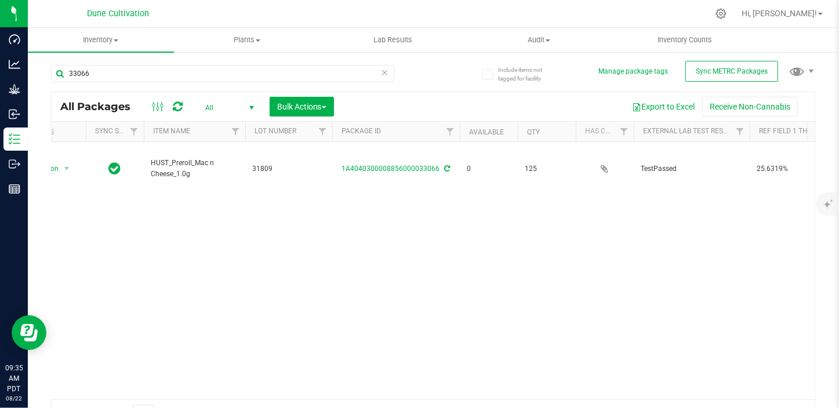
scroll to position [0, 0]
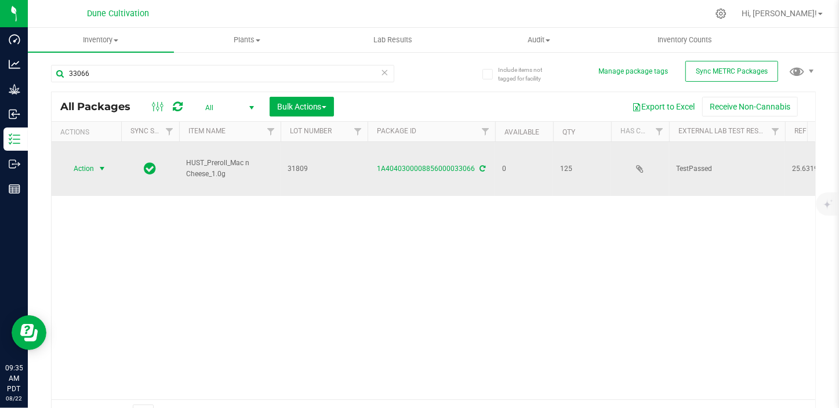
click at [83, 164] on span "Action" at bounding box center [78, 169] width 31 height 16
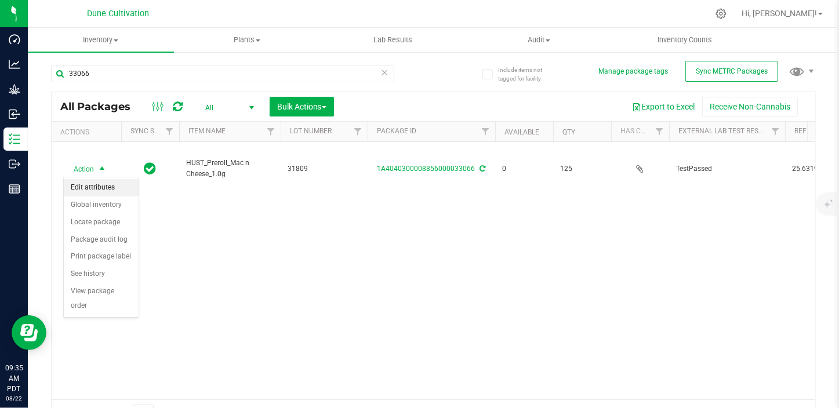
click at [109, 183] on li "Edit attributes" at bounding box center [101, 187] width 75 height 17
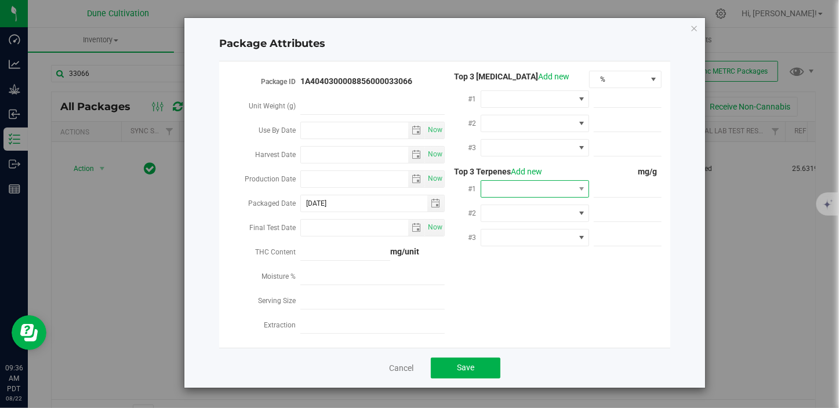
click at [516, 191] on span at bounding box center [527, 189] width 93 height 16
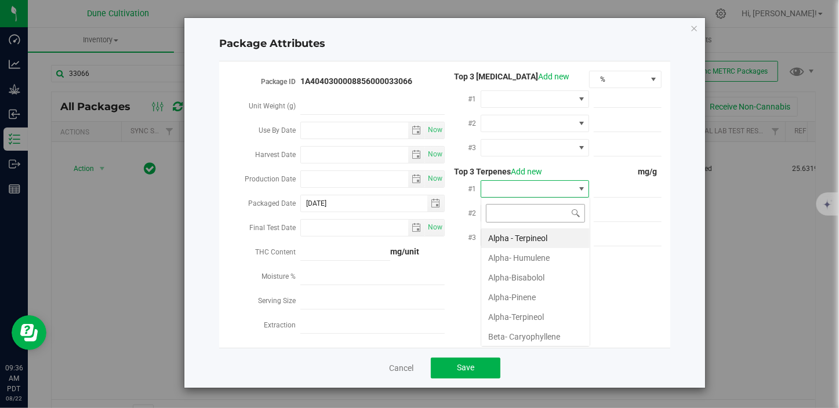
scroll to position [17, 108]
click at [523, 342] on li "Beta- Caryophyllene" at bounding box center [535, 337] width 108 height 20
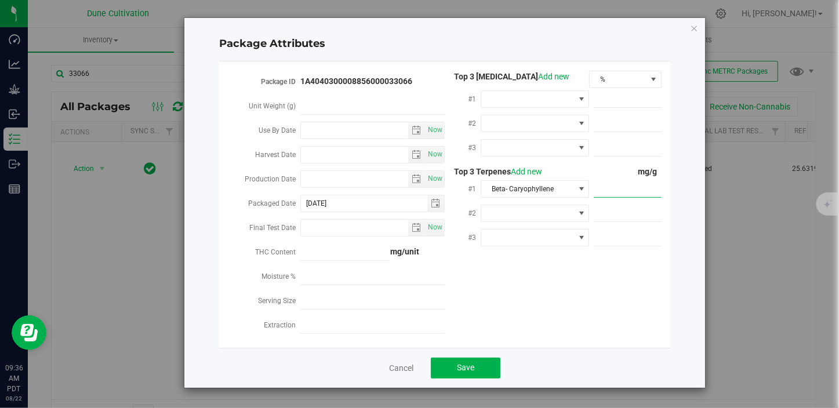
paste input "3.789"
type input "3.789"
type input "3.7890"
click at [553, 215] on span at bounding box center [527, 213] width 93 height 16
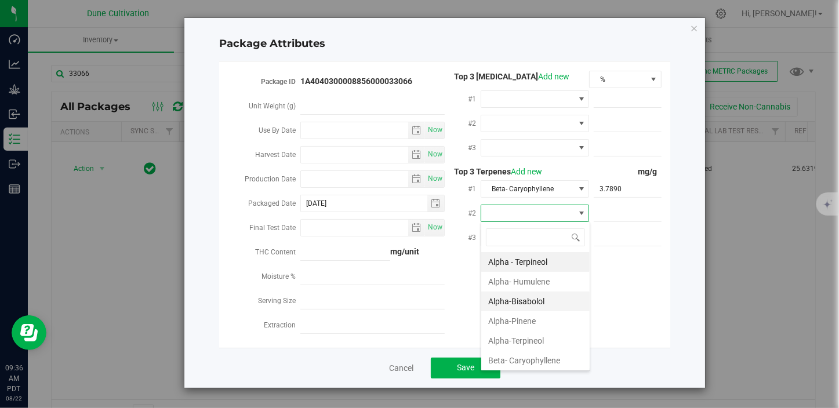
scroll to position [105, 0]
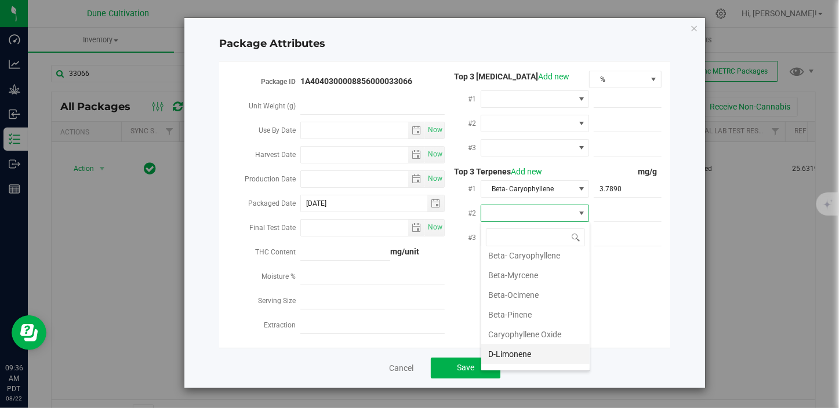
click at [520, 352] on li "D-Limonene" at bounding box center [535, 355] width 108 height 20
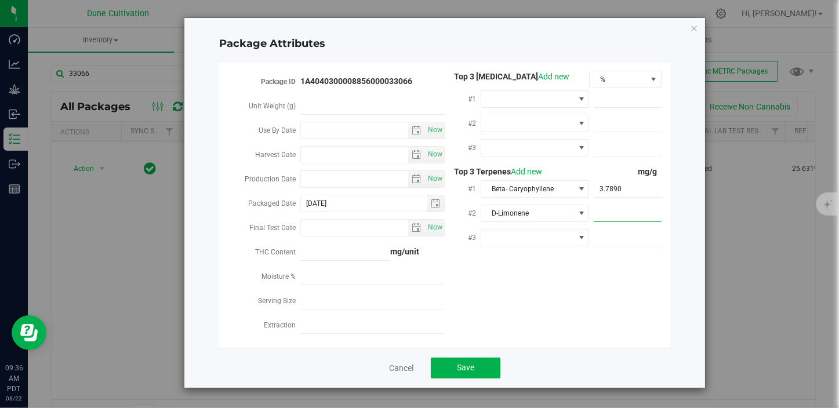
paste input "3.421"
type input "3.421"
type input "3.4210"
paste input "1.953"
type input "1.953"
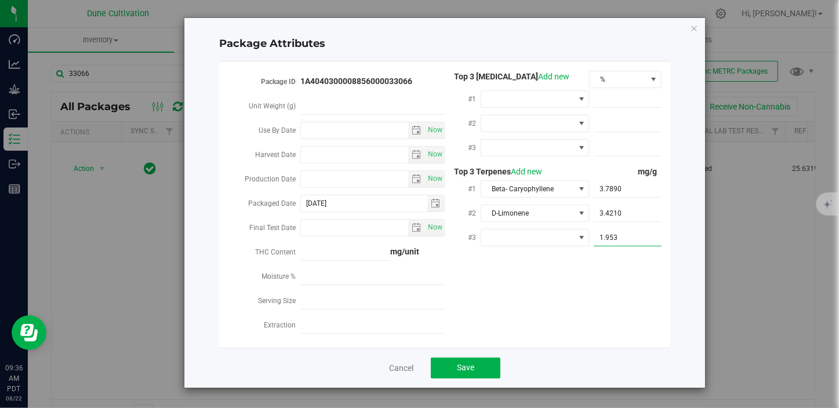
type input "1.9530"
click at [510, 237] on span at bounding box center [527, 238] width 93 height 16
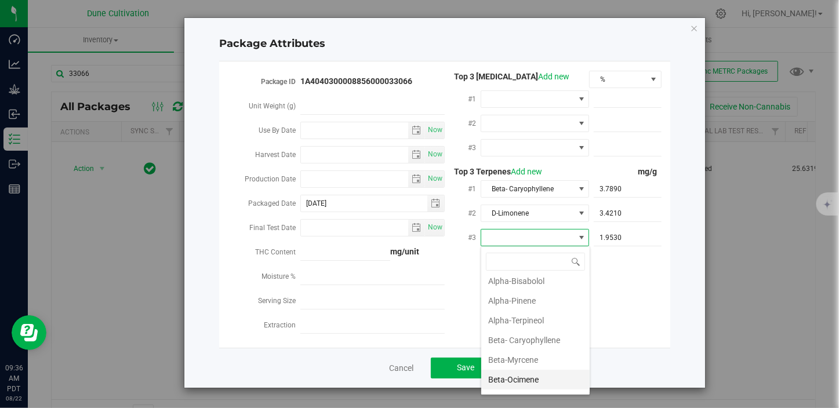
scroll to position [211, 0]
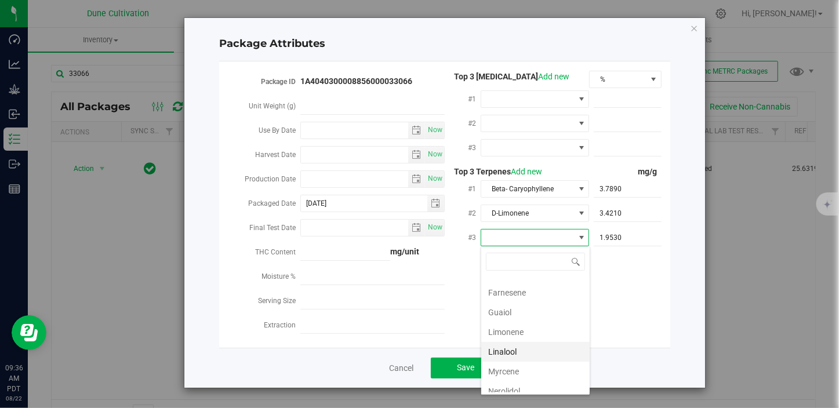
click at [513, 350] on li "Linalool" at bounding box center [535, 352] width 108 height 20
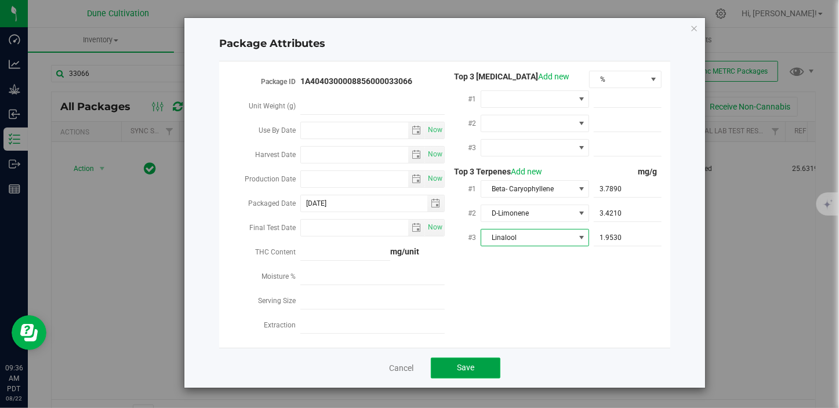
click at [481, 360] on button "Save" at bounding box center [466, 368] width 70 height 21
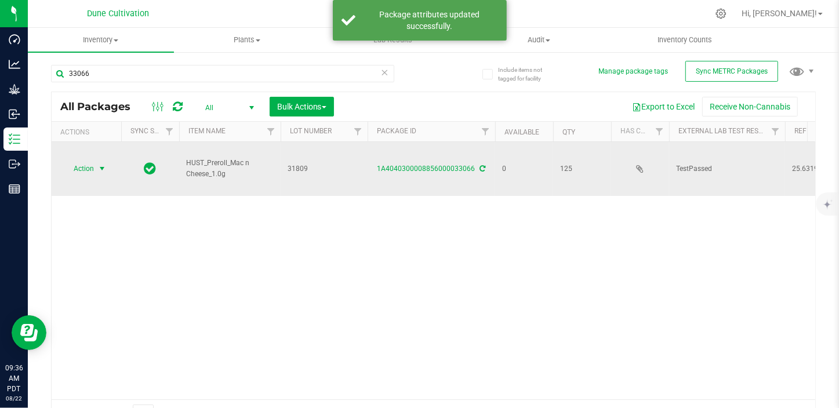
click at [104, 163] on span "select" at bounding box center [102, 169] width 15 height 16
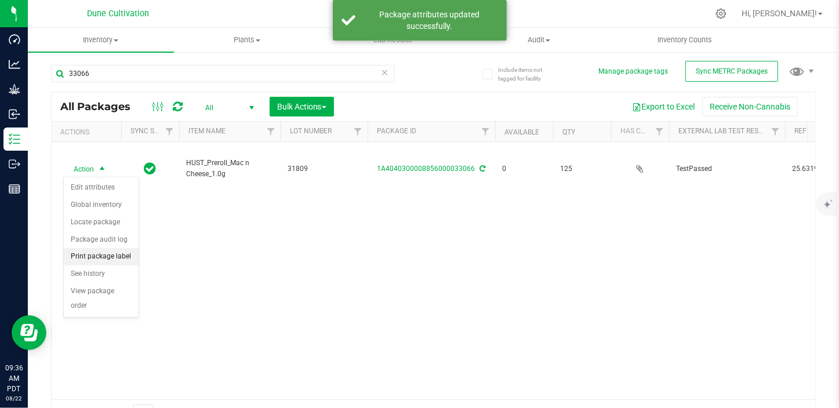
click at [103, 261] on li "Print package label" at bounding box center [101, 256] width 75 height 17
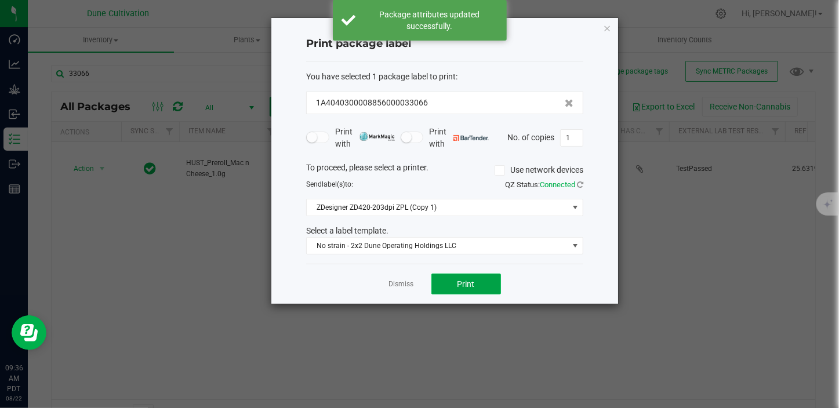
click at [463, 281] on span "Print" at bounding box center [466, 284] width 17 height 9
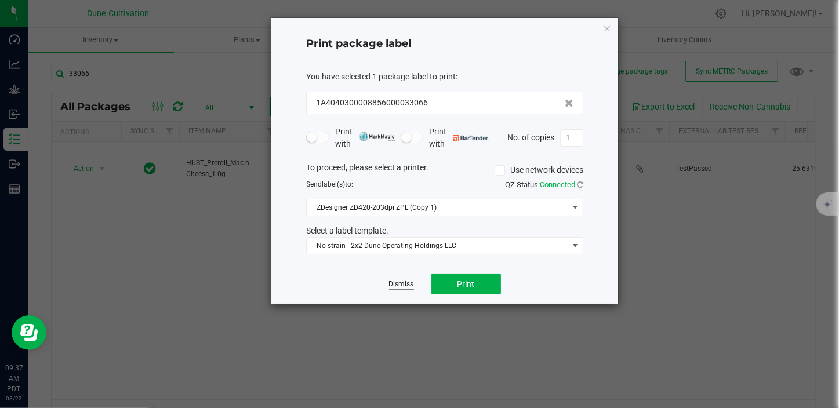
click at [395, 285] on link "Dismiss" at bounding box center [401, 285] width 25 height 10
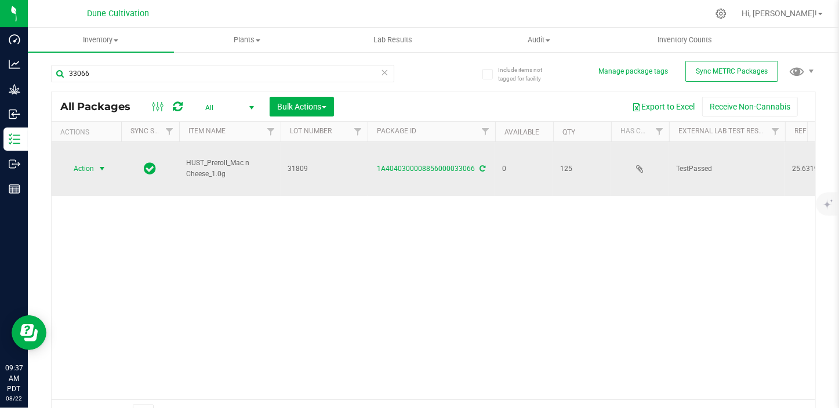
click at [75, 175] on span "Action" at bounding box center [78, 169] width 31 height 16
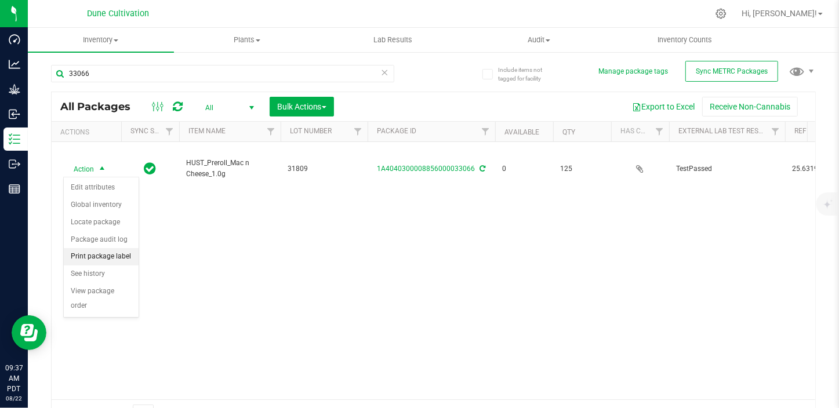
click at [103, 259] on li "Print package label" at bounding box center [101, 256] width 75 height 17
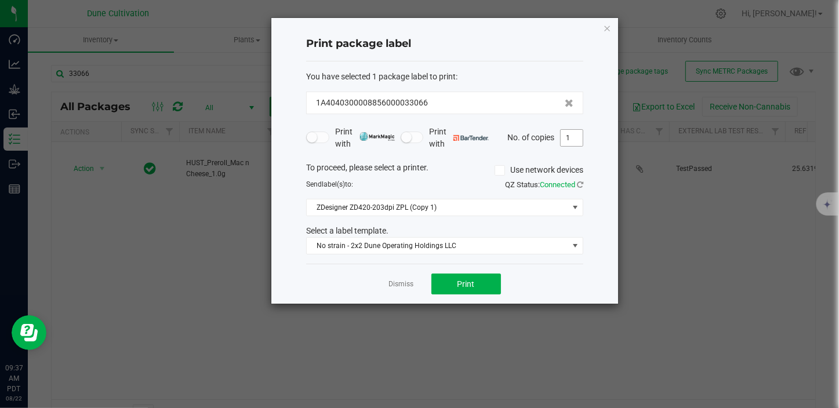
click at [569, 133] on input "1" at bounding box center [572, 138] width 22 height 16
type input "125"
click at [447, 277] on button "Print" at bounding box center [467, 284] width 70 height 21
click at [398, 285] on link "Dismiss" at bounding box center [401, 285] width 25 height 10
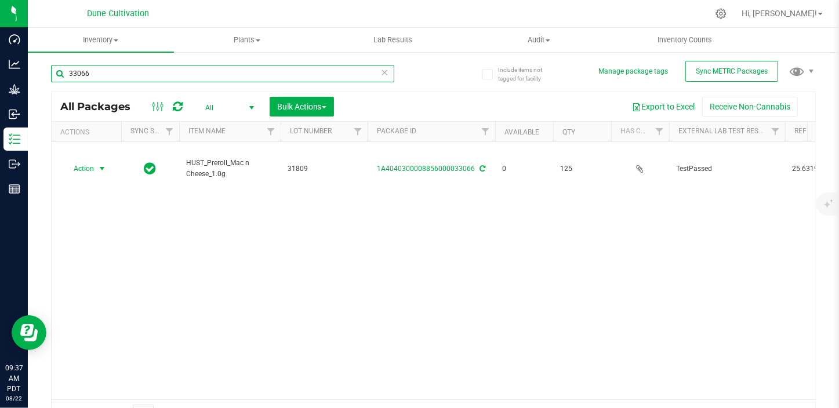
click at [107, 75] on input "33066" at bounding box center [222, 73] width 343 height 17
type input "33067"
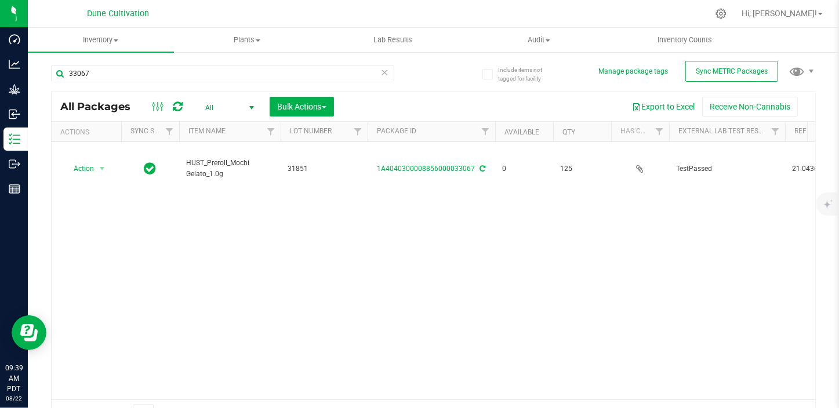
click at [657, 263] on div "Action Action Edit attributes Global inventory Locate package Package audit log…" at bounding box center [434, 271] width 764 height 258
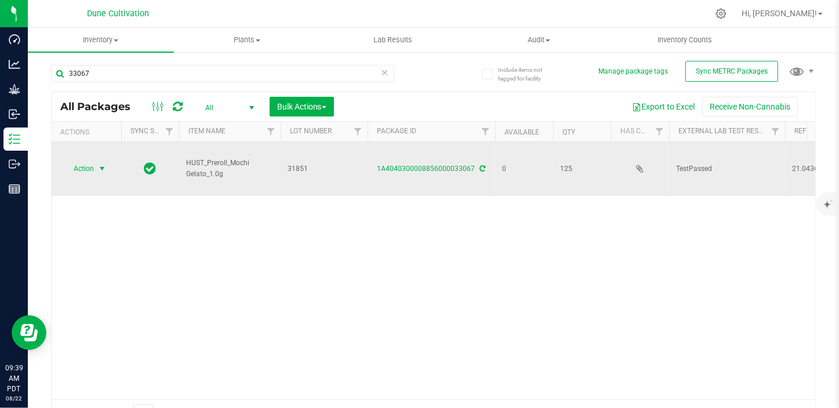
click at [90, 165] on span "Action" at bounding box center [78, 169] width 31 height 16
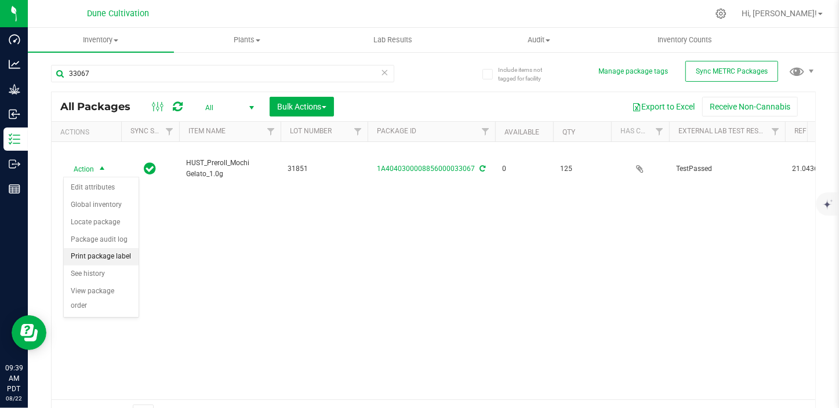
click at [92, 259] on li "Print package label" at bounding box center [101, 256] width 75 height 17
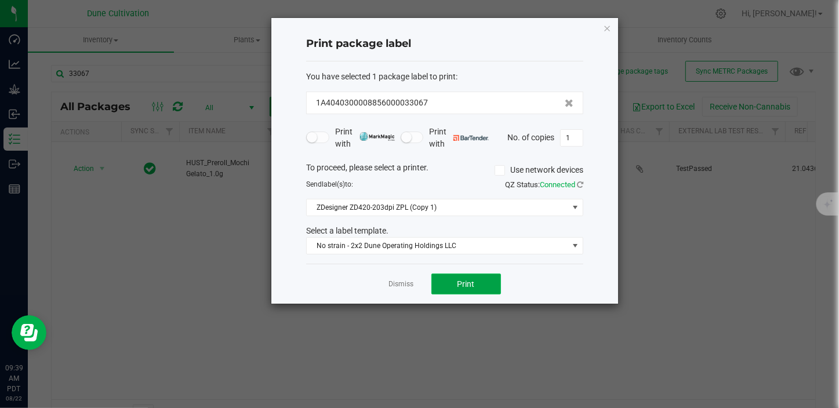
click at [447, 276] on button "Print" at bounding box center [467, 284] width 70 height 21
click at [403, 285] on link "Dismiss" at bounding box center [401, 285] width 25 height 10
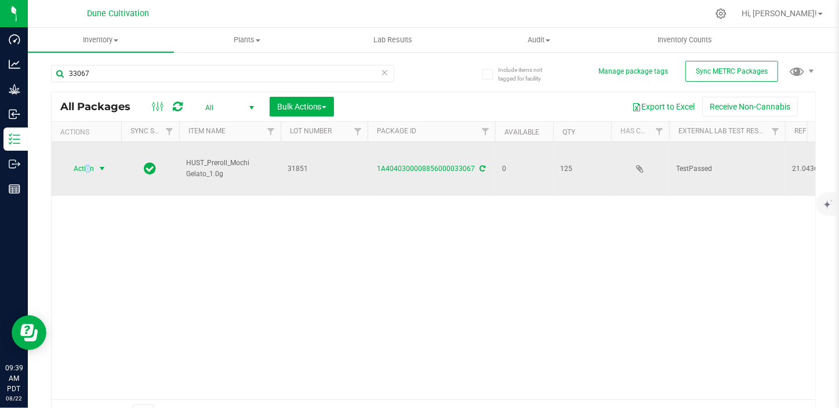
click at [88, 164] on span "Action" at bounding box center [78, 169] width 31 height 16
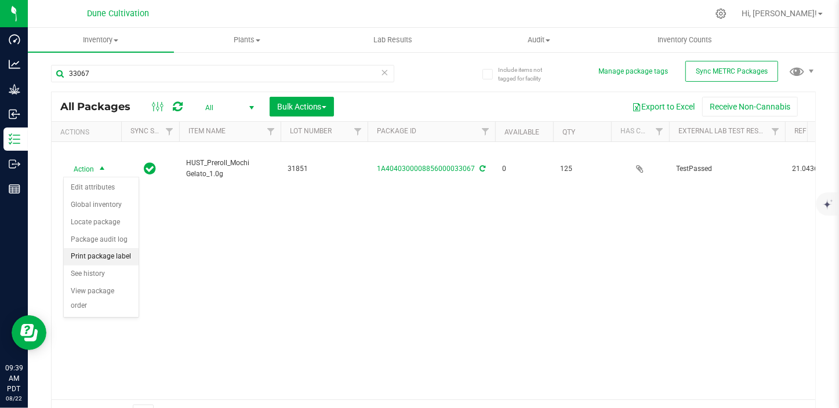
click at [93, 260] on li "Print package label" at bounding box center [101, 256] width 75 height 17
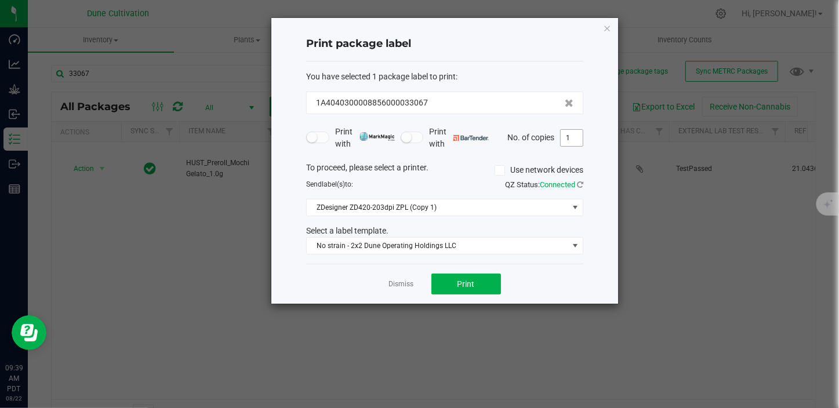
click at [575, 134] on input "1" at bounding box center [572, 138] width 22 height 16
type input "125"
click at [457, 277] on button "Print" at bounding box center [467, 284] width 70 height 21
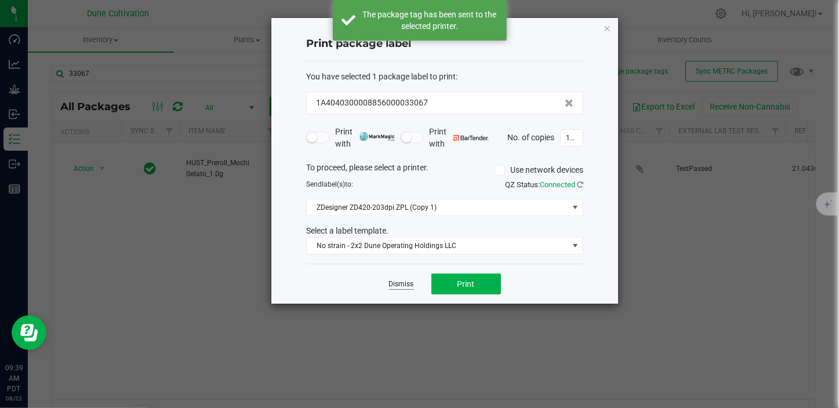
click at [398, 284] on link "Dismiss" at bounding box center [401, 285] width 25 height 10
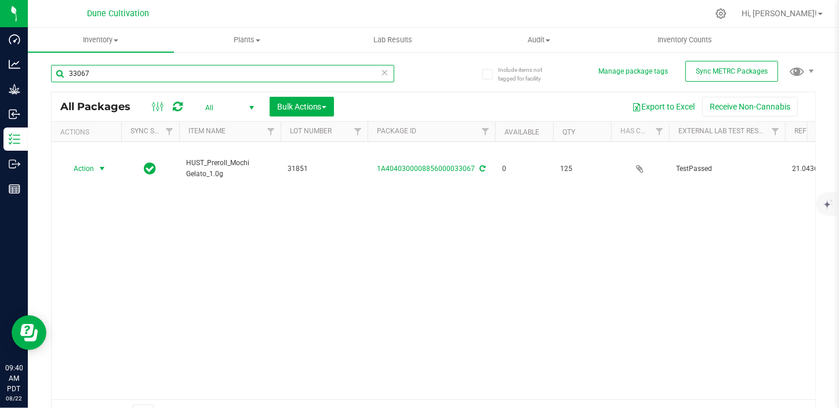
click at [157, 81] on input "33067" at bounding box center [222, 73] width 343 height 17
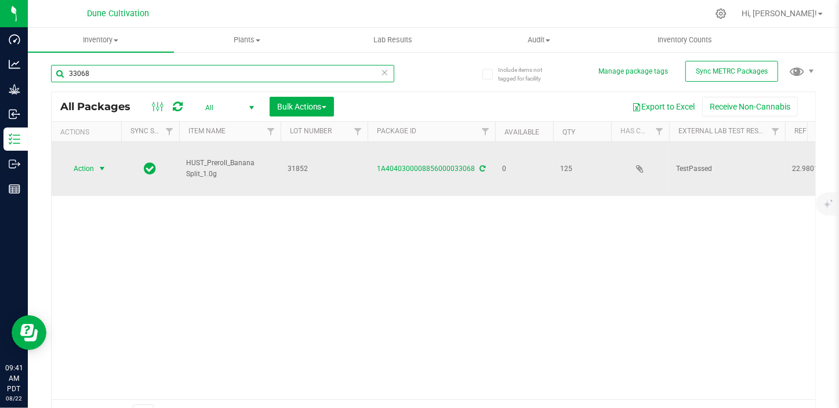
type input "33068"
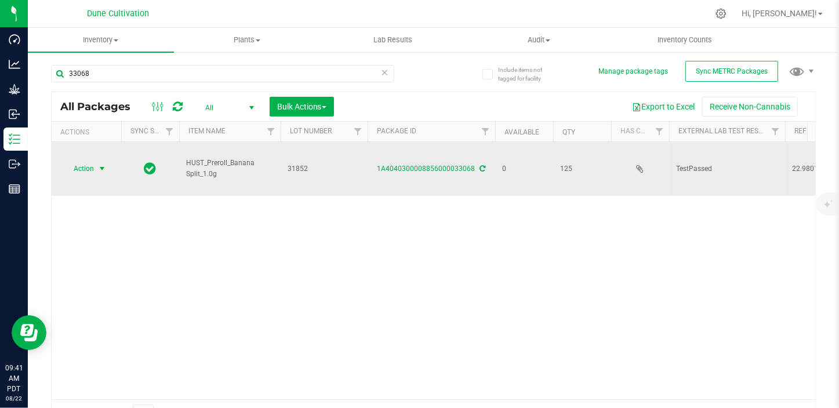
click at [99, 165] on span "select" at bounding box center [101, 168] width 9 height 9
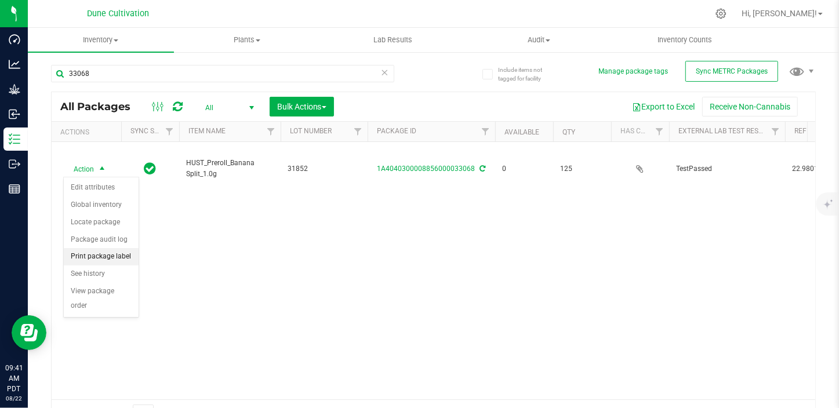
click at [122, 255] on li "Print package label" at bounding box center [101, 256] width 75 height 17
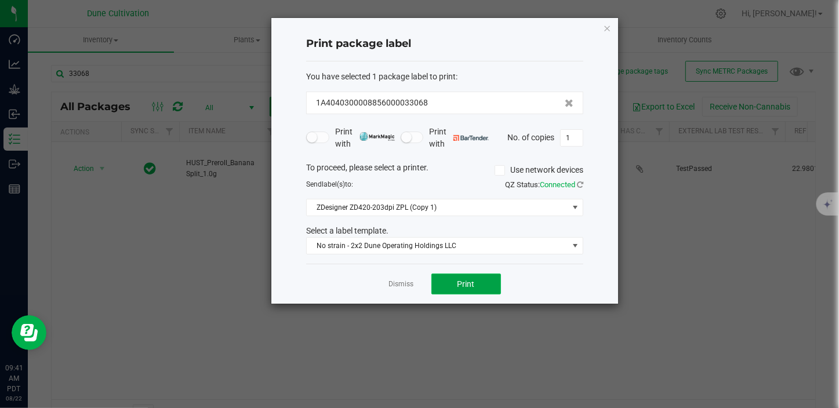
click at [443, 277] on button "Print" at bounding box center [467, 284] width 70 height 21
click at [394, 287] on link "Dismiss" at bounding box center [401, 285] width 25 height 10
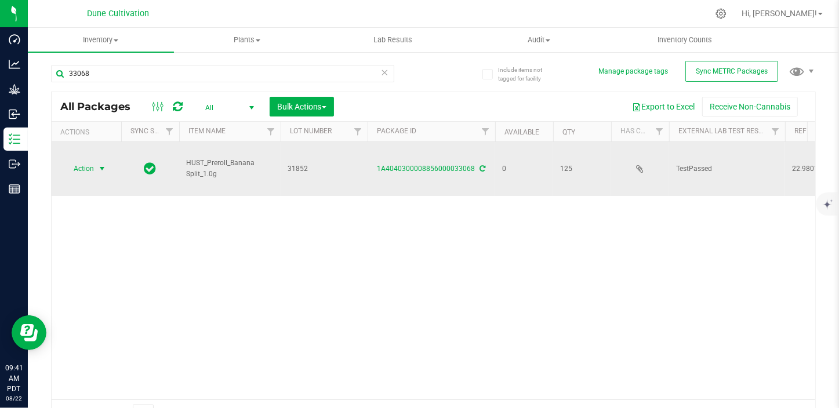
click at [76, 169] on span "Action" at bounding box center [78, 169] width 31 height 16
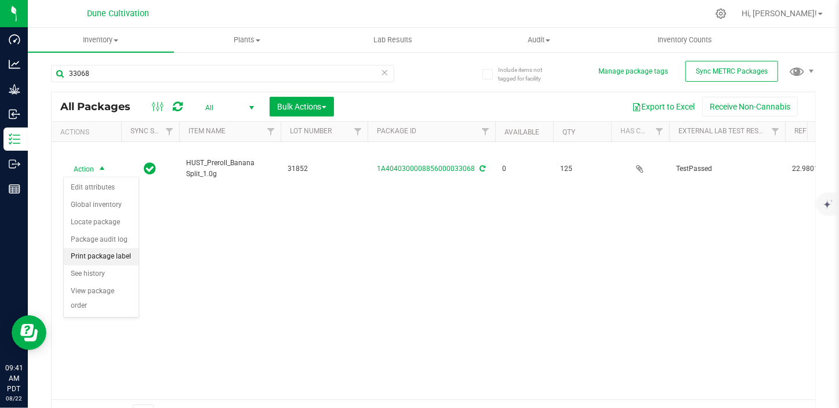
click at [128, 253] on li "Print package label" at bounding box center [101, 256] width 75 height 17
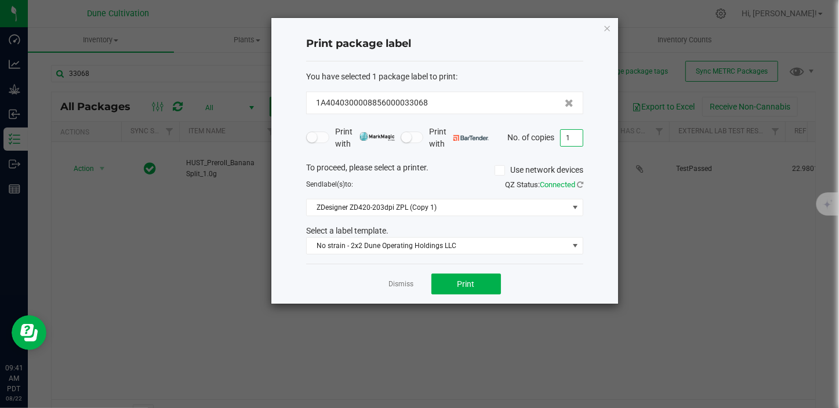
click at [565, 142] on input "1" at bounding box center [572, 138] width 22 height 16
type input "125"
click at [454, 281] on button "Print" at bounding box center [467, 284] width 70 height 21
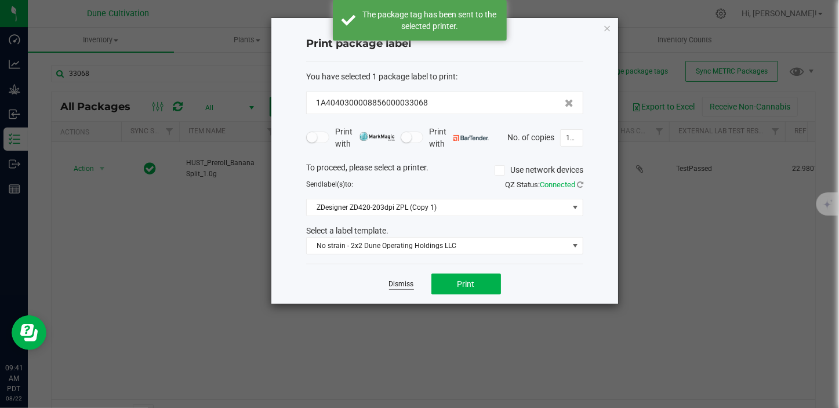
click at [399, 280] on link "Dismiss" at bounding box center [401, 285] width 25 height 10
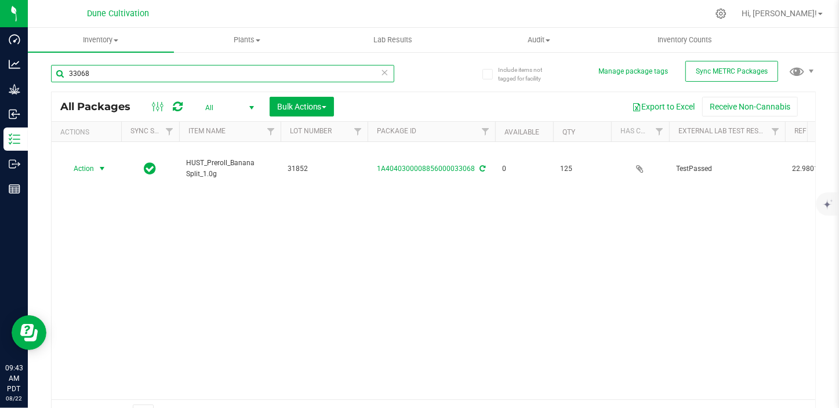
click at [102, 70] on input "33068" at bounding box center [222, 73] width 343 height 17
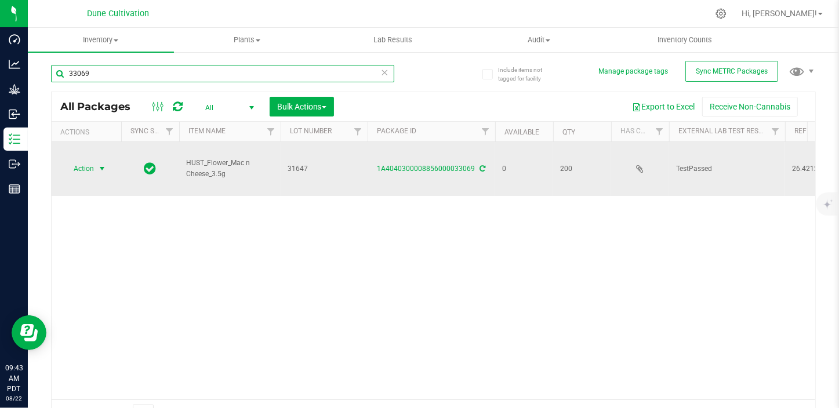
type input "33069"
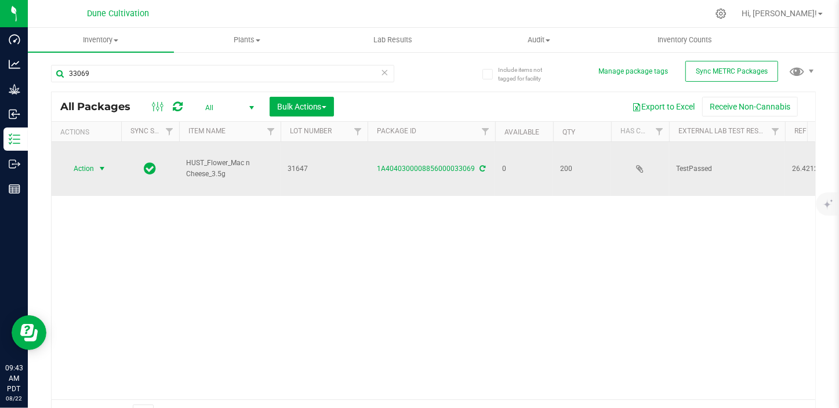
click at [99, 168] on span "select" at bounding box center [101, 168] width 9 height 9
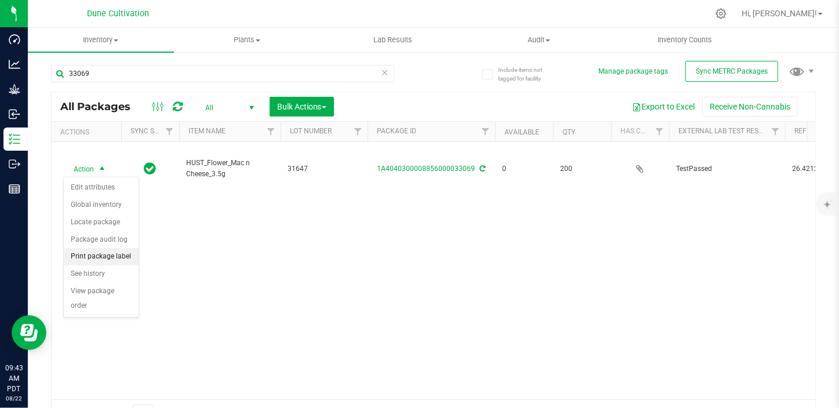
click at [110, 255] on li "Print package label" at bounding box center [101, 256] width 75 height 17
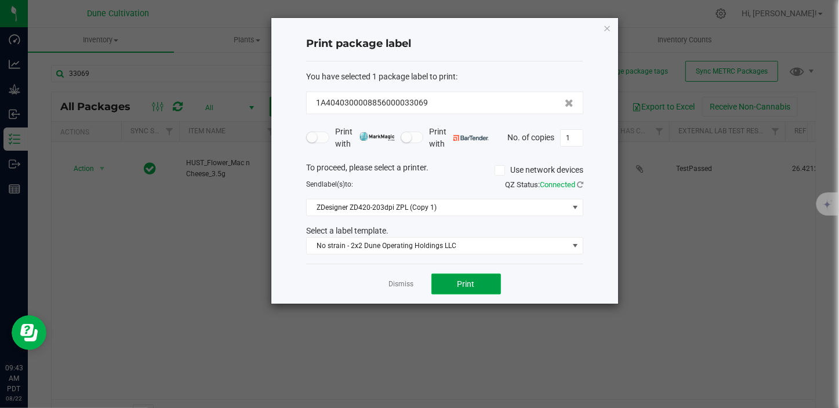
click at [432, 277] on button "Print" at bounding box center [467, 284] width 70 height 21
click at [389, 283] on link "Dismiss" at bounding box center [401, 285] width 25 height 10
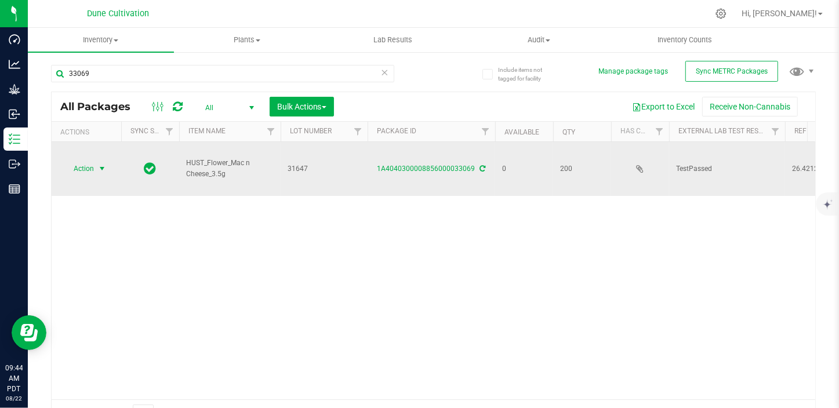
click at [91, 171] on span "Action" at bounding box center [78, 169] width 31 height 16
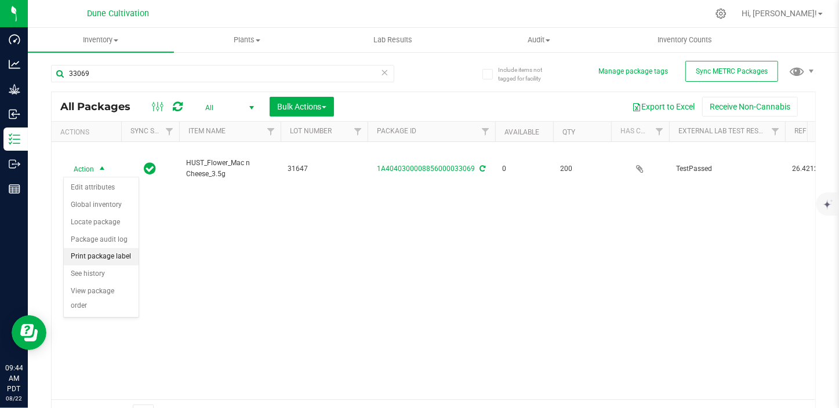
click at [110, 251] on li "Print package label" at bounding box center [101, 256] width 75 height 17
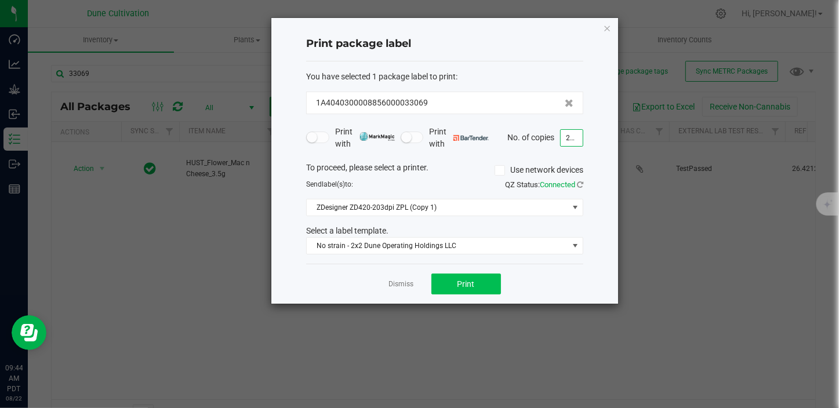
type input "200"
click at [473, 280] on span "Print" at bounding box center [466, 284] width 17 height 9
click at [403, 292] on div "Dismiss Print" at bounding box center [444, 284] width 277 height 40
click at [402, 284] on link "Dismiss" at bounding box center [401, 285] width 25 height 10
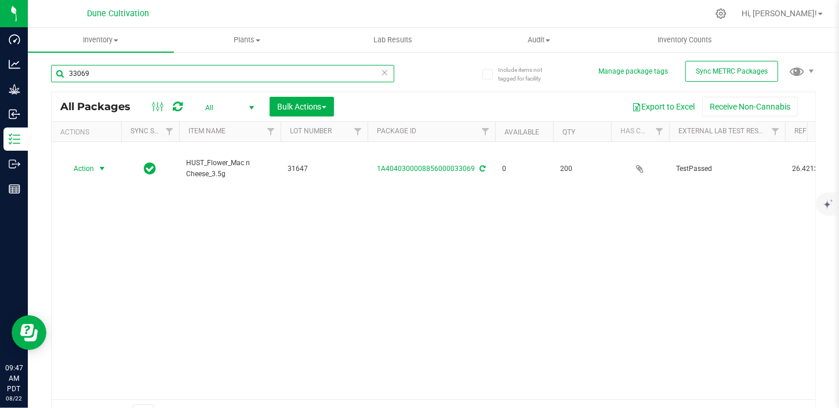
click at [128, 75] on input "33069" at bounding box center [222, 73] width 343 height 17
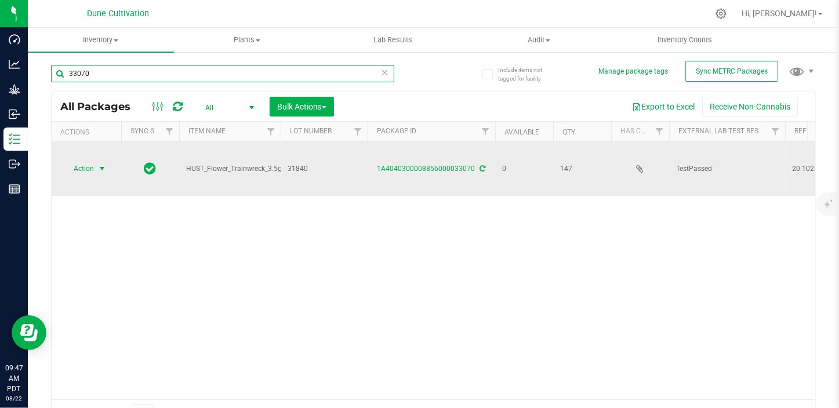
type input "33070"
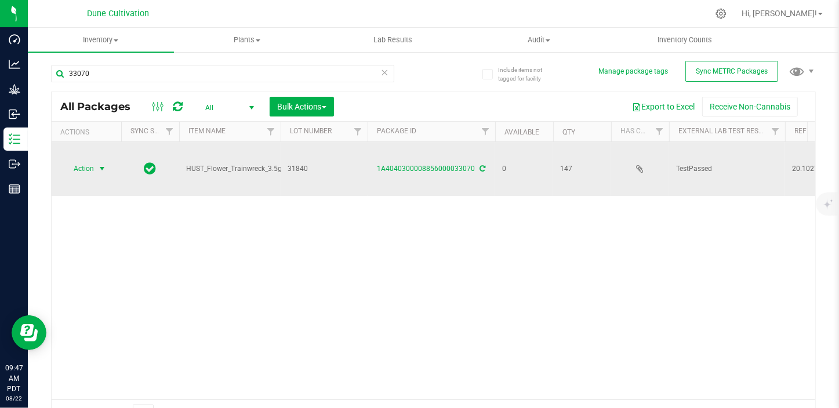
click at [99, 165] on span "select" at bounding box center [101, 168] width 9 height 9
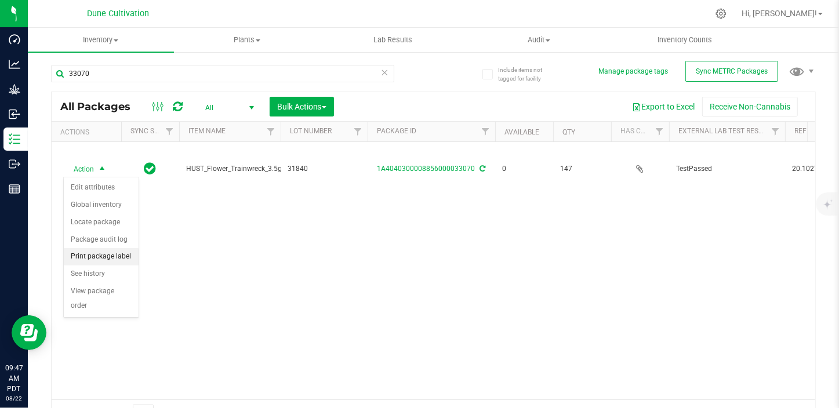
click at [122, 259] on li "Print package label" at bounding box center [101, 256] width 75 height 17
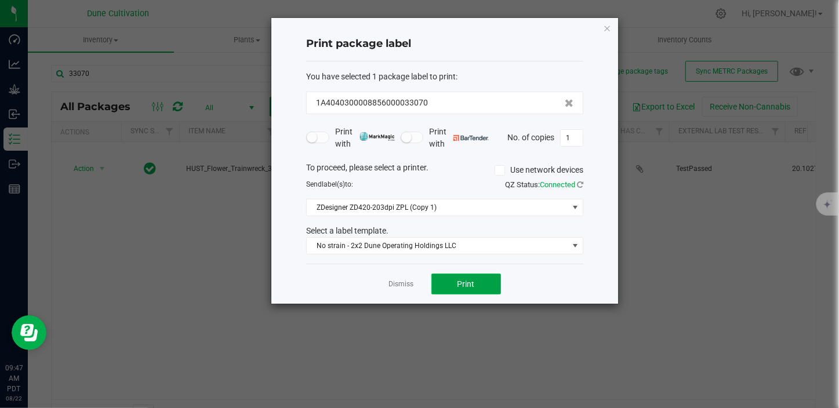
click at [448, 280] on button "Print" at bounding box center [467, 284] width 70 height 21
click at [407, 287] on link "Dismiss" at bounding box center [401, 285] width 25 height 10
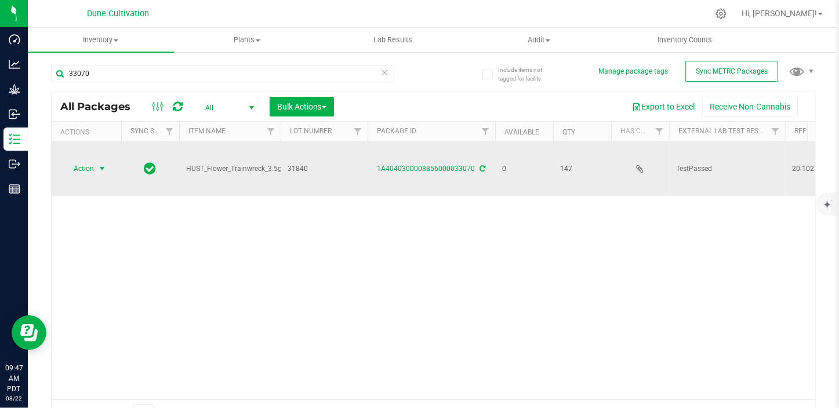
click at [80, 167] on span "Action" at bounding box center [78, 169] width 31 height 16
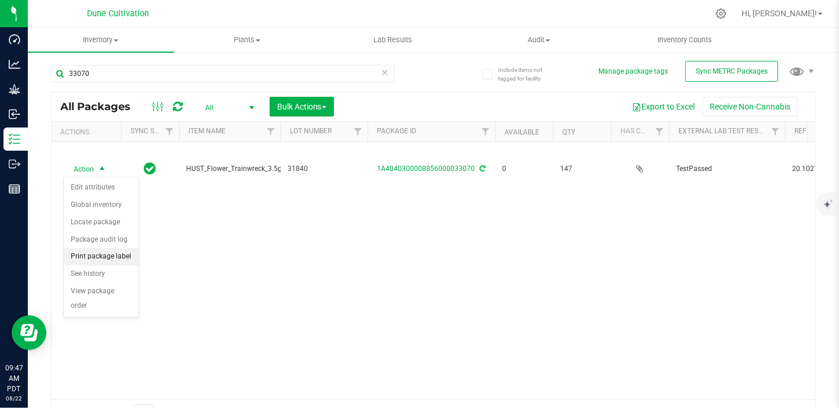
click at [97, 258] on li "Print package label" at bounding box center [101, 256] width 75 height 17
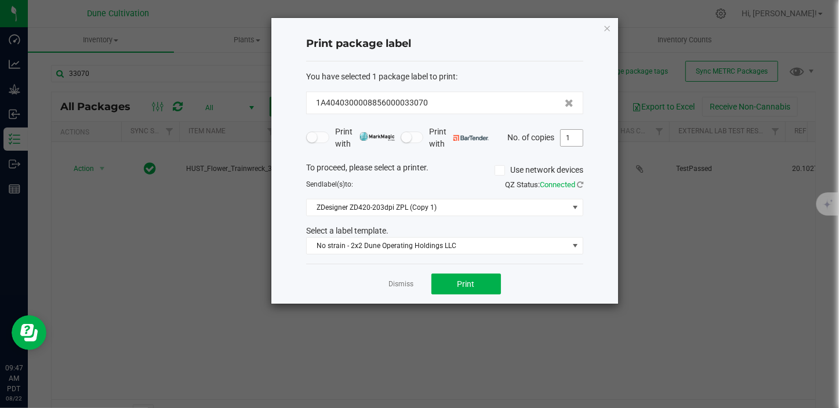
click at [577, 133] on input "1" at bounding box center [572, 138] width 22 height 16
type input "147"
click at [497, 293] on button "Print" at bounding box center [467, 284] width 70 height 21
click at [401, 282] on link "Dismiss" at bounding box center [401, 285] width 25 height 10
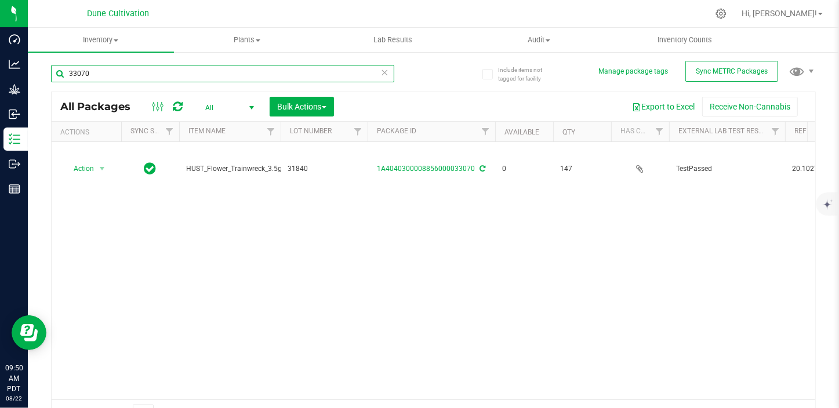
click at [103, 74] on input "33070" at bounding box center [222, 73] width 343 height 17
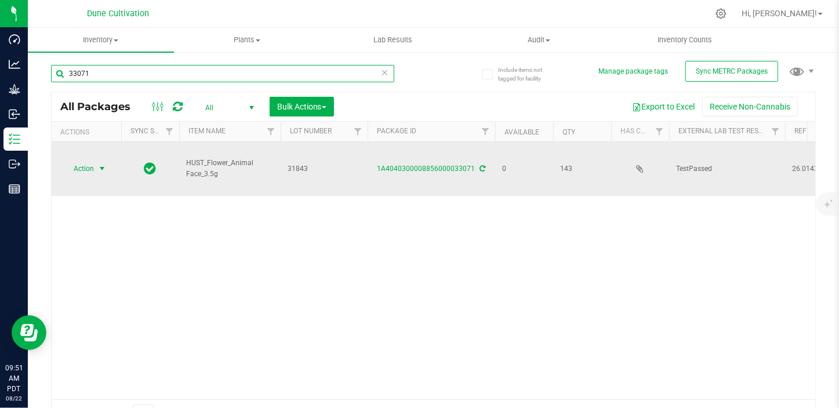
type input "33071"
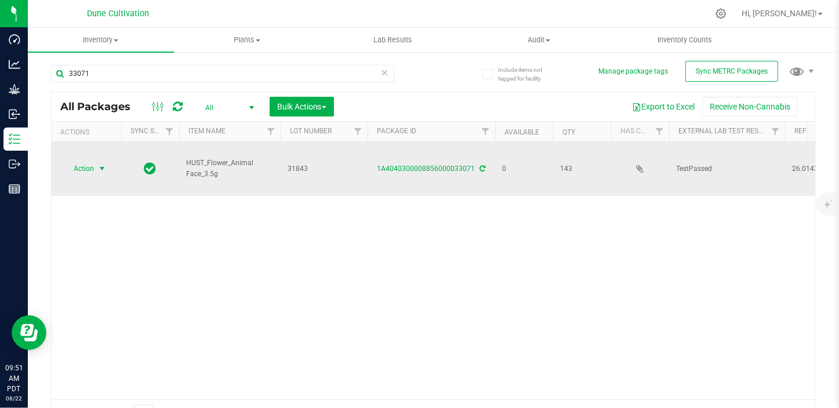
click at [90, 170] on span "Action" at bounding box center [78, 169] width 31 height 16
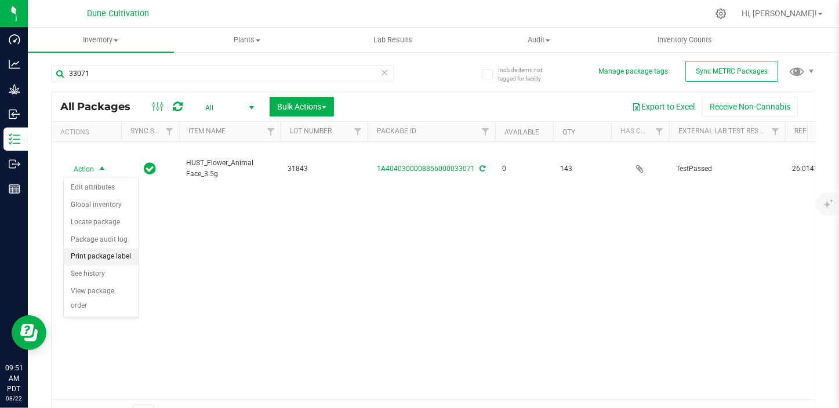
click at [117, 261] on li "Print package label" at bounding box center [101, 256] width 75 height 17
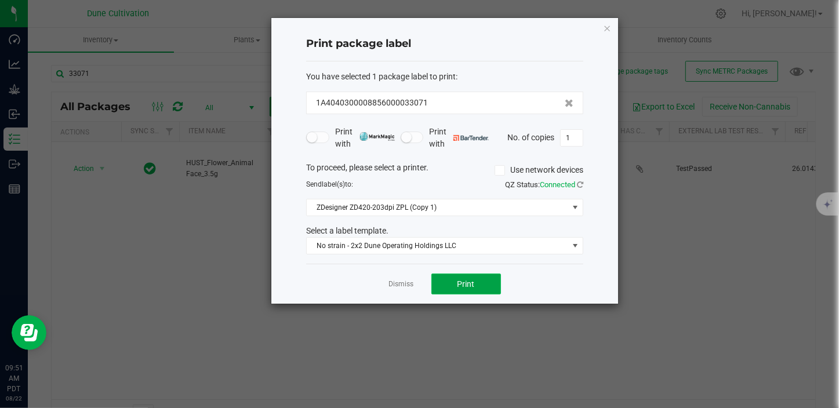
click at [476, 282] on button "Print" at bounding box center [467, 284] width 70 height 21
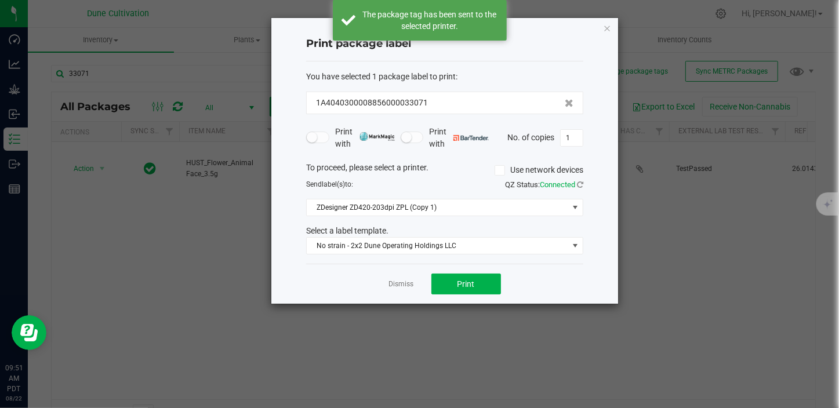
click at [396, 289] on div "Dismiss Print" at bounding box center [444, 284] width 277 height 40
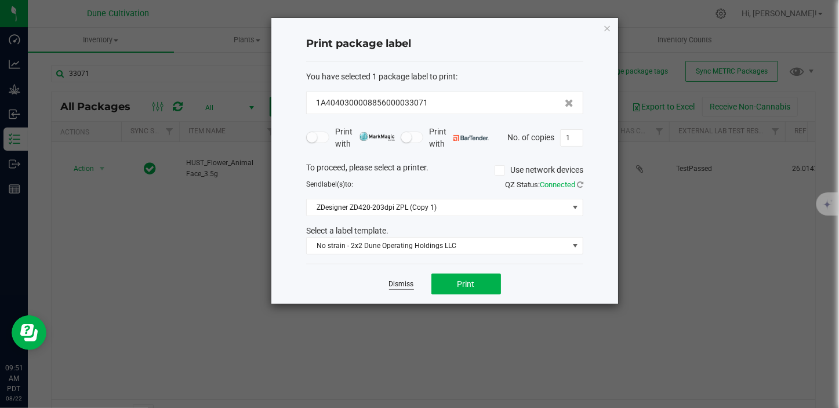
click at [400, 286] on link "Dismiss" at bounding box center [401, 285] width 25 height 10
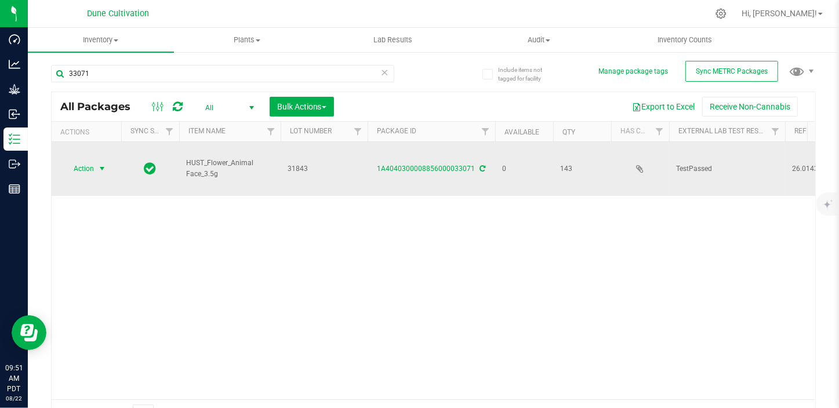
click at [93, 163] on span "Action" at bounding box center [78, 169] width 31 height 16
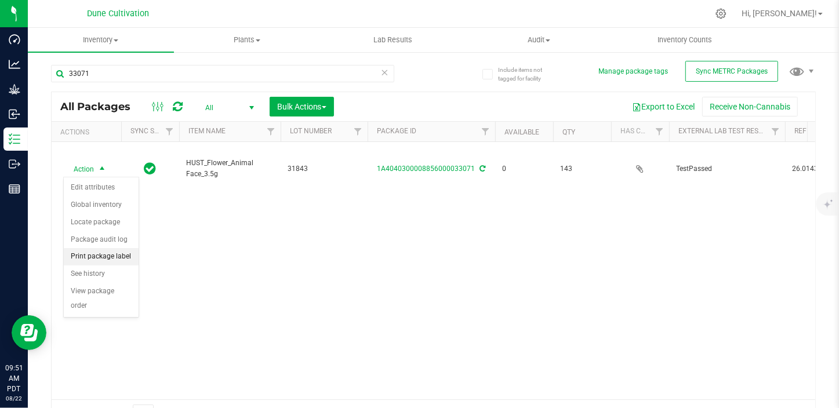
click at [124, 253] on li "Print package label" at bounding box center [101, 256] width 75 height 17
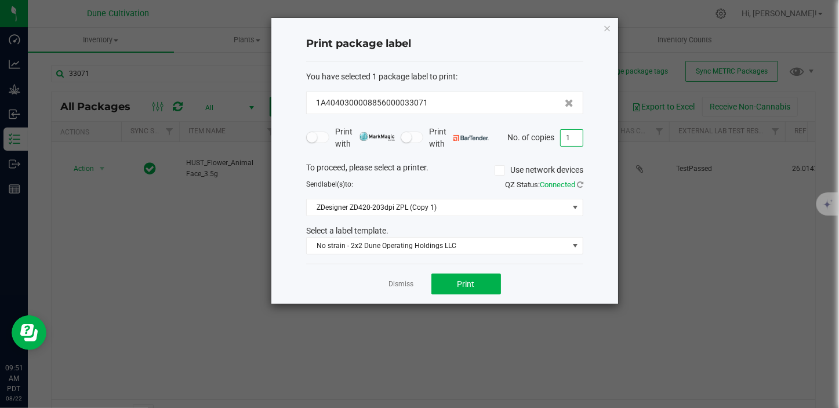
click at [566, 133] on input "1" at bounding box center [572, 138] width 22 height 16
type input "143"
click at [465, 278] on button "Print" at bounding box center [467, 284] width 70 height 21
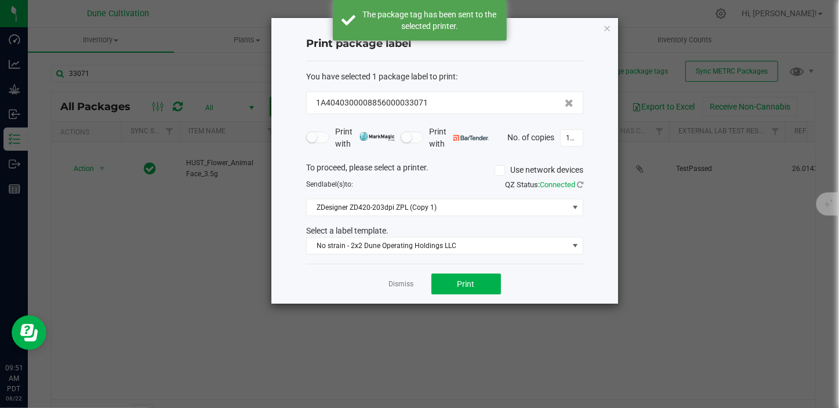
click at [404, 284] on link "Dismiss" at bounding box center [401, 285] width 25 height 10
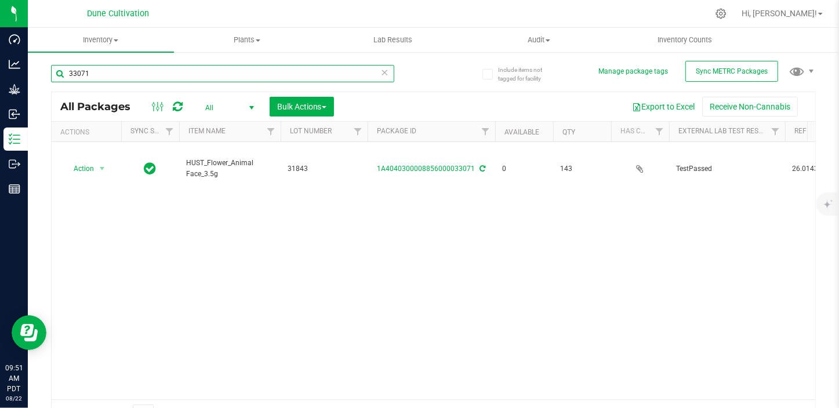
click at [114, 70] on input "33071" at bounding box center [222, 73] width 343 height 17
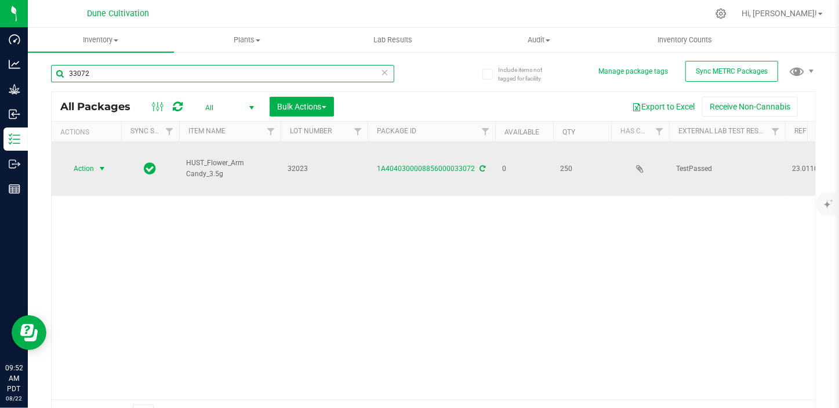
type input "33072"
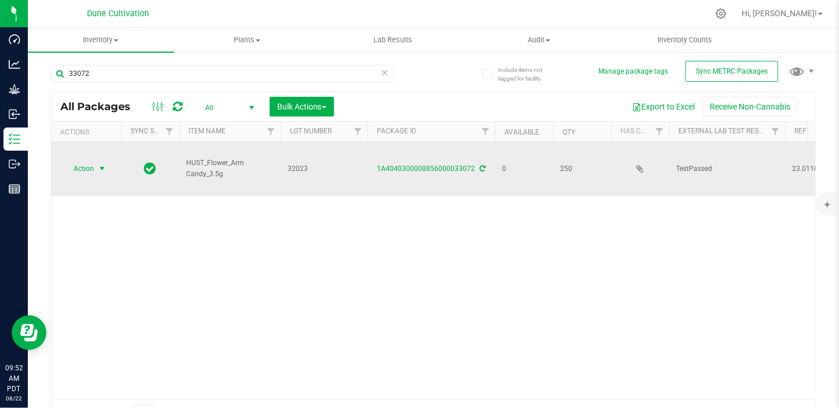
click at [88, 165] on span "Action" at bounding box center [78, 169] width 31 height 16
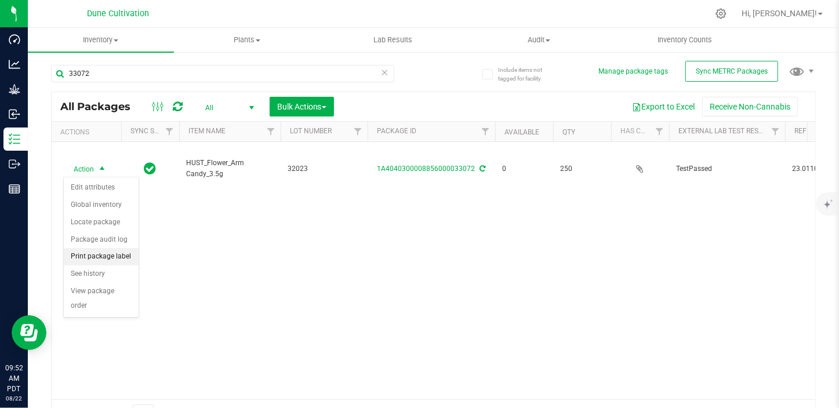
click at [116, 252] on li "Print package label" at bounding box center [101, 256] width 75 height 17
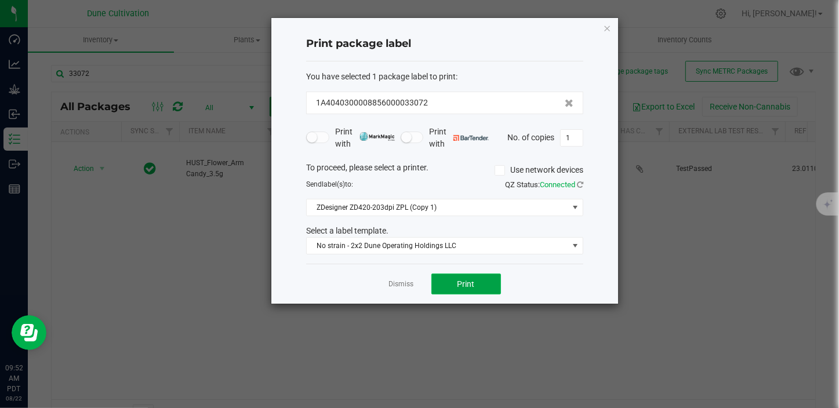
click at [455, 292] on button "Print" at bounding box center [467, 284] width 70 height 21
click at [487, 284] on button "Print" at bounding box center [467, 284] width 70 height 21
click at [575, 134] on input "1" at bounding box center [572, 138] width 22 height 16
click at [389, 278] on app-cancel-button "Dismiss" at bounding box center [401, 284] width 25 height 12
click at [394, 285] on link "Dismiss" at bounding box center [401, 285] width 25 height 10
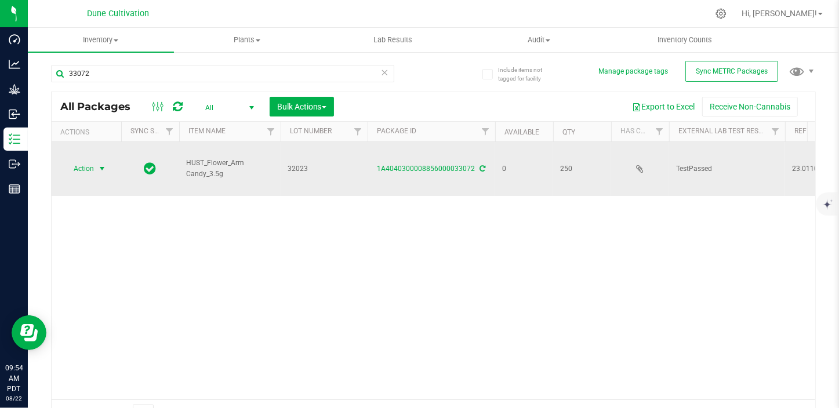
click at [102, 173] on span "select" at bounding box center [101, 168] width 9 height 9
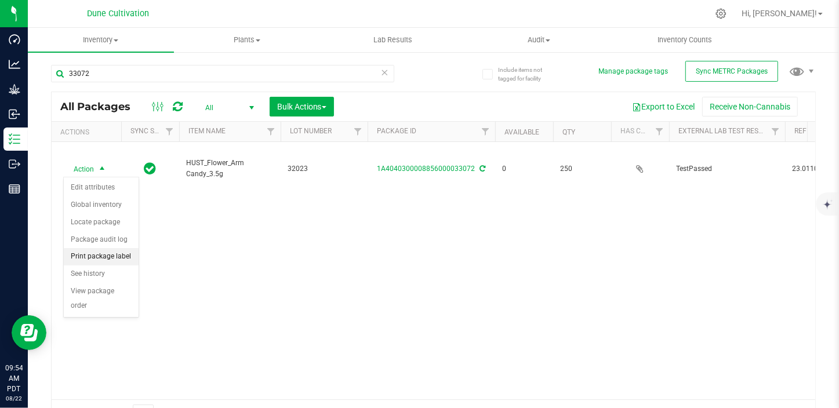
click at [117, 253] on li "Print package label" at bounding box center [101, 256] width 75 height 17
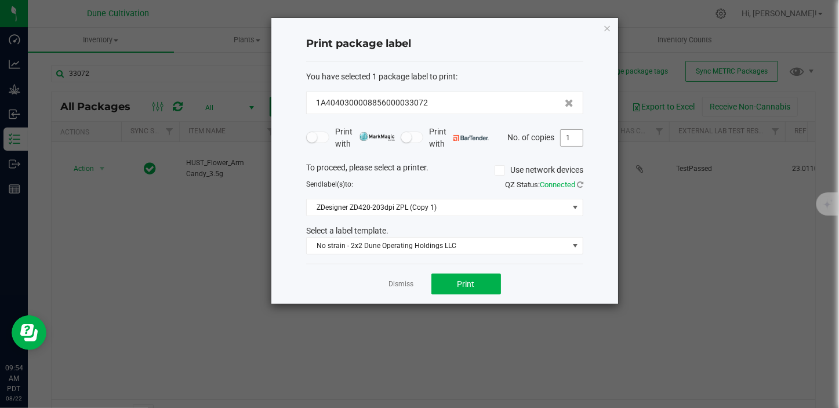
click at [572, 135] on input "1" at bounding box center [572, 138] width 22 height 16
type input "250"
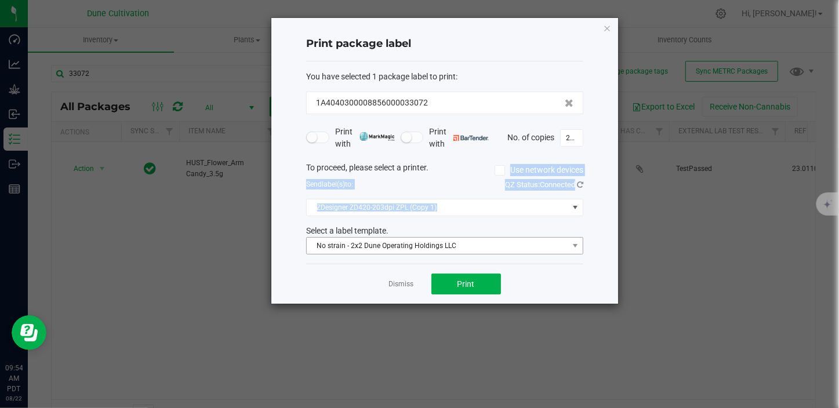
drag, startPoint x: 469, startPoint y: 202, endPoint x: 406, endPoint y: 252, distance: 80.9
click at [410, 249] on div "To proceed, please select a printer. Use network devices Send label(s) to: QZ S…" at bounding box center [444, 208] width 277 height 93
drag, startPoint x: 406, startPoint y: 252, endPoint x: 451, endPoint y: 287, distance: 56.7
click at [451, 287] on button "Print" at bounding box center [467, 284] width 70 height 21
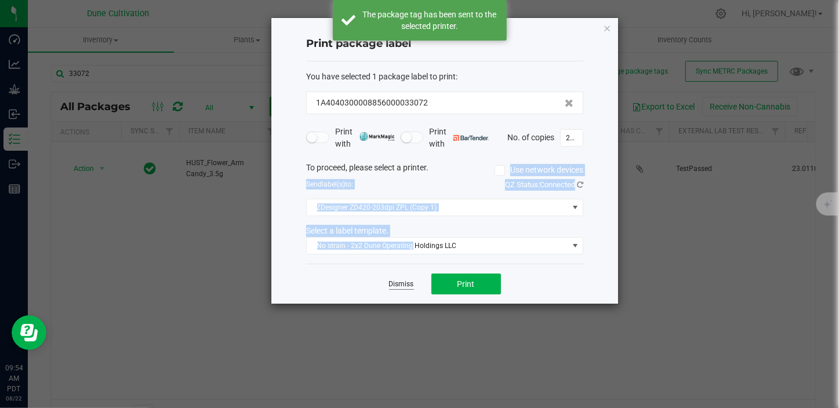
click at [404, 284] on link "Dismiss" at bounding box center [401, 285] width 25 height 10
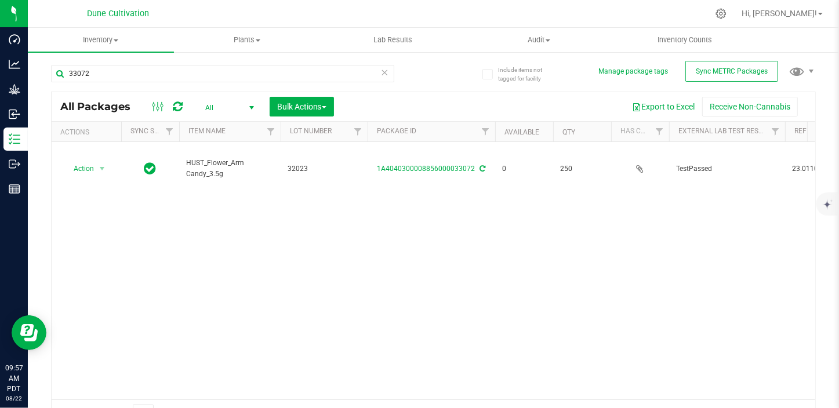
click at [648, 225] on div "Action Action Edit attributes Global inventory Locate package Package audit log…" at bounding box center [434, 271] width 764 height 258
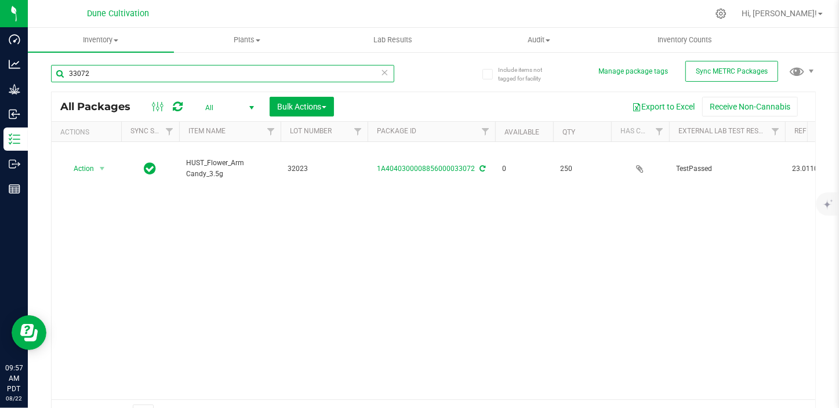
click at [98, 66] on input "33072" at bounding box center [222, 73] width 343 height 17
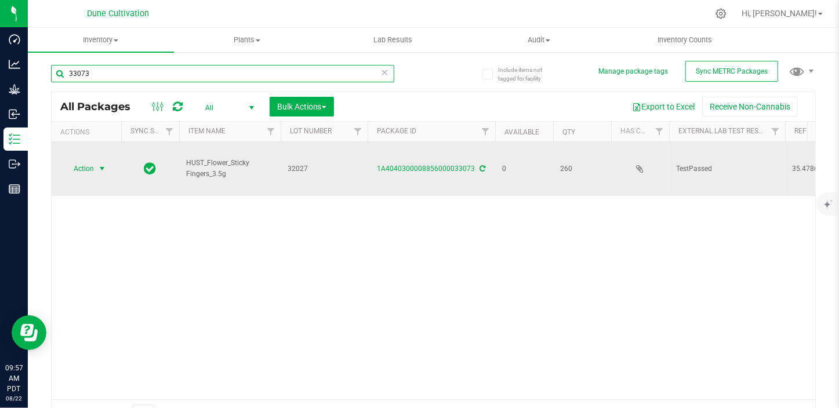
type input "33073"
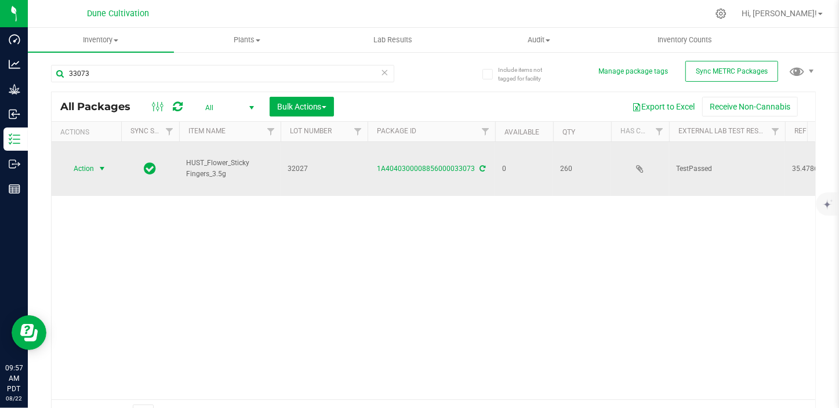
click at [97, 167] on span "select" at bounding box center [102, 169] width 15 height 16
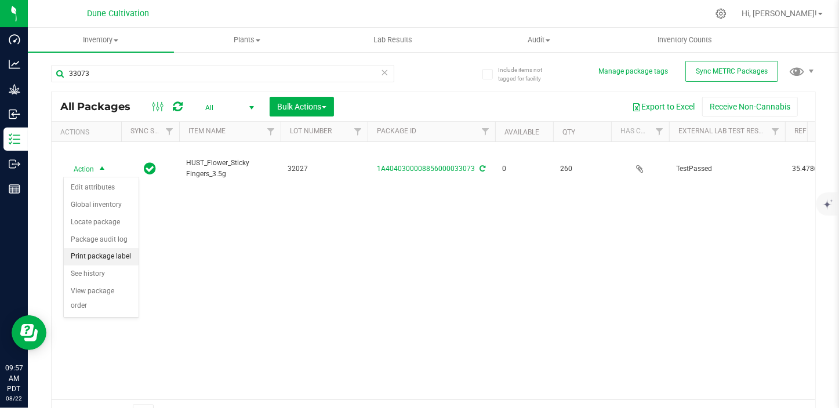
click at [122, 256] on li "Print package label" at bounding box center [101, 256] width 75 height 17
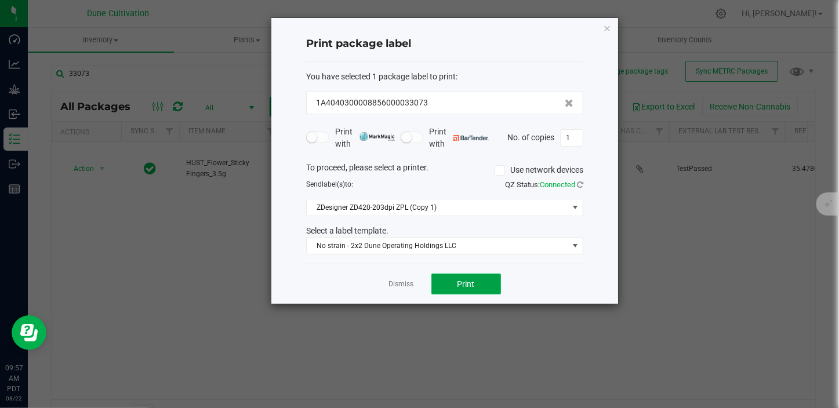
click at [452, 284] on button "Print" at bounding box center [467, 284] width 70 height 21
click at [402, 276] on div "Dismiss Print" at bounding box center [444, 284] width 277 height 40
click at [394, 282] on link "Dismiss" at bounding box center [401, 285] width 25 height 10
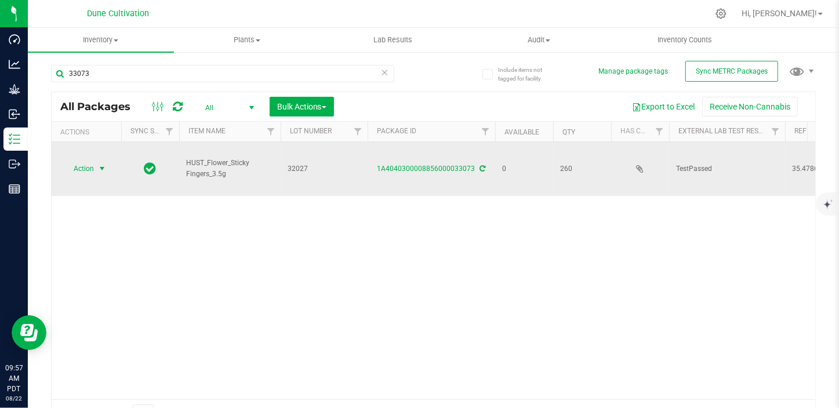
click at [98, 171] on span "select" at bounding box center [101, 168] width 9 height 9
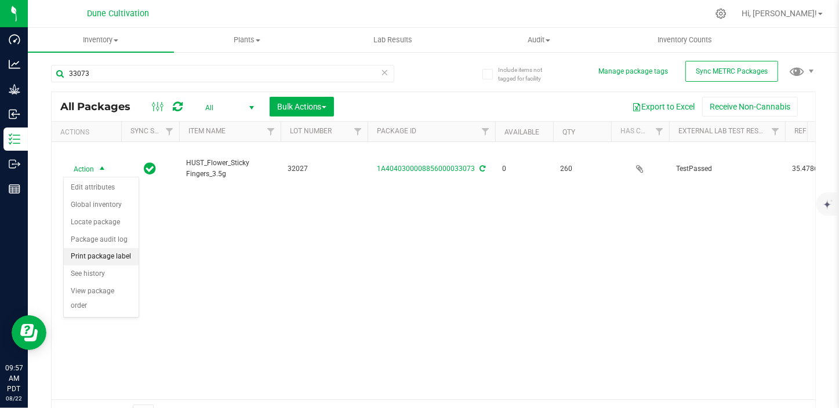
click at [121, 260] on li "Print package label" at bounding box center [101, 256] width 75 height 17
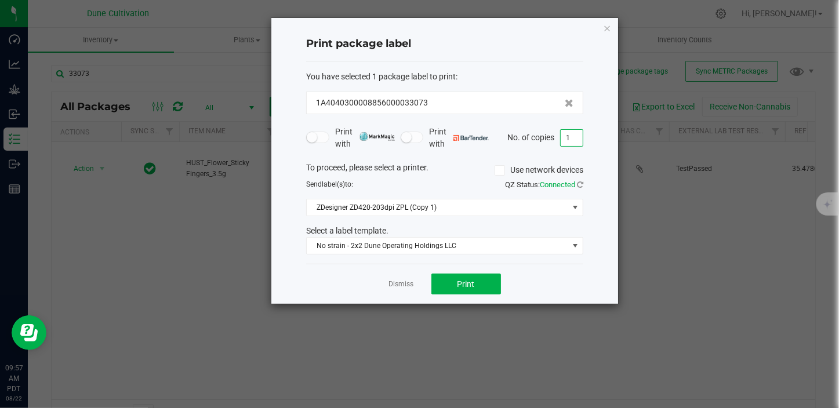
click at [574, 139] on input "1" at bounding box center [572, 138] width 22 height 16
type input "260"
click at [485, 281] on button "Print" at bounding box center [467, 284] width 70 height 21
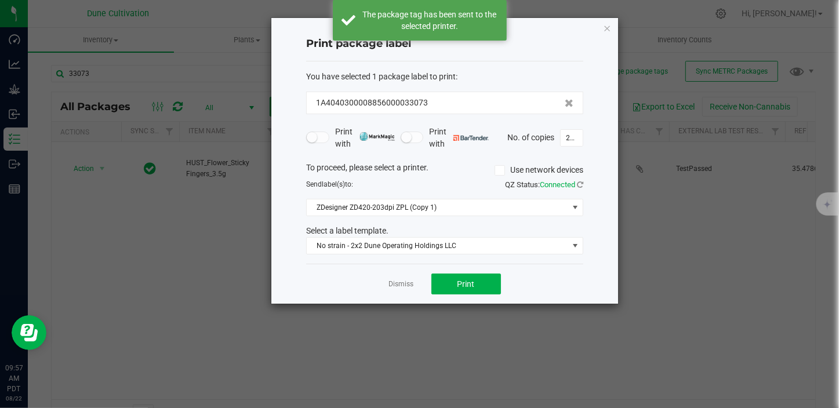
click at [379, 285] on div "Dismiss Print" at bounding box center [444, 284] width 277 height 40
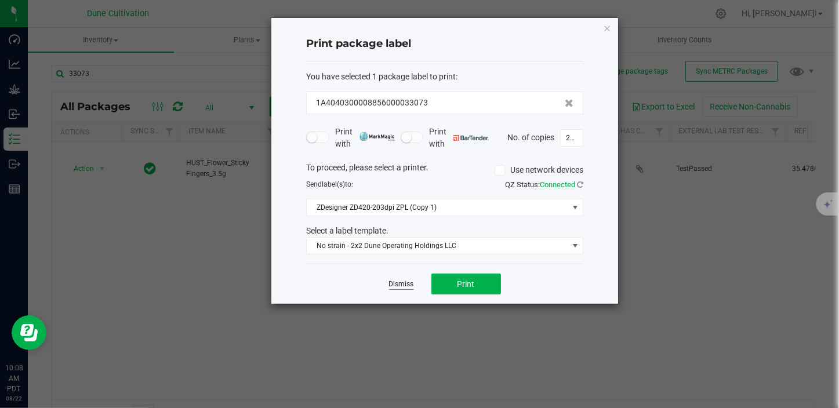
click at [401, 286] on link "Dismiss" at bounding box center [401, 285] width 25 height 10
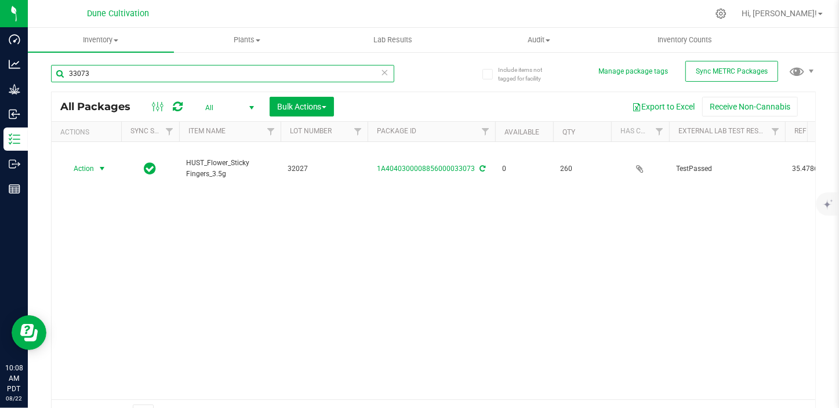
click at [115, 73] on input "33073" at bounding box center [222, 73] width 343 height 17
type input "33074"
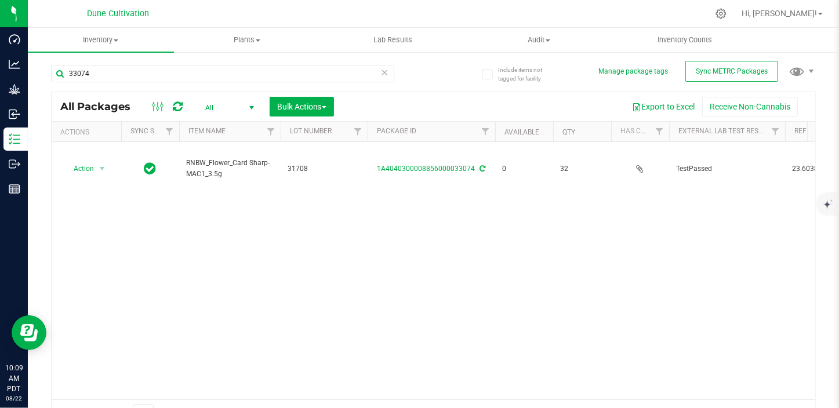
click at [329, 254] on div "Action Action Edit attributes Global inventory Locate package Package audit log…" at bounding box center [434, 271] width 764 height 258
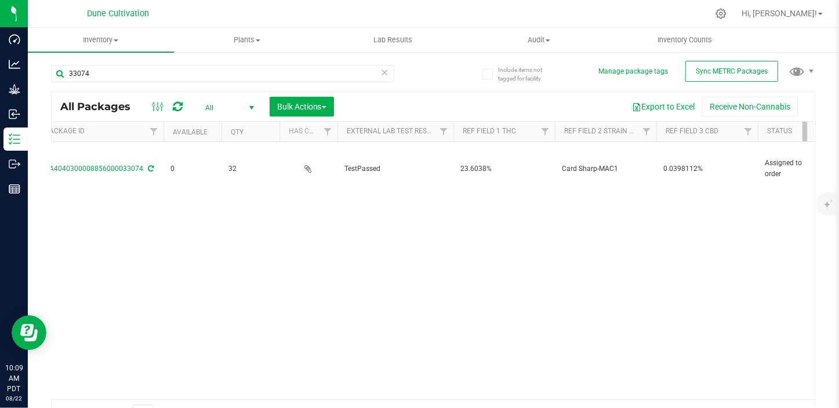
click at [329, 254] on div "Action Action Edit attributes Global inventory Locate package Package audit log…" at bounding box center [434, 271] width 764 height 258
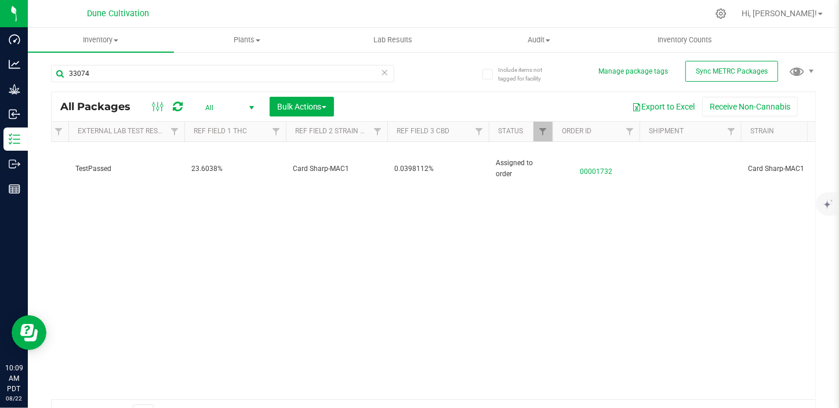
scroll to position [0, 604]
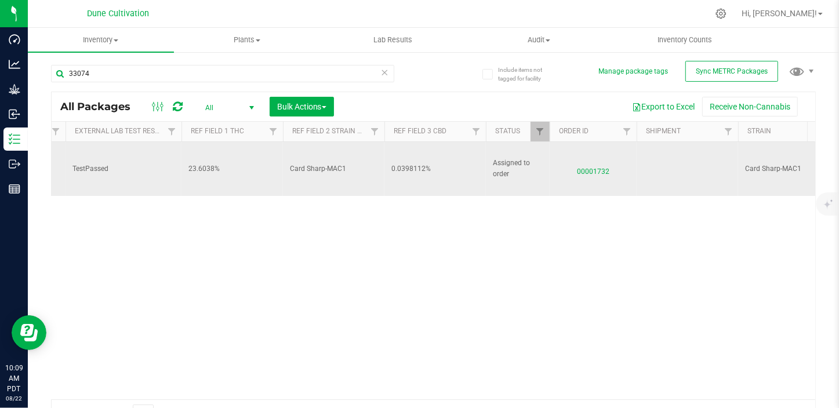
click at [590, 161] on span "00001732" at bounding box center [593, 169] width 73 height 17
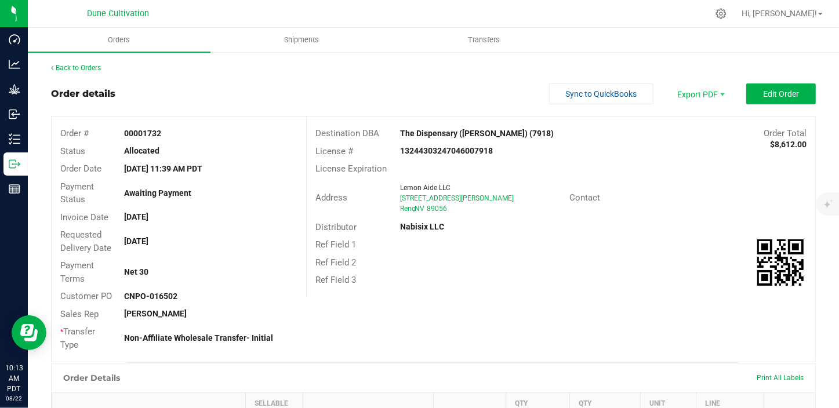
drag, startPoint x: 590, startPoint y: 161, endPoint x: 606, endPoint y: 160, distance: 15.1
click at [603, 160] on div "License Expiration" at bounding box center [561, 169] width 509 height 18
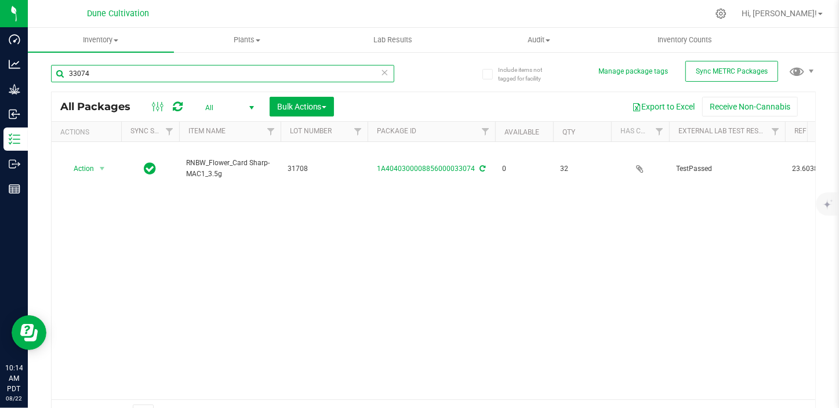
click at [115, 69] on input "33074" at bounding box center [222, 73] width 343 height 17
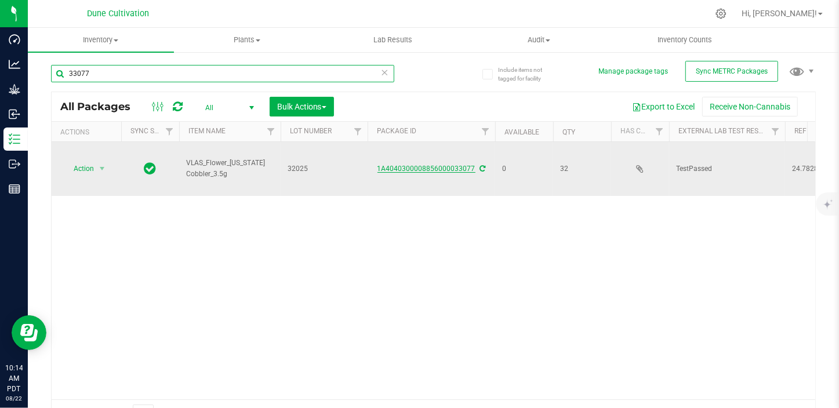
type input "33077"
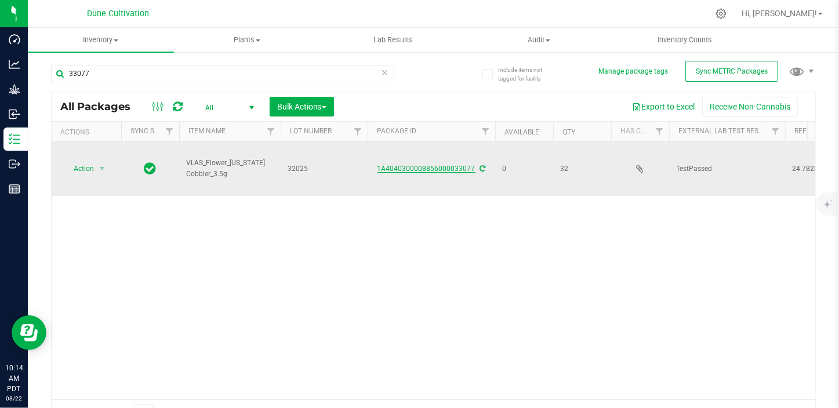
click at [428, 165] on link "1A4040300008856000033077" at bounding box center [427, 169] width 98 height 8
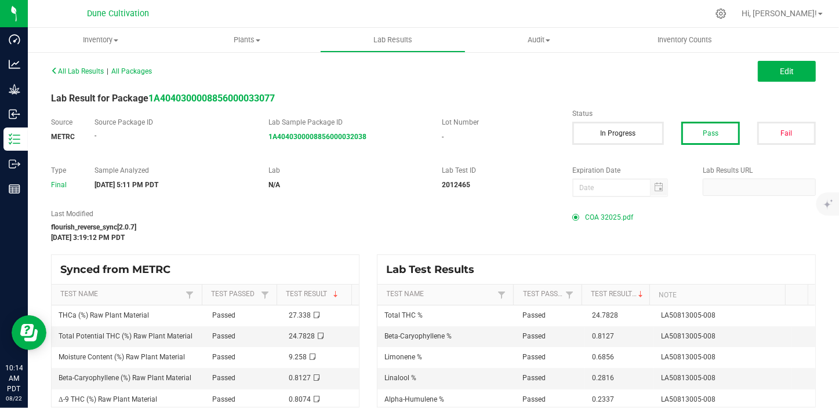
click at [603, 219] on span "COA 32025.pdf" at bounding box center [609, 217] width 48 height 17
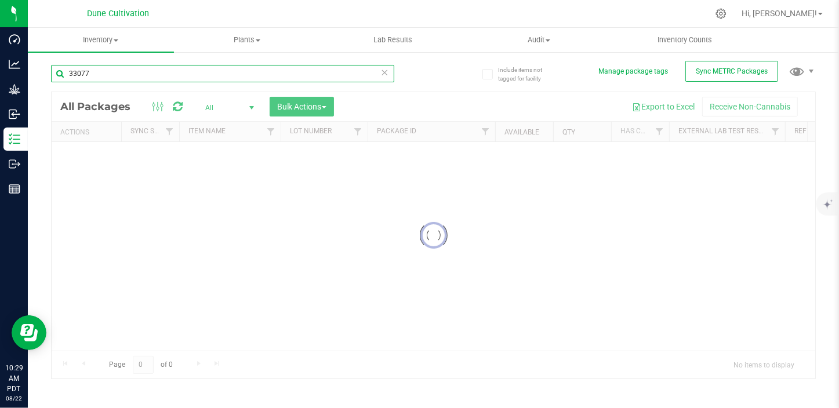
click at [92, 77] on input "33077" at bounding box center [222, 73] width 343 height 17
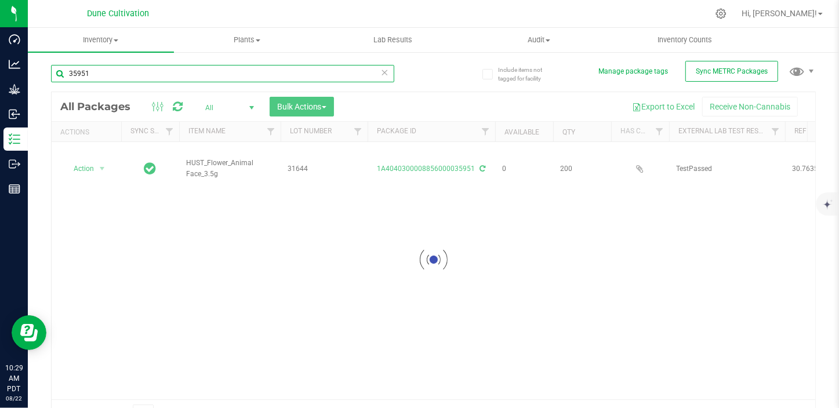
type input "35951"
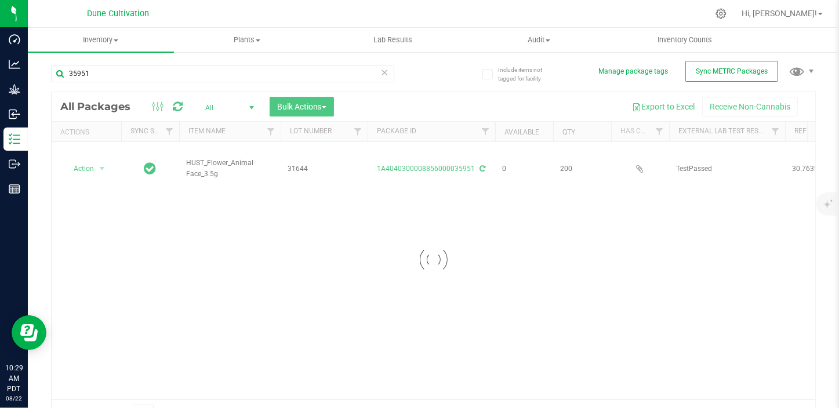
click at [96, 159] on div at bounding box center [434, 259] width 764 height 335
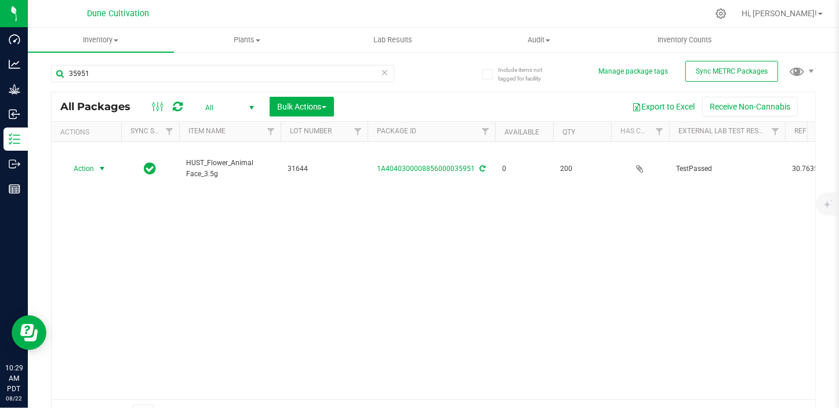
click at [96, 161] on span "select" at bounding box center [102, 169] width 15 height 16
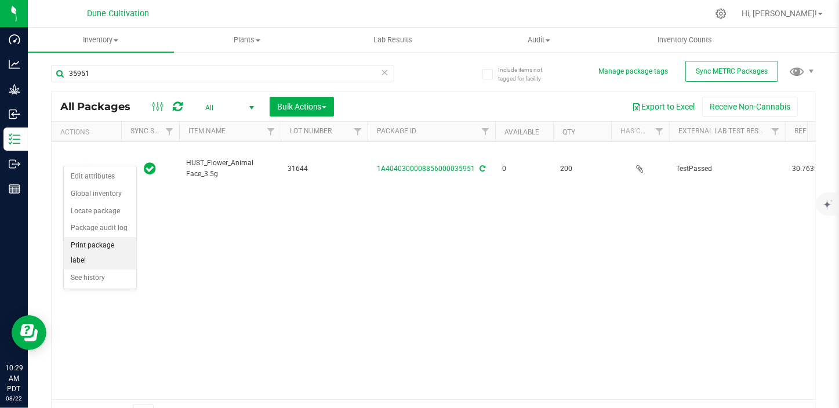
click at [93, 244] on li "Print package label" at bounding box center [100, 253] width 73 height 32
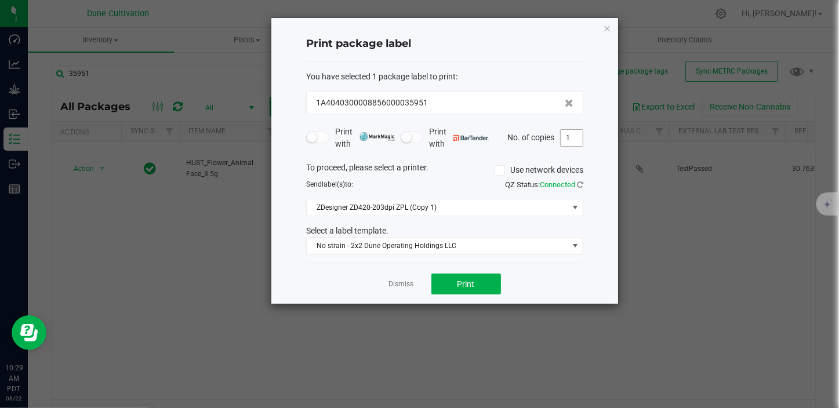
click at [567, 136] on input "1" at bounding box center [572, 138] width 22 height 16
type input "3"
click at [450, 280] on button "Print" at bounding box center [467, 284] width 70 height 21
click at [173, 220] on ngb-modal-window "Print package label You have selected 1 package label to print : 1A404030000885…" at bounding box center [424, 204] width 848 height 408
click at [408, 280] on link "Dismiss" at bounding box center [401, 285] width 25 height 10
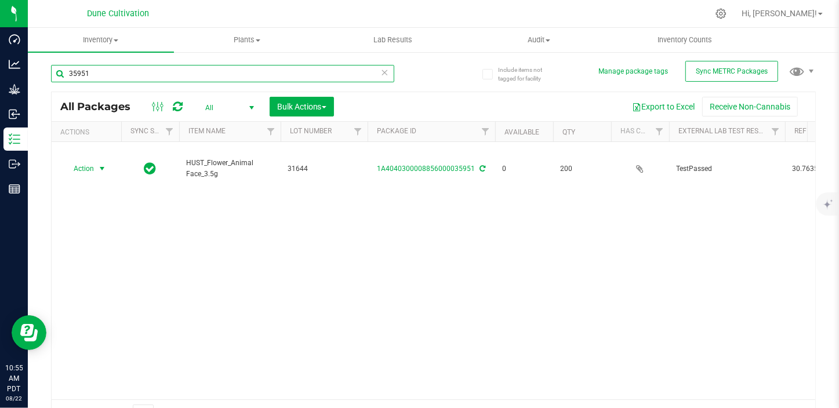
click at [103, 71] on input "35951" at bounding box center [222, 73] width 343 height 17
type input "3"
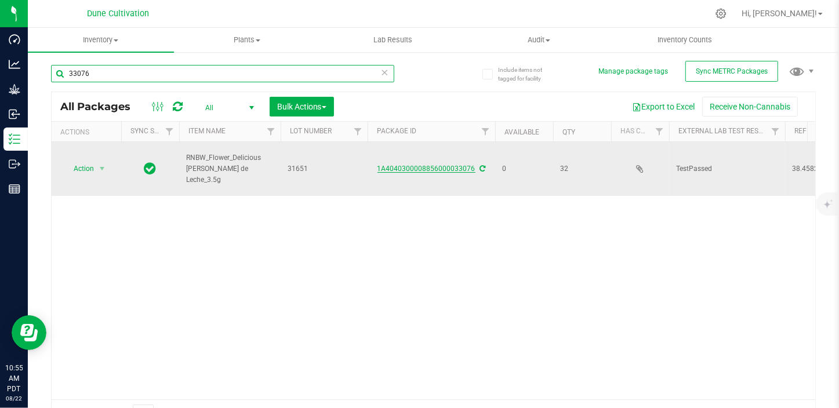
type input "33076"
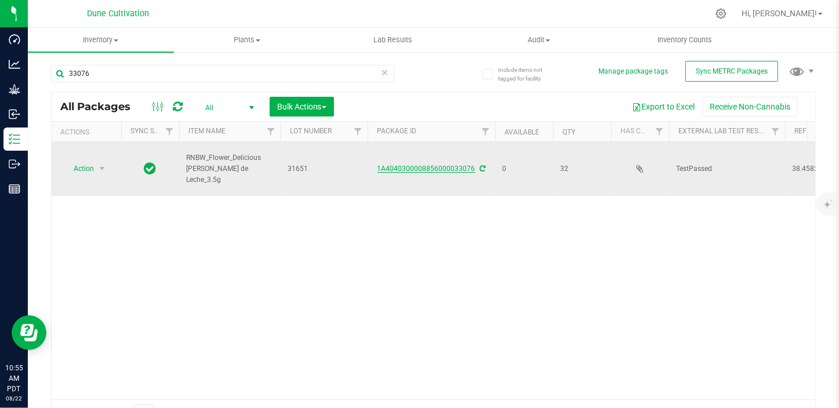
click at [403, 165] on link "1A4040300008856000033076" at bounding box center [427, 169] width 98 height 8
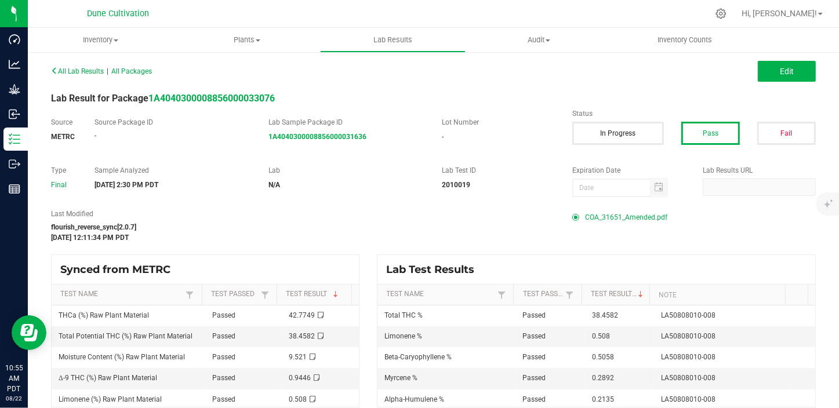
click at [603, 219] on span "COA_31651_Amended.pdf" at bounding box center [626, 217] width 82 height 17
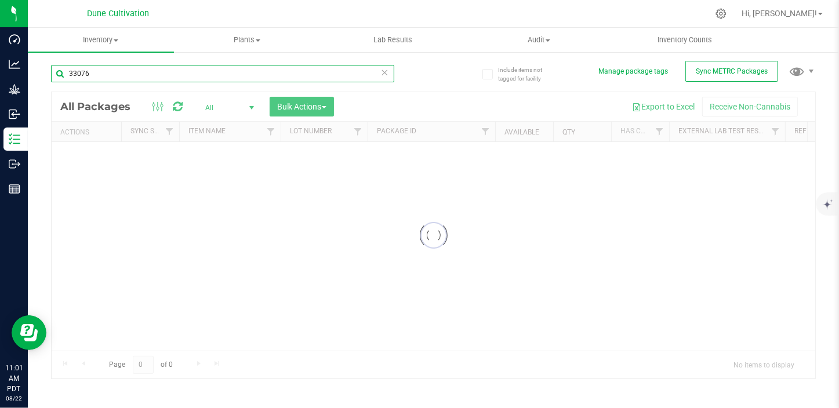
click at [157, 74] on input "33076" at bounding box center [222, 73] width 343 height 17
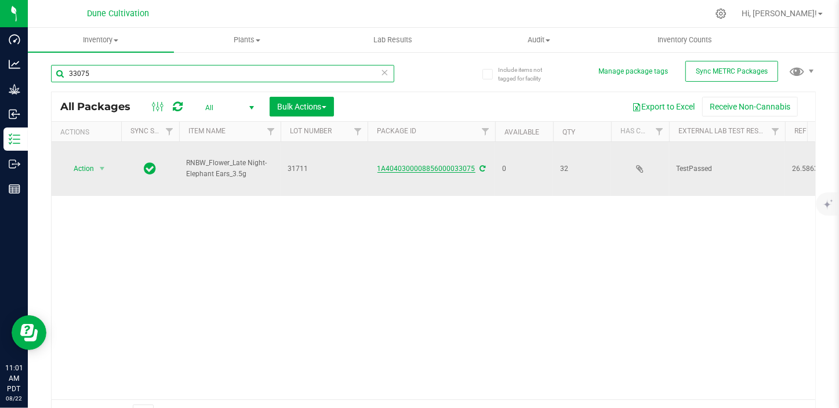
type input "33075"
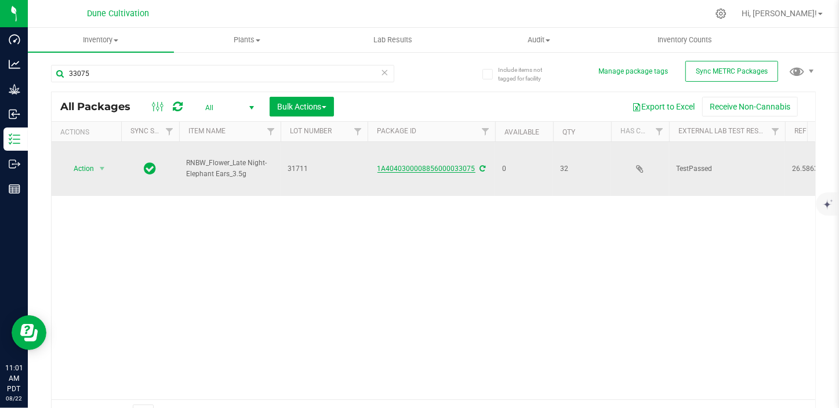
click at [412, 165] on link "1A4040300008856000033075" at bounding box center [427, 169] width 98 height 8
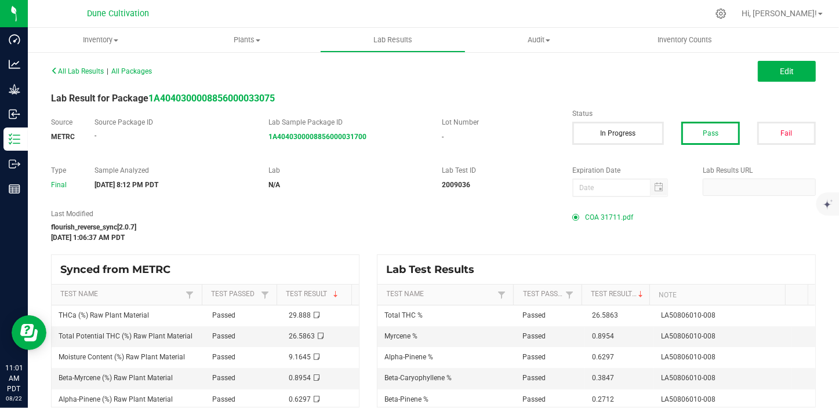
click at [606, 219] on span "COA 31711.pdf" at bounding box center [609, 217] width 48 height 17
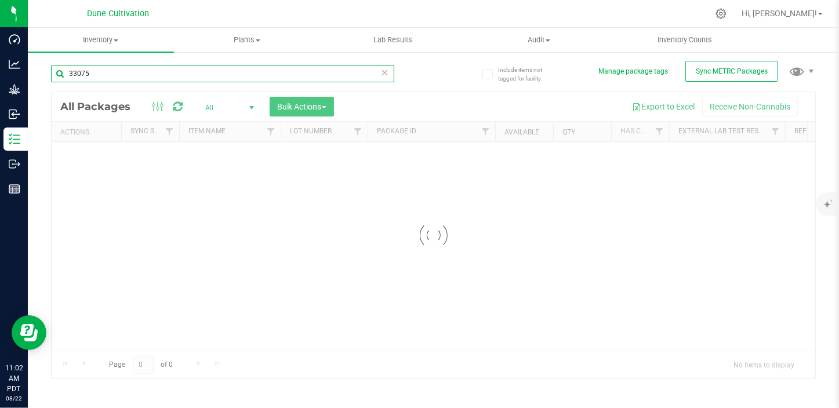
click at [104, 75] on div "Inventory All packages All inventory Waste log Create inventory Plants All plan…" at bounding box center [433, 218] width 811 height 380
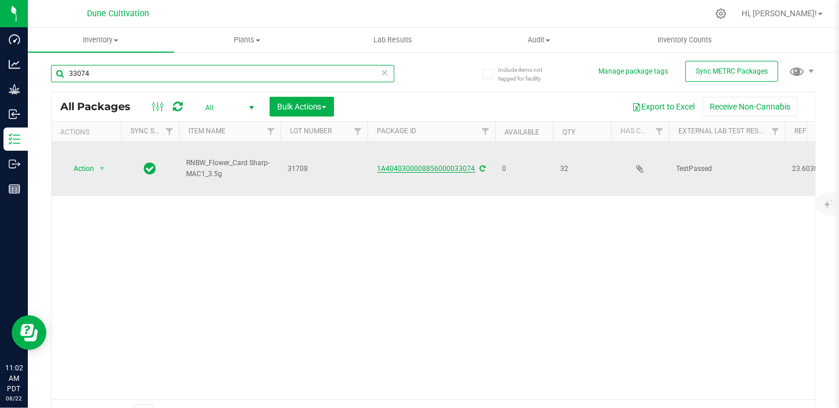
type input "33074"
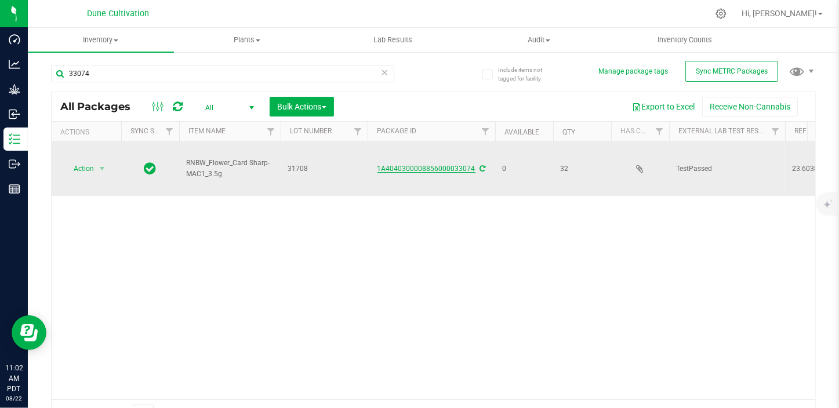
click at [404, 165] on link "1A4040300008856000033074" at bounding box center [427, 169] width 98 height 8
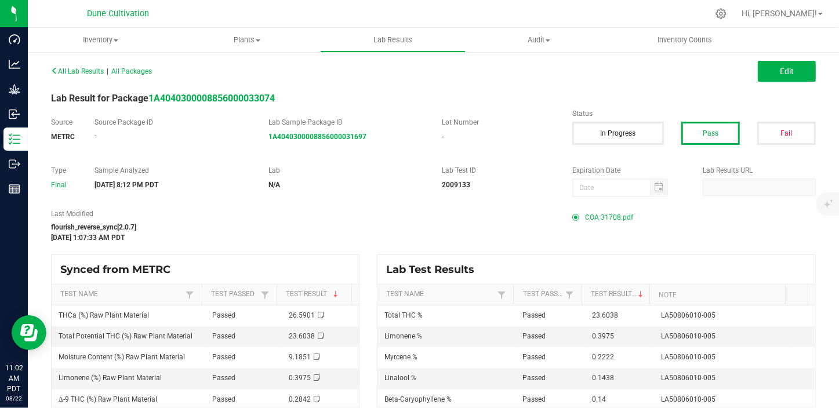
click at [590, 216] on span "COA 31708.pdf" at bounding box center [609, 217] width 48 height 17
